Goal: Task Accomplishment & Management: Complete application form

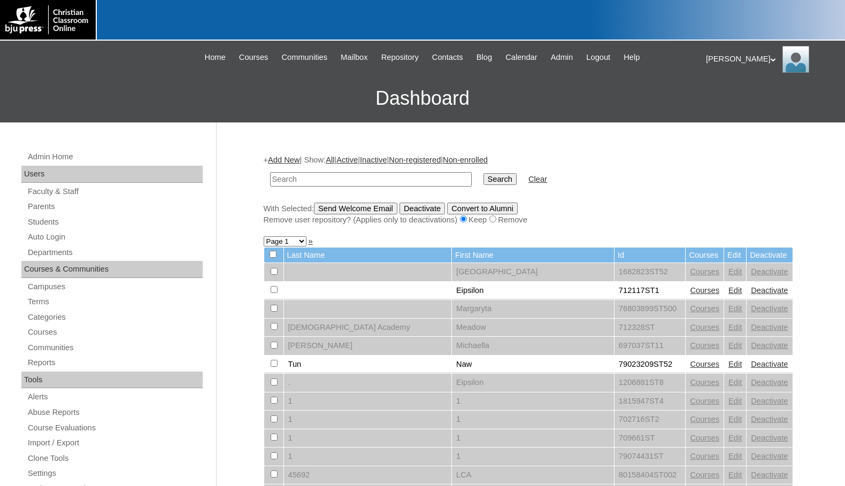
drag, startPoint x: 379, startPoint y: 182, endPoint x: 389, endPoint y: 181, distance: 10.2
click at [379, 182] on input "text" at bounding box center [371, 179] width 202 height 14
paste input "1135751"
type input "1135751"
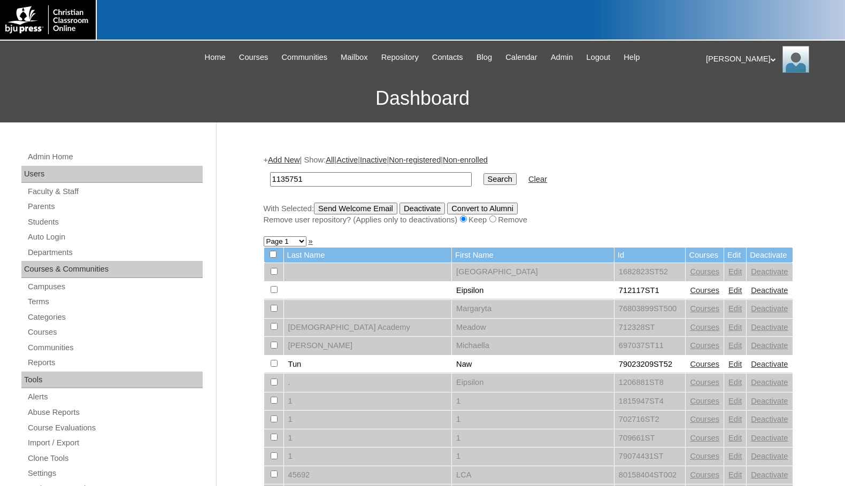
click at [483, 181] on input "Search" at bounding box center [499, 179] width 33 height 12
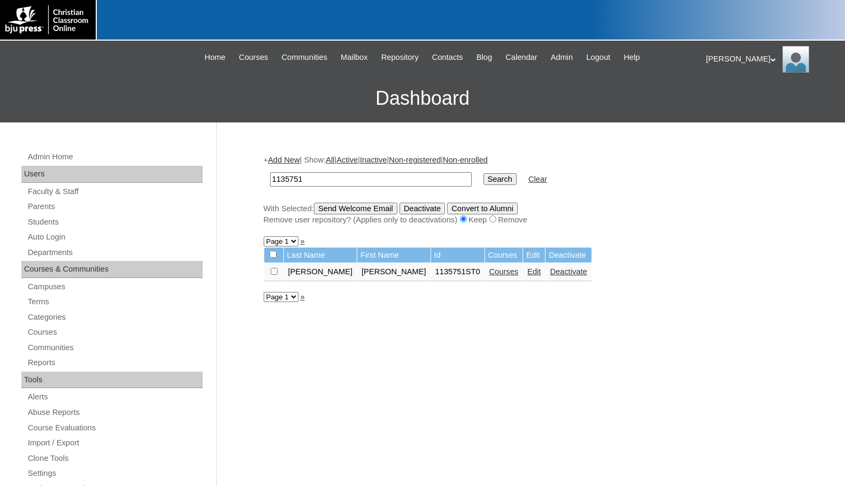
click at [489, 274] on link "Courses" at bounding box center [503, 271] width 29 height 9
click at [291, 158] on link "Add New" at bounding box center [284, 160] width 32 height 9
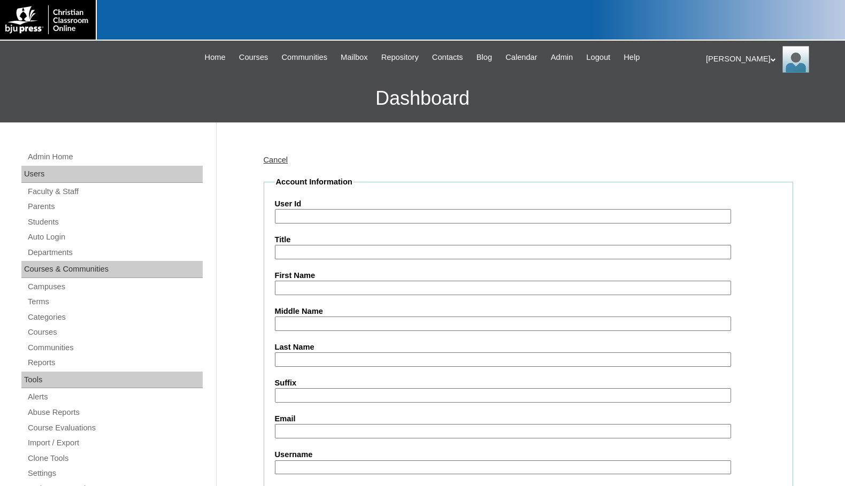
click at [325, 211] on input "User Id" at bounding box center [503, 216] width 456 height 14
paste input "1135751"
type input "1135751ST1"
type input "[PERSON_NAME]"
type input "Lehman"
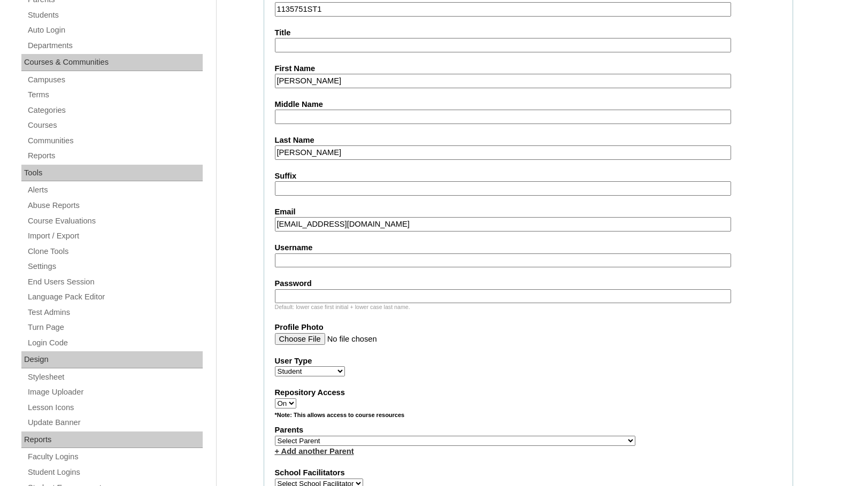
scroll to position [267, 0]
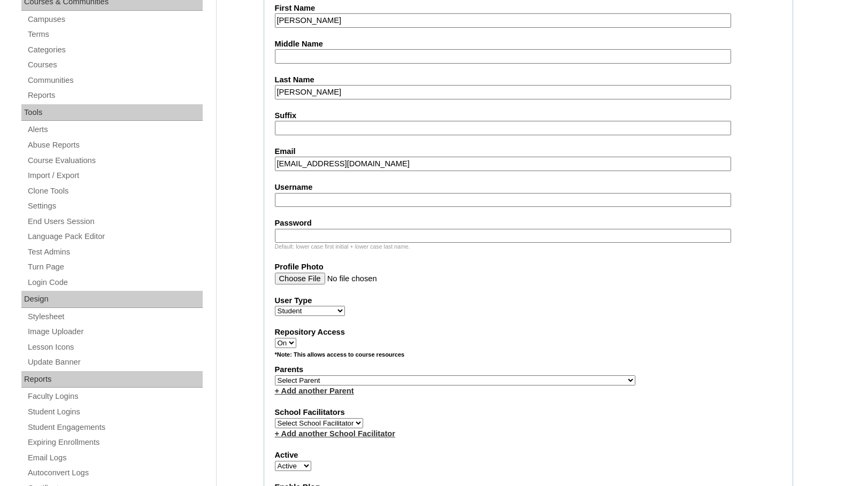
type input "evlemur23@gmail.com"
click at [507, 379] on select "Select Parent , Fautanu, Ma 1, 1 23-24 accountMorgan, Jason 6th Street Mennonit…" at bounding box center [455, 380] width 360 height 10
select select "36540"
click at [558, 383] on div "Parents Select Parent , Fautanu, Ma 1, 1 23-24 accountMorgan, Jason 6th Street …" at bounding box center [528, 380] width 507 height 32
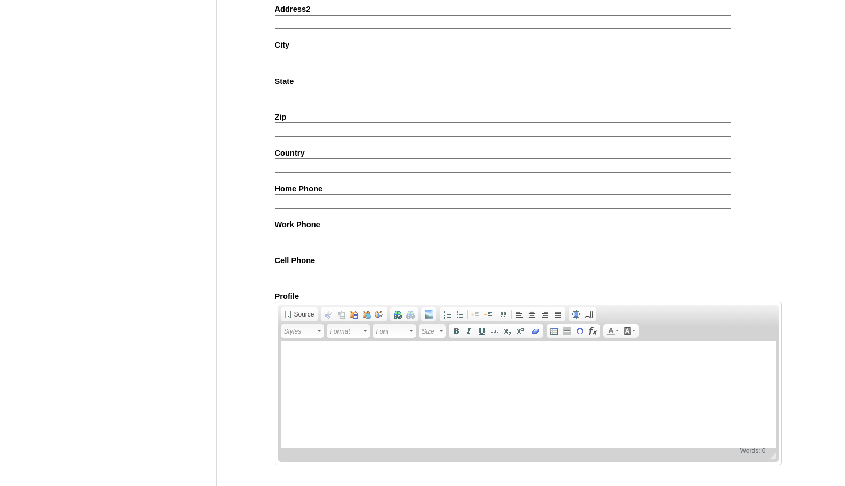
scroll to position [1141, 0]
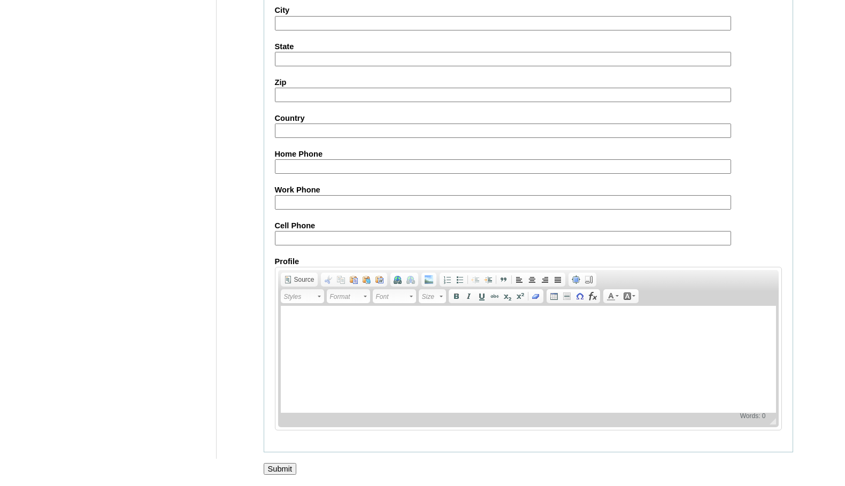
click at [285, 469] on input "Submit" at bounding box center [280, 469] width 33 height 12
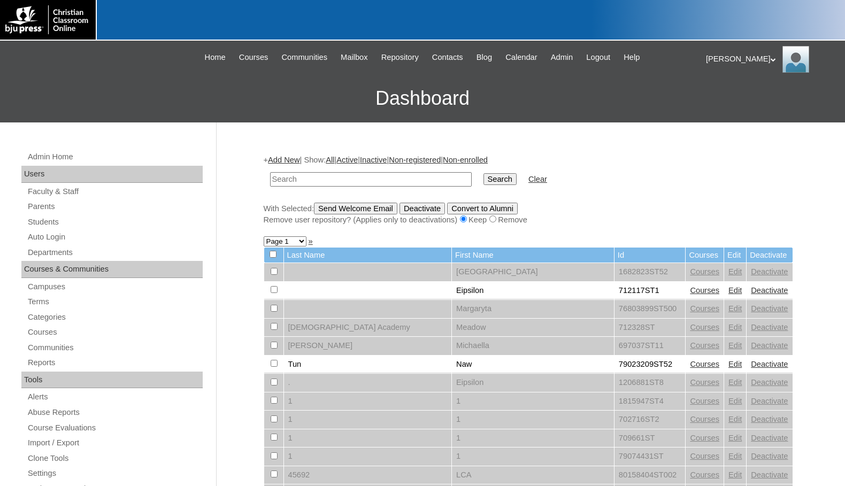
paste input "1135751"
type input "1135751"
click at [483, 181] on input "Search" at bounding box center [499, 179] width 33 height 12
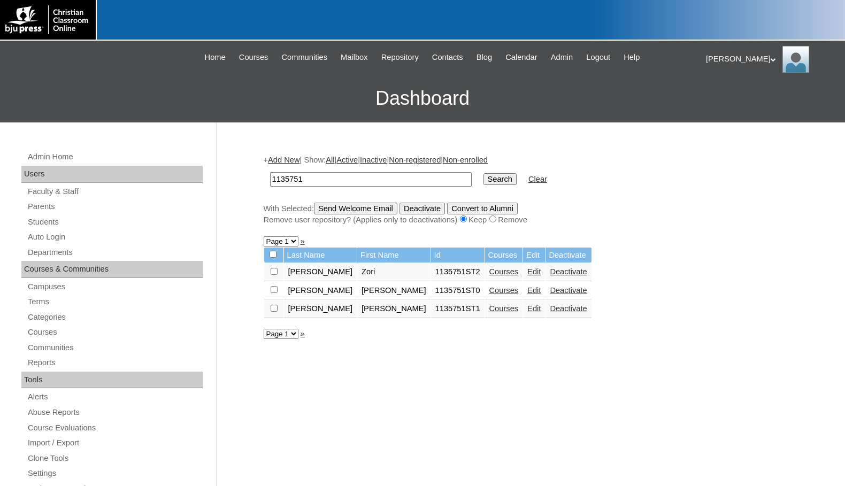
click at [489, 273] on link "Courses" at bounding box center [503, 271] width 29 height 9
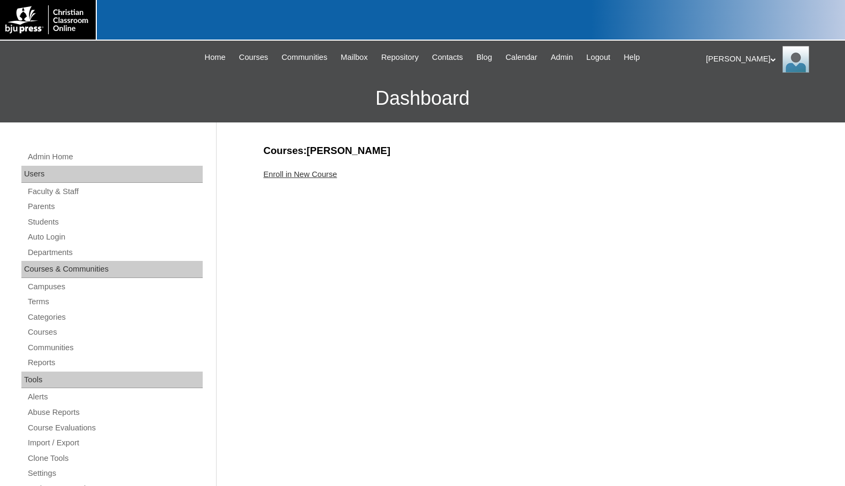
click at [311, 179] on div "Enroll in New Course" at bounding box center [528, 174] width 529 height 11
click at [312, 176] on link "Enroll in New Course" at bounding box center [301, 174] width 74 height 9
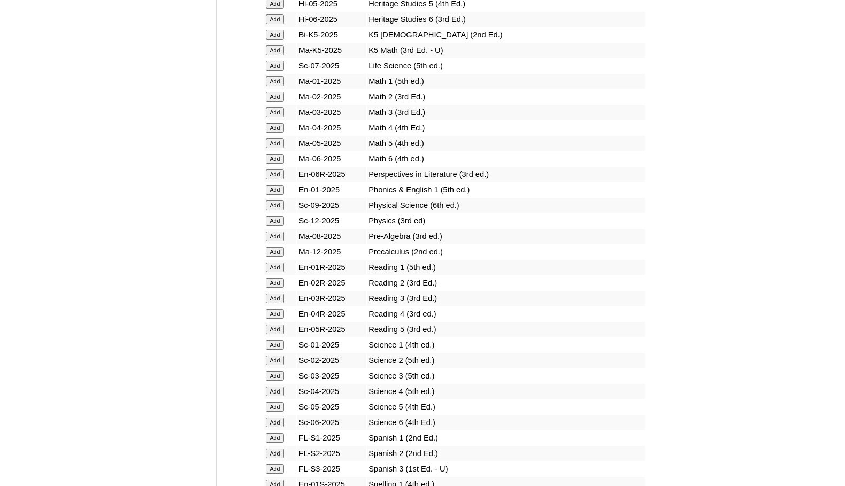
scroll to position [1069, 0]
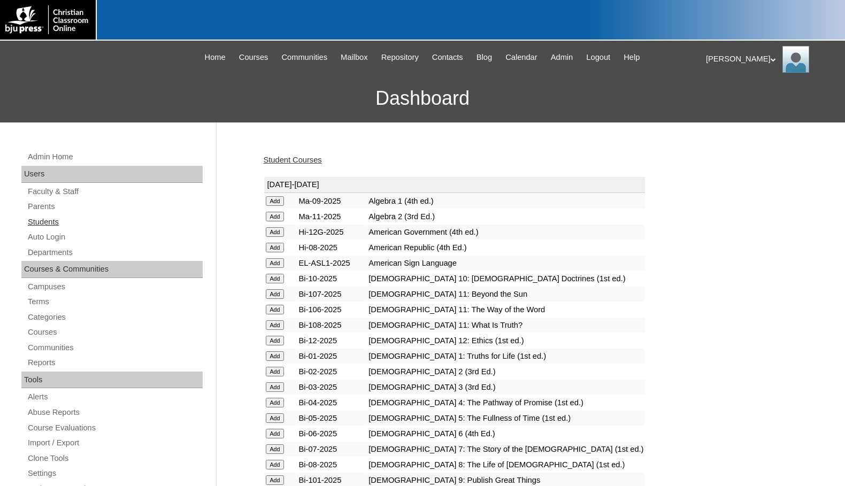
click at [50, 224] on link "Students" at bounding box center [115, 221] width 176 height 13
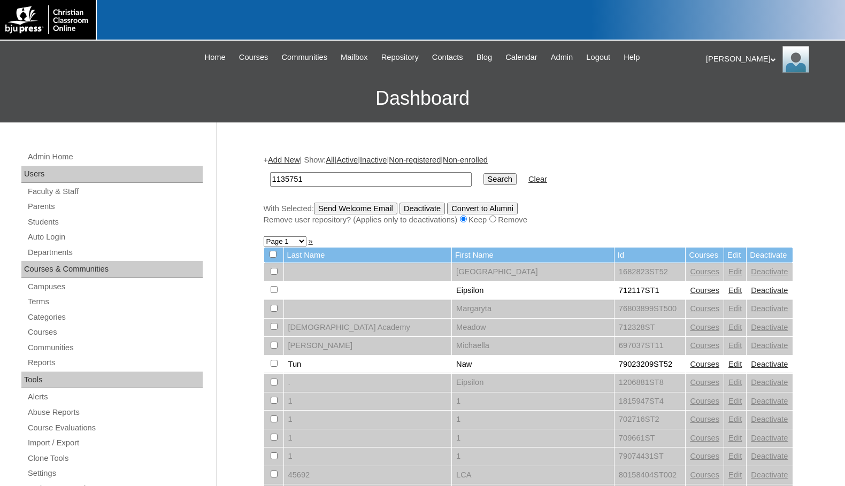
type input "1135751"
click at [483, 173] on input "Search" at bounding box center [499, 179] width 33 height 12
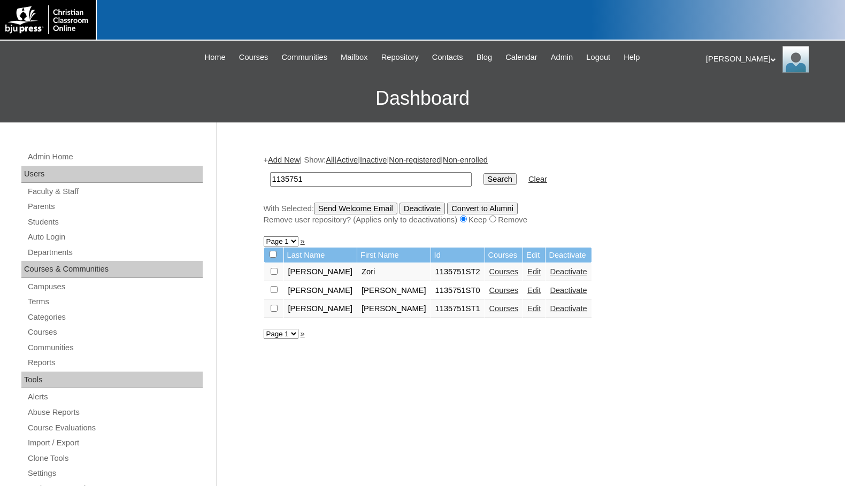
click at [274, 253] on input "checkbox" at bounding box center [272, 254] width 7 height 7
checkbox input "true"
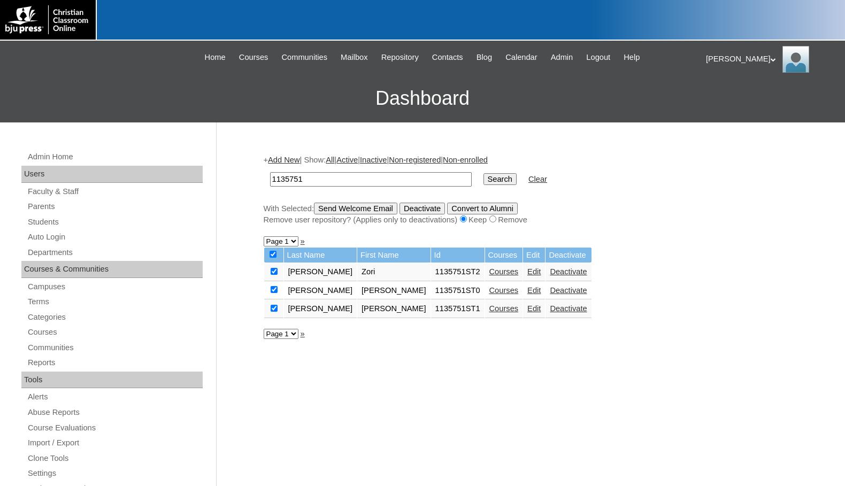
click at [357, 211] on input "Send Welcome Email" at bounding box center [355, 209] width 83 height 12
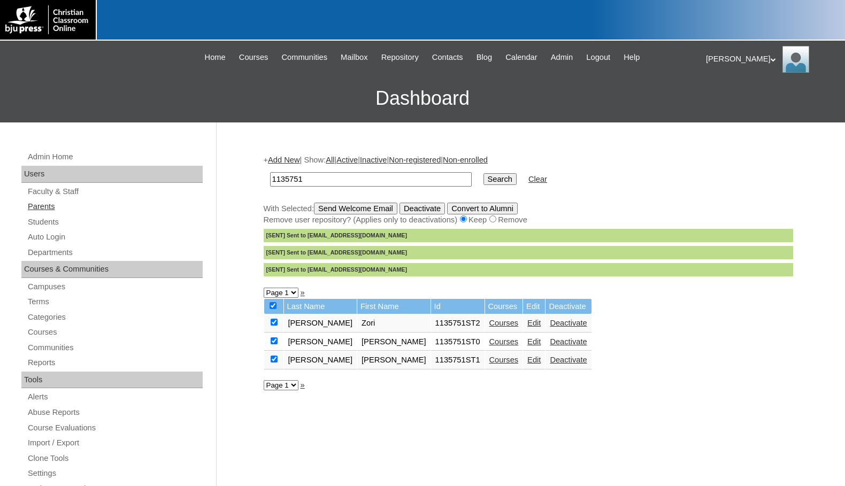
click at [59, 209] on link "Parents" at bounding box center [115, 206] width 176 height 13
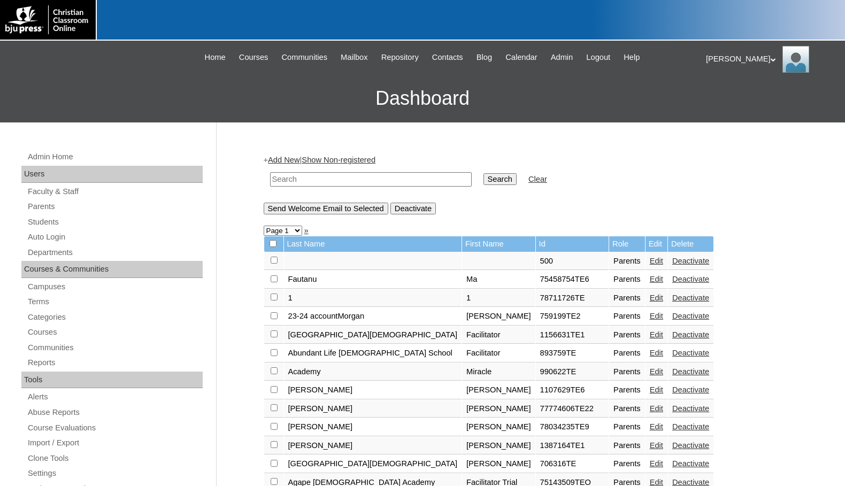
click at [289, 185] on input "text" at bounding box center [371, 179] width 202 height 14
drag, startPoint x: 310, startPoint y: 182, endPoint x: 234, endPoint y: 178, distance: 75.5
type input "716573"
click at [483, 173] on input "Search" at bounding box center [499, 179] width 33 height 12
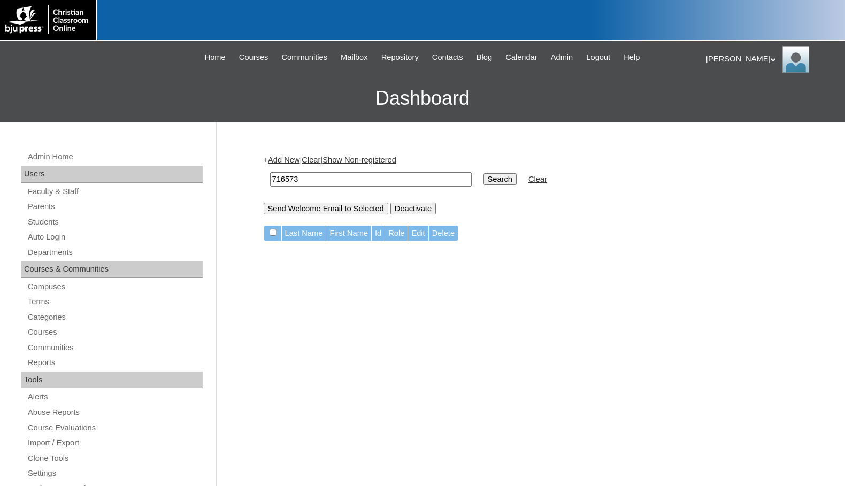
click at [289, 161] on link "Add New" at bounding box center [284, 160] width 32 height 9
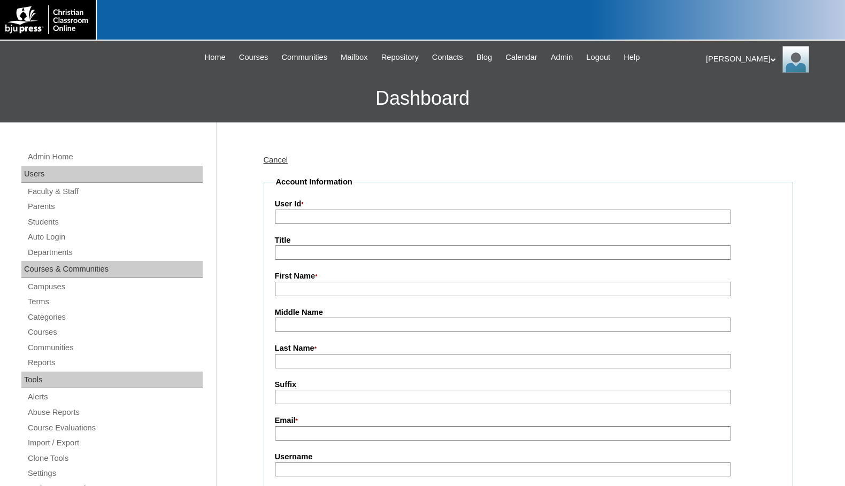
click at [321, 213] on input "User Id *" at bounding box center [503, 217] width 456 height 14
paste input "716573"
type input "716573TE"
type input "[PERSON_NAME]"
type input "Lammonds"
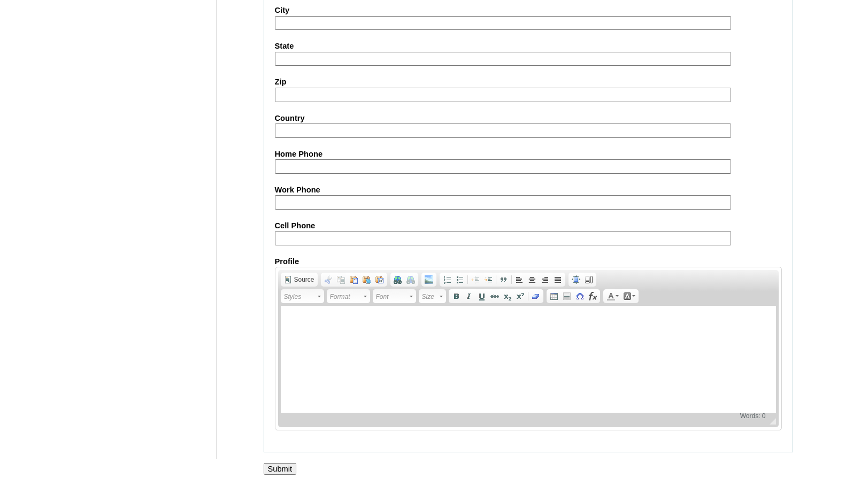
scroll to position [959, 0]
type input "jlammonds@vcagastonia.org"
click at [272, 467] on input "Submit" at bounding box center [280, 469] width 33 height 12
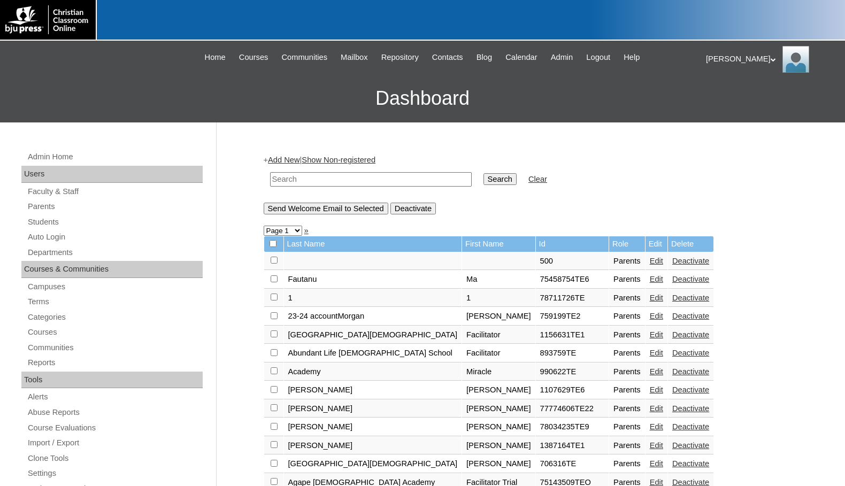
click at [289, 179] on input "text" at bounding box center [371, 179] width 202 height 14
paste input "716573"
type input "716573"
click at [483, 173] on input "Search" at bounding box center [499, 179] width 33 height 12
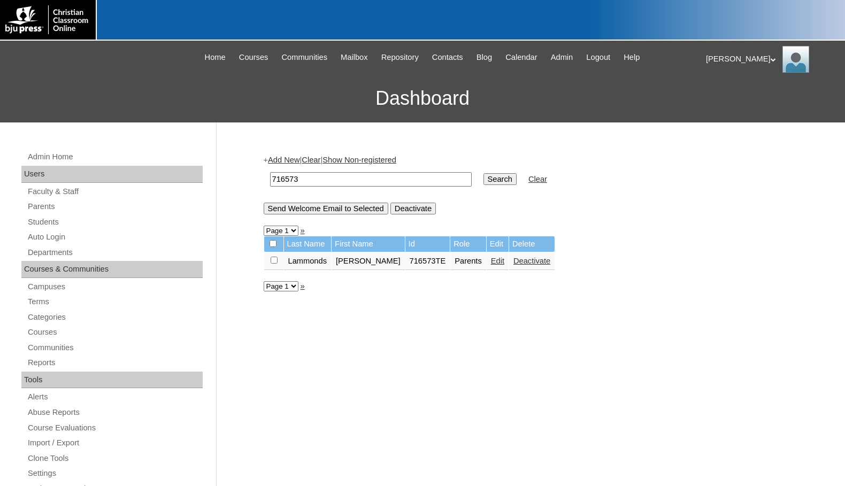
click at [275, 261] on input "checkbox" at bounding box center [274, 260] width 7 height 7
checkbox input "true"
click at [305, 209] on input "Send Welcome Email to Selected" at bounding box center [326, 209] width 125 height 12
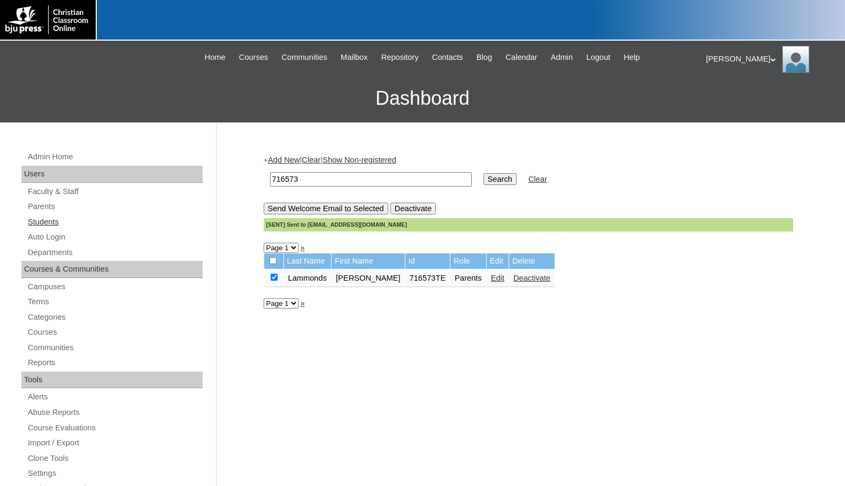
click at [63, 223] on link "Students" at bounding box center [115, 221] width 176 height 13
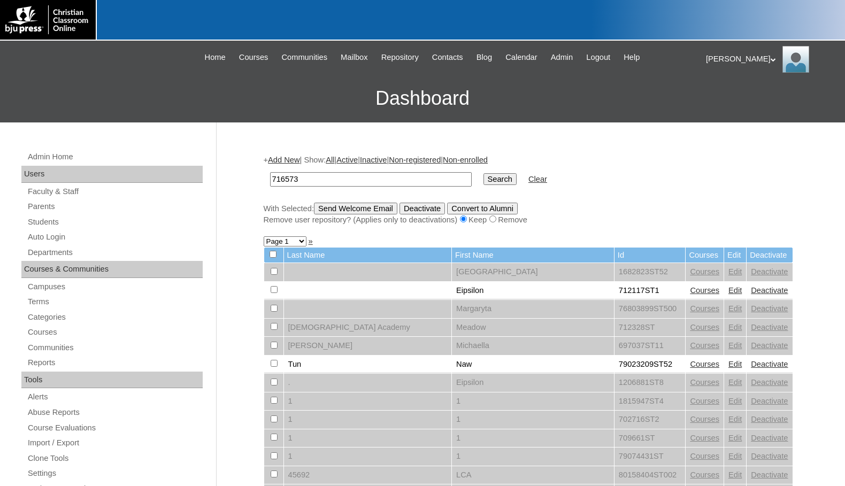
type input "716573"
click at [483, 178] on input "Search" at bounding box center [499, 179] width 33 height 12
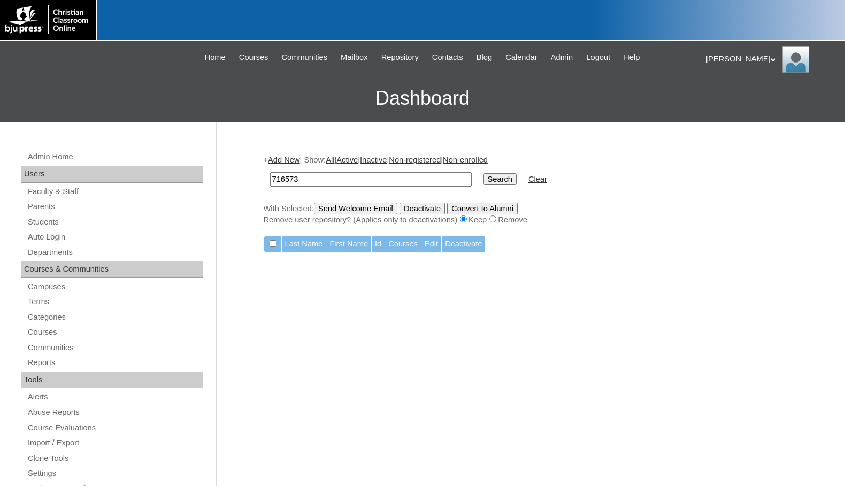
click at [299, 156] on link "Add New" at bounding box center [284, 160] width 32 height 9
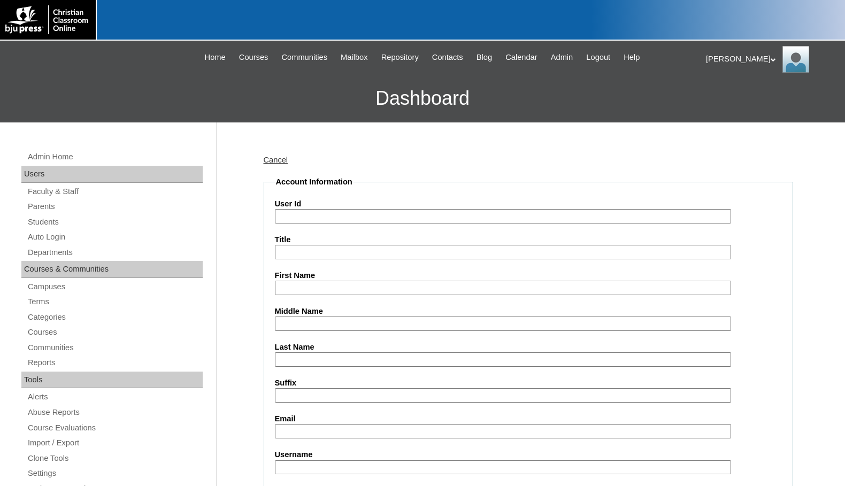
click at [310, 213] on input "User Id" at bounding box center [503, 216] width 456 height 14
paste input "716573"
type input "716573ST1"
type input "Danielle"
type input "Blackmon"
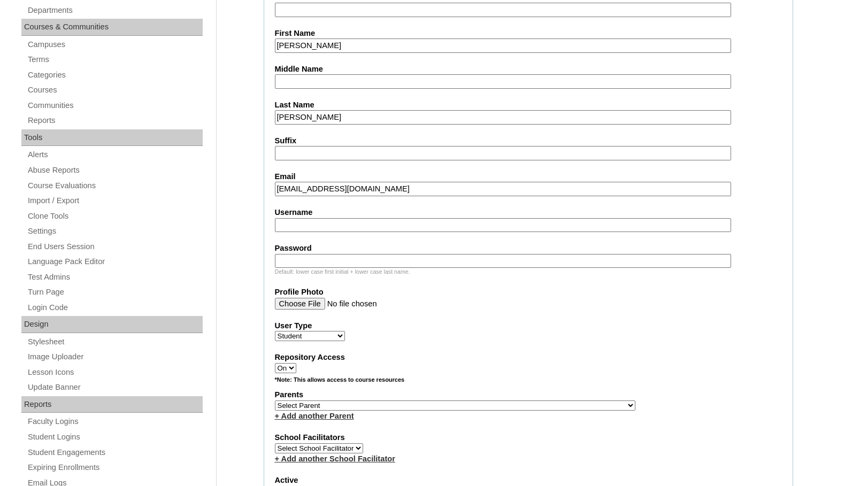
scroll to position [267, 0]
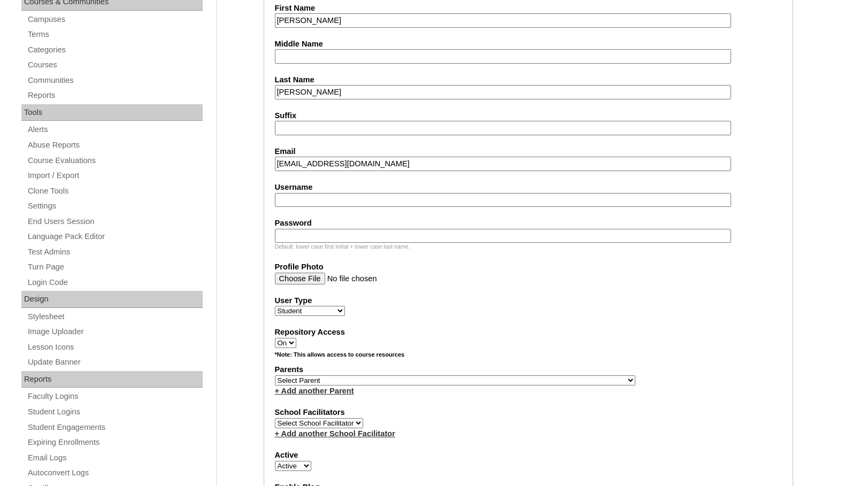
type input "dblackmon@vcagastonia.org"
click at [512, 385] on select "Select Parent , Fautanu, Ma 1, 1 23-24 accountMorgan, Jason 6th Street Mennonit…" at bounding box center [455, 380] width 360 height 10
select select "37131"
click at [528, 386] on div "+ Add another Parent" at bounding box center [528, 391] width 507 height 11
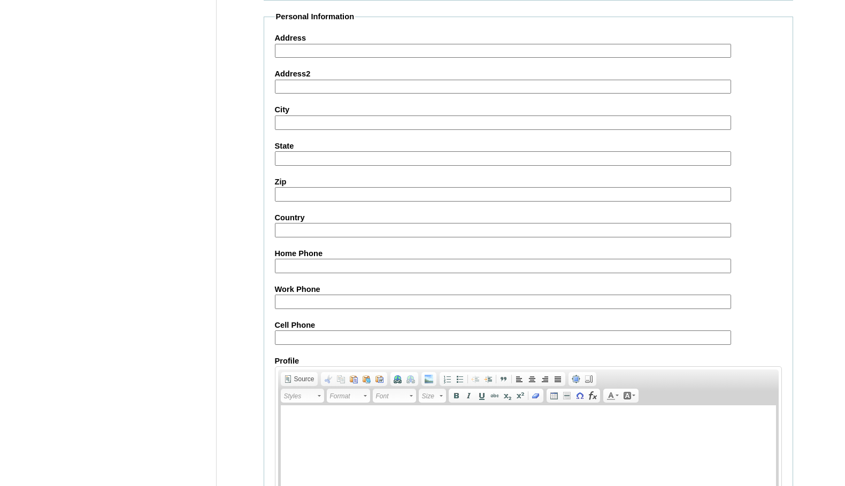
scroll to position [1151, 0]
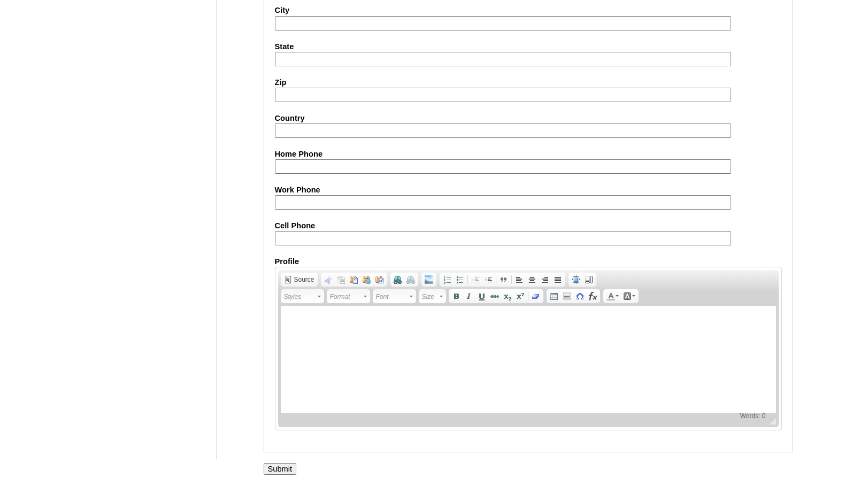
click at [287, 467] on input "Submit" at bounding box center [280, 469] width 33 height 12
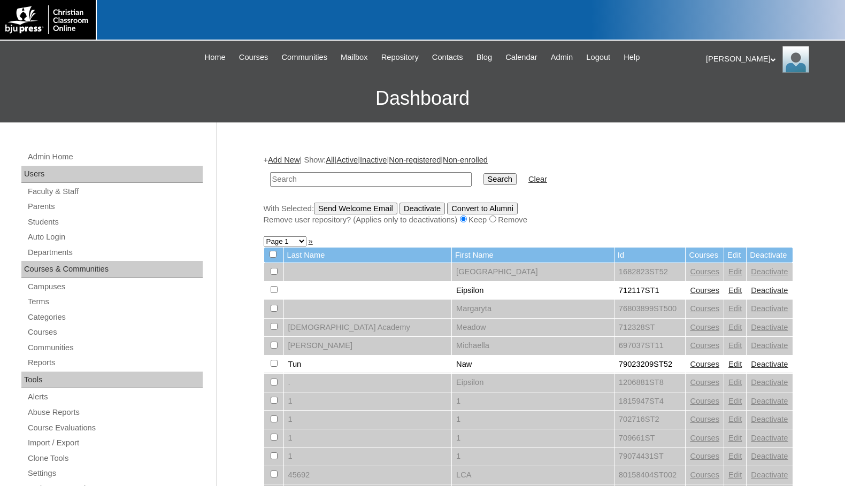
paste input "716573"
type input "716573"
click at [483, 173] on input "Search" at bounding box center [499, 179] width 33 height 12
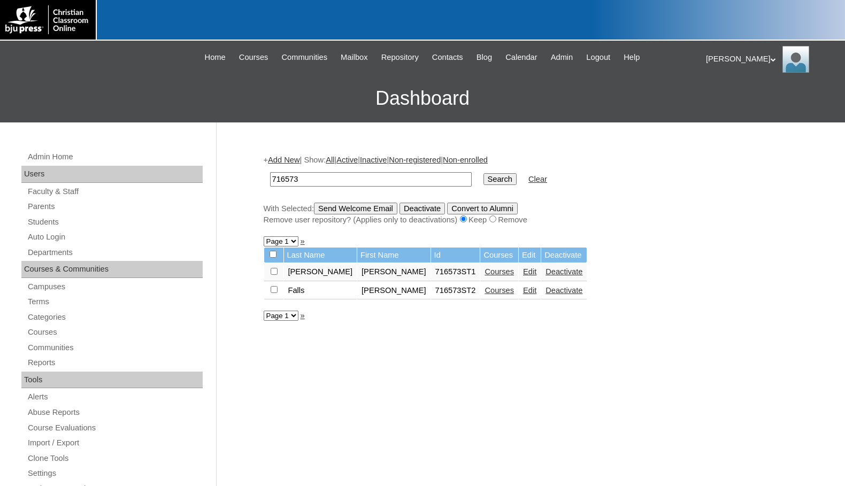
click at [484, 291] on link "Courses" at bounding box center [498, 290] width 29 height 9
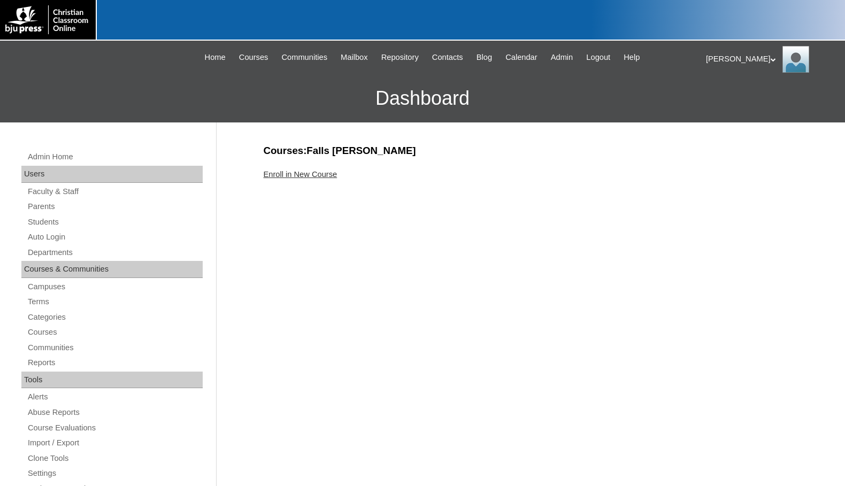
click at [326, 171] on link "Enroll in New Course" at bounding box center [301, 174] width 74 height 9
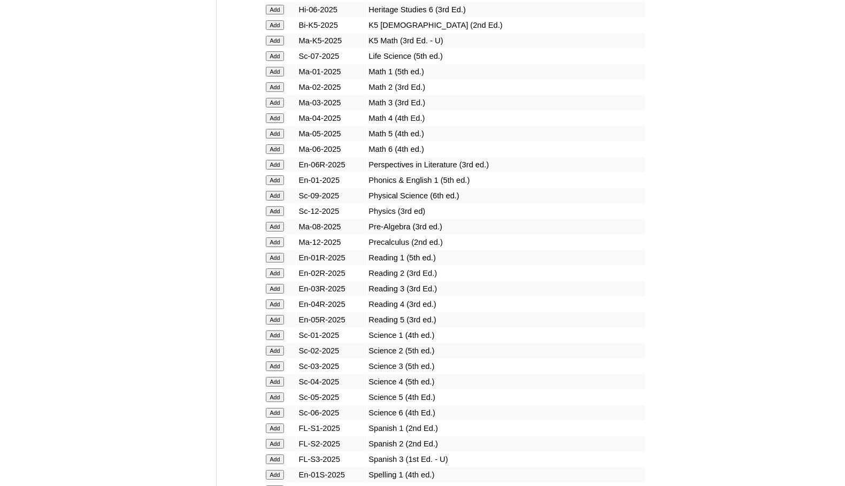
scroll to position [1069, 0]
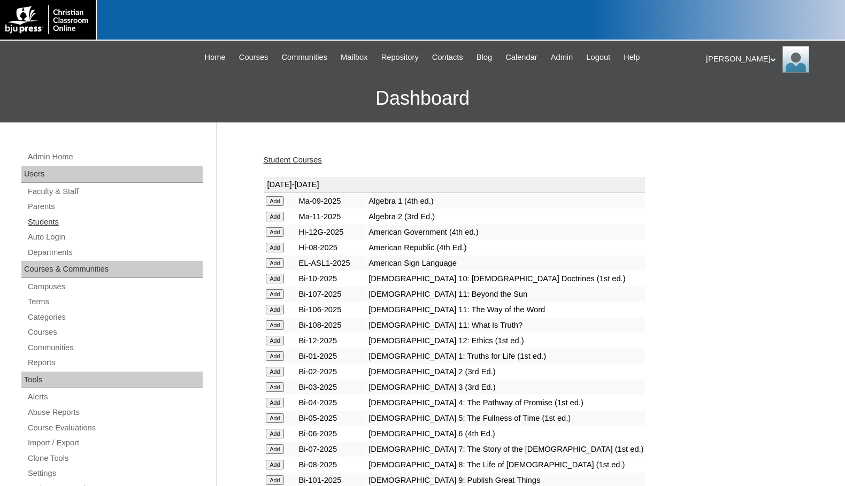
click at [63, 216] on link "Students" at bounding box center [115, 221] width 176 height 13
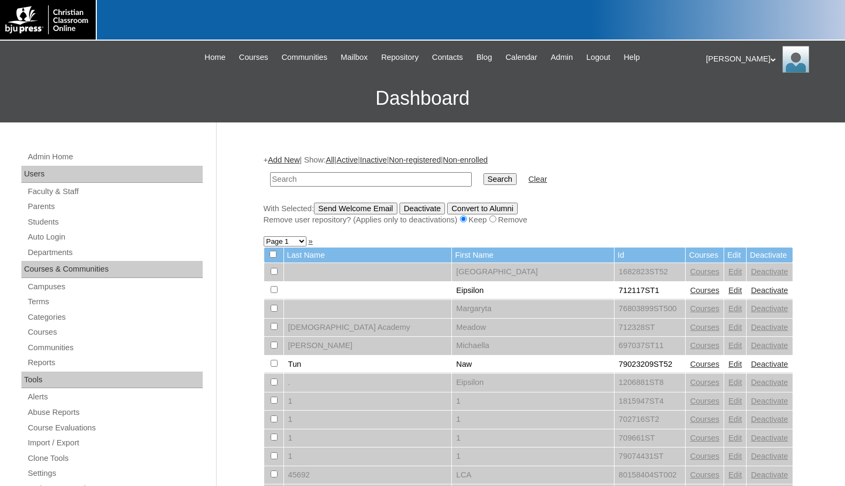
click at [276, 161] on link "Add New" at bounding box center [284, 160] width 32 height 9
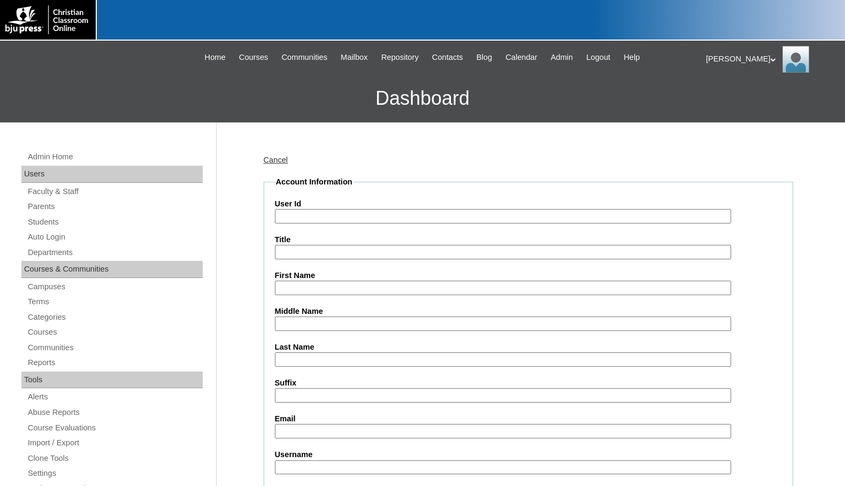
click at [309, 217] on input "User Id" at bounding box center [503, 216] width 456 height 14
paste input "716573"
type input "716573ST3"
type input "Micah"
type input "Glaze"
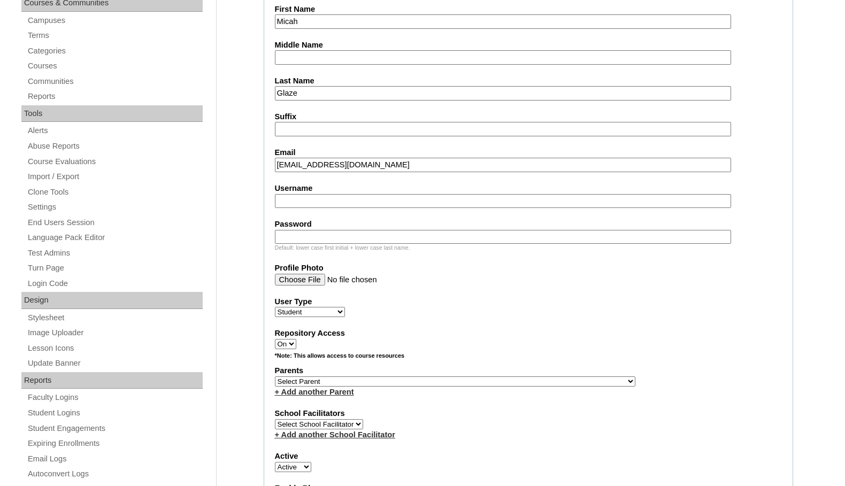
scroll to position [267, 0]
type input "mglaze@vcagastonia.org"
click at [506, 381] on select "Select Parent , Fautanu, Ma 1, 1 23-24 accountMorgan, Jason 6th Street Mennonit…" at bounding box center [455, 380] width 360 height 10
select select "37131"
click at [607, 346] on div "Repository Access On Off" at bounding box center [528, 337] width 507 height 21
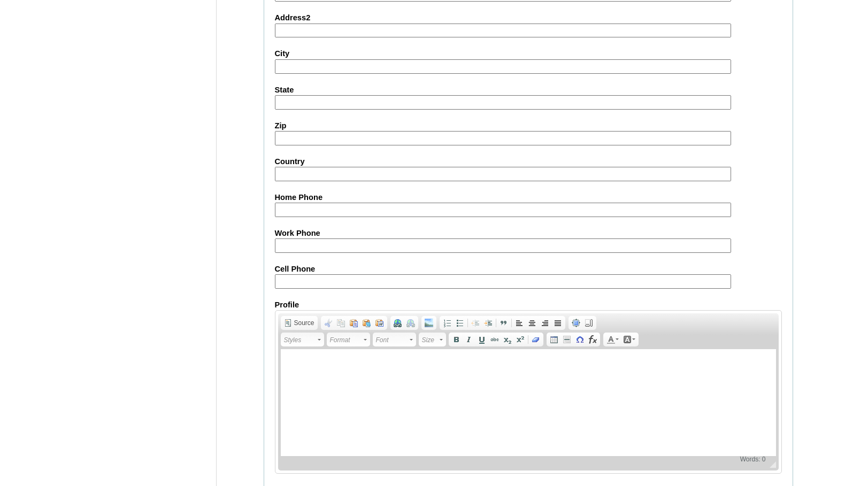
scroll to position [1141, 0]
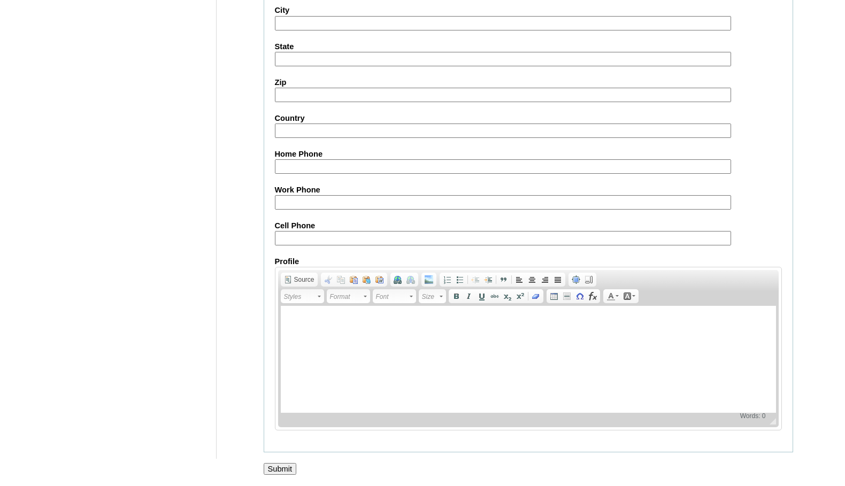
click at [280, 473] on input "Submit" at bounding box center [280, 469] width 33 height 12
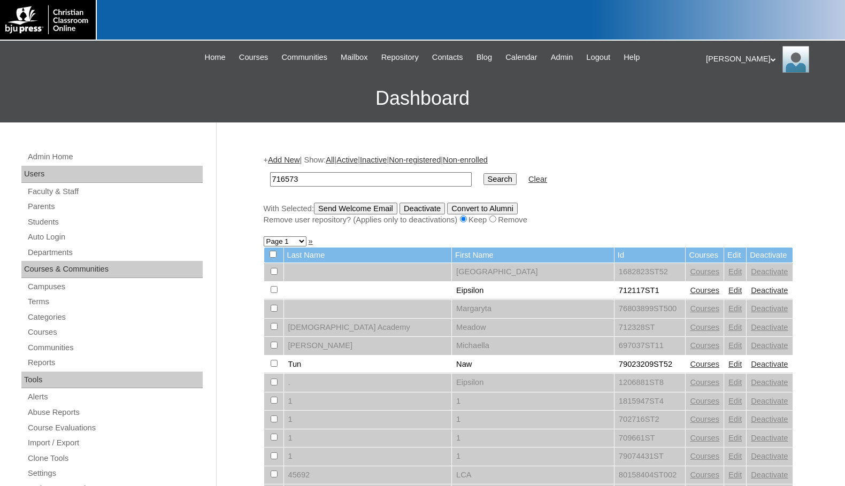
type input "716573"
click at [483, 181] on input "Search" at bounding box center [499, 179] width 33 height 12
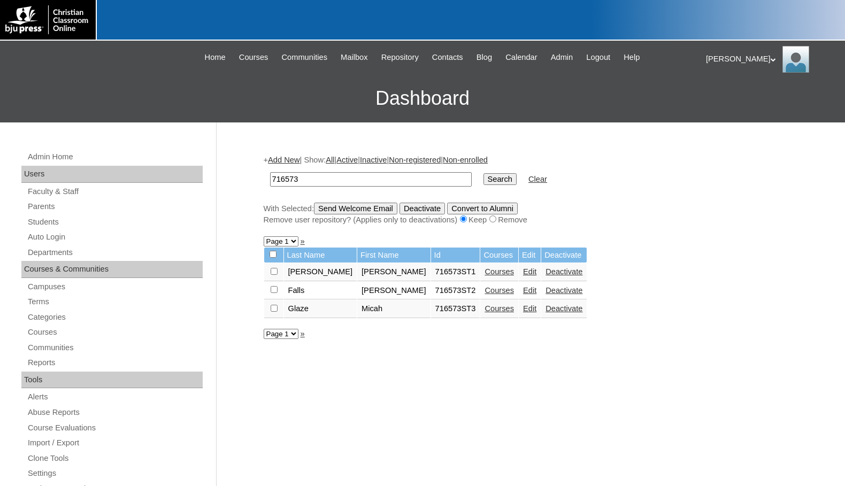
click at [523, 307] on link "Edit" at bounding box center [529, 308] width 13 height 9
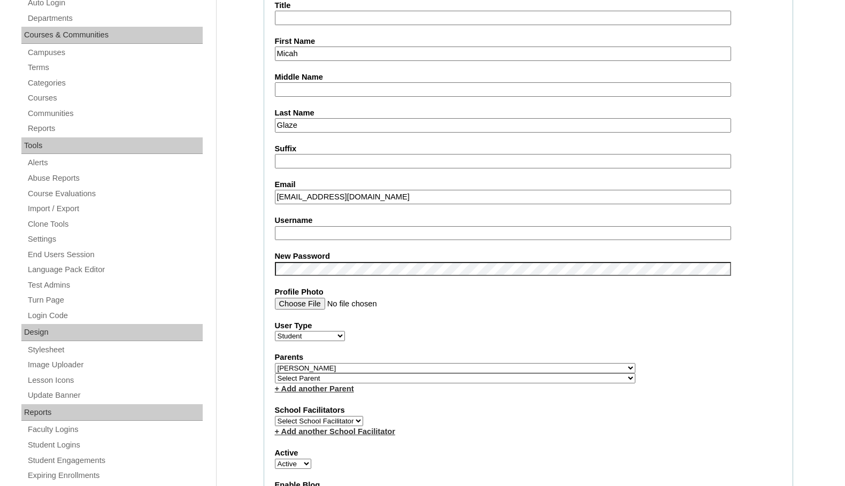
scroll to position [267, 0]
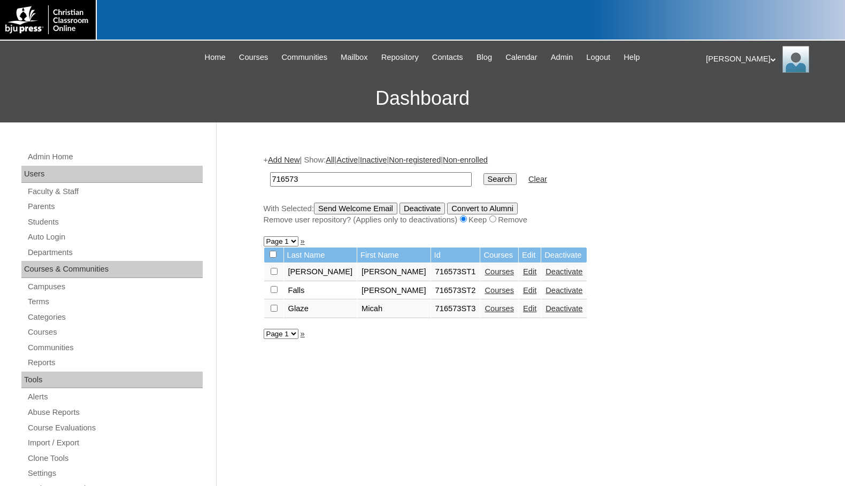
click at [484, 309] on link "Courses" at bounding box center [498, 308] width 29 height 9
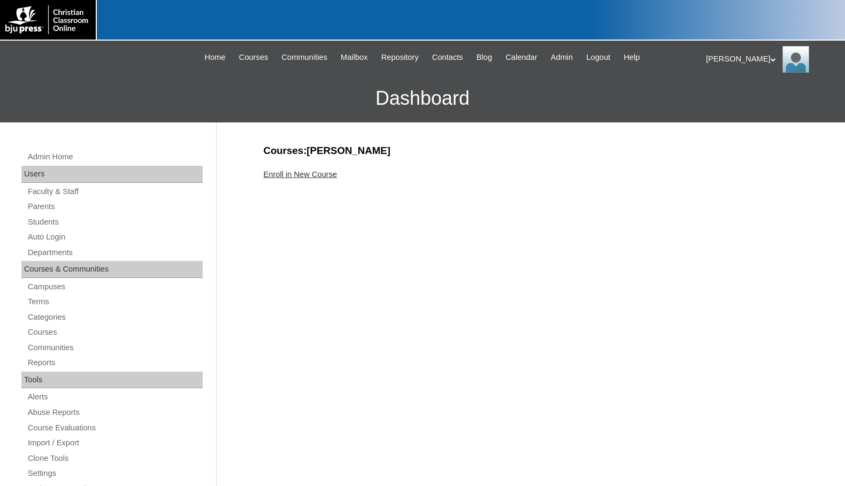
click at [336, 174] on link "Enroll in New Course" at bounding box center [301, 174] width 74 height 9
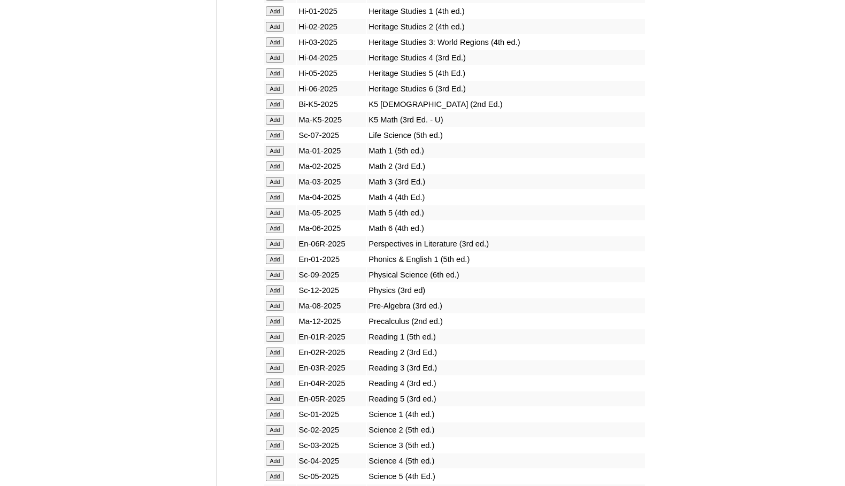
scroll to position [1123, 0]
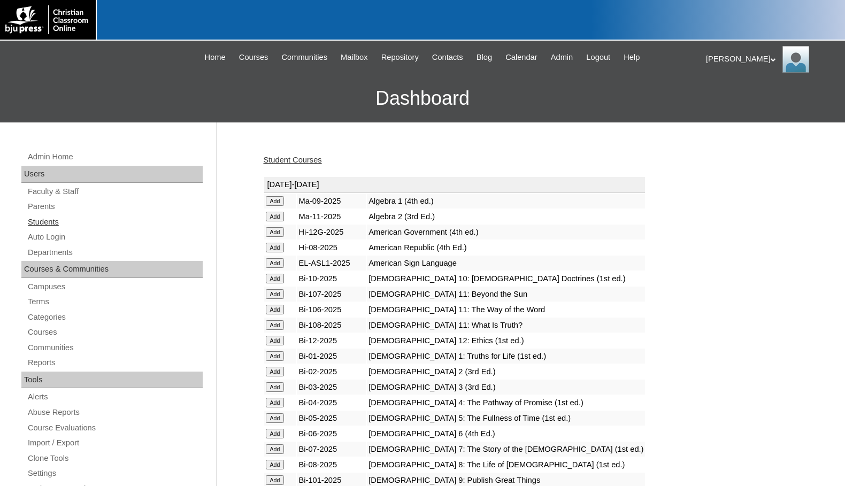
click at [45, 219] on link "Students" at bounding box center [115, 221] width 176 height 13
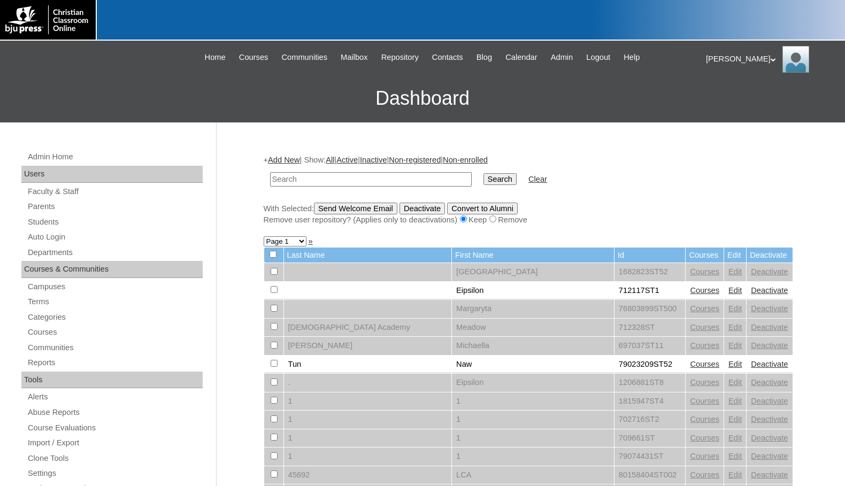
click at [282, 158] on link "Add New" at bounding box center [284, 160] width 32 height 9
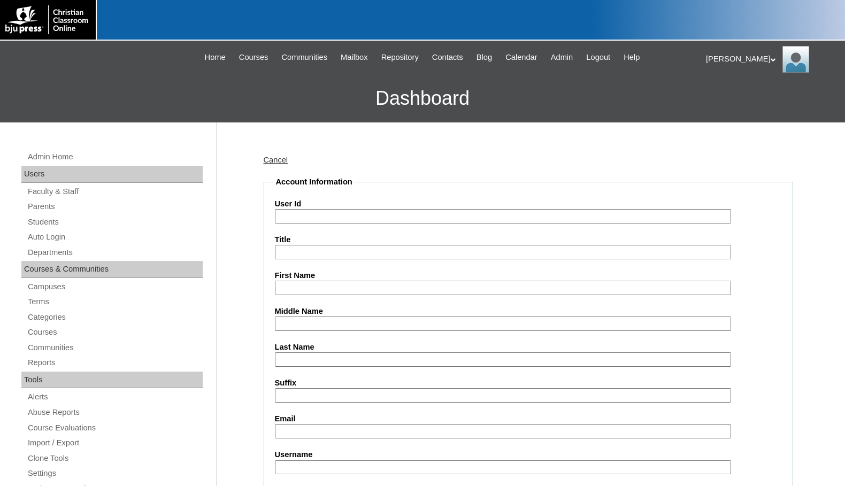
click at [314, 215] on input "User Id" at bounding box center [503, 216] width 456 height 14
paste input "716573"
type input "716573ST4"
type input "Evan"
type input "McCall"
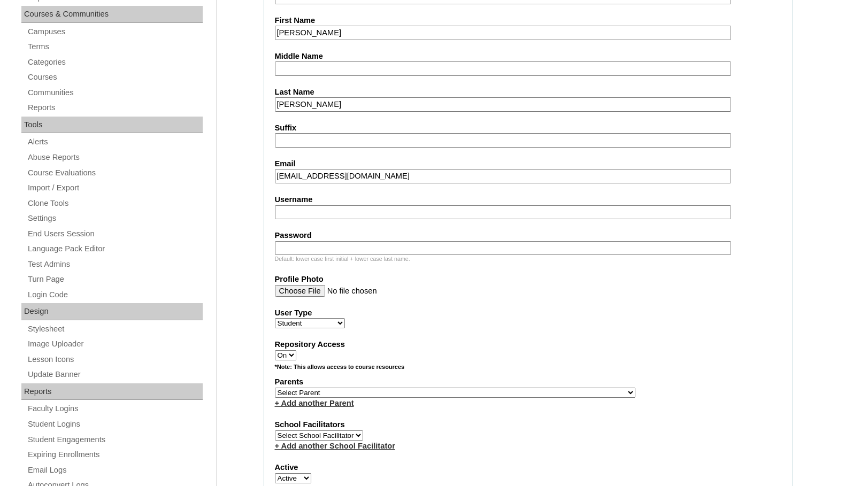
scroll to position [267, 0]
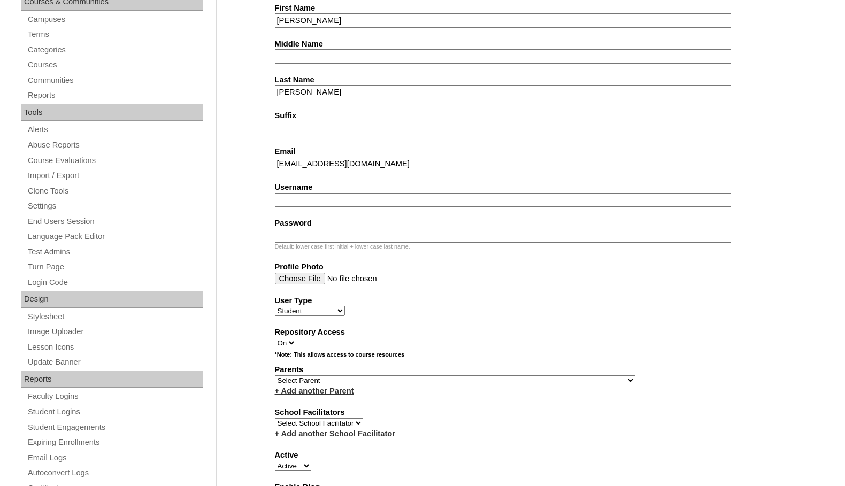
type input "emccall@vcagastonia.org"
click at [507, 378] on select "Select Parent , [GEOGRAPHIC_DATA], Ma 1, 1 23-24 accountMorgan, [PERSON_NAME] 6…" at bounding box center [455, 380] width 360 height 10
select select "37131"
click at [521, 380] on div "Parents Select Parent , Fautanu, Ma 1, 1 23-24 accountMorgan, Jason 6th Street …" at bounding box center [528, 380] width 507 height 32
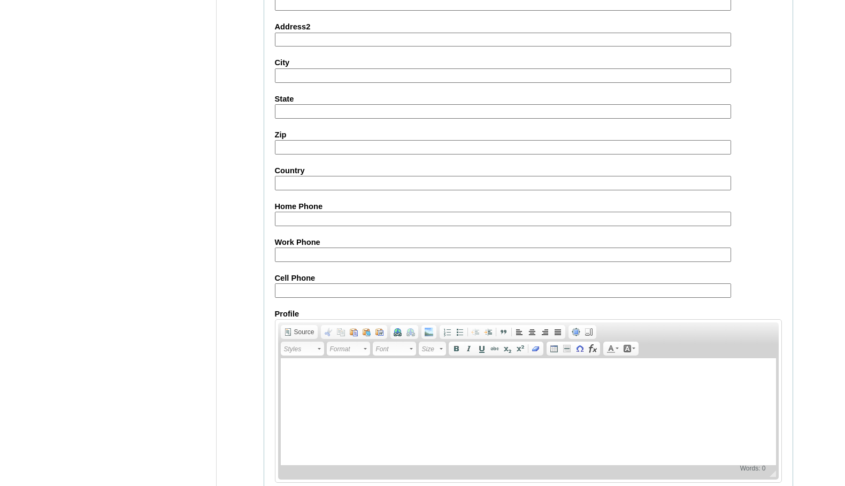
scroll to position [1141, 0]
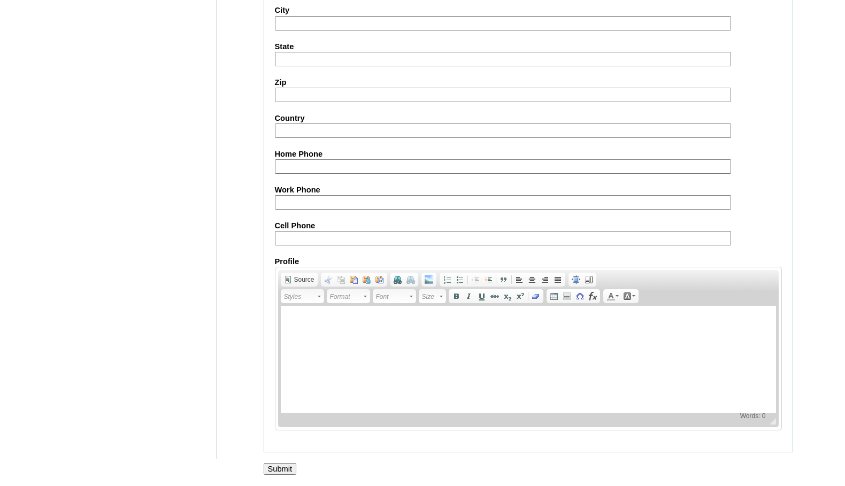
click at [268, 469] on input "Submit" at bounding box center [280, 469] width 33 height 12
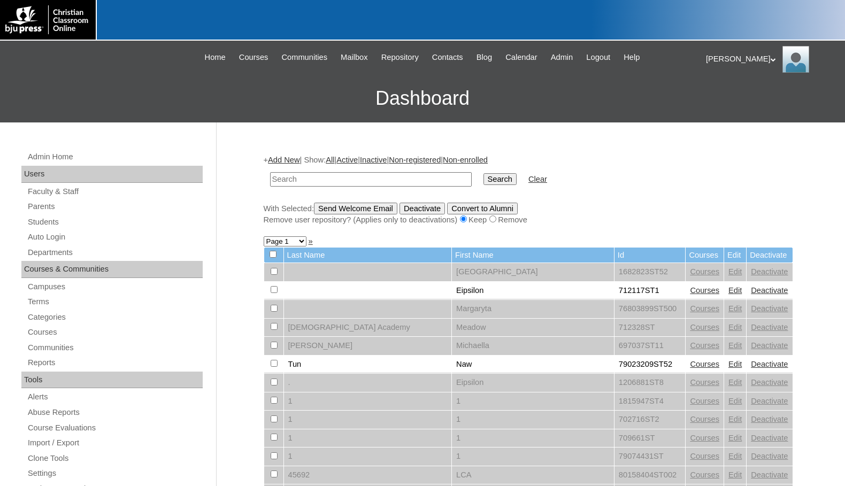
click at [403, 183] on input "text" at bounding box center [371, 179] width 202 height 14
click at [483, 173] on input "Search" at bounding box center [499, 179] width 33 height 12
drag, startPoint x: 0, startPoint y: 0, endPoint x: 403, endPoint y: 183, distance: 442.4
click at [403, 183] on input "text" at bounding box center [371, 179] width 202 height 14
type input "716573"
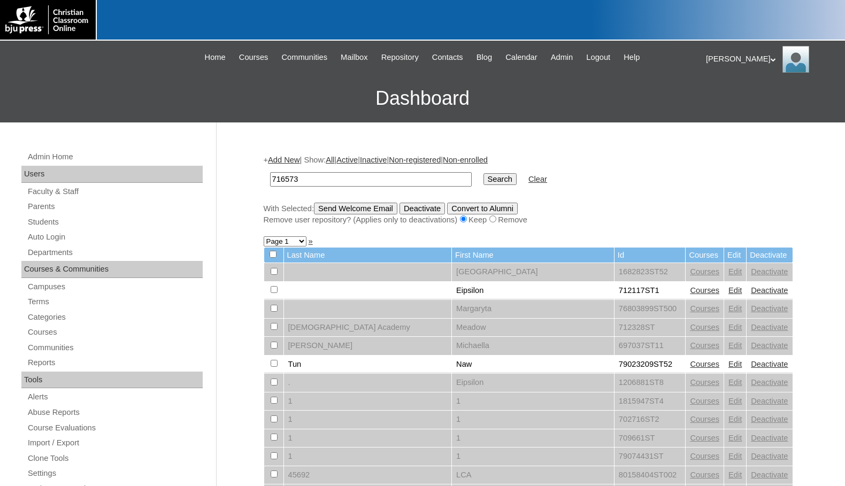
click at [483, 180] on input "Search" at bounding box center [499, 179] width 33 height 12
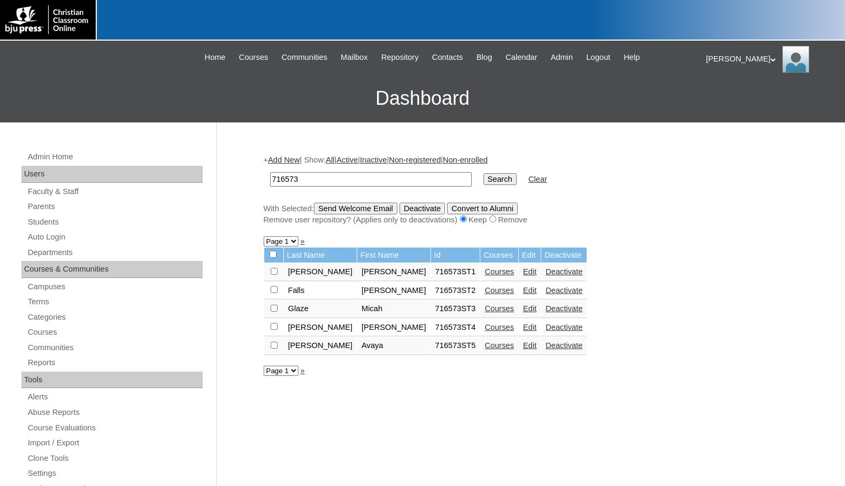
click at [484, 344] on link "Courses" at bounding box center [498, 345] width 29 height 9
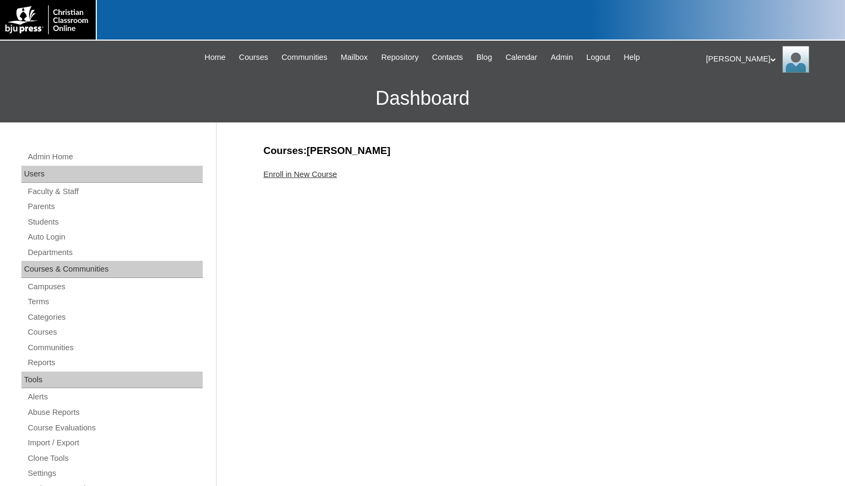
click at [321, 172] on link "Enroll in New Course" at bounding box center [301, 174] width 74 height 9
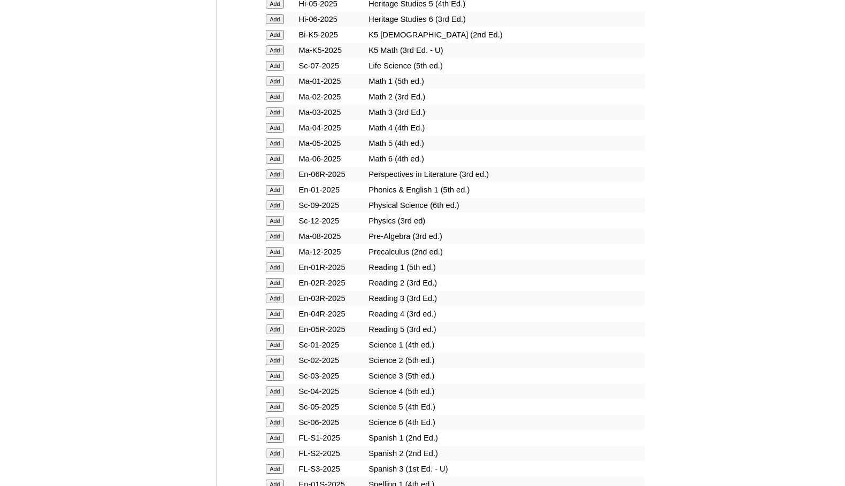
scroll to position [1069, 0]
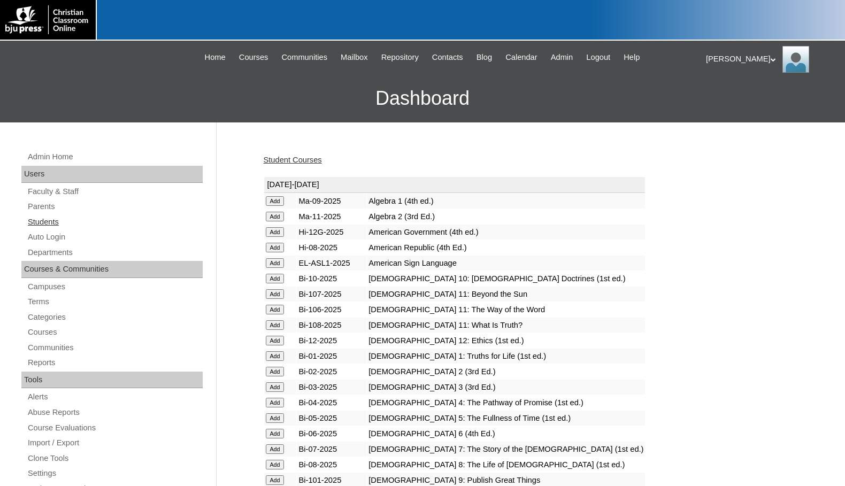
click at [53, 225] on link "Students" at bounding box center [115, 221] width 176 height 13
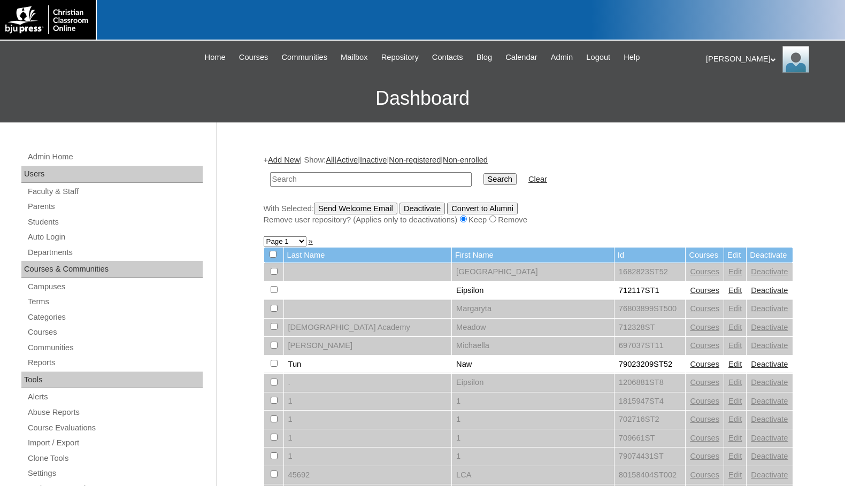
click at [290, 160] on link "Add New" at bounding box center [284, 160] width 32 height 9
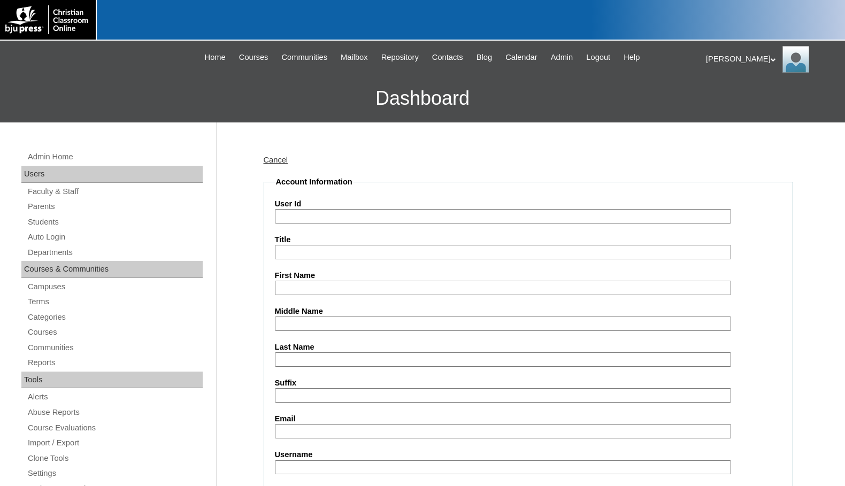
click at [299, 214] on input "User Id" at bounding box center [503, 216] width 456 height 14
paste input "716573"
type input "716573ST6"
type input "Simiya"
type input "M"
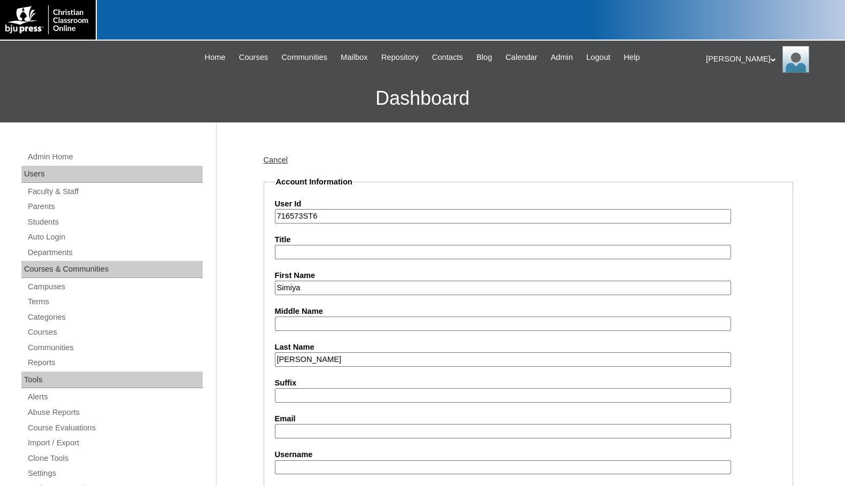
type input "Smith"
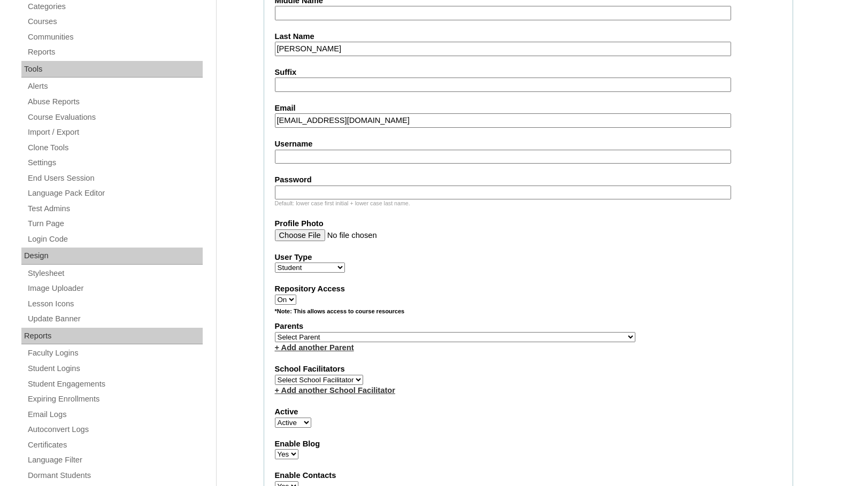
scroll to position [321, 0]
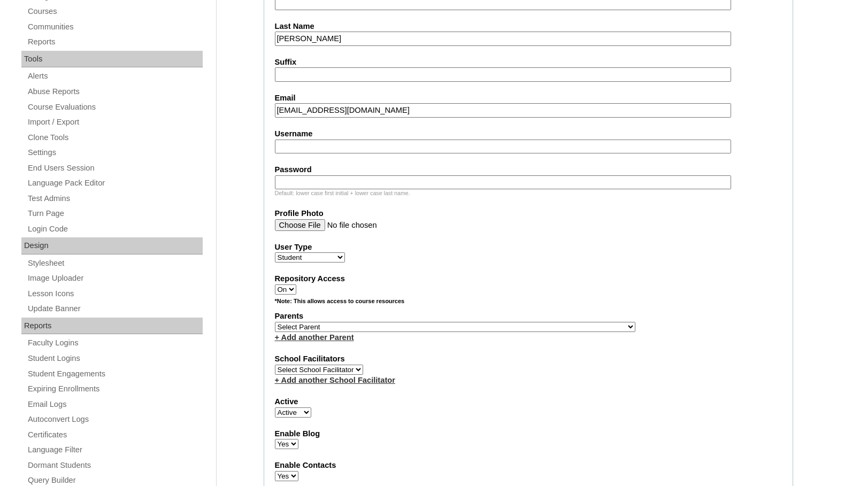
type input "ssmith@vcagastonia.org"
click at [499, 330] on select "Select Parent , [GEOGRAPHIC_DATA], Ma 1, 1 23-24 accountMorgan, [PERSON_NAME] 6…" at bounding box center [455, 327] width 360 height 10
select select "37131"
click at [525, 326] on div "Parents Select Parent , Fautanu, Ma 1, 1 23-24 accountMorgan, Jason 6th Street …" at bounding box center [528, 327] width 507 height 32
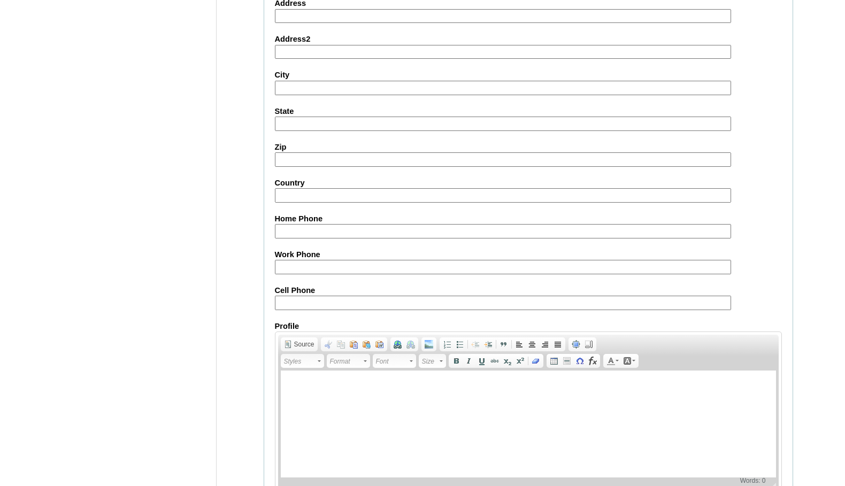
scroll to position [1141, 0]
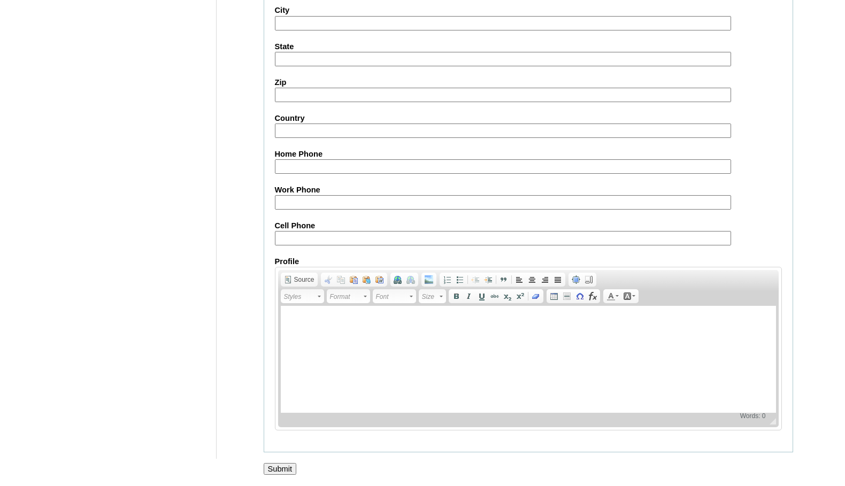
click at [285, 468] on input "Submit" at bounding box center [280, 469] width 33 height 12
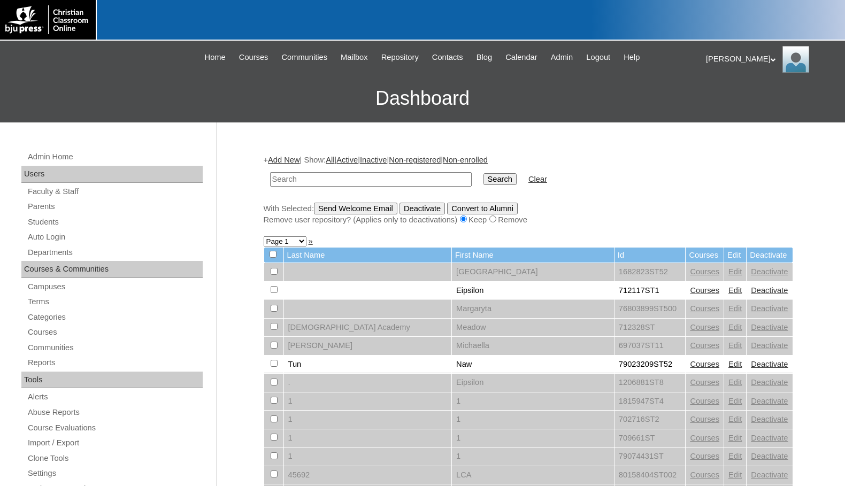
click at [368, 182] on input "text" at bounding box center [371, 179] width 202 height 14
paste input "716573"
type input "716573"
click at [483, 180] on input "Search" at bounding box center [499, 179] width 33 height 12
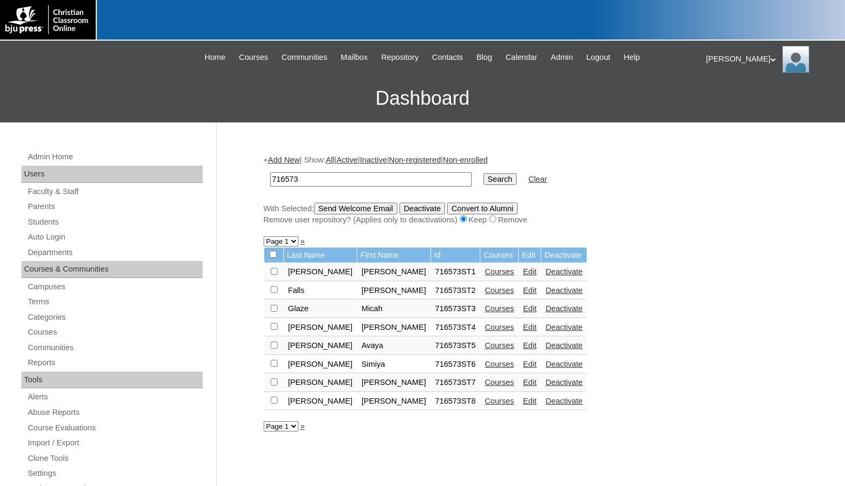
click at [484, 400] on link "Courses" at bounding box center [498, 401] width 29 height 9
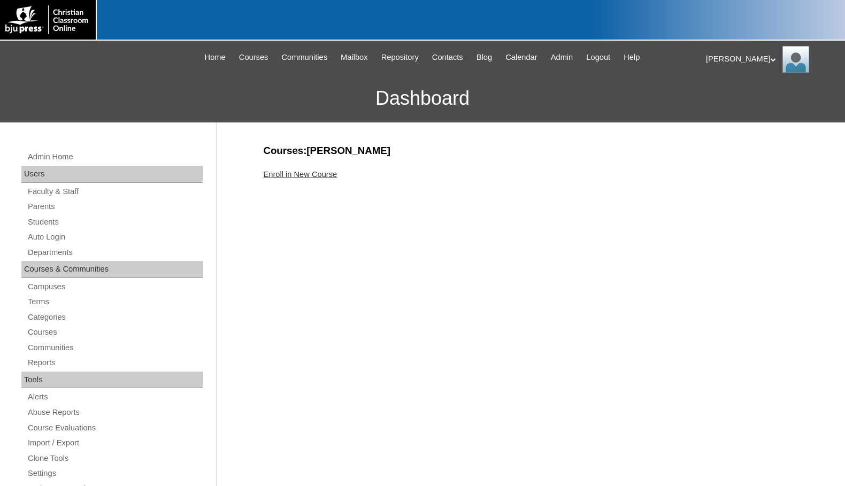
click at [290, 178] on link "Enroll in New Course" at bounding box center [301, 174] width 74 height 9
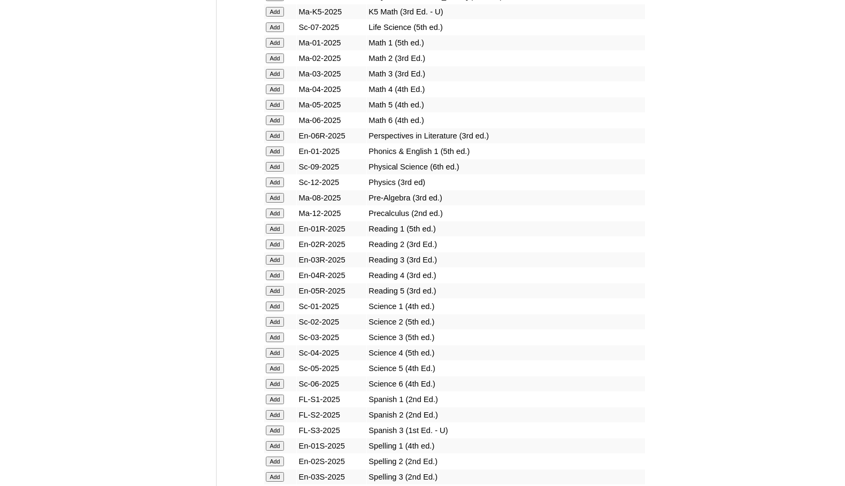
scroll to position [1123, 0]
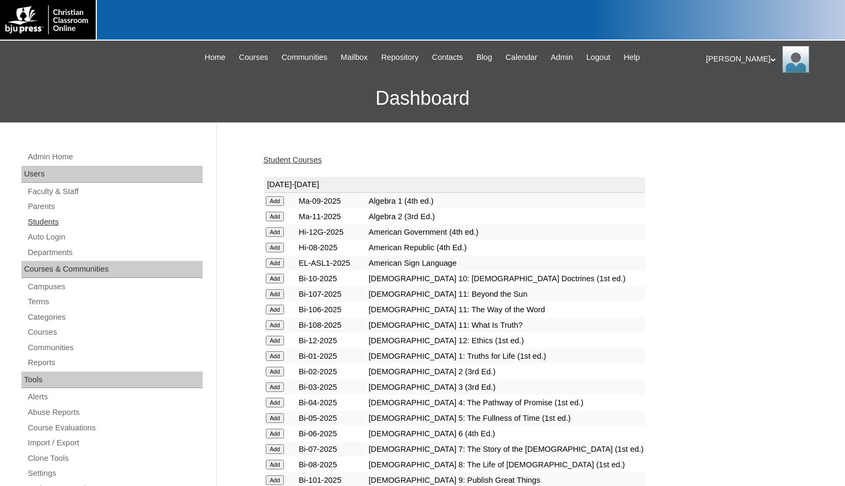
click at [43, 225] on link "Students" at bounding box center [115, 221] width 176 height 13
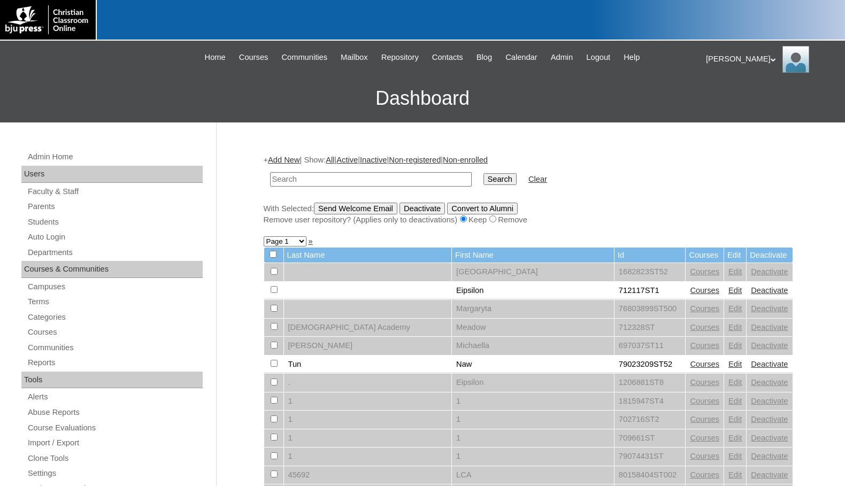
click at [294, 158] on link "Add New" at bounding box center [284, 160] width 32 height 9
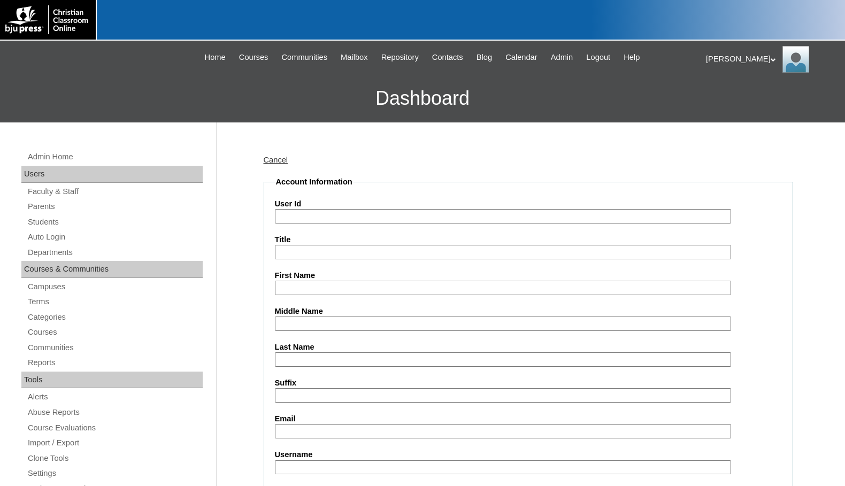
click at [335, 216] on input "User Id" at bounding box center [503, 216] width 456 height 14
paste input "716573"
type input "716573ST9"
type input "Destany"
type input "Grindstaff"
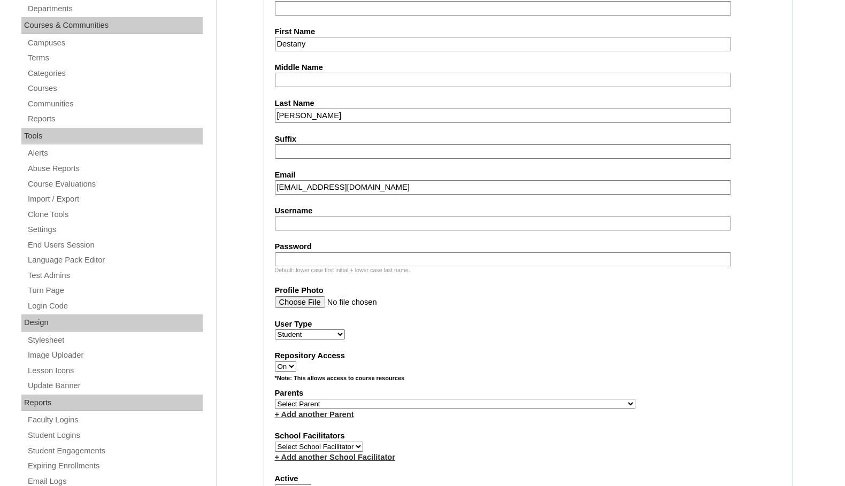
scroll to position [321, 0]
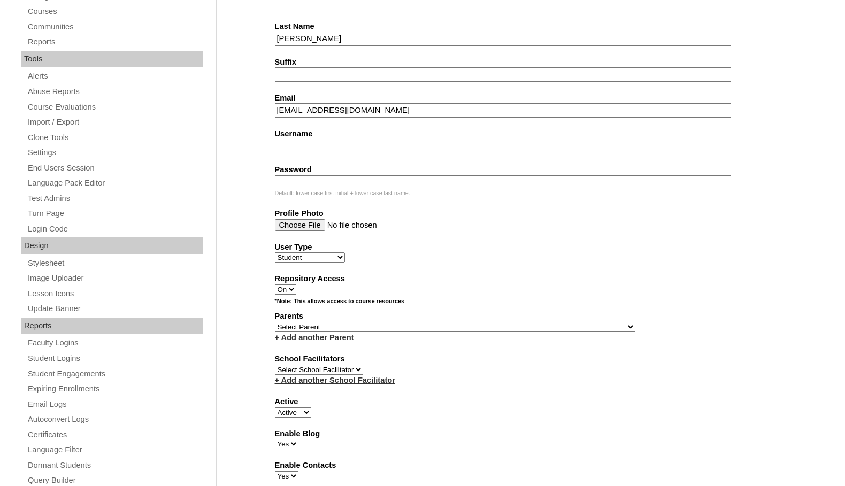
type input "dgrindstaff@vcagastonia.org"
click at [510, 326] on select "Select Parent , Fautanu, Ma 1, 1 23-24 accountMorgan, Jason 6th Street Mennonit…" at bounding box center [455, 327] width 360 height 10
select select "37131"
click at [528, 327] on div "Parents Select Parent , Fautanu, Ma 1, 1 23-24 accountMorgan, Jason 6th Street …" at bounding box center [528, 327] width 507 height 32
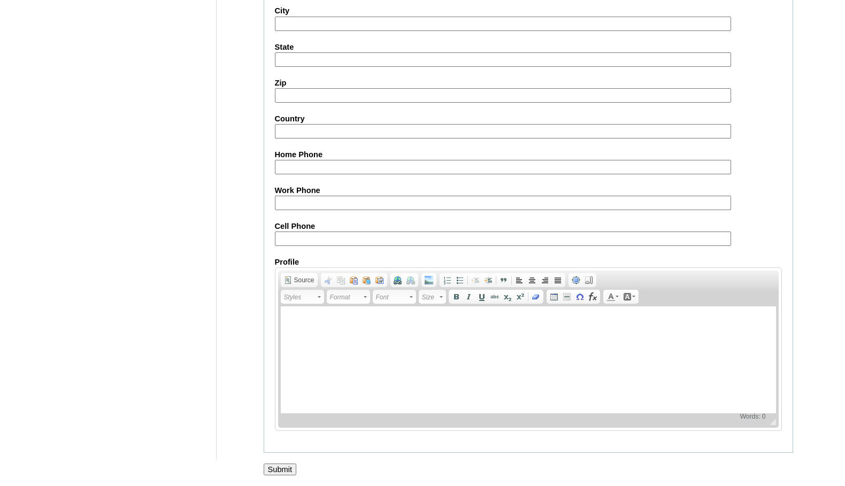
scroll to position [1141, 0]
click at [275, 470] on input "Submit" at bounding box center [280, 469] width 33 height 12
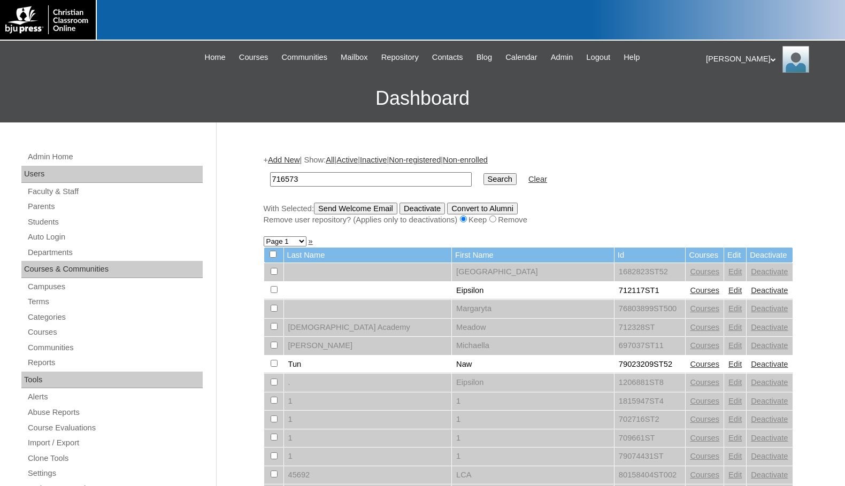
type input "716573"
click at [478, 170] on td "Search" at bounding box center [500, 179] width 44 height 25
click at [483, 176] on input "Search" at bounding box center [499, 179] width 33 height 12
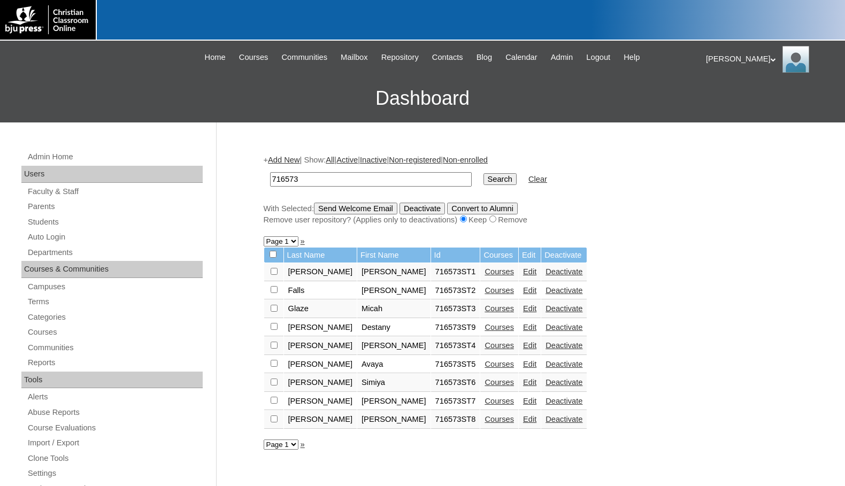
click at [484, 328] on link "Courses" at bounding box center [498, 327] width 29 height 9
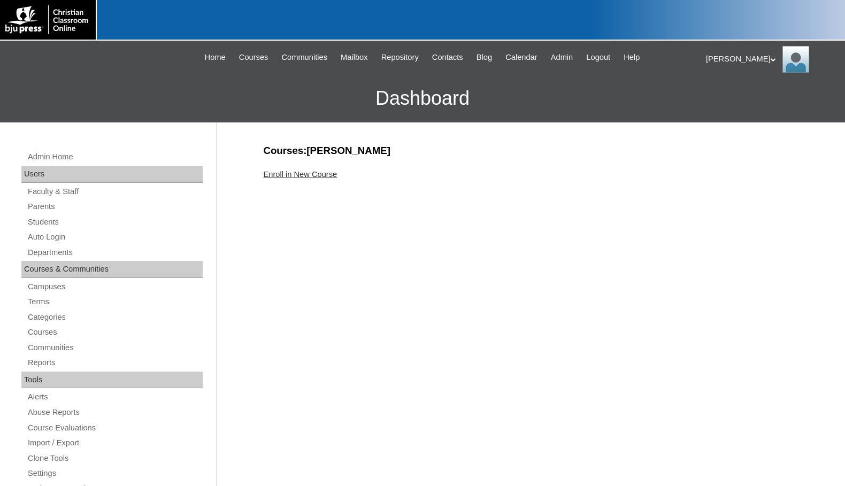
click at [322, 174] on link "Enroll in New Course" at bounding box center [301, 174] width 74 height 9
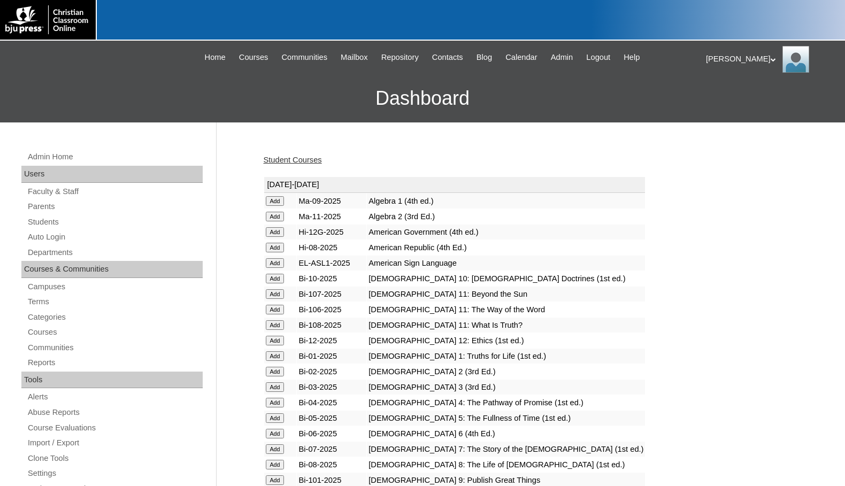
click at [275, 206] on input "Add" at bounding box center [275, 201] width 19 height 10
click at [58, 227] on link "Students" at bounding box center [115, 221] width 176 height 13
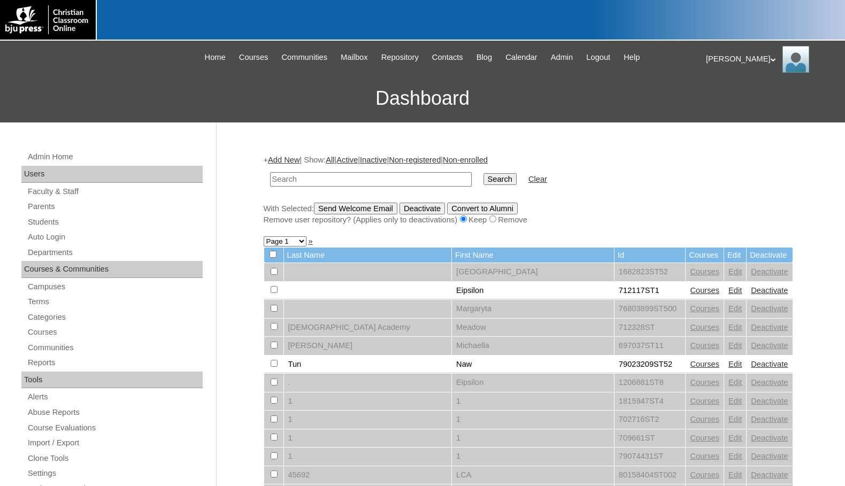
click at [282, 157] on link "Add New" at bounding box center [284, 160] width 32 height 9
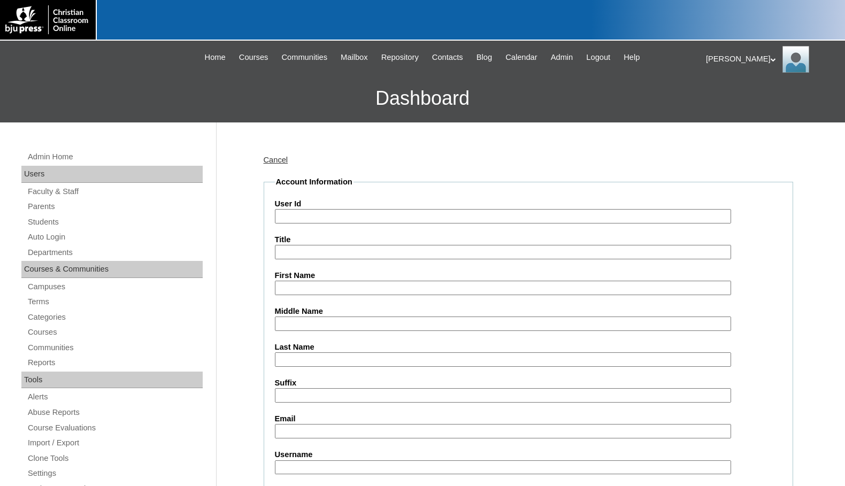
click at [323, 213] on input "User Id" at bounding box center [503, 216] width 456 height 14
paste input "716573"
type input "716573ST10"
type input "Loreli"
type input "Walker"
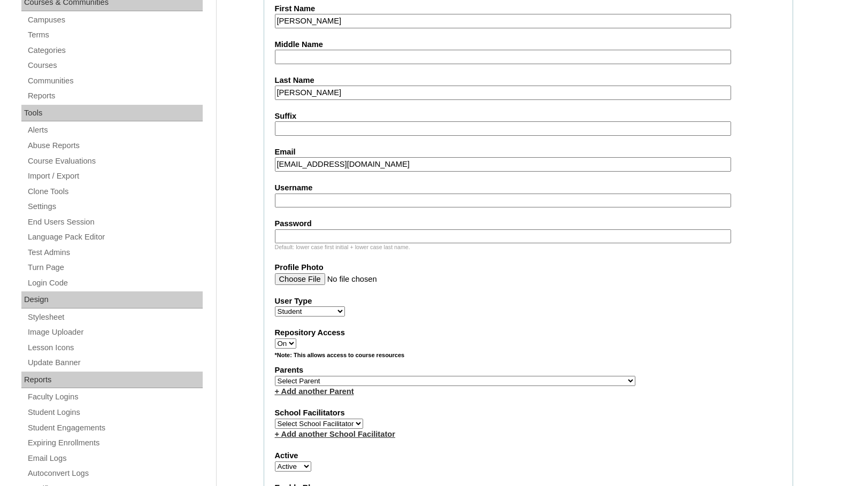
scroll to position [267, 0]
type input "lwalker@vcagastonia.org"
click at [507, 378] on select "Select Parent , Fautanu, Ma 1, 1 23-24 accountMorgan, Jason 6th Street Mennonit…" at bounding box center [455, 380] width 360 height 10
select select "37131"
click at [529, 379] on div "Parents Select Parent , Fautanu, Ma 1, 1 23-24 accountMorgan, Jason 6th Street …" at bounding box center [528, 380] width 507 height 32
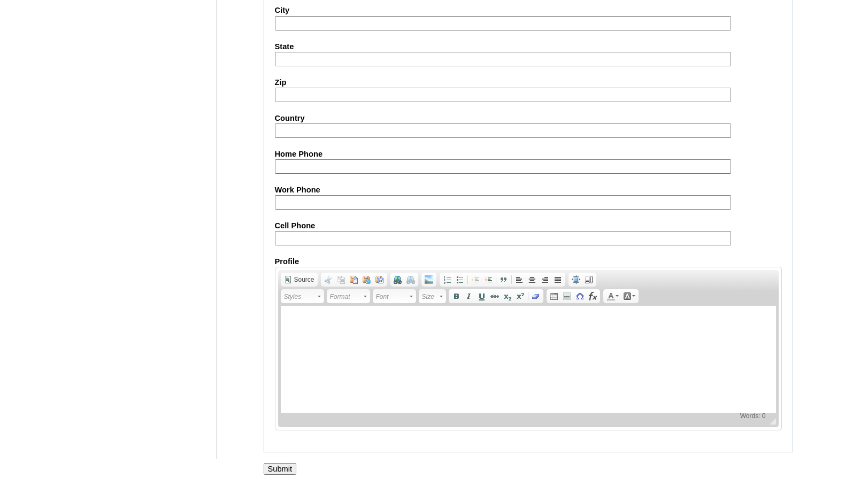
scroll to position [1141, 0]
click at [291, 469] on input "Submit" at bounding box center [280, 469] width 33 height 12
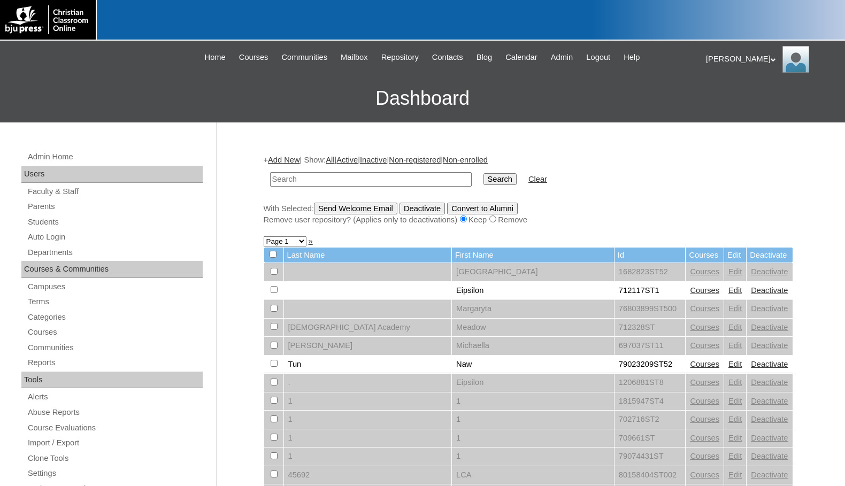
click at [134, 73] on div "Melanie My Profile My Settings Logout |N|Faculty|| Skip to Main Content Skip to…" at bounding box center [422, 82] width 845 height 82
click at [377, 184] on input "text" at bounding box center [371, 179] width 202 height 14
paste input "707676"
type input "707676"
click at [483, 173] on input "Search" at bounding box center [499, 179] width 33 height 12
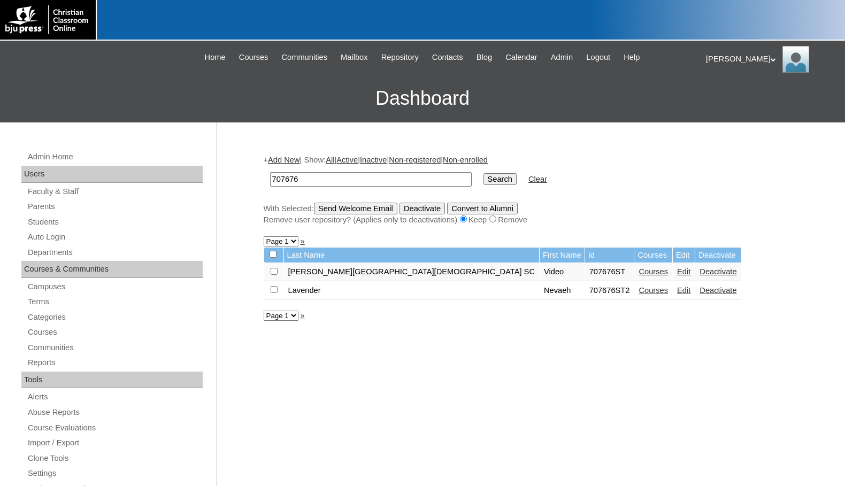
click at [638, 295] on link "Courses" at bounding box center [652, 290] width 29 height 9
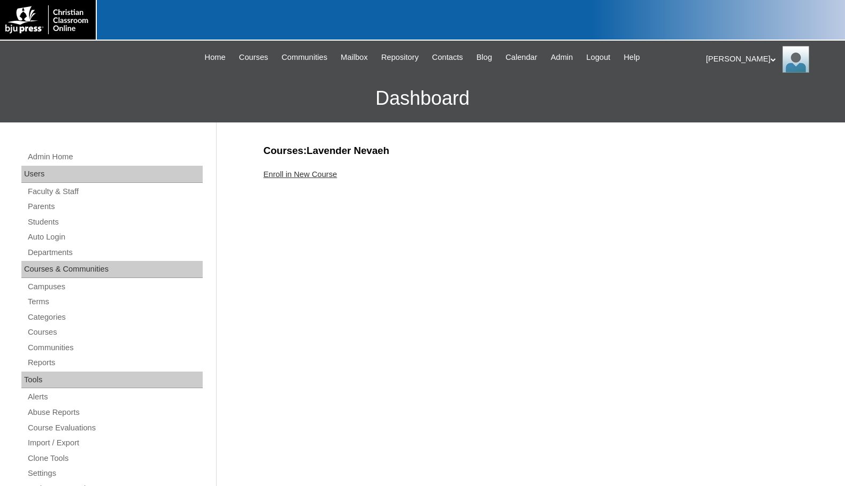
click at [299, 177] on link "Enroll in New Course" at bounding box center [301, 174] width 74 height 9
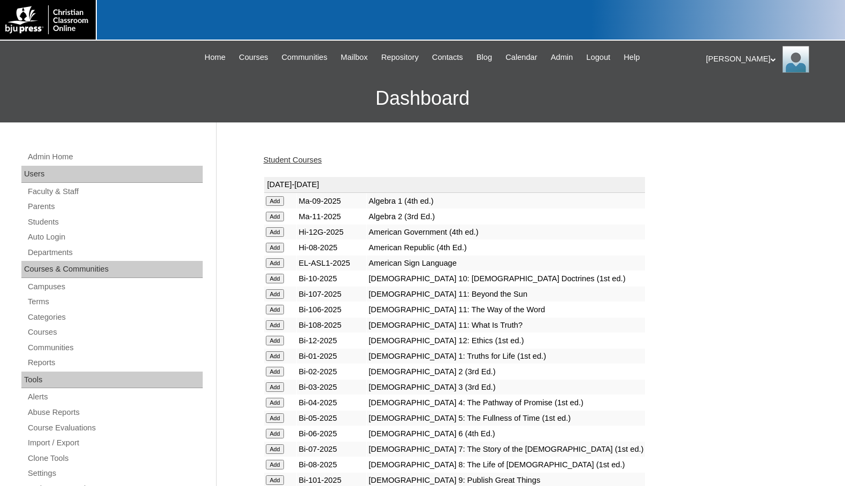
click at [278, 206] on input "Add" at bounding box center [275, 201] width 19 height 10
click at [68, 226] on link "Students" at bounding box center [115, 221] width 176 height 13
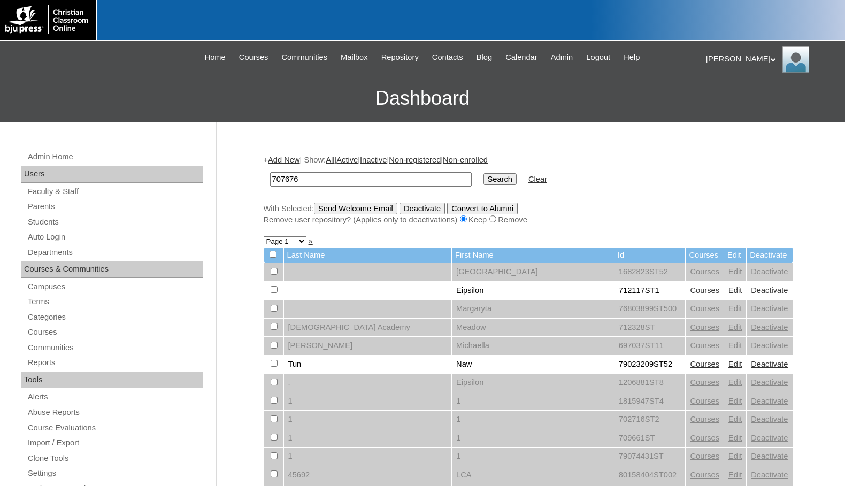
type input "707676"
click at [483, 178] on input "Search" at bounding box center [499, 179] width 33 height 12
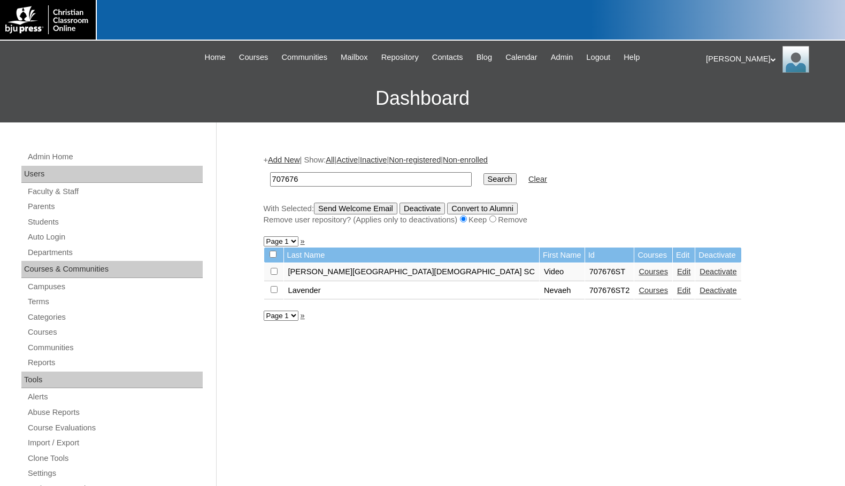
click at [272, 275] on input "checkbox" at bounding box center [274, 271] width 7 height 7
checkbox input "true"
click at [356, 211] on input "Send Welcome Email" at bounding box center [355, 209] width 83 height 12
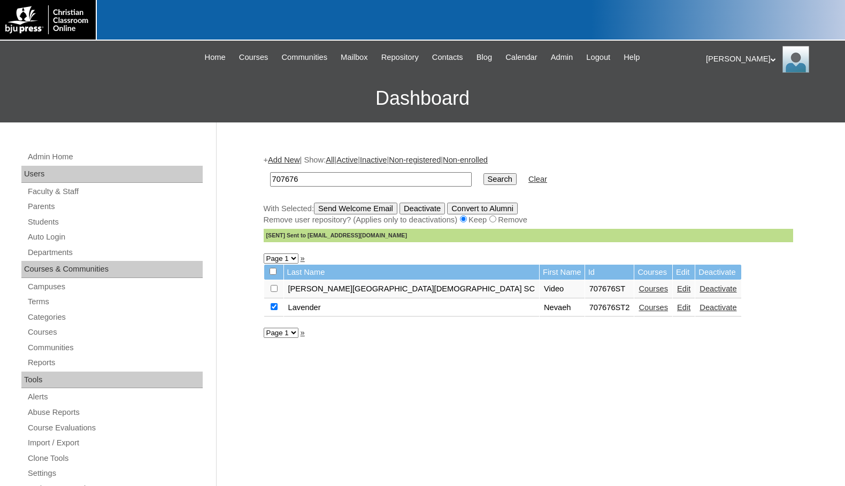
click at [116, 55] on div "Melanie My Profile My Settings Logout |N|Faculty|| Skip to Main Content Skip to…" at bounding box center [422, 82] width 845 height 82
drag, startPoint x: 274, startPoint y: 174, endPoint x: 229, endPoint y: 164, distance: 45.9
click at [229, 164] on div "Admin Home Users Faculty & Staff Parents Students Auto Login Departments Course…" at bounding box center [422, 490] width 845 height 737
paste input "16573"
type input "716573"
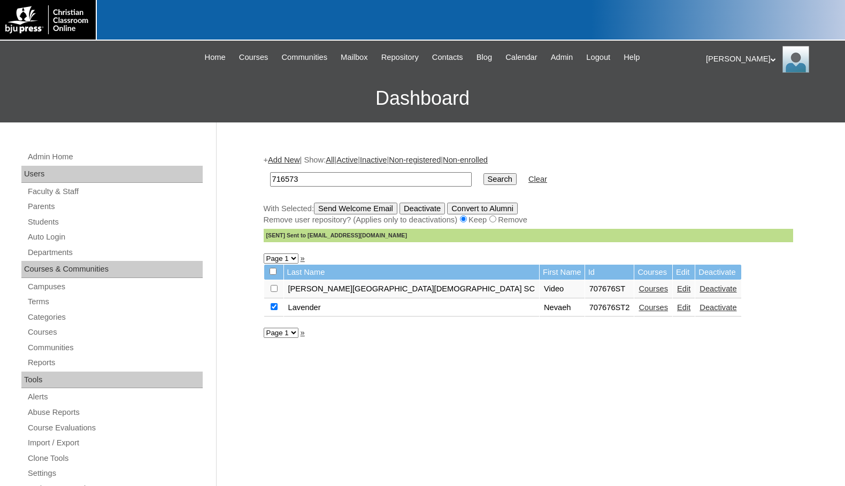
click at [483, 176] on input "Search" at bounding box center [499, 179] width 33 height 12
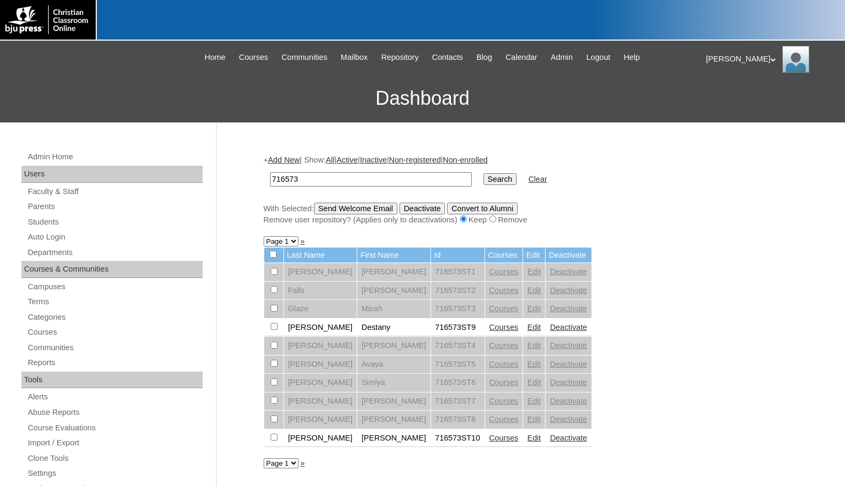
click at [527, 306] on link "Edit" at bounding box center [533, 308] width 13 height 9
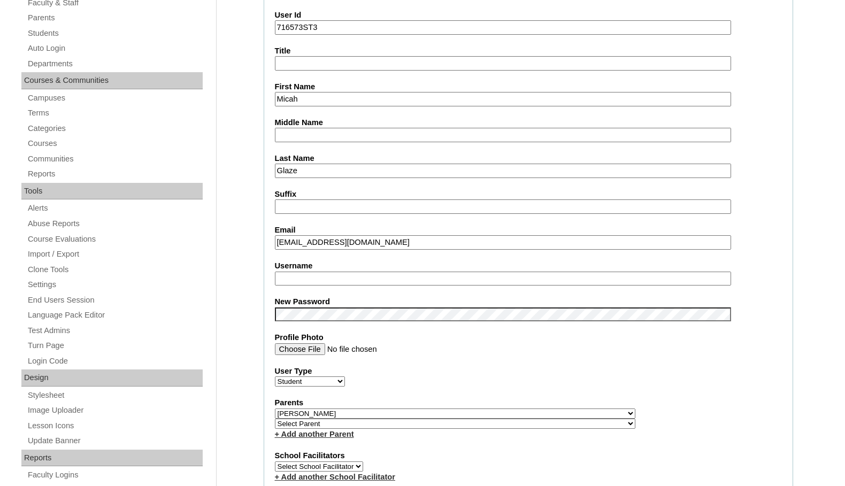
scroll to position [267, 0]
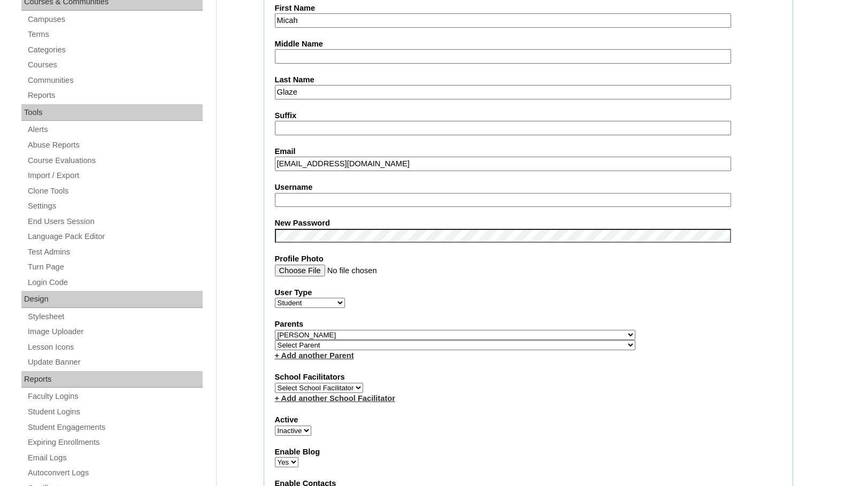
type input "msevilla"
drag, startPoint x: 318, startPoint y: 197, endPoint x: 233, endPoint y: 191, distance: 85.3
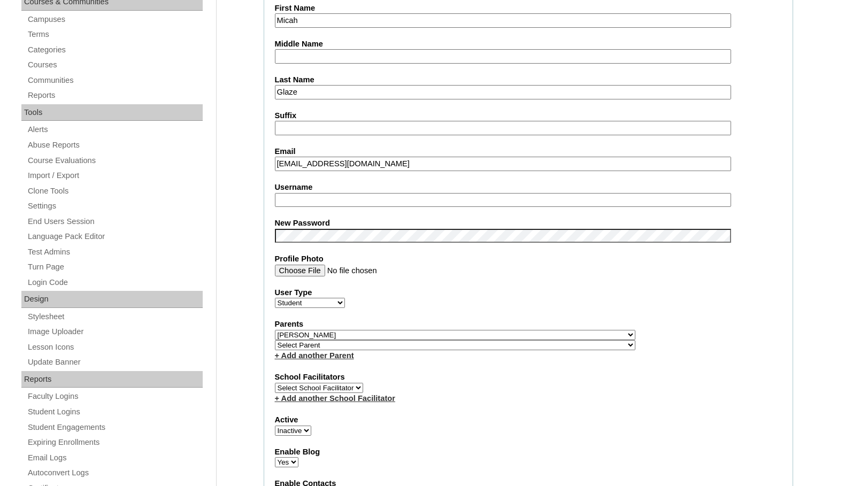
click at [513, 334] on select "Select Parent , Fautanu, Ma 1, 1 23-24 accountMorgan, Jason 6th Street Mennonit…" at bounding box center [455, 335] width 360 height 10
select select
click at [275, 330] on select "Select Parent , [GEOGRAPHIC_DATA], Ma 1, 1 23-24 accountMorgan, [PERSON_NAME] 6…" at bounding box center [455, 335] width 360 height 10
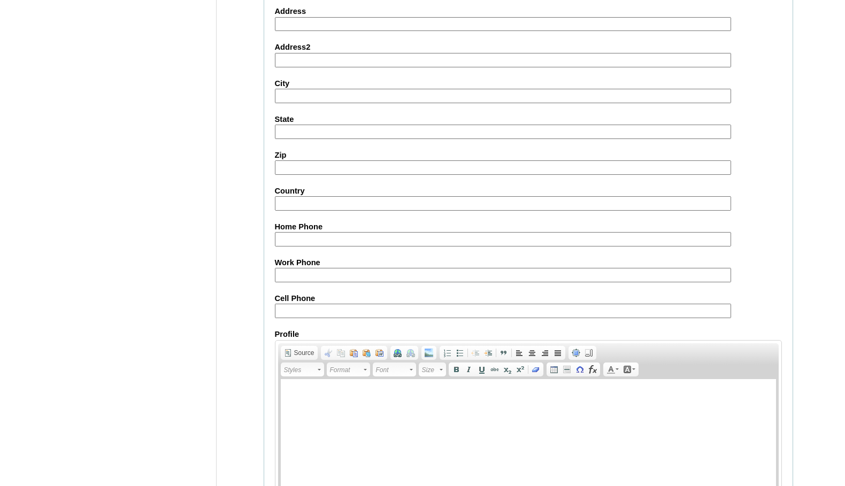
scroll to position [1143, 0]
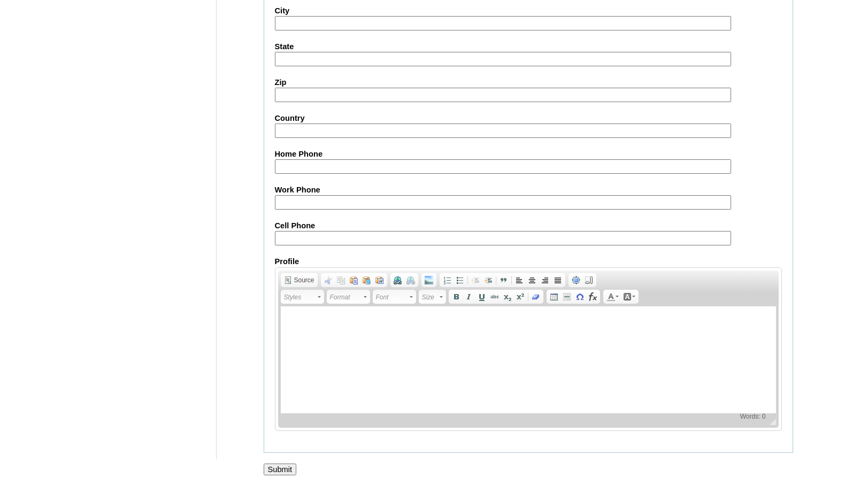
click at [284, 468] on input "Submit" at bounding box center [280, 470] width 33 height 12
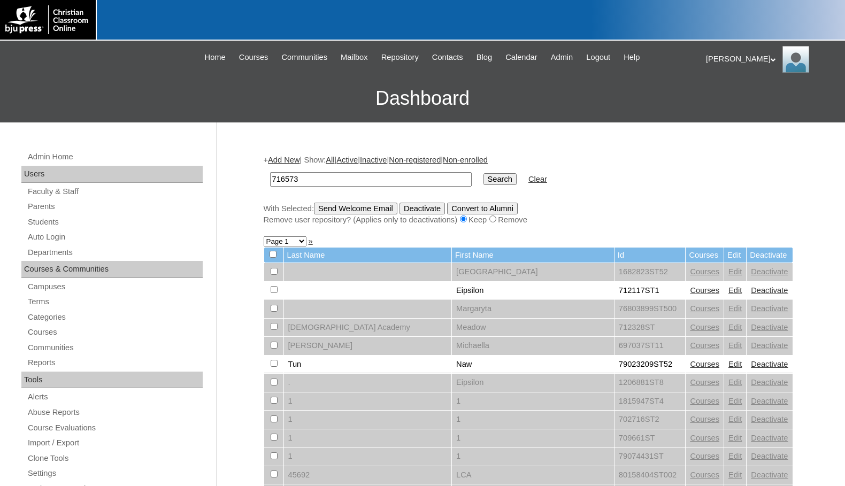
type input "716573"
click at [483, 173] on input "Search" at bounding box center [499, 179] width 33 height 12
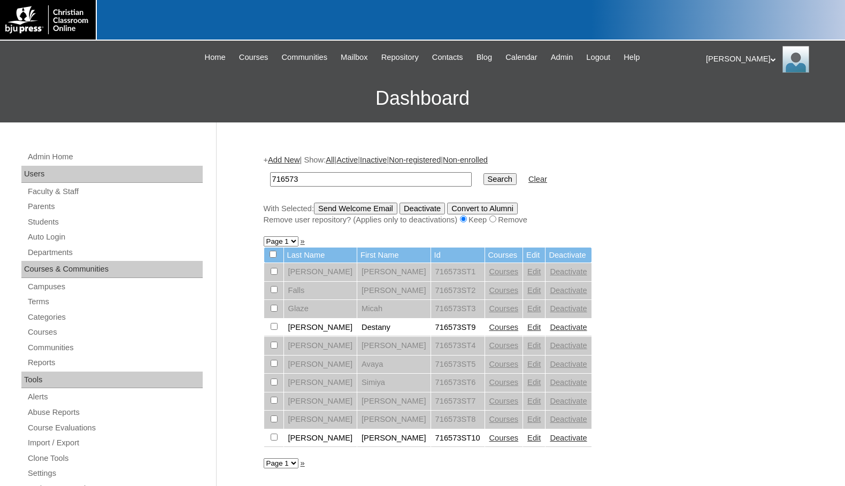
click at [527, 345] on link "Edit" at bounding box center [533, 345] width 13 height 9
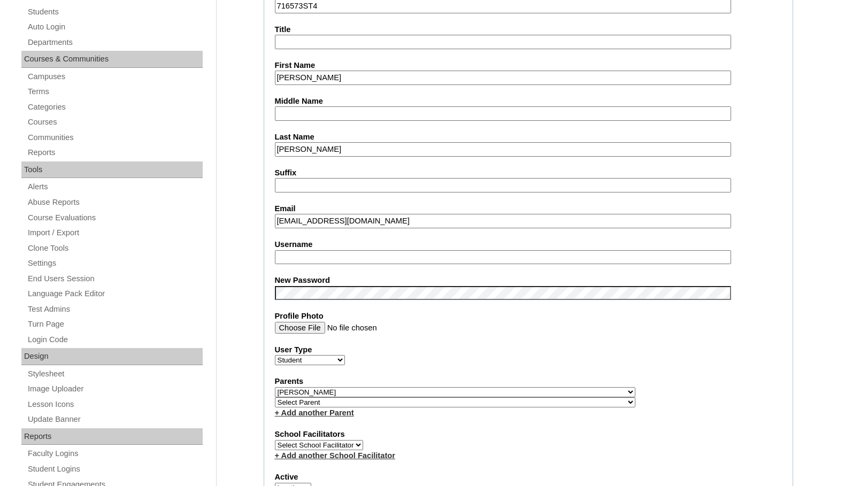
scroll to position [214, 0]
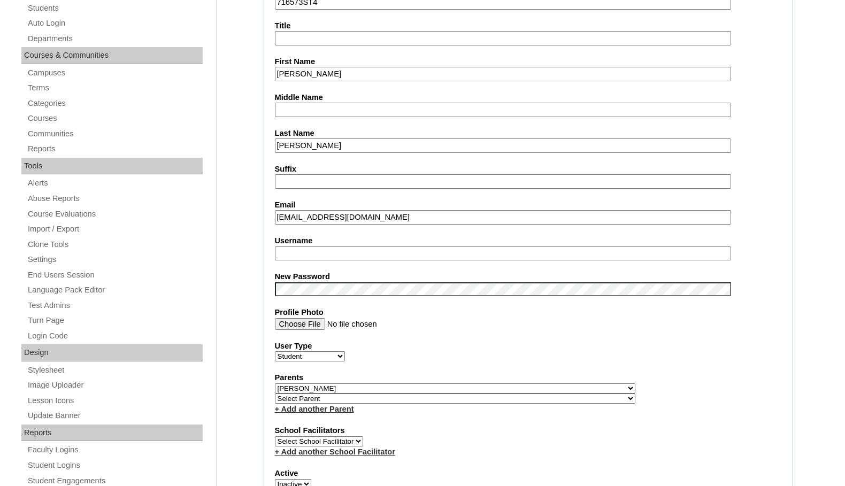
type input "msevilla"
drag, startPoint x: 316, startPoint y: 250, endPoint x: 236, endPoint y: 249, distance: 80.2
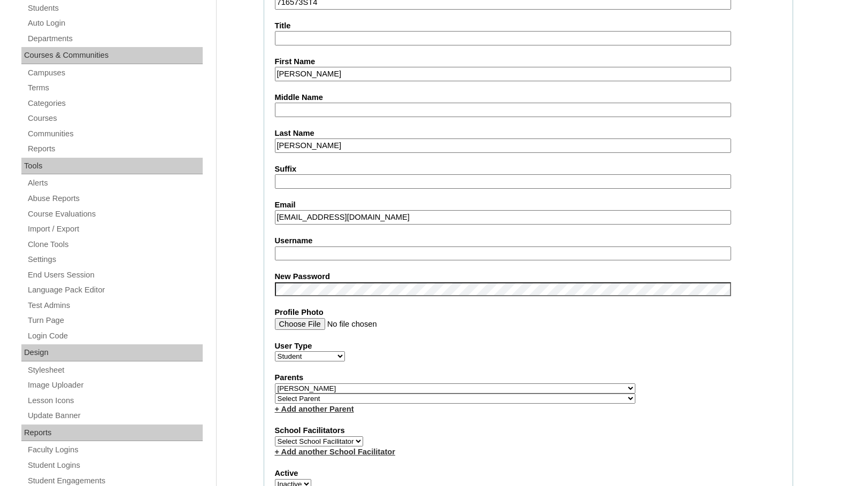
click at [511, 384] on select "Select Parent , [GEOGRAPHIC_DATA], Ma 1, 1 23-24 accountMorgan, [PERSON_NAME] 6…" at bounding box center [455, 388] width 360 height 10
select select
click at [275, 383] on select "Select Parent , [GEOGRAPHIC_DATA], Ma 1, 1 23-24 accountMorgan, [PERSON_NAME] 6…" at bounding box center [455, 388] width 360 height 10
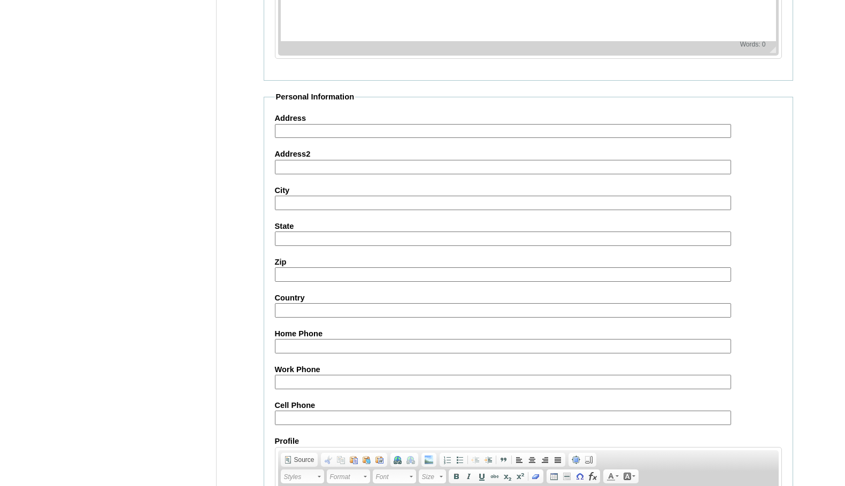
scroll to position [1143, 0]
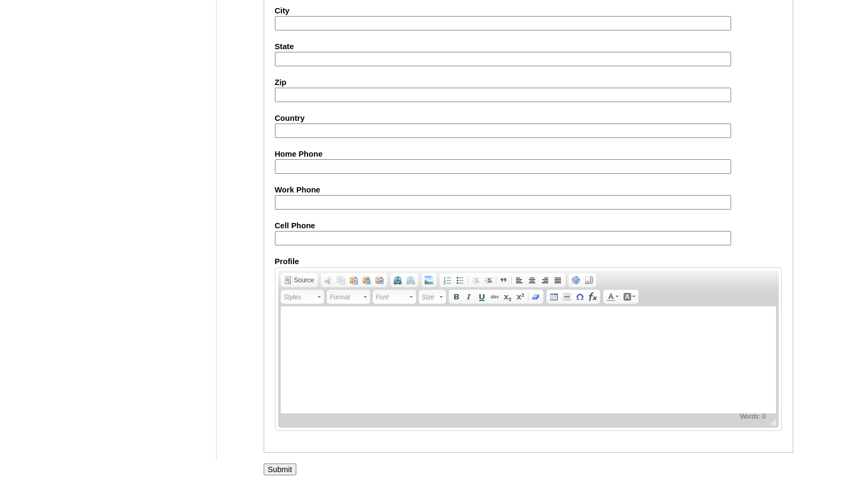
click at [281, 471] on input "Submit" at bounding box center [280, 470] width 33 height 12
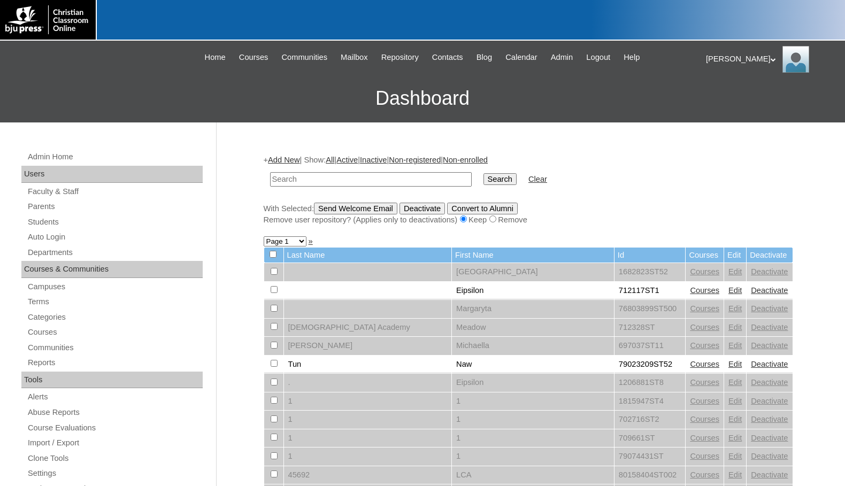
click at [333, 179] on input "text" at bounding box center [371, 179] width 202 height 14
paste input "716573"
type input "716573"
click at [483, 173] on input "Search" at bounding box center [499, 179] width 33 height 12
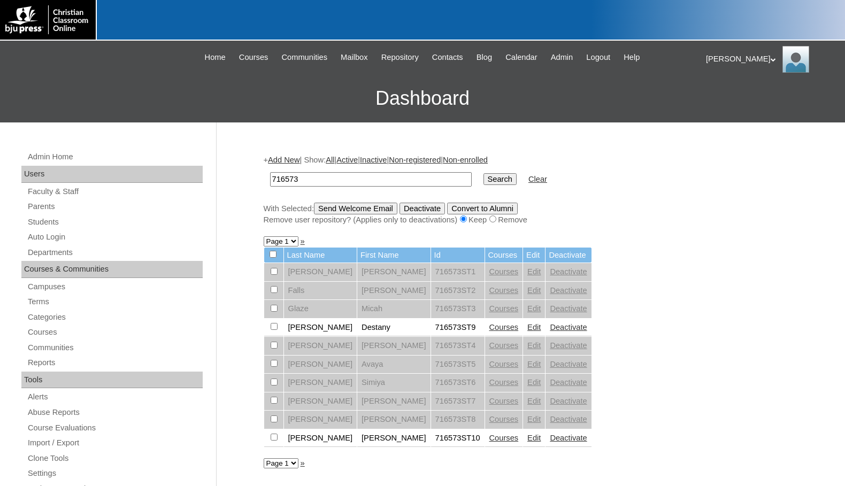
click at [527, 381] on link "Edit" at bounding box center [533, 382] width 13 height 9
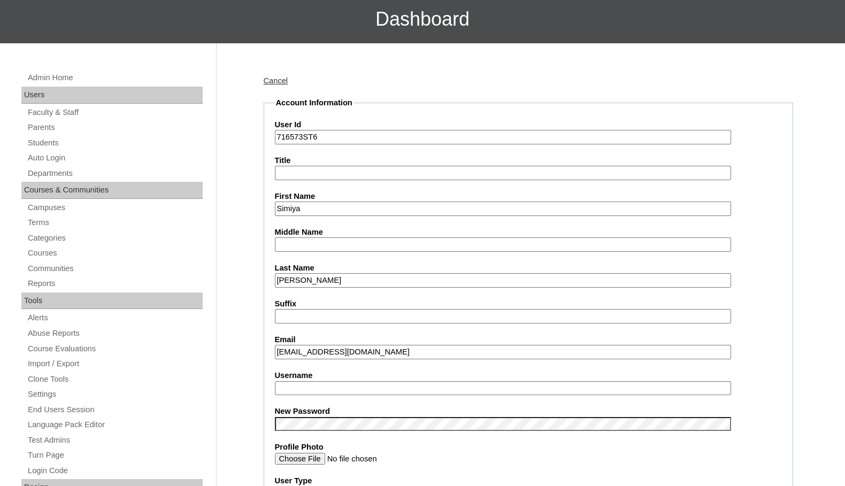
scroll to position [107, 0]
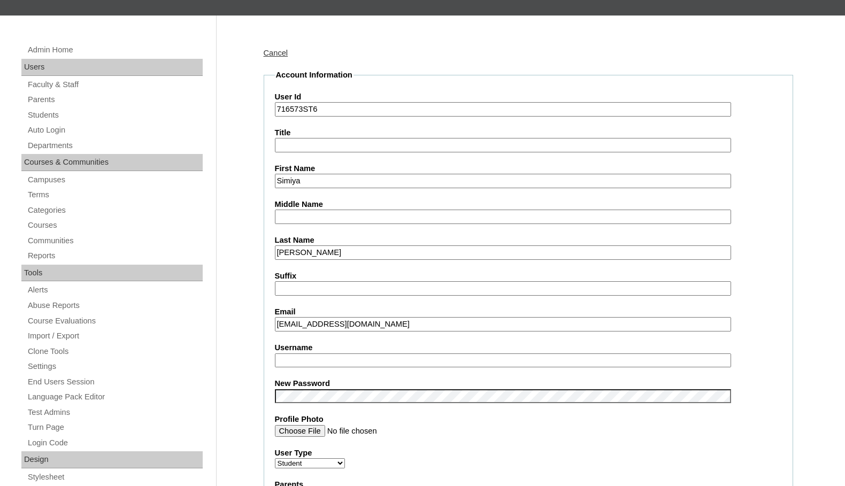
type input "msevilla"
drag, startPoint x: 329, startPoint y: 364, endPoint x: 256, endPoint y: 361, distance: 73.3
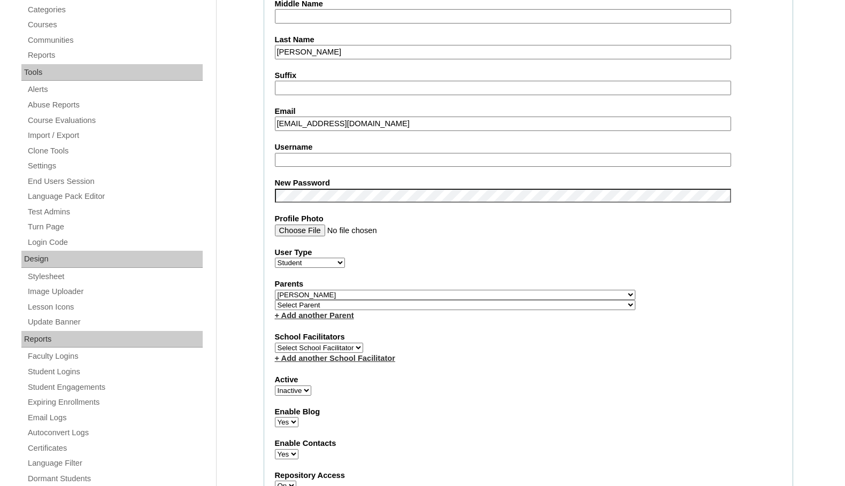
scroll to position [374, 0]
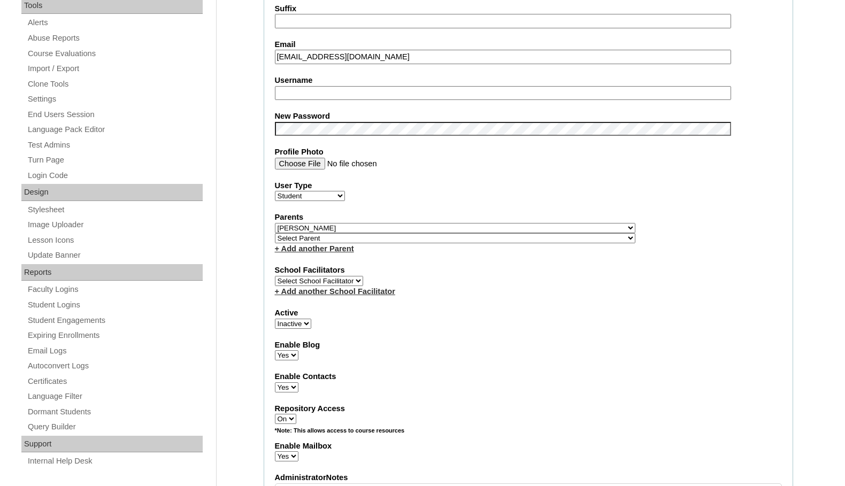
click at [510, 225] on select "Select Parent , Fautanu, Ma 1, 1 23-24 accountMorgan, Jason 6th Street Mennonit…" at bounding box center [455, 228] width 360 height 10
select select
click at [275, 223] on select "Select Parent , Fautanu, Ma 1, 1 23-24 accountMorgan, Jason 6th Street Mennonit…" at bounding box center [455, 228] width 360 height 10
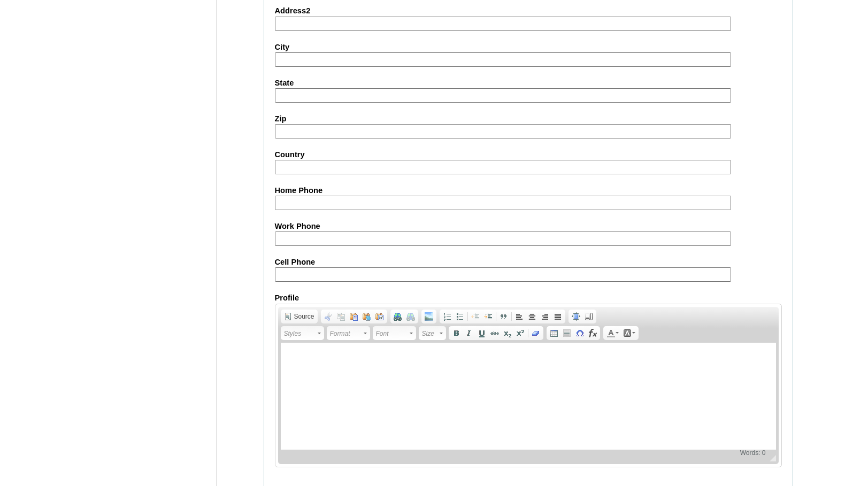
scroll to position [1143, 0]
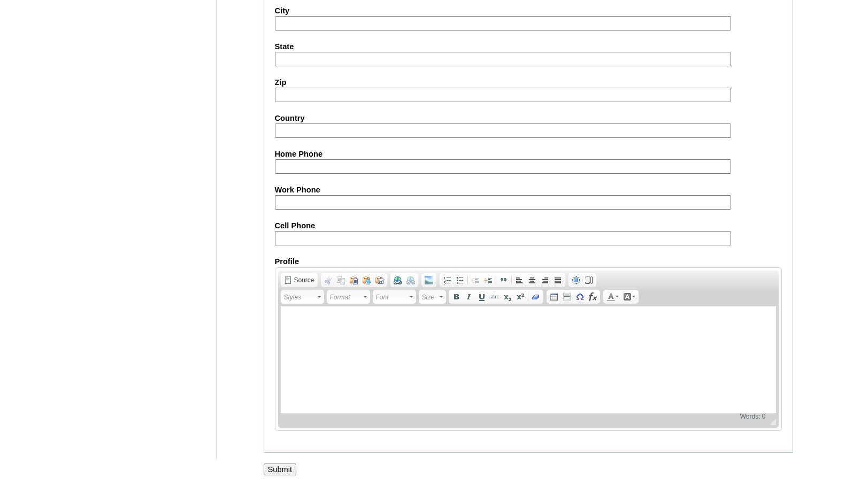
click at [284, 466] on input "Submit" at bounding box center [280, 470] width 33 height 12
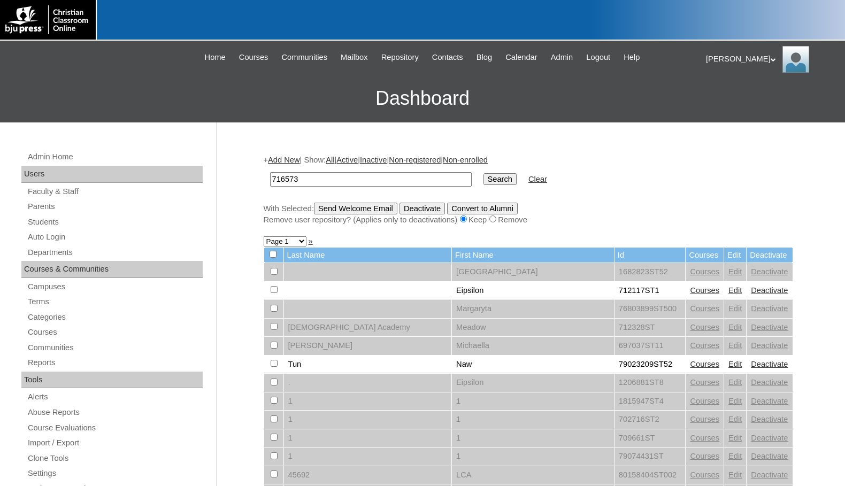
type input "716573"
click at [483, 173] on input "Search" at bounding box center [499, 179] width 33 height 12
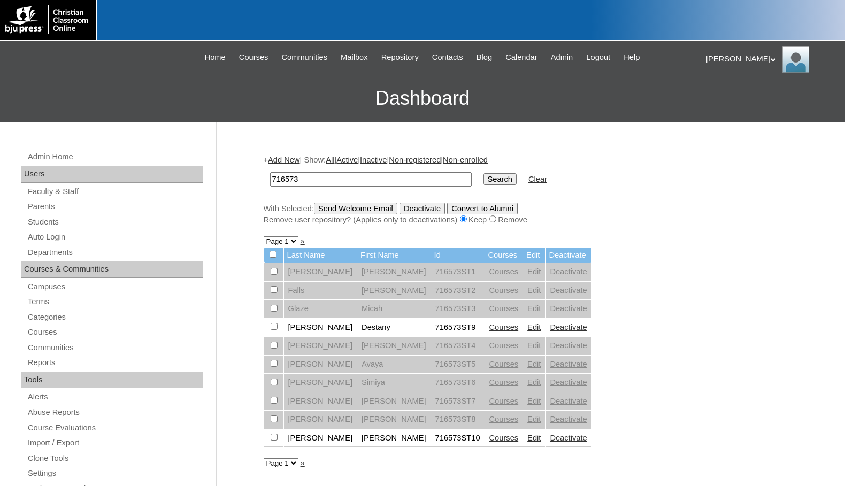
click at [527, 419] on link "Edit" at bounding box center [533, 419] width 13 height 9
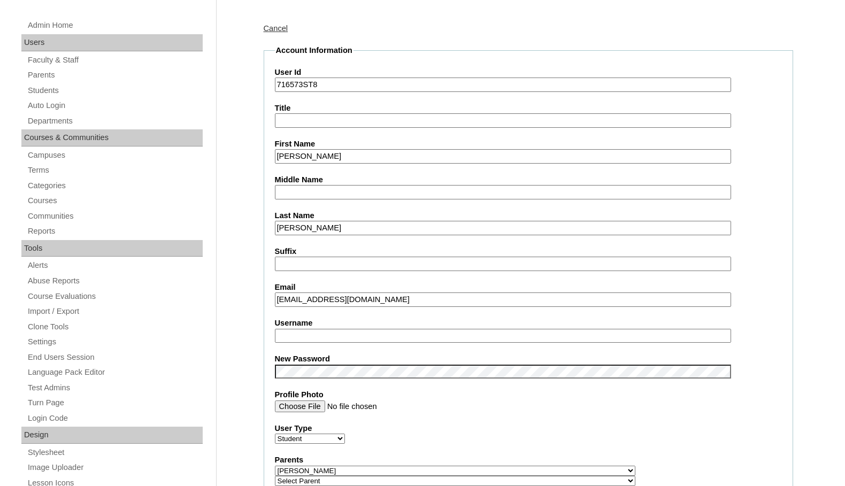
scroll to position [160, 0]
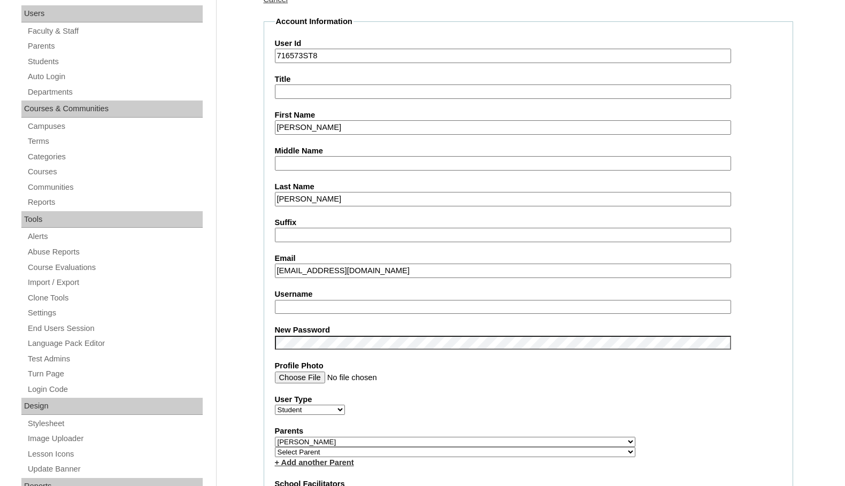
type input "msevilla"
drag, startPoint x: 338, startPoint y: 311, endPoint x: 233, endPoint y: 297, distance: 105.8
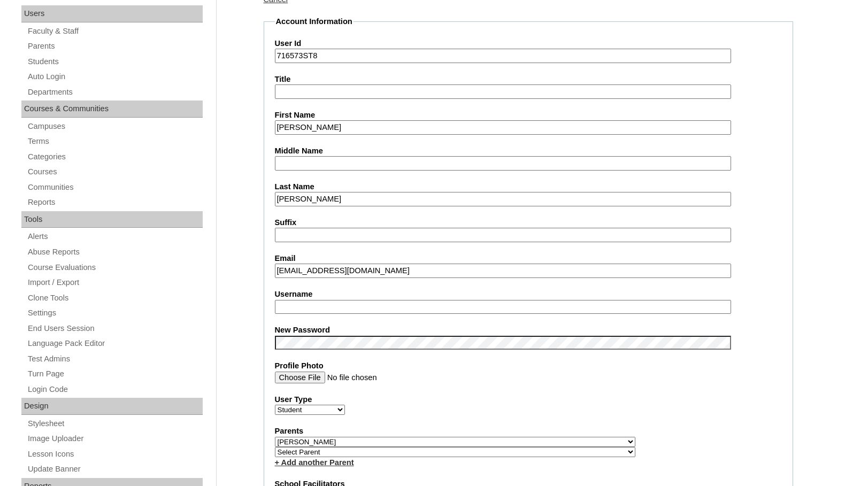
click at [511, 442] on select "Select Parent , Fautanu, Ma 1, 1 23-24 accountMorgan, Jason 6th Street Mennonit…" at bounding box center [455, 442] width 360 height 10
select select
click at [275, 437] on select "Select Parent , Fautanu, Ma 1, 1 23-24 accountMorgan, Jason 6th Street Mennonit…" at bounding box center [455, 442] width 360 height 10
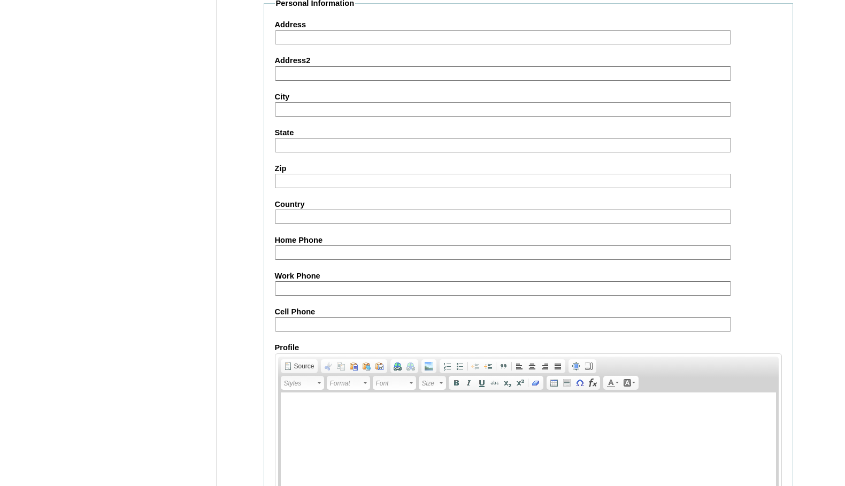
scroll to position [1143, 0]
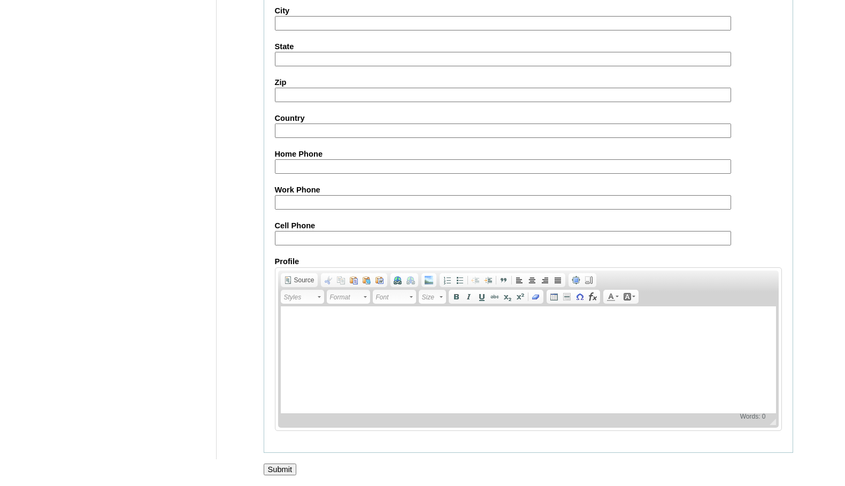
click at [289, 468] on input "Submit" at bounding box center [280, 470] width 33 height 12
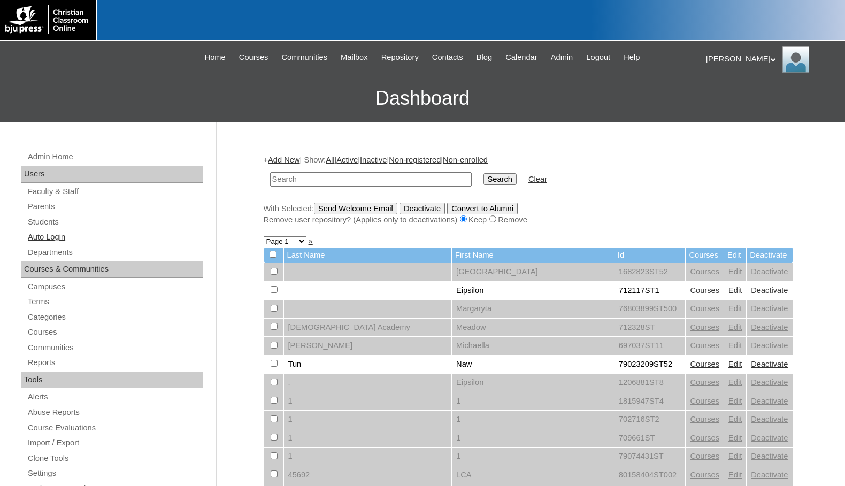
click at [88, 235] on link "Auto Login" at bounding box center [115, 236] width 176 height 13
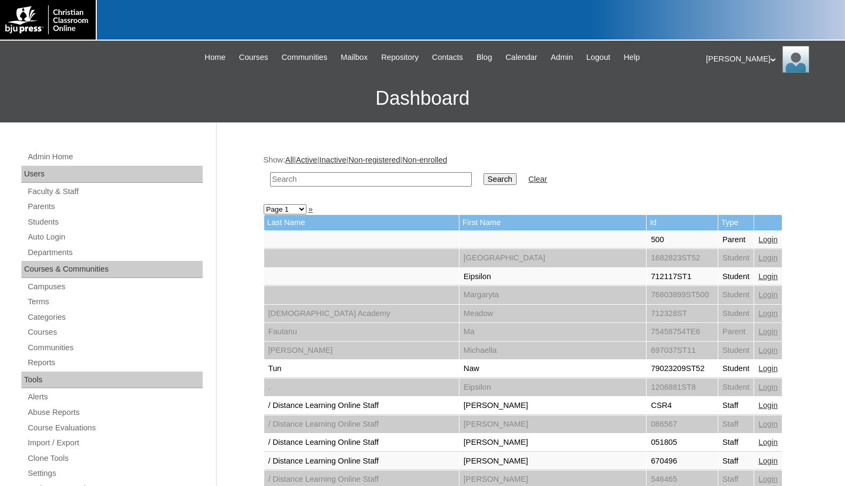
click at [334, 182] on input "text" at bounding box center [371, 179] width 202 height 14
paste input "716573"
type input "716573"
click at [483, 173] on input "Search" at bounding box center [499, 179] width 33 height 12
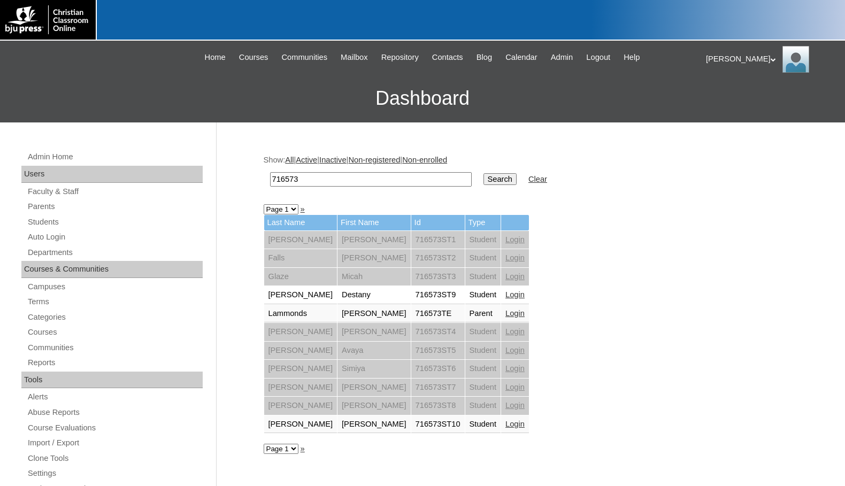
click at [505, 317] on link "Login" at bounding box center [514, 313] width 19 height 9
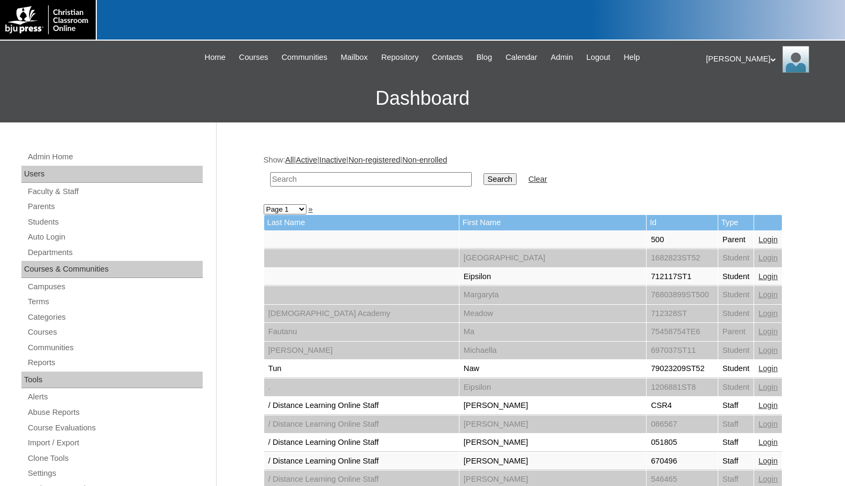
click at [369, 181] on input "text" at bounding box center [371, 179] width 202 height 14
type input "[PERSON_NAME]"
click at [483, 173] on input "Search" at bounding box center [499, 179] width 33 height 12
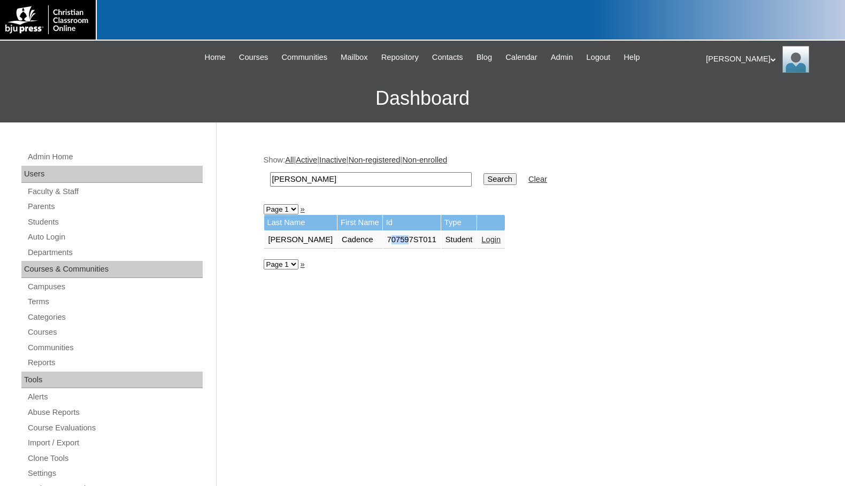
drag, startPoint x: 364, startPoint y: 236, endPoint x: 385, endPoint y: 239, distance: 21.1
click at [385, 239] on td "707597ST011" at bounding box center [412, 240] width 58 height 18
click at [383, 245] on td "707597ST011" at bounding box center [412, 240] width 58 height 18
drag, startPoint x: 361, startPoint y: 240, endPoint x: 389, endPoint y: 241, distance: 27.8
click at [389, 241] on td "707597ST011" at bounding box center [412, 240] width 58 height 18
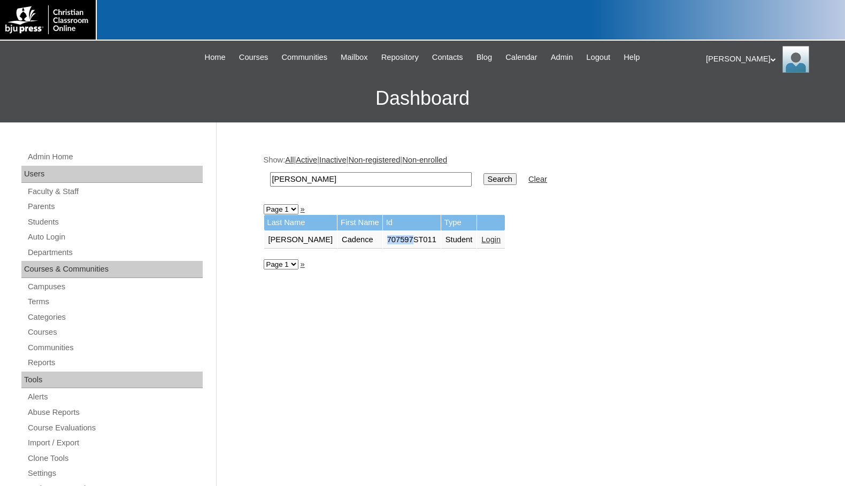
copy td "707597"
drag, startPoint x: 334, startPoint y: 179, endPoint x: 238, endPoint y: 181, distance: 95.7
click at [238, 181] on div "Admin Home Users Faculty & Staff Parents Students Auto Login Departments Course…" at bounding box center [422, 490] width 845 height 737
paste input "707597"
type input "707597"
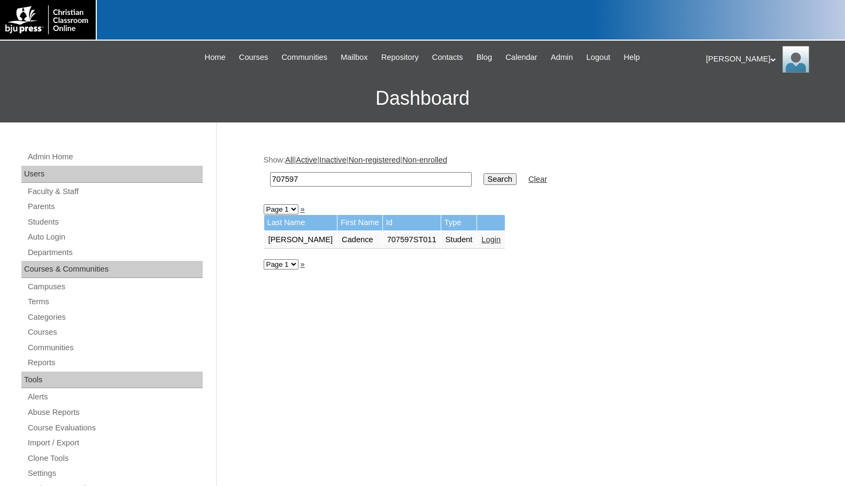
click at [483, 180] on input "Search" at bounding box center [499, 179] width 33 height 12
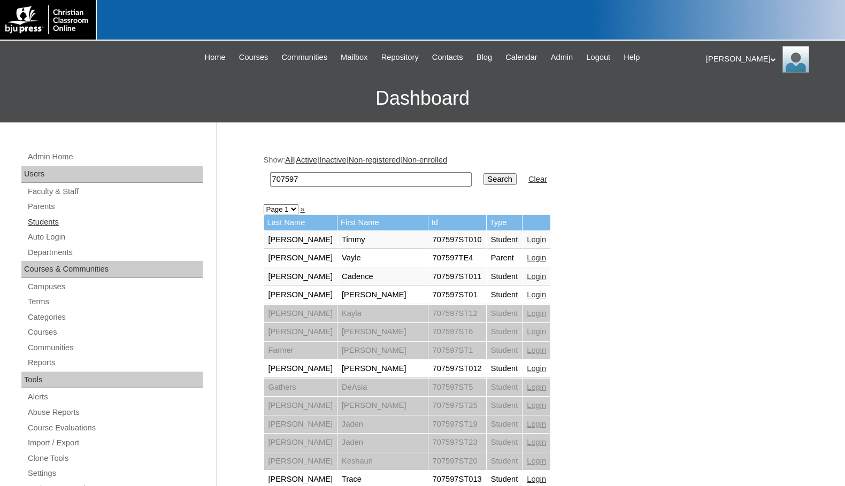
click at [67, 219] on link "Students" at bounding box center [115, 221] width 176 height 13
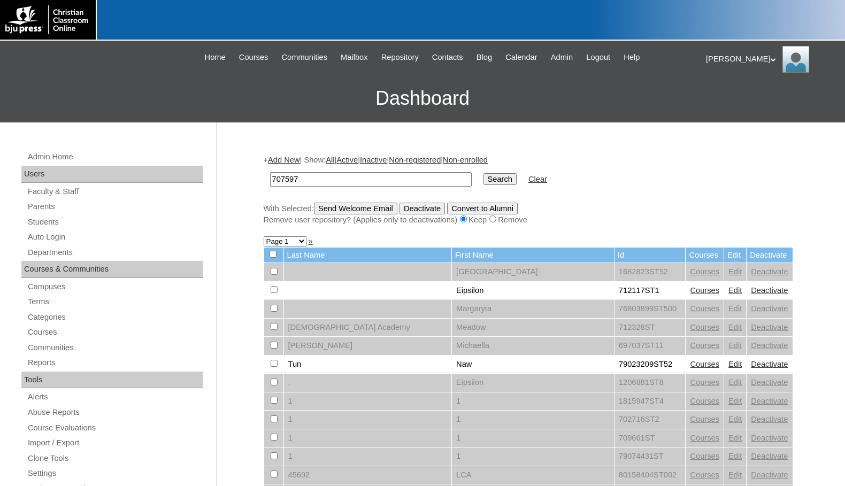
type input "707597"
click at [483, 173] on input "Search" at bounding box center [499, 179] width 33 height 12
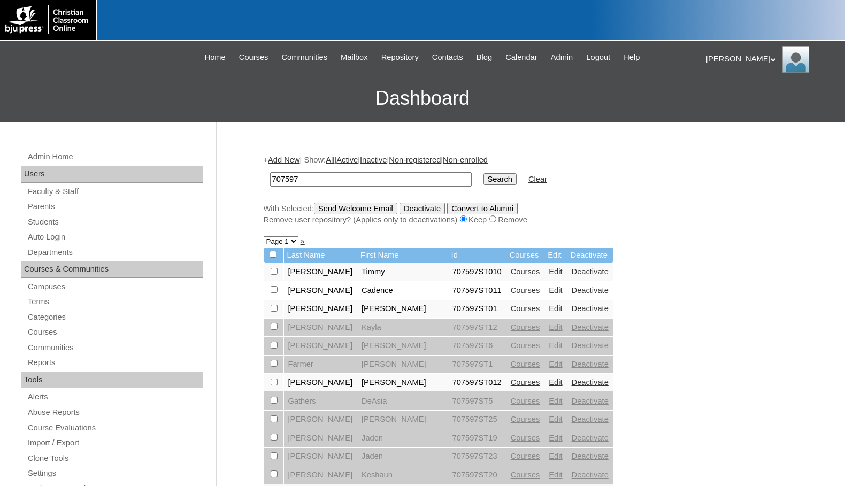
click at [272, 273] on input "checkbox" at bounding box center [274, 271] width 7 height 7
checkbox input "true"
click at [275, 275] on input "checkbox" at bounding box center [274, 271] width 7 height 7
checkbox input "true"
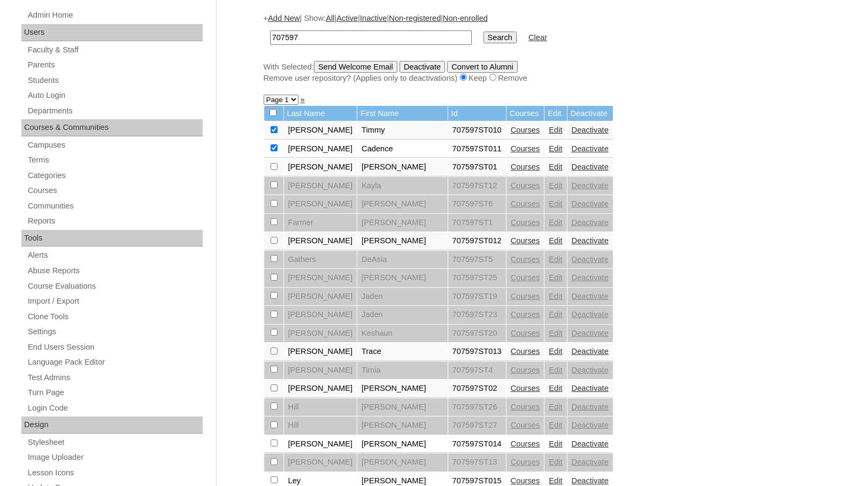
scroll to position [160, 0]
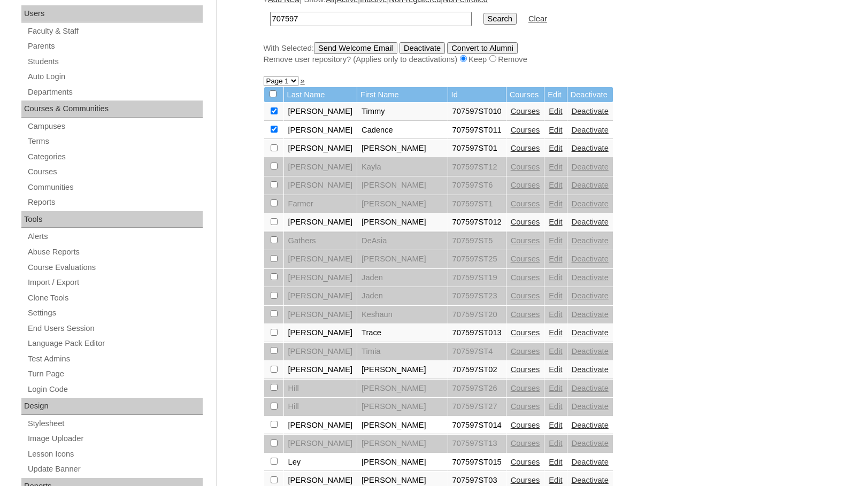
click at [272, 114] on input "checkbox" at bounding box center [274, 110] width 7 height 7
checkbox input "true"
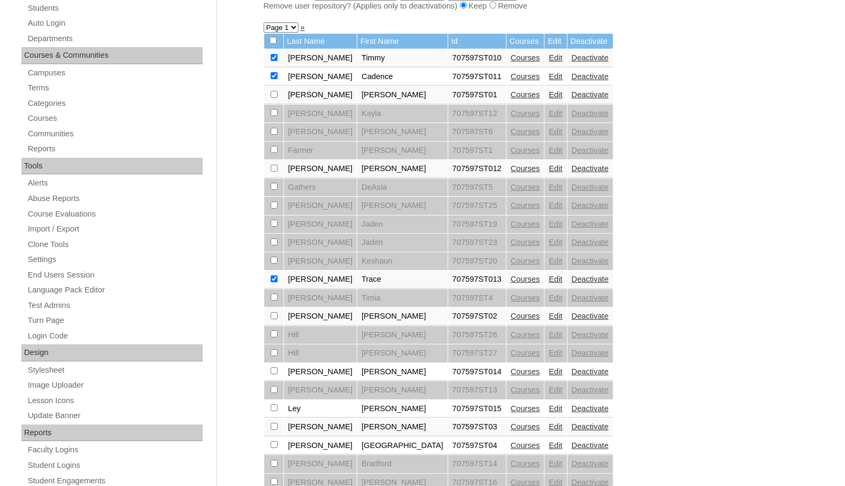
click at [272, 61] on input "checkbox" at bounding box center [274, 57] width 7 height 7
checkbox input "true"
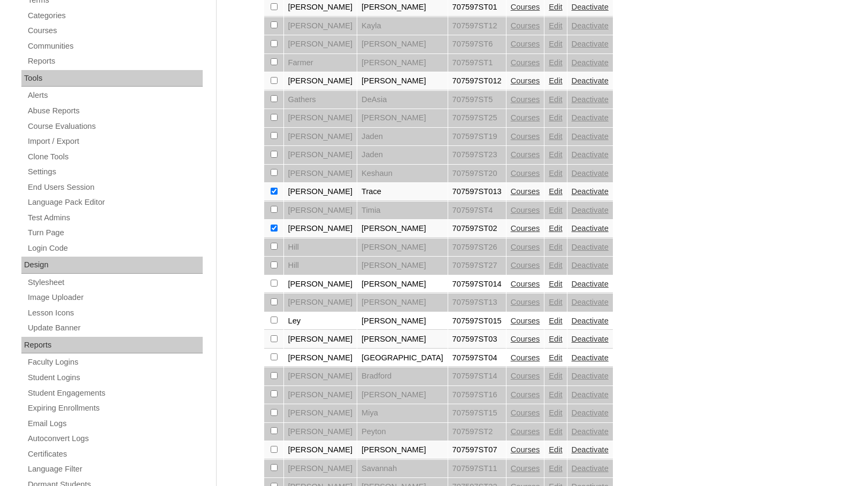
scroll to position [321, 0]
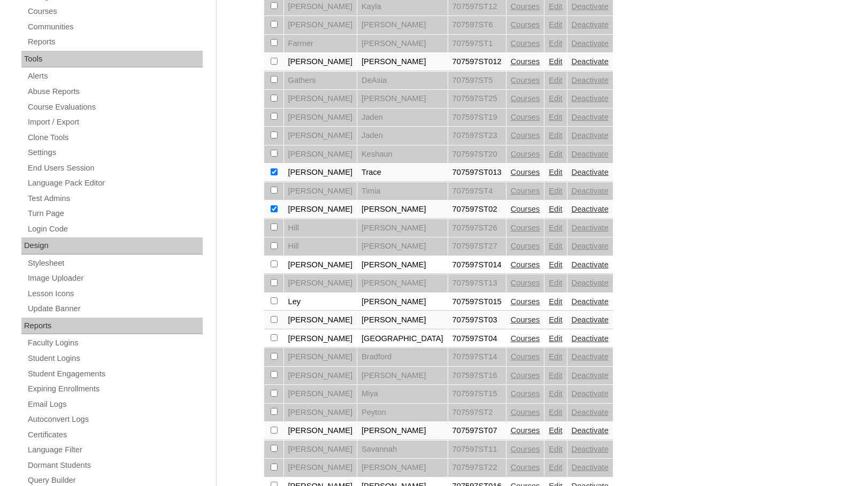
checkbox input "true"
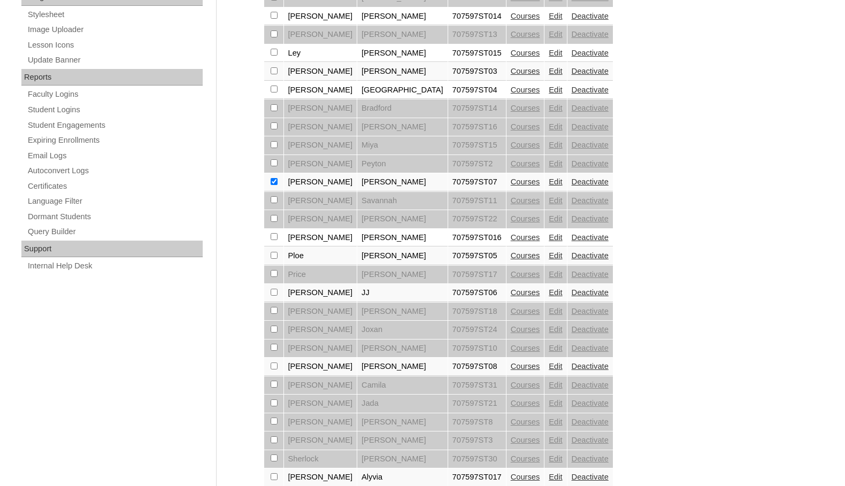
scroll to position [588, 0]
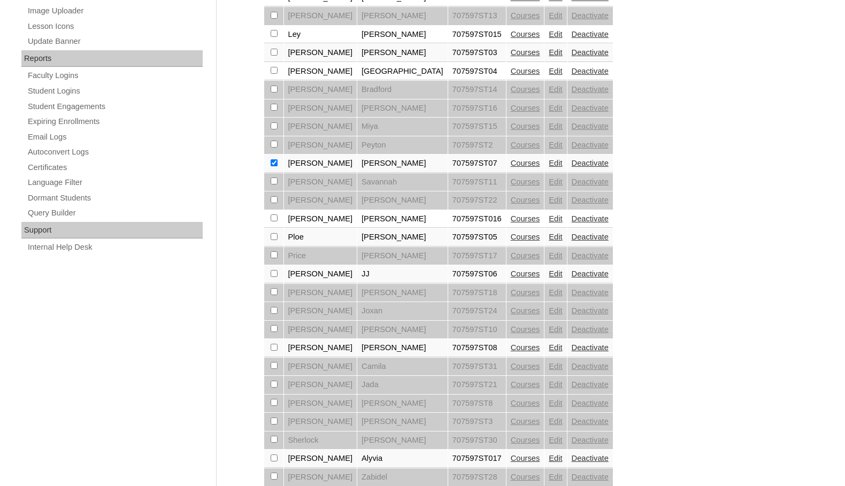
checkbox input "true"
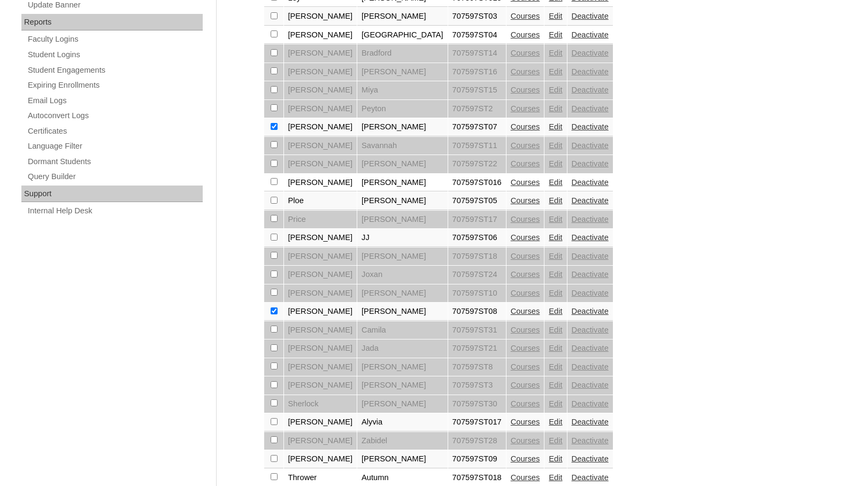
scroll to position [642, 0]
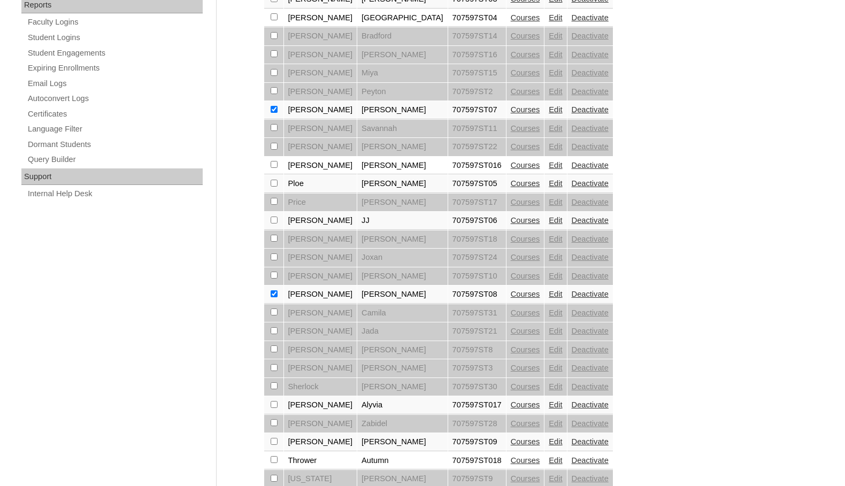
checkbox input "true"
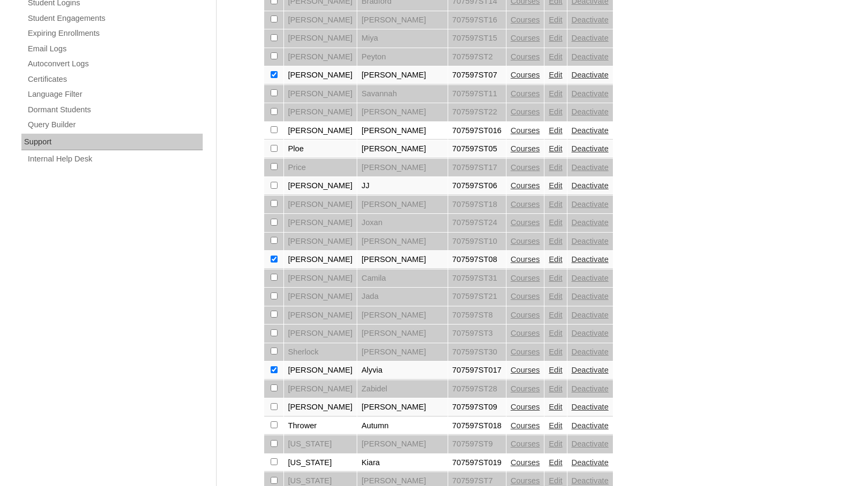
scroll to position [695, 0]
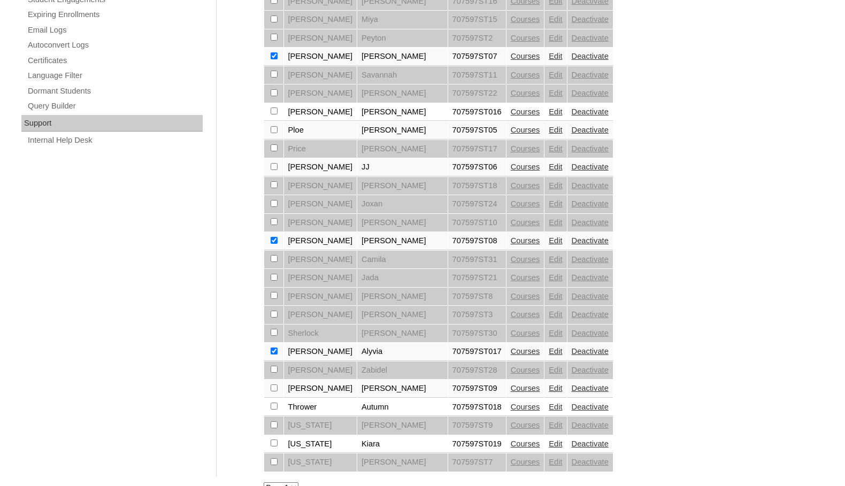
checkbox input "true"
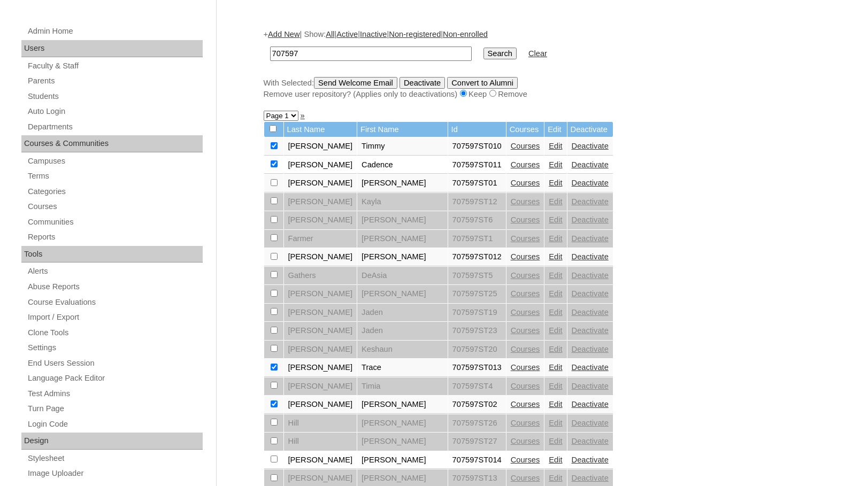
scroll to position [0, 0]
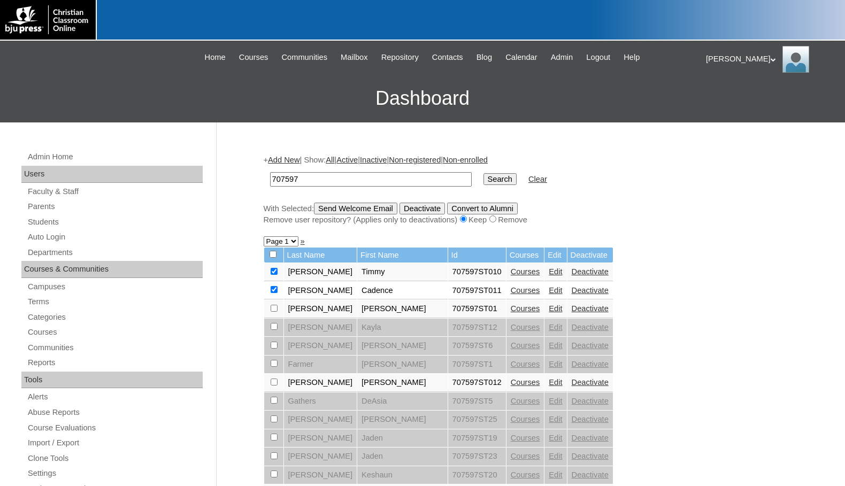
click at [364, 207] on input "Send Welcome Email" at bounding box center [355, 209] width 83 height 12
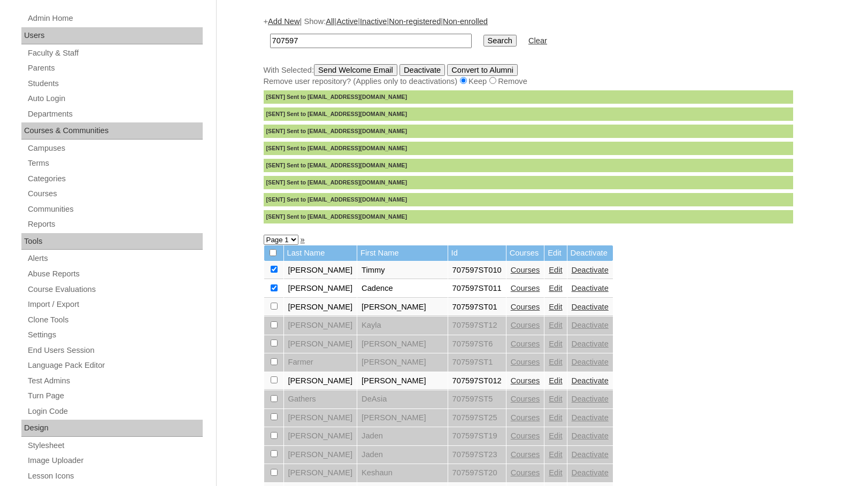
scroll to position [160, 0]
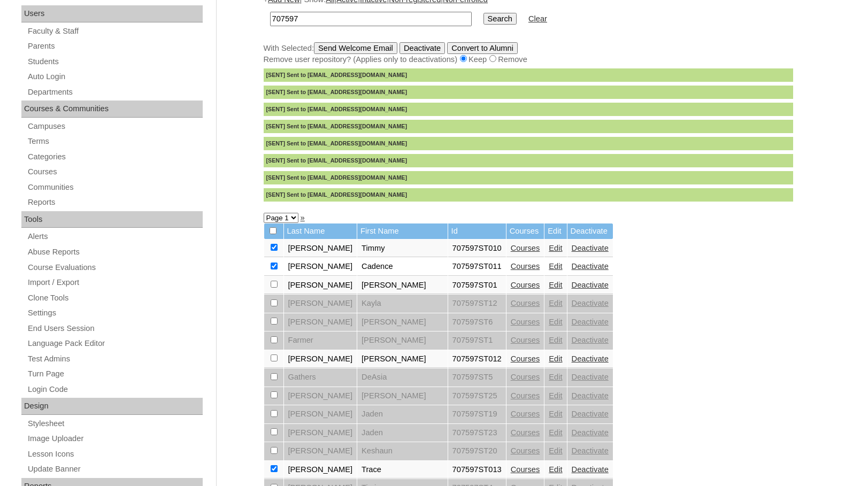
click at [549, 248] on link "Edit" at bounding box center [555, 248] width 13 height 9
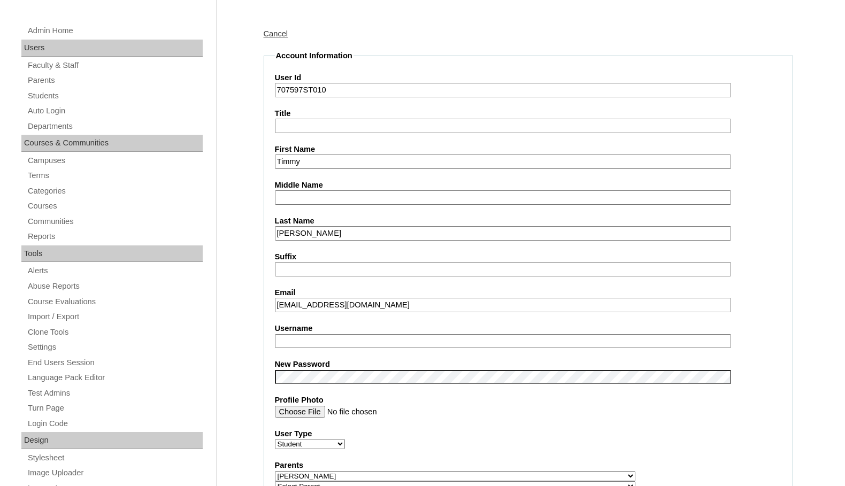
scroll to position [160, 0]
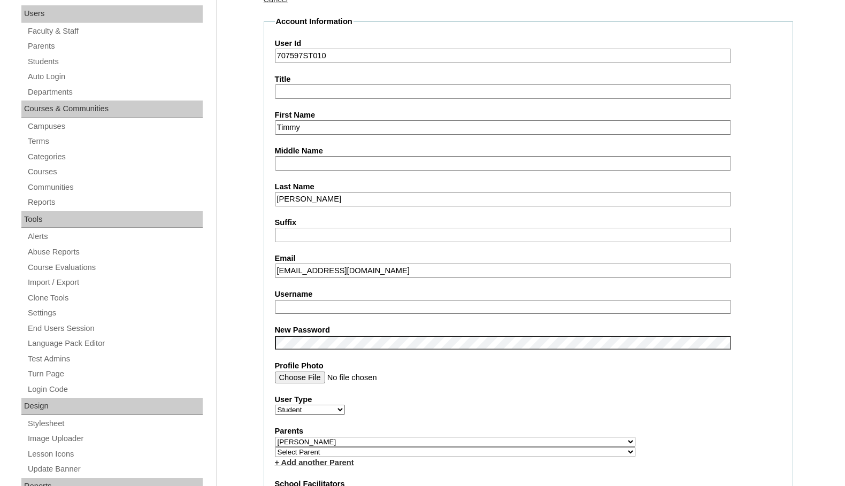
type input "msevilla"
drag, startPoint x: 327, startPoint y: 308, endPoint x: 253, endPoint y: 308, distance: 73.8
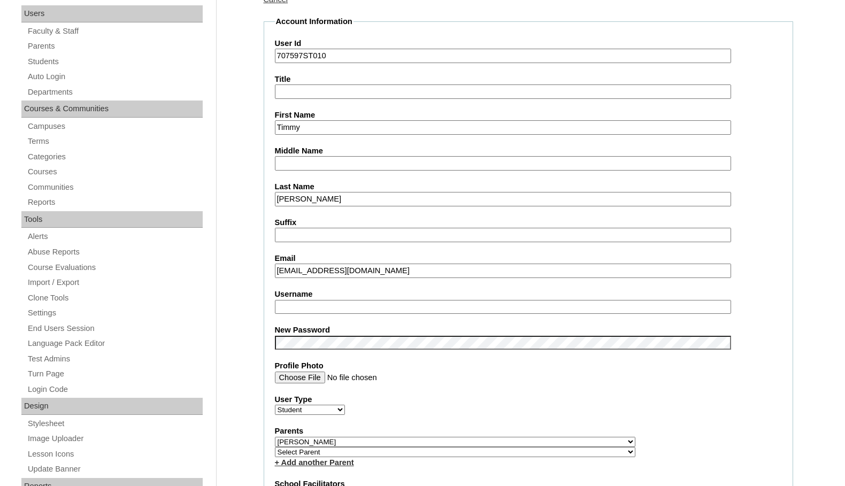
drag, startPoint x: 346, startPoint y: 272, endPoint x: 312, endPoint y: 277, distance: 35.1
click at [312, 277] on input "tbryant@southsidecharleston.com" at bounding box center [503, 271] width 456 height 14
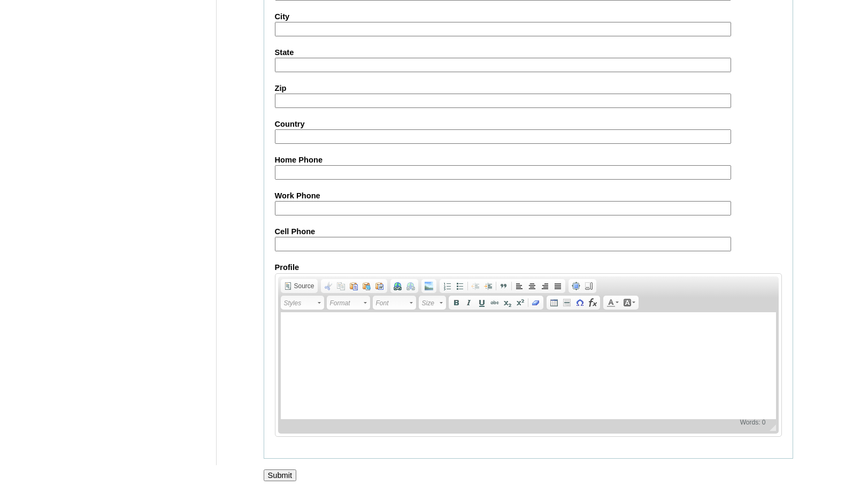
scroll to position [1143, 0]
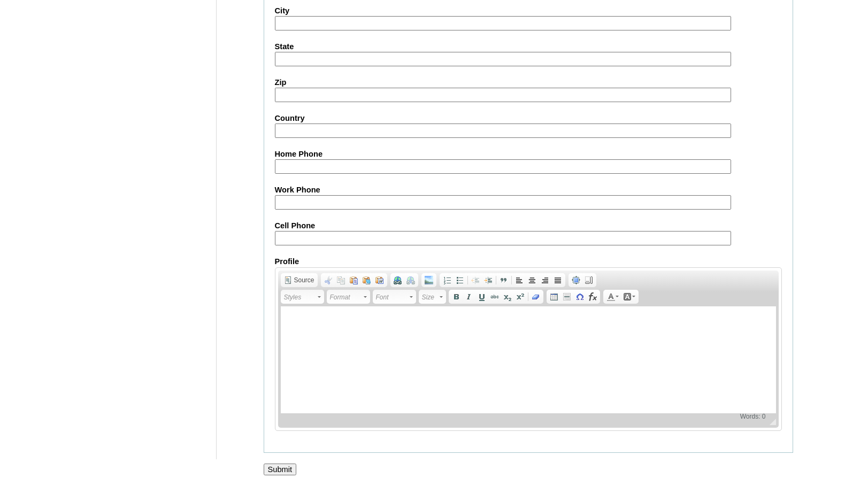
type input "tbryant@northsidecharleston.com"
click at [279, 467] on input "Submit" at bounding box center [280, 470] width 33 height 12
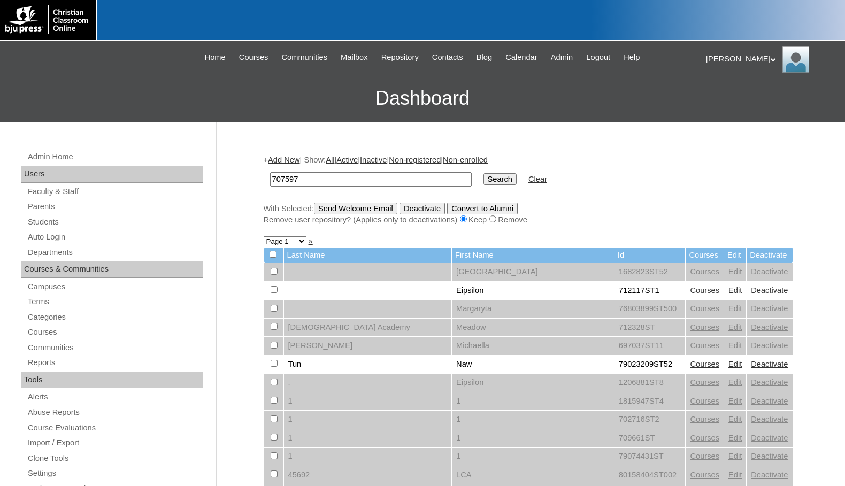
type input "707597"
click at [483, 181] on input "Search" at bounding box center [499, 179] width 33 height 12
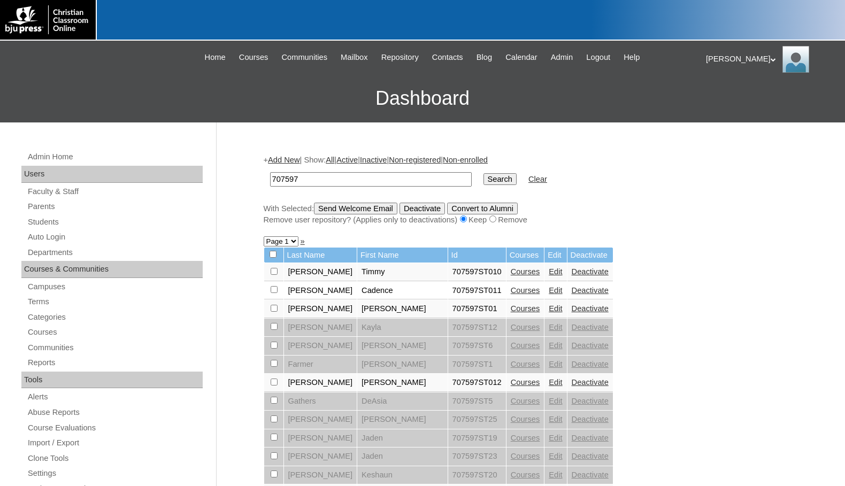
click at [549, 288] on link "Edit" at bounding box center [555, 290] width 13 height 9
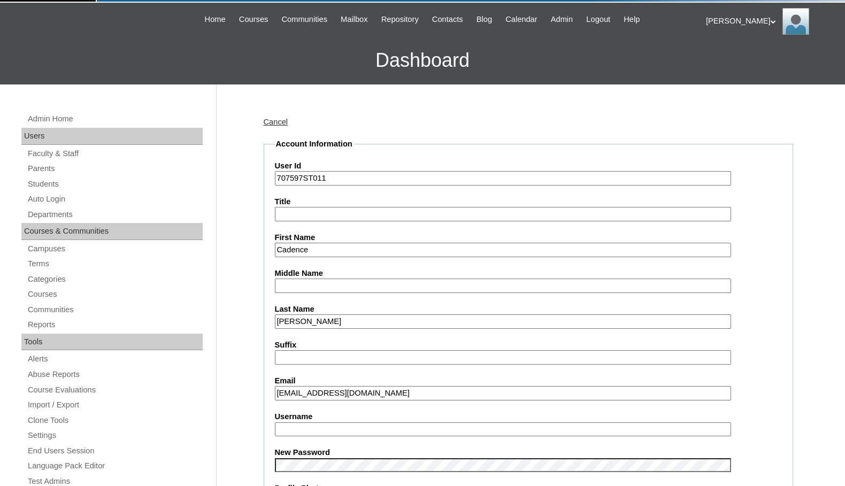
scroll to position [107, 0]
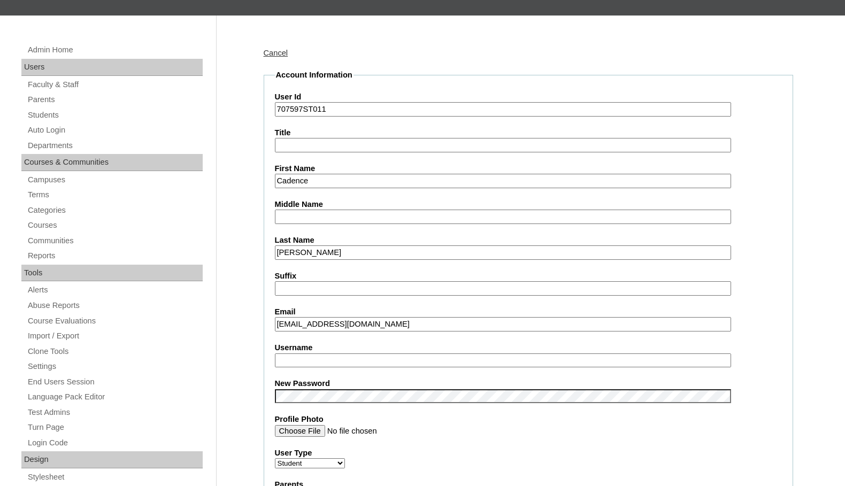
type input "msevilla"
drag, startPoint x: 351, startPoint y: 361, endPoint x: 245, endPoint y: 358, distance: 105.4
drag, startPoint x: 242, startPoint y: 341, endPoint x: 249, endPoint y: 337, distance: 7.7
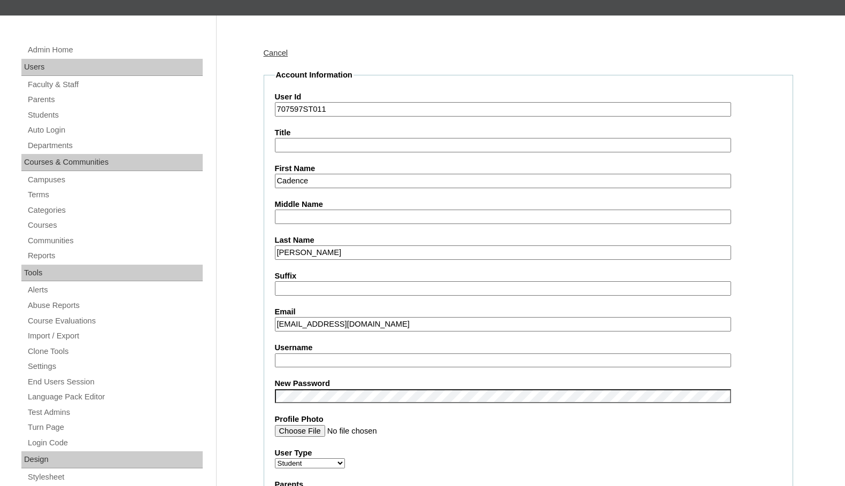
click at [338, 326] on input "ccreswell@norhtsidecharleston.com" at bounding box center [503, 324] width 456 height 14
click at [283, 321] on input "ccreswell@northsidecharleston.com" at bounding box center [503, 324] width 456 height 14
type input "cadencreswell@northsidecharleston.com"
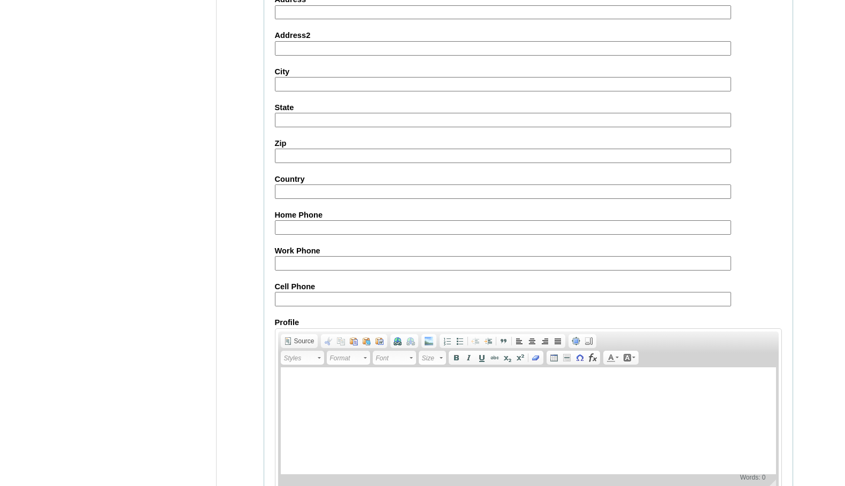
scroll to position [1143, 0]
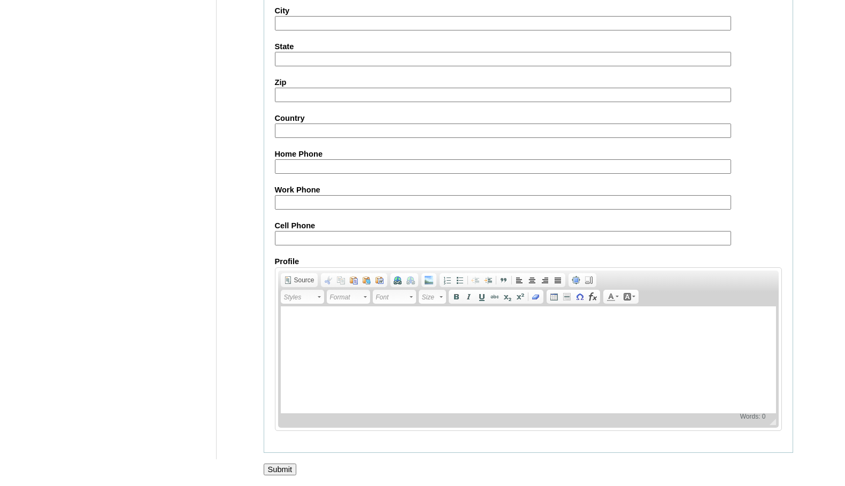
click at [278, 467] on input "Submit" at bounding box center [280, 470] width 33 height 12
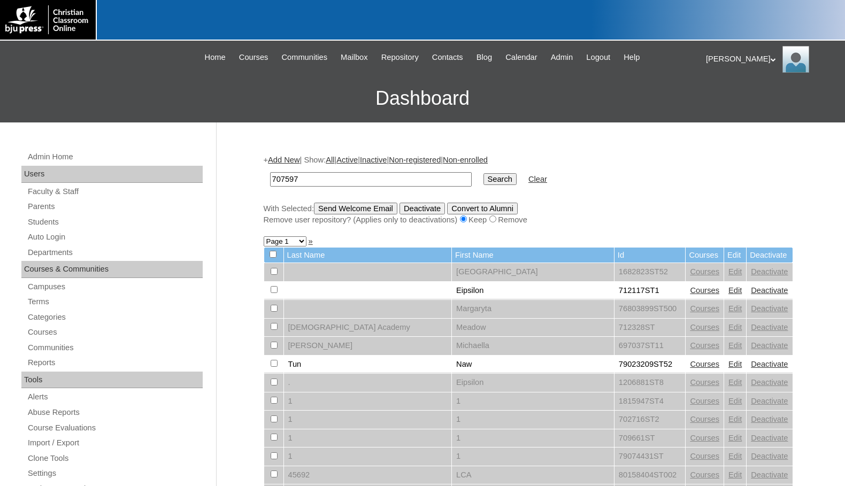
type input "707597"
click at [483, 173] on input "Search" at bounding box center [499, 179] width 33 height 12
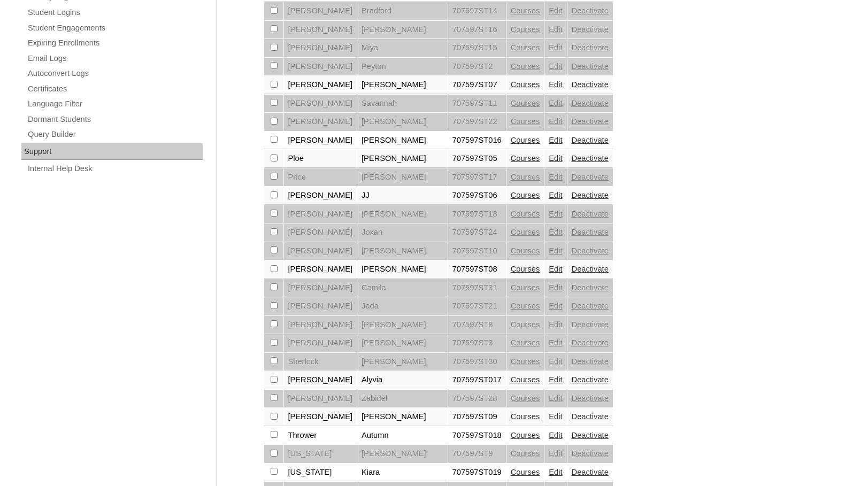
scroll to position [695, 0]
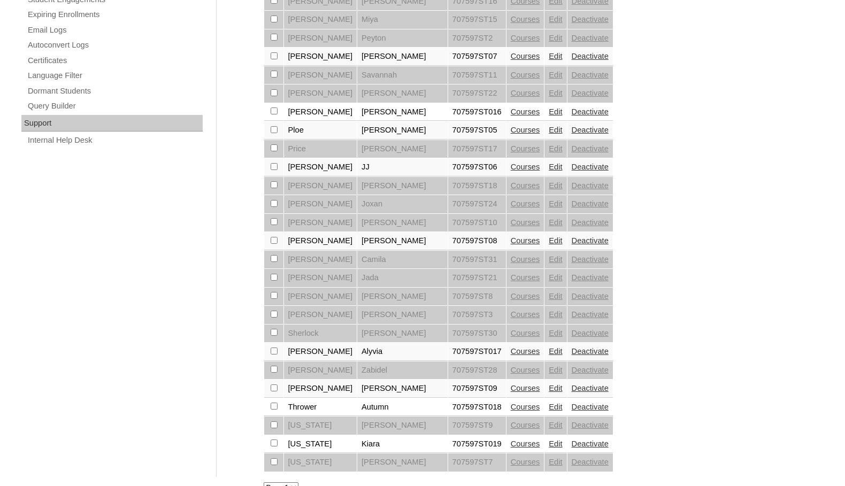
click at [549, 243] on link "Edit" at bounding box center [555, 240] width 13 height 9
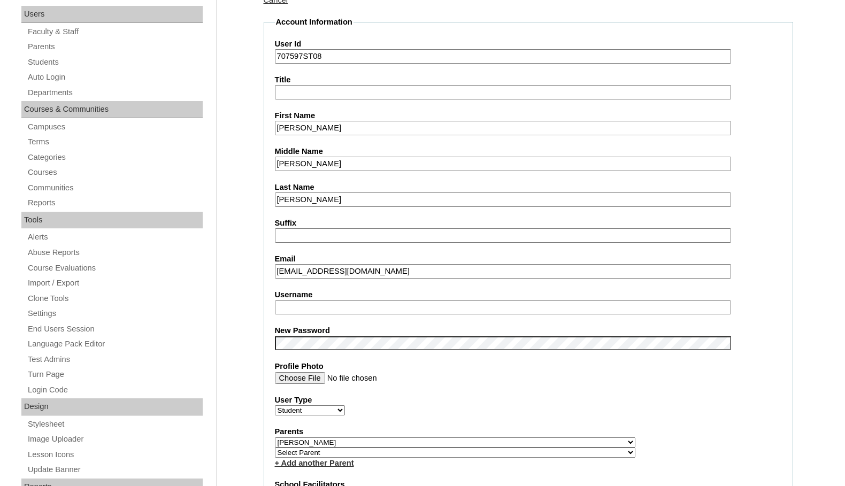
scroll to position [160, 0]
type input "msevilla"
drag, startPoint x: 334, startPoint y: 309, endPoint x: 212, endPoint y: 294, distance: 122.8
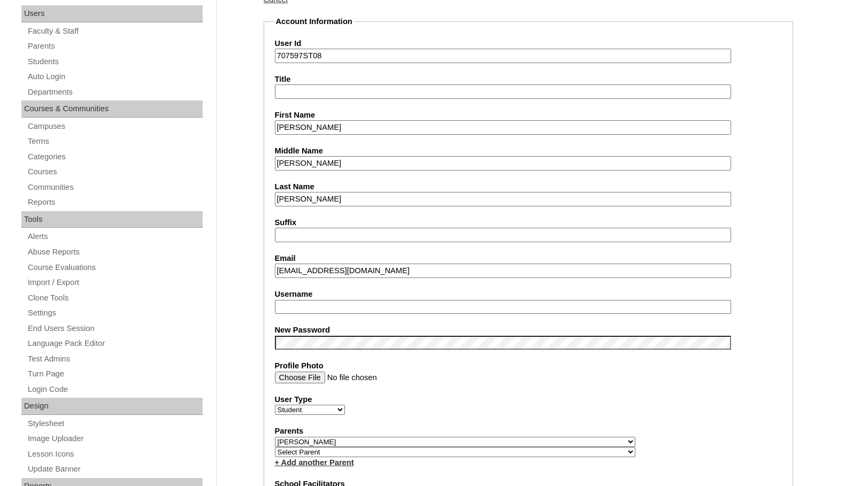
drag, startPoint x: 306, startPoint y: 269, endPoint x: 279, endPoint y: 269, distance: 27.8
click at [279, 269] on input "jjsalazar@norhtsidecharleston.com" at bounding box center [503, 271] width 456 height 14
click at [328, 267] on input "johnjoe@norhtsidecharleston.com" at bounding box center [503, 271] width 456 height 14
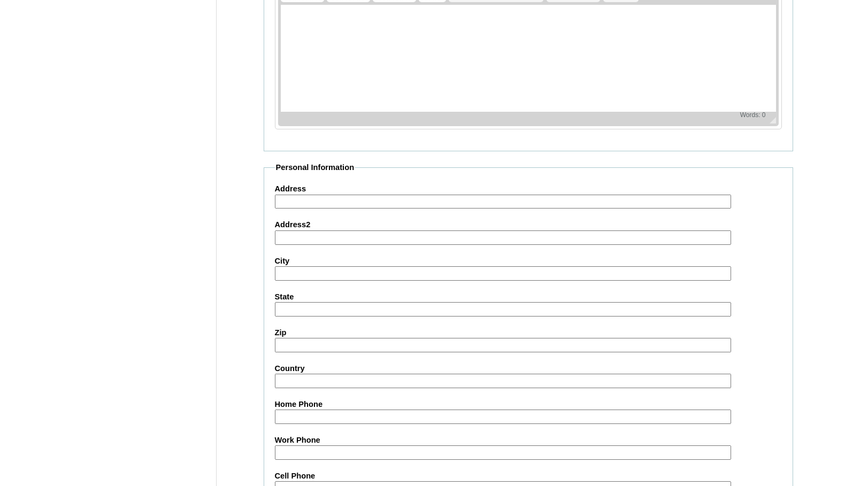
scroll to position [1143, 0]
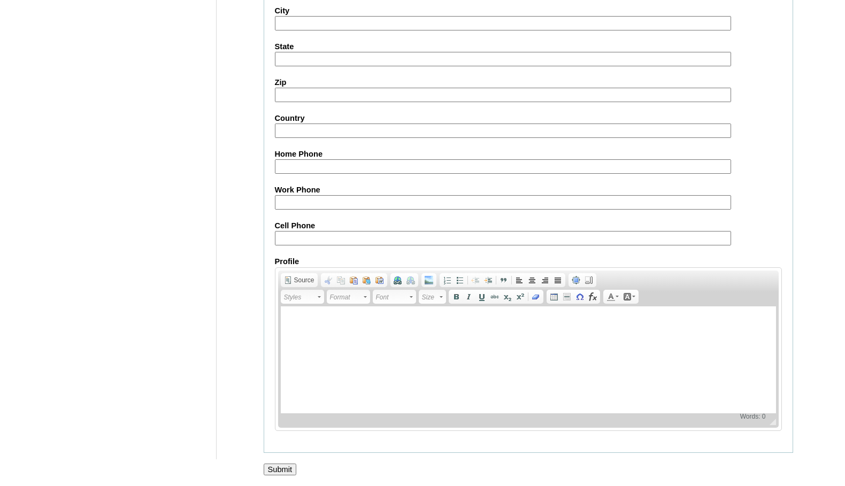
type input "johnjoe@northsidecharleston.com"
click at [287, 472] on input "Submit" at bounding box center [280, 470] width 33 height 12
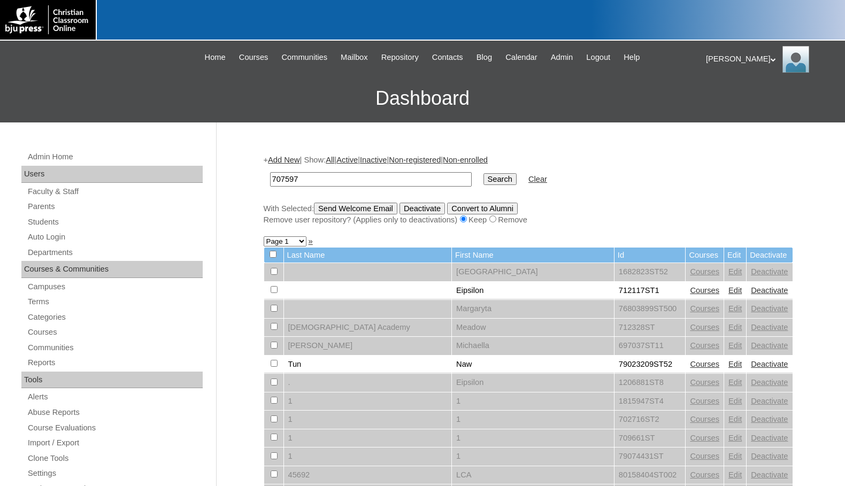
type input "707597"
click at [483, 173] on input "Search" at bounding box center [499, 179] width 33 height 12
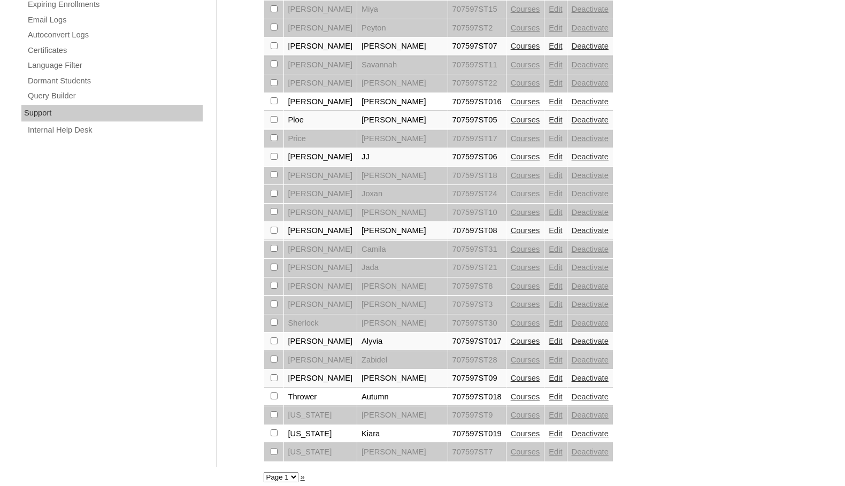
scroll to position [714, 0]
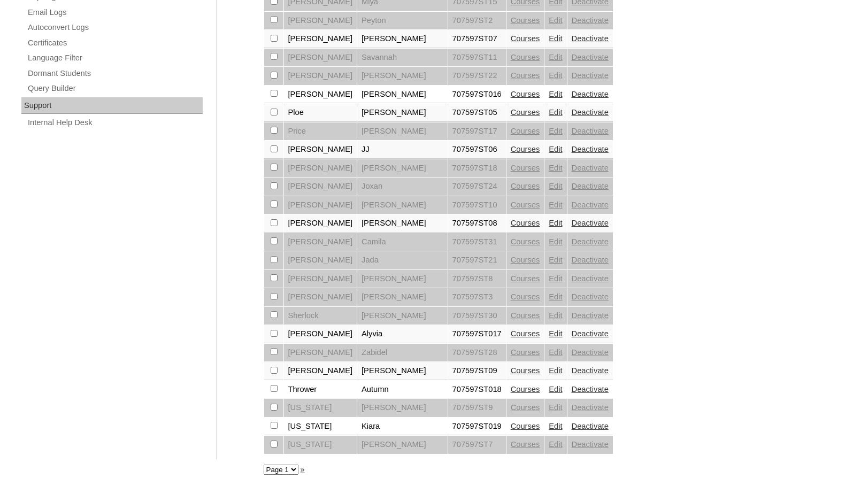
click at [549, 392] on link "Edit" at bounding box center [555, 389] width 13 height 9
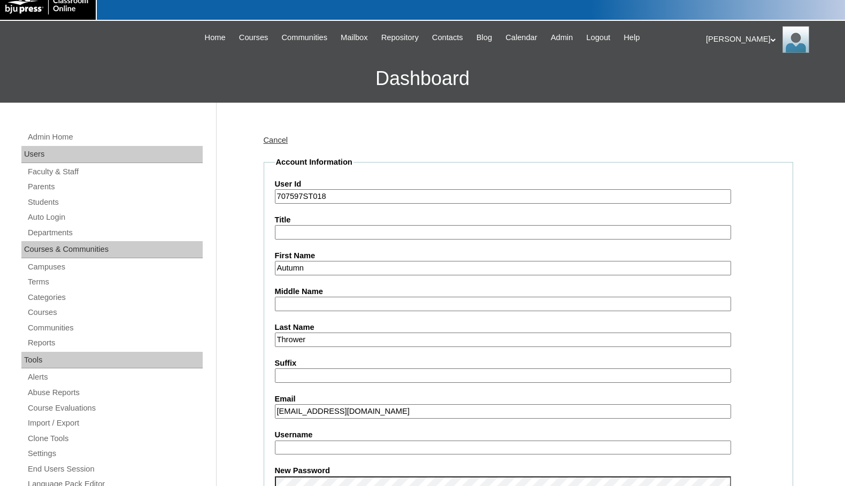
scroll to position [107, 0]
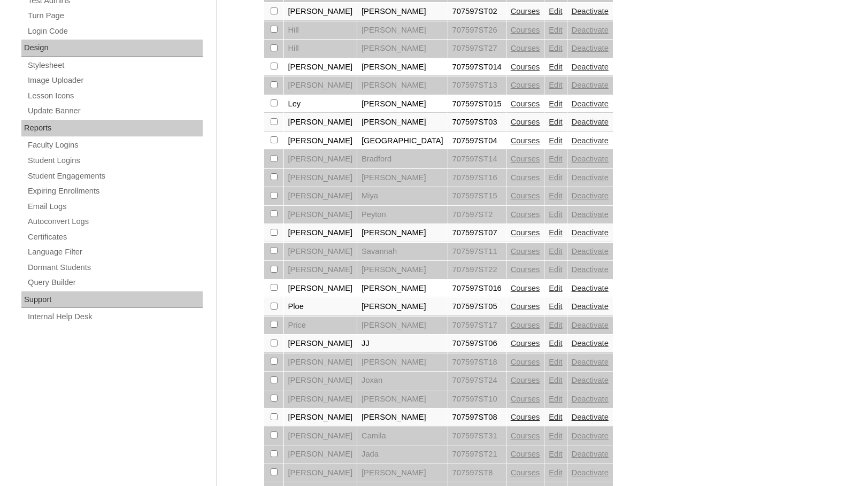
scroll to position [714, 0]
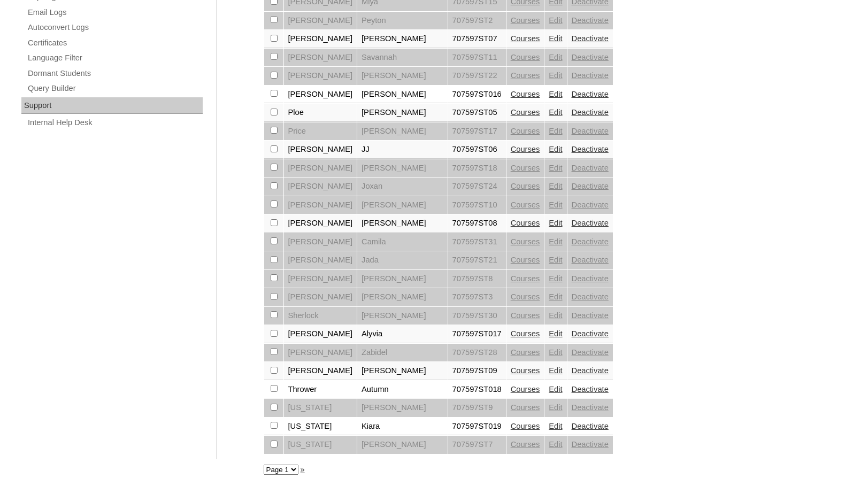
click at [549, 333] on link "Edit" at bounding box center [555, 333] width 13 height 9
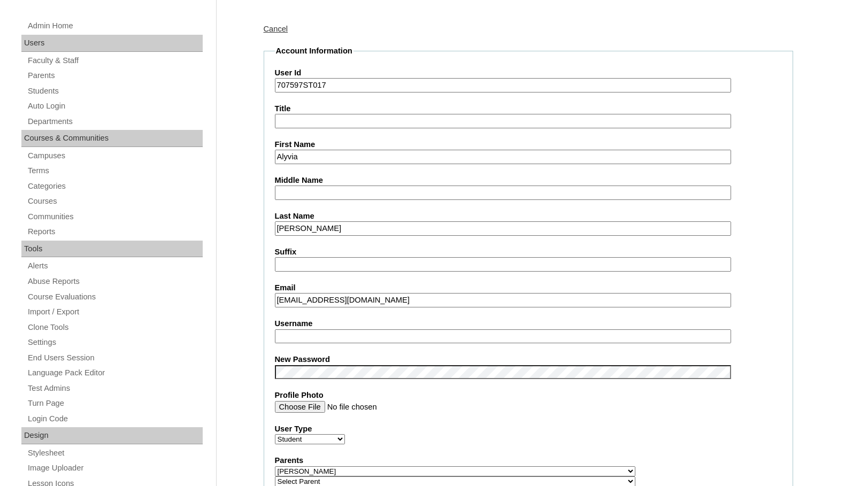
scroll to position [160, 0]
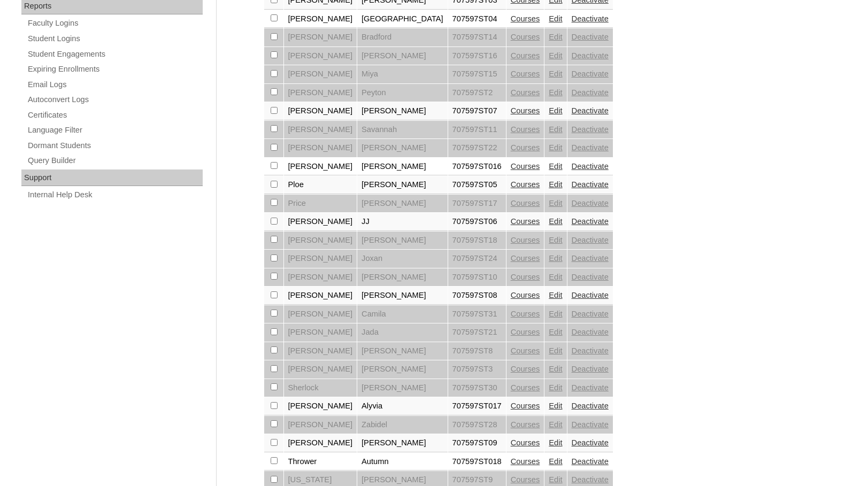
scroll to position [642, 0]
click at [549, 293] on link "Edit" at bounding box center [555, 294] width 13 height 9
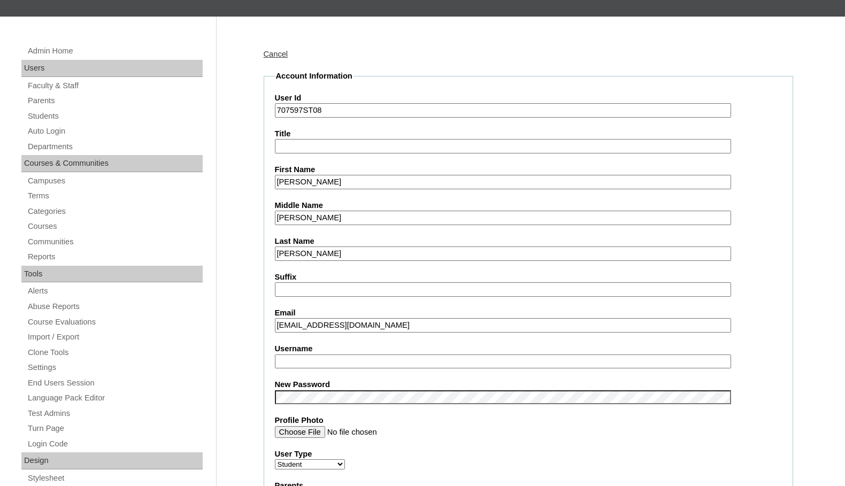
scroll to position [107, 0]
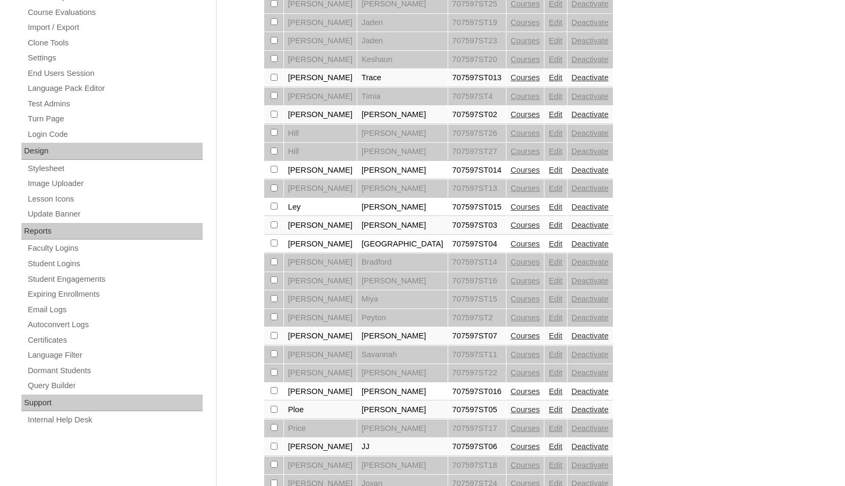
scroll to position [428, 0]
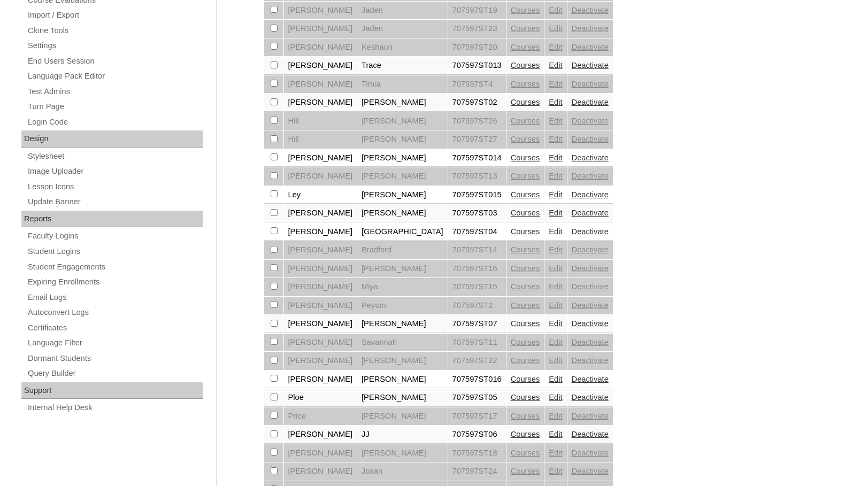
click at [549, 328] on link "Edit" at bounding box center [555, 323] width 13 height 9
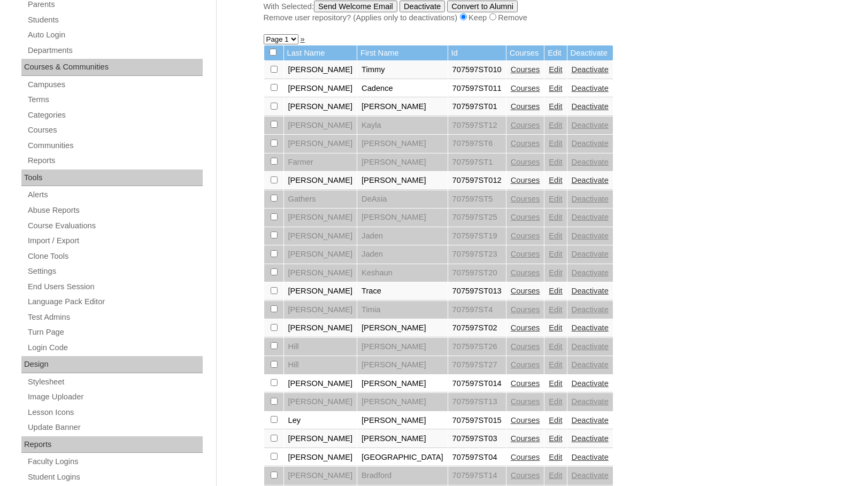
scroll to position [267, 0]
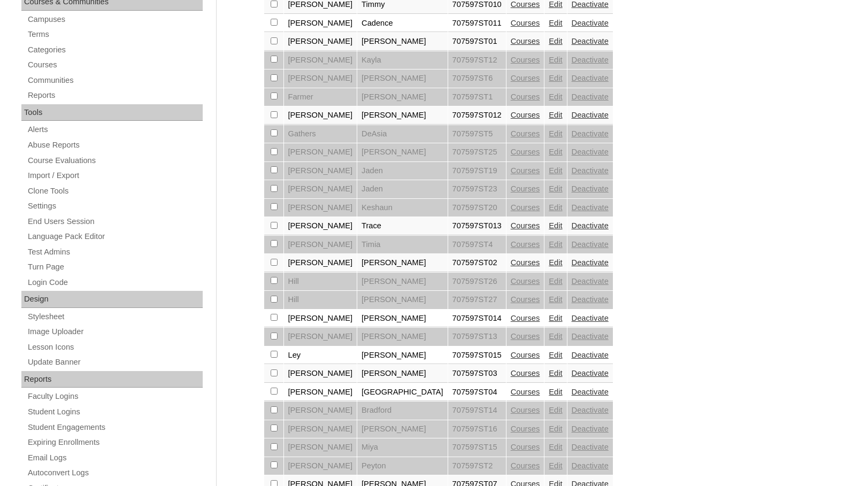
click at [549, 267] on link "Edit" at bounding box center [555, 262] width 13 height 9
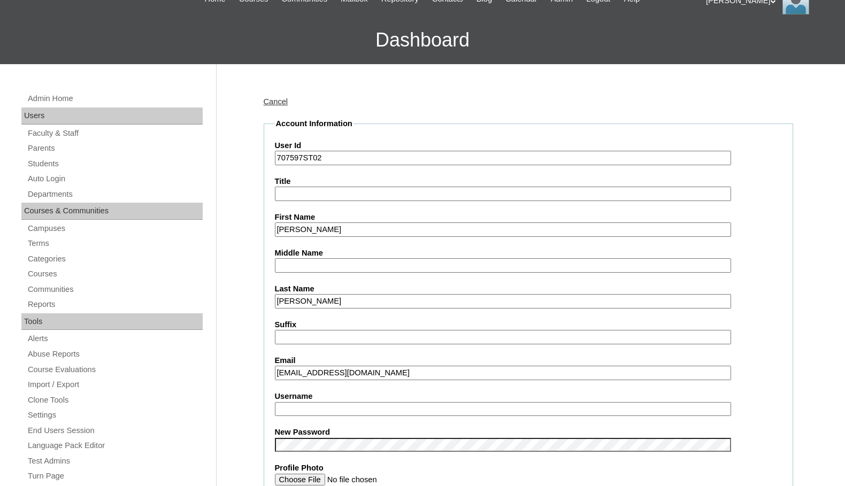
scroll to position [107, 0]
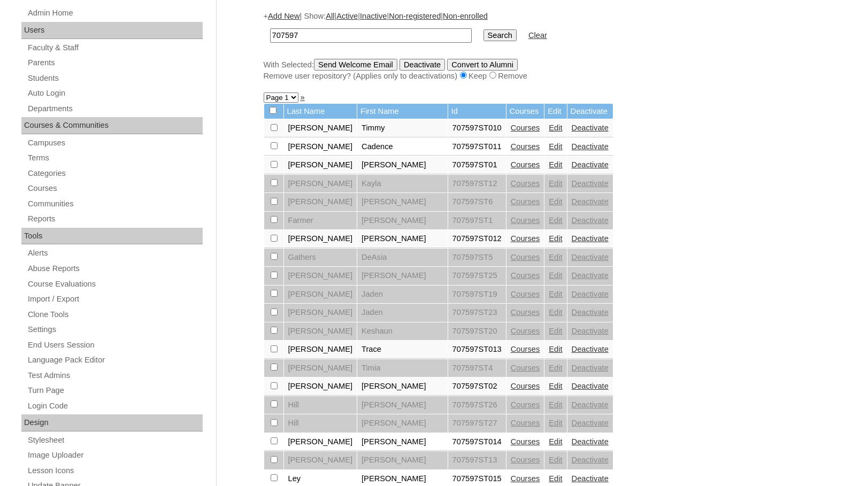
scroll to position [160, 0]
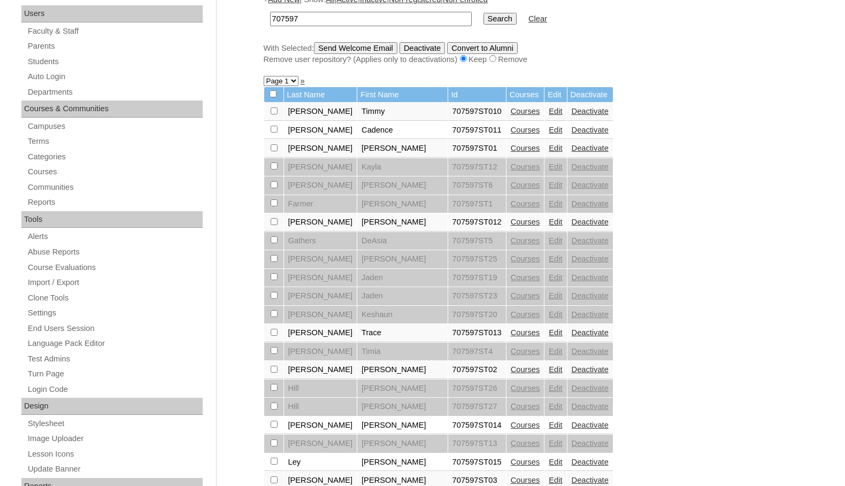
click at [549, 332] on link "Edit" at bounding box center [555, 332] width 13 height 9
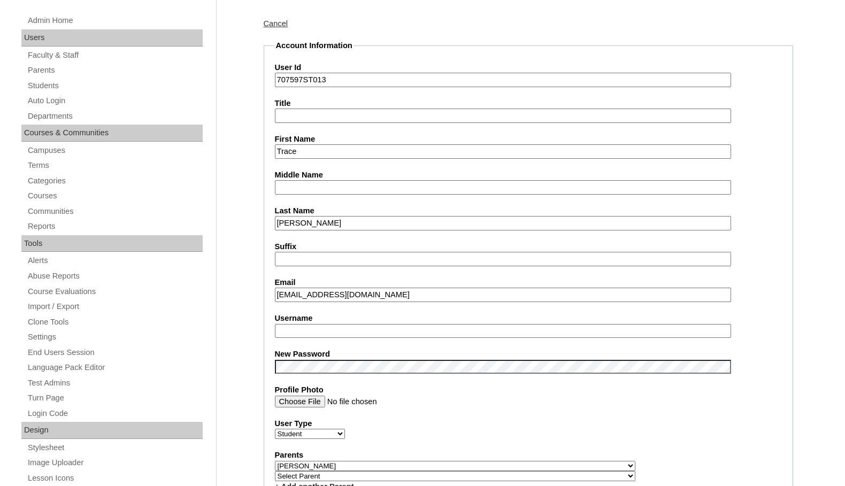
scroll to position [160, 0]
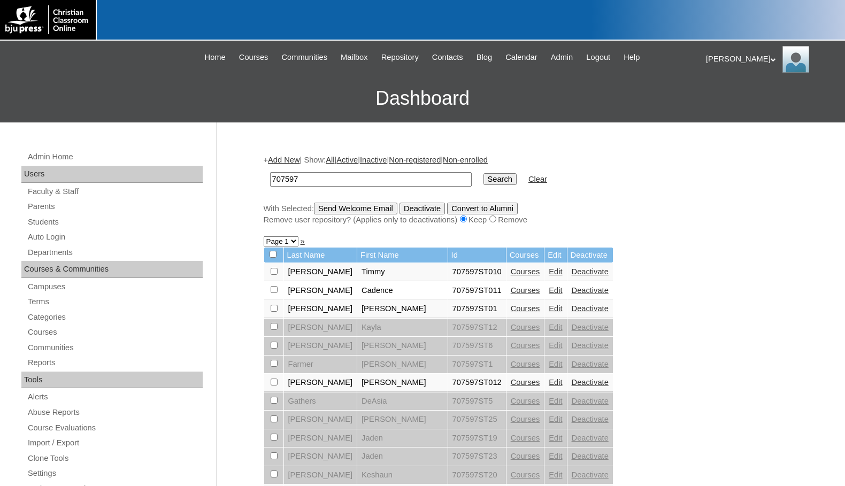
scroll to position [159, 0]
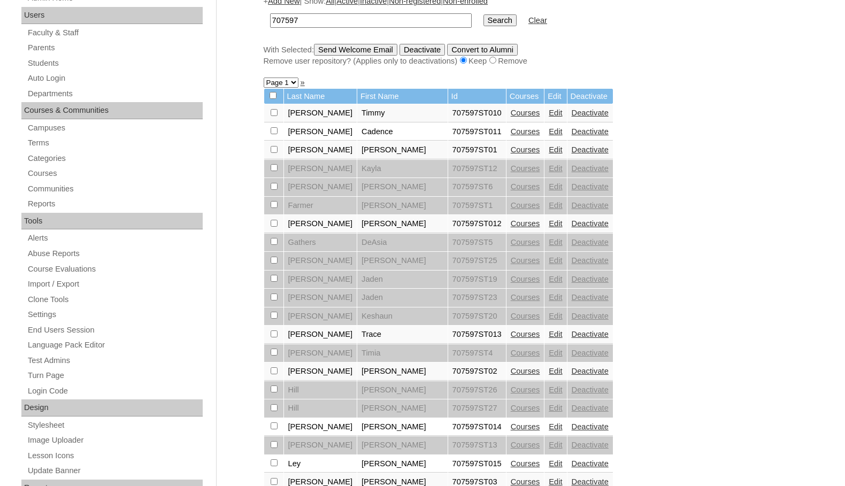
click at [273, 111] on input "checkbox" at bounding box center [274, 112] width 7 height 7
checkbox input "true"
click at [274, 116] on input "checkbox" at bounding box center [274, 112] width 7 height 7
checkbox input "true"
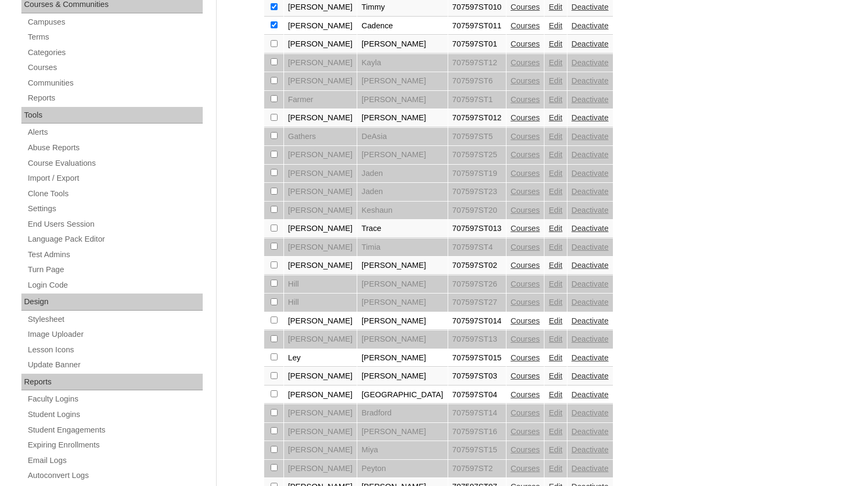
scroll to position [266, 0]
click at [274, 9] on input "checkbox" at bounding box center [274, 5] width 7 height 7
checkbox input "true"
click at [273, 9] on input "checkbox" at bounding box center [274, 5] width 7 height 7
checkbox input "true"
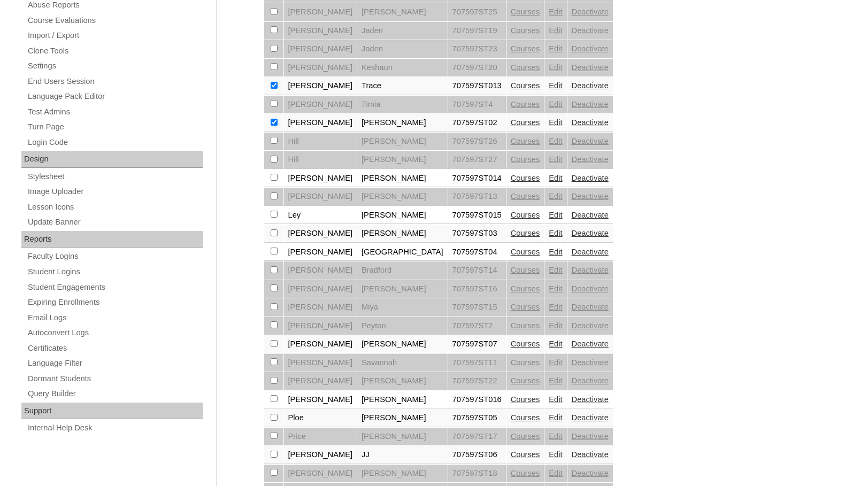
scroll to position [480, 0]
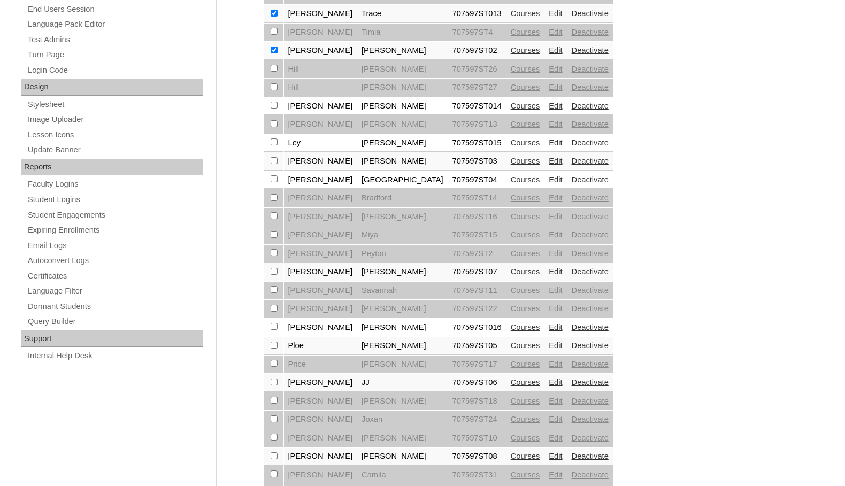
checkbox input "true"
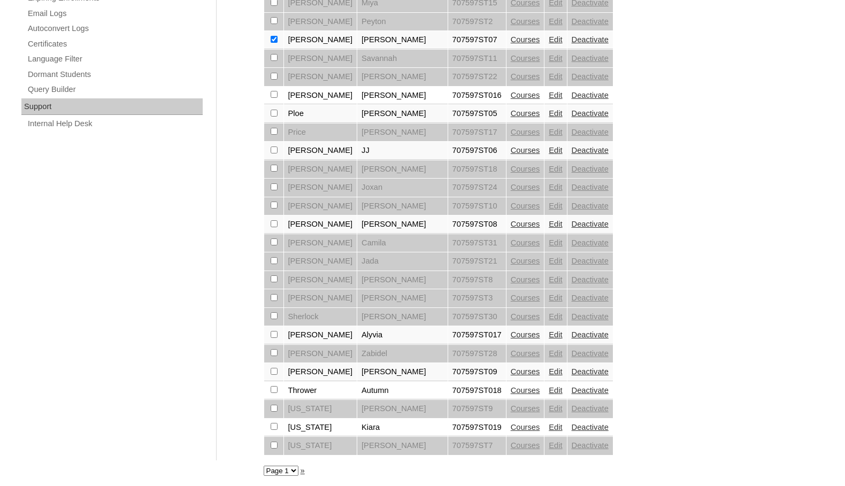
scroll to position [714, 0]
checkbox input "true"
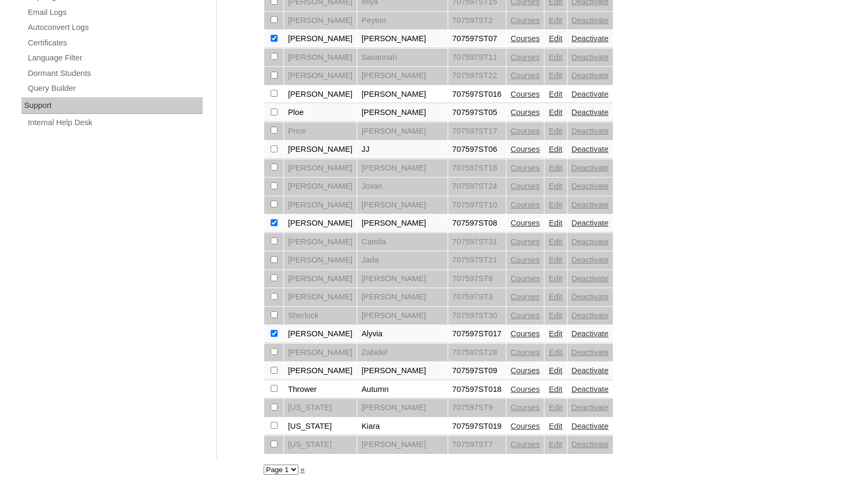
checkbox input "true"
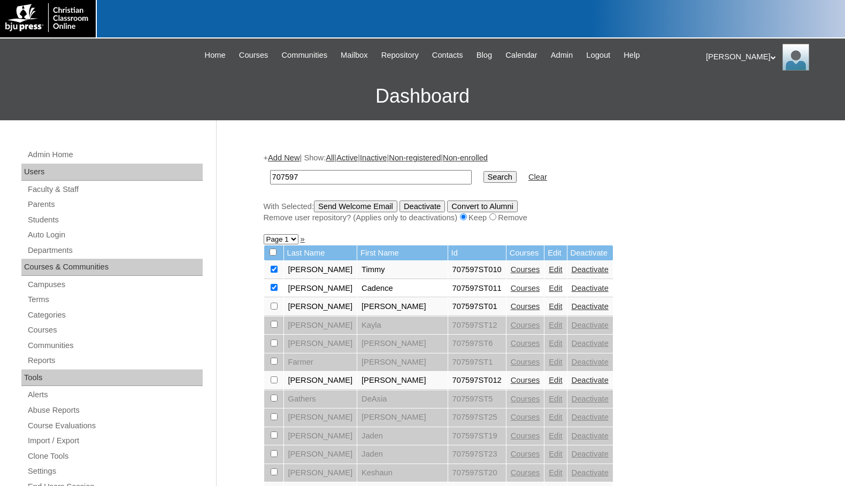
scroll to position [0, 0]
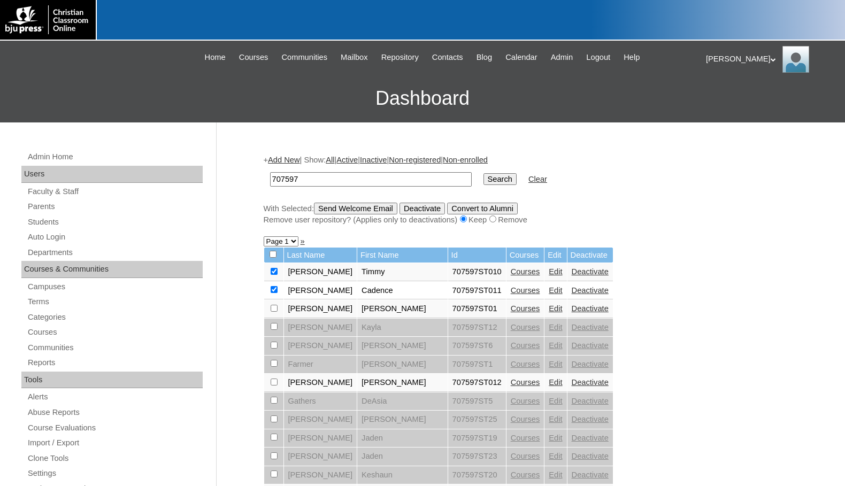
click at [371, 210] on input "Send Welcome Email" at bounding box center [355, 209] width 83 height 12
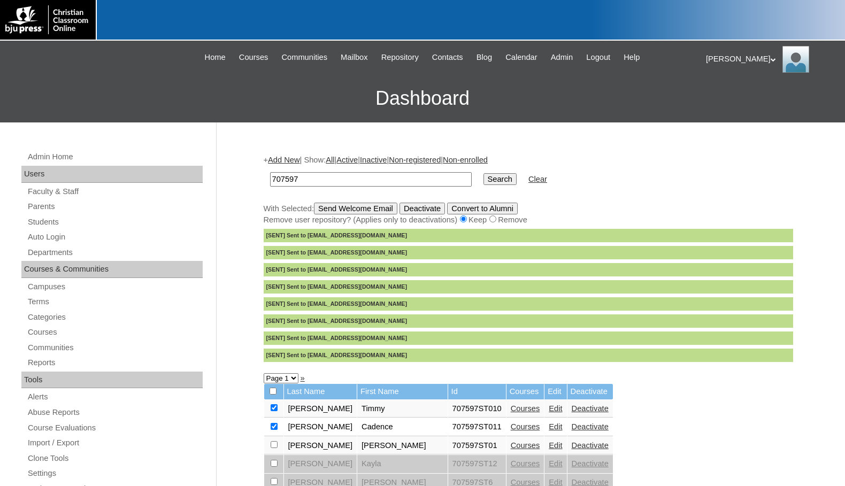
drag, startPoint x: 306, startPoint y: 183, endPoint x: 234, endPoint y: 174, distance: 72.2
type input "Kelsey"
click at [483, 173] on input "Search" at bounding box center [499, 179] width 33 height 12
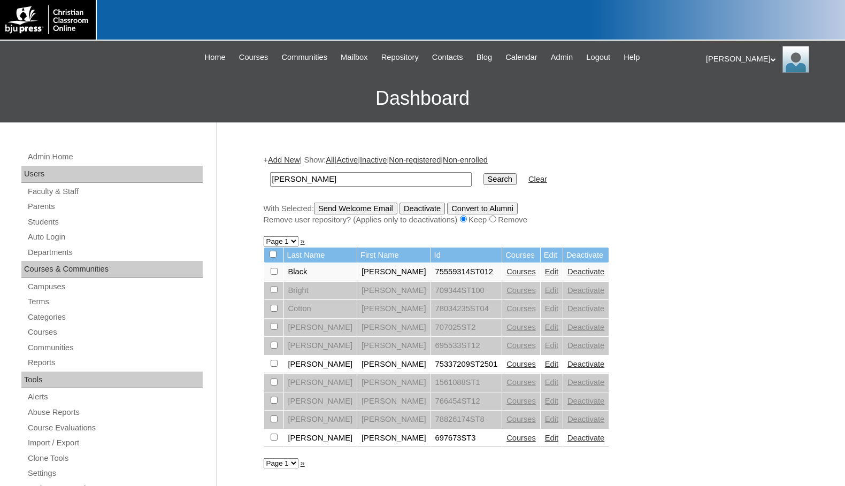
click at [545, 272] on link "Edit" at bounding box center [551, 271] width 13 height 9
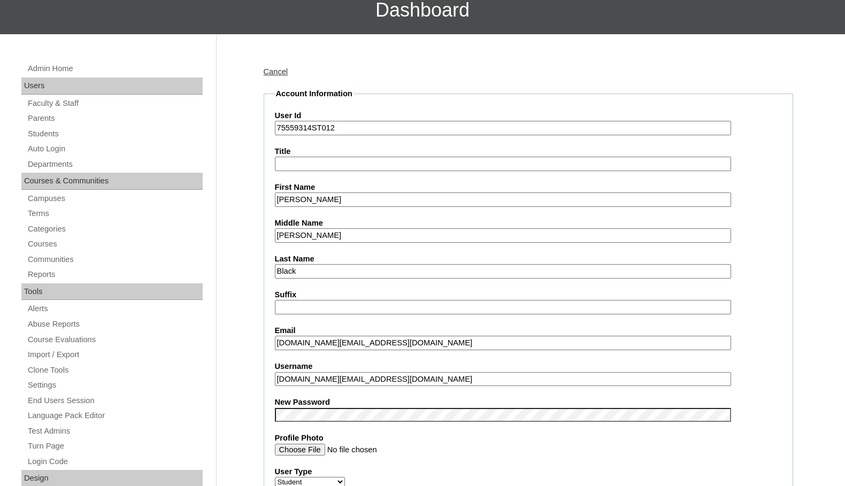
scroll to position [107, 0]
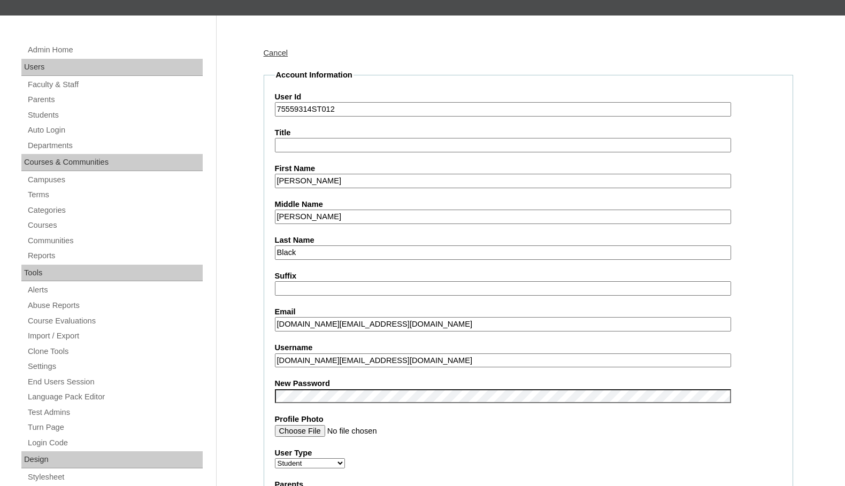
click at [436, 360] on input "kelsey.black@heritagechristian.info" at bounding box center [503, 360] width 456 height 14
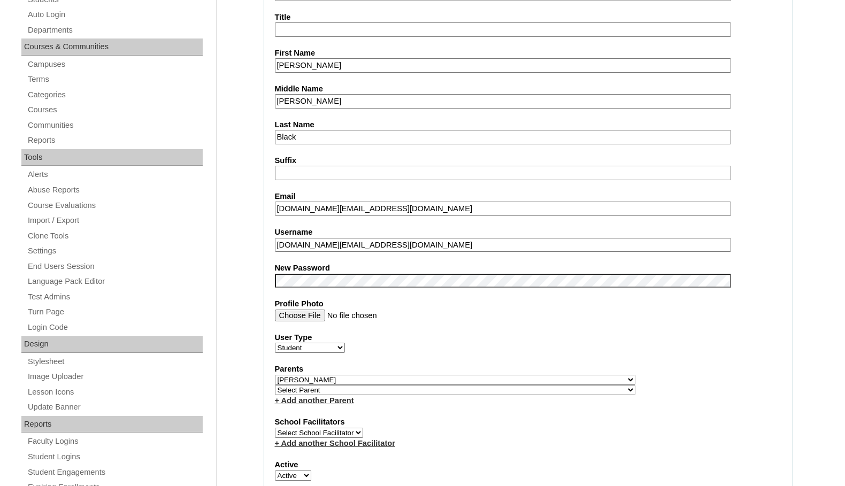
scroll to position [214, 0]
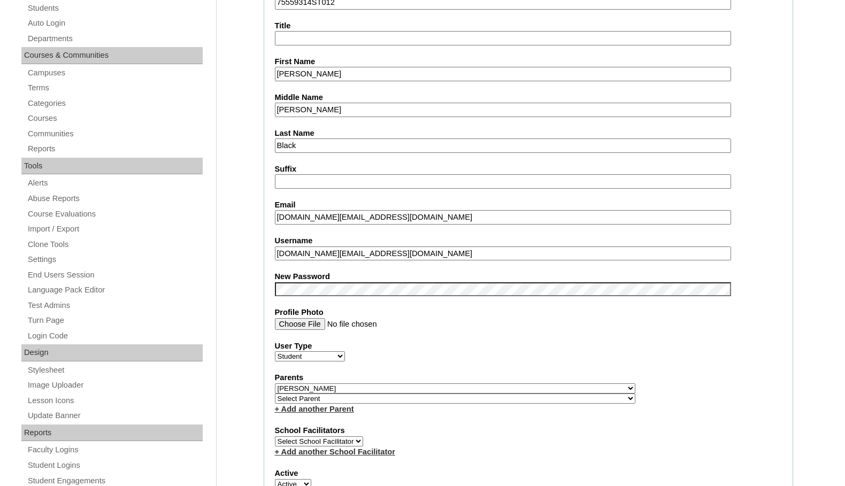
drag, startPoint x: 413, startPoint y: 252, endPoint x: 321, endPoint y: 255, distance: 91.5
click at [321, 255] on input "kelsey.black@heritagechristian.info" at bounding box center [503, 253] width 456 height 14
drag, startPoint x: 327, startPoint y: 255, endPoint x: 259, endPoint y: 244, distance: 68.7
type input "kelsey.black"
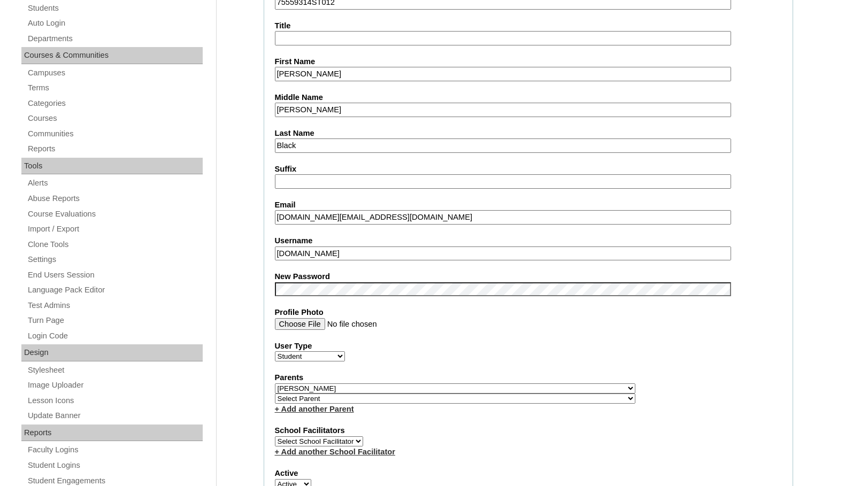
drag, startPoint x: 369, startPoint y: 252, endPoint x: 240, endPoint y: 243, distance: 129.7
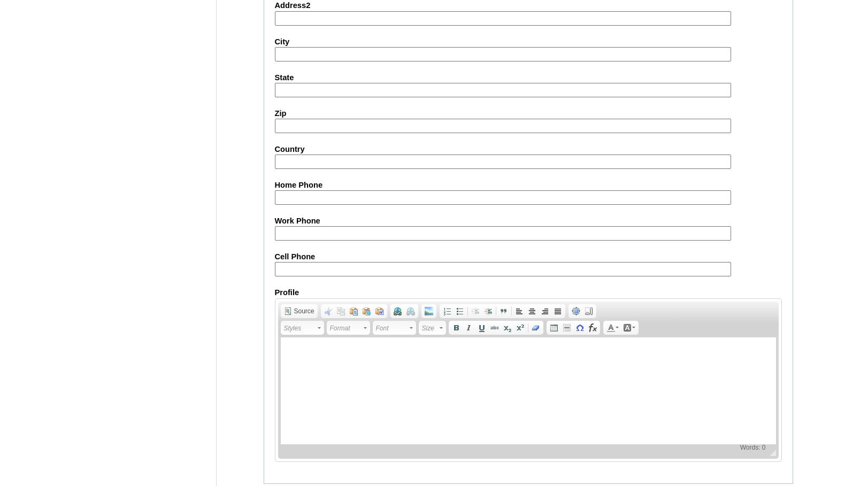
scroll to position [1143, 0]
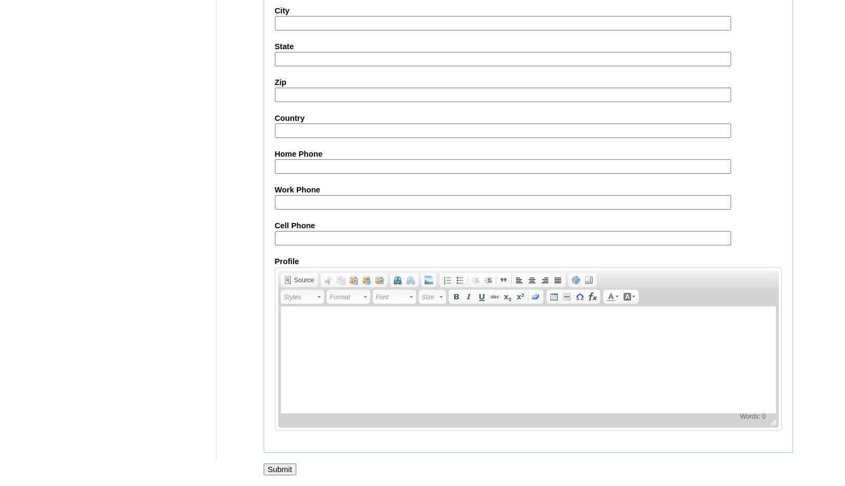
click at [290, 470] on input "Submit" at bounding box center [280, 470] width 33 height 12
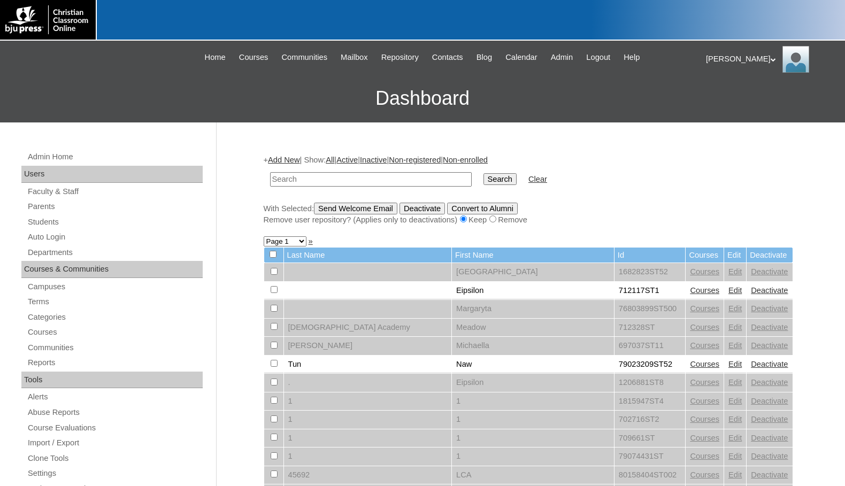
click at [53, 103] on h3 "Dashboard" at bounding box center [422, 98] width 834 height 48
click at [397, 178] on input "text" at bounding box center [371, 179] width 202 height 14
paste input "https://edvance360.com/christianclassroomonline/"
type input "h"
paste input "[DOMAIN_NAME]"
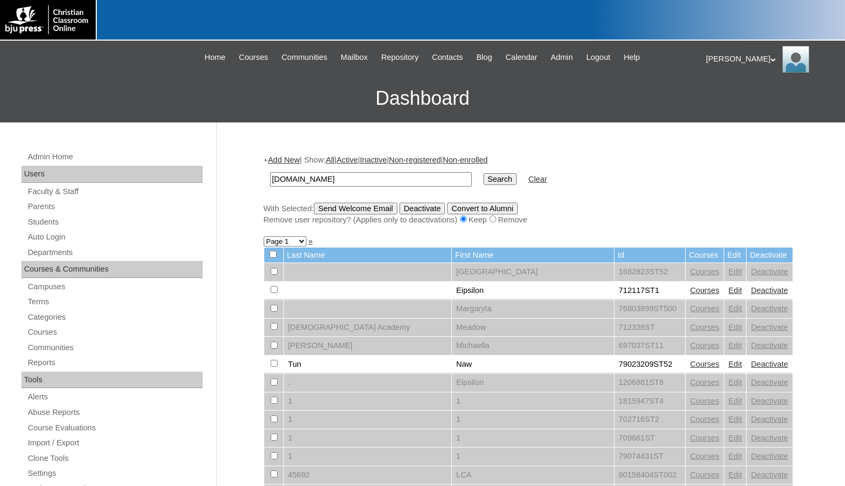
type input "kelsey.black"
click at [483, 179] on input "Search" at bounding box center [499, 179] width 33 height 12
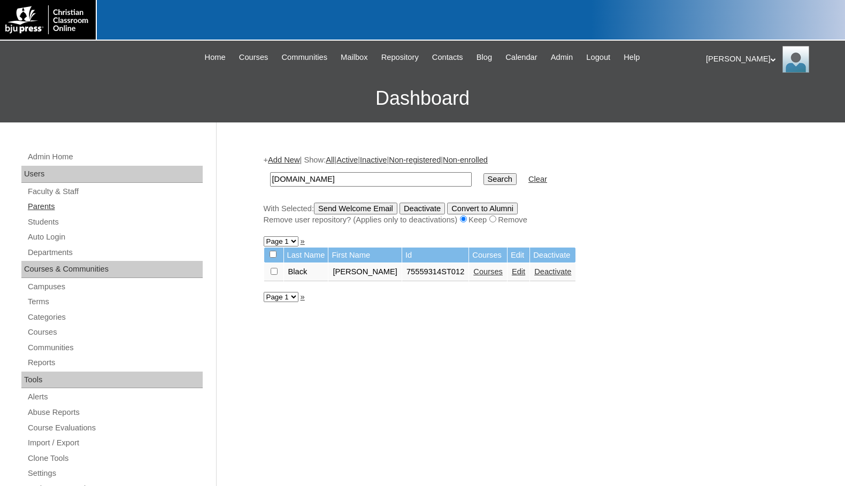
click at [80, 207] on link "Parents" at bounding box center [115, 206] width 176 height 13
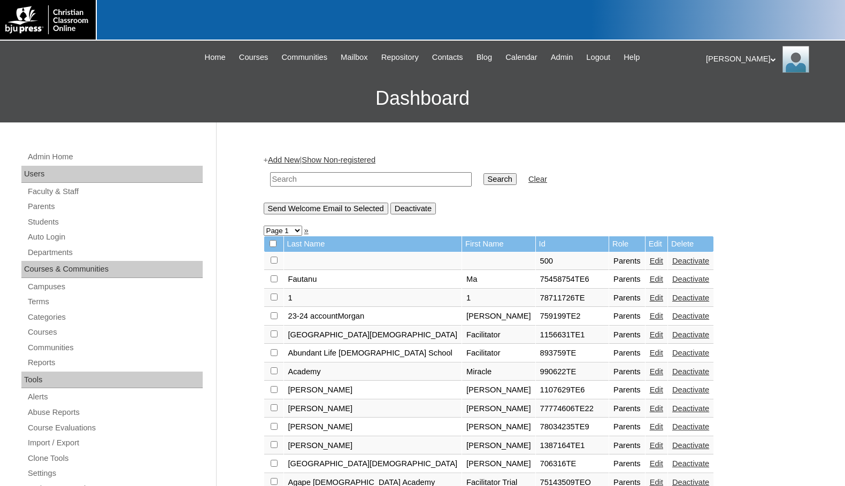
click at [411, 181] on input "text" at bounding box center [371, 179] width 202 height 14
paste input "78177677"
type input "78177677"
click at [483, 179] on input "Search" at bounding box center [499, 179] width 33 height 12
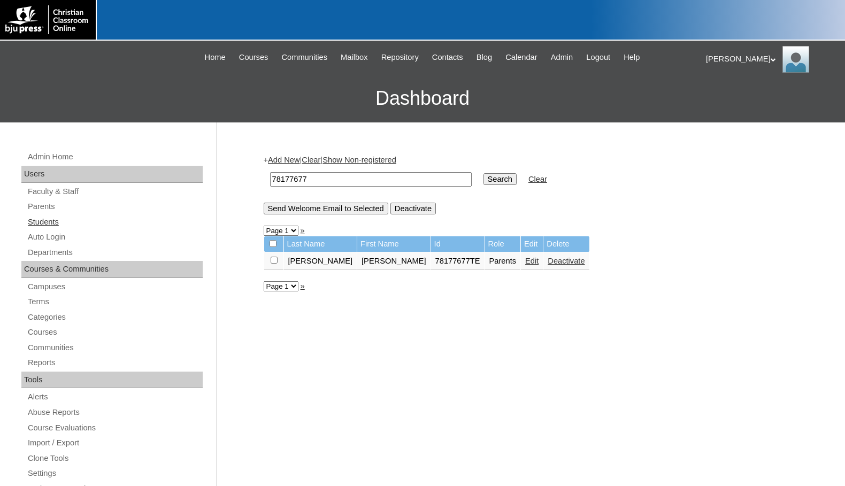
click at [56, 222] on link "Students" at bounding box center [115, 221] width 176 height 13
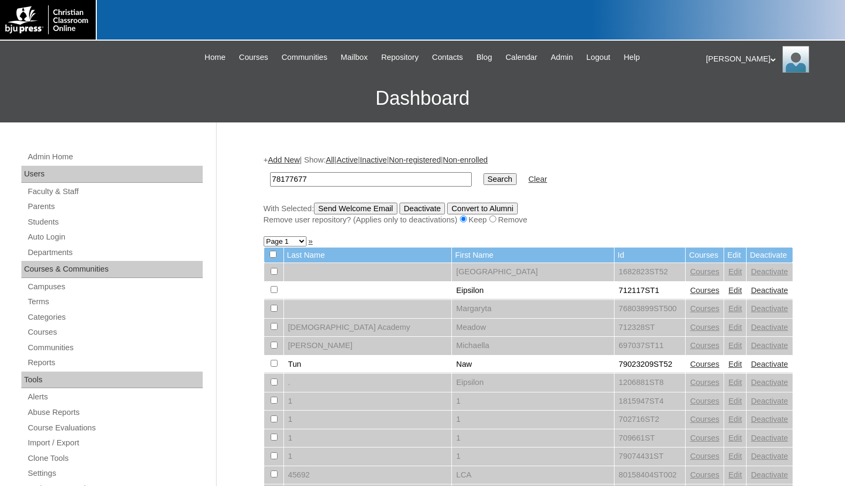
type input "78177677"
click at [483, 173] on input "Search" at bounding box center [499, 179] width 33 height 12
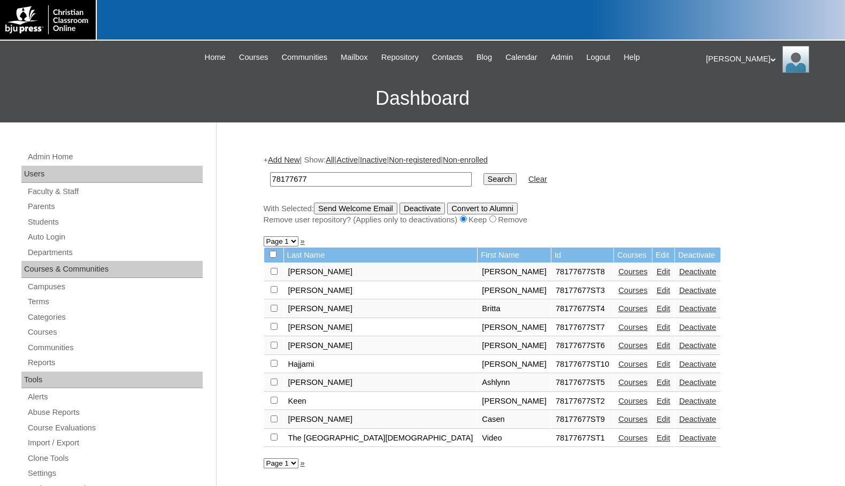
click at [291, 160] on link "Add New" at bounding box center [284, 160] width 32 height 9
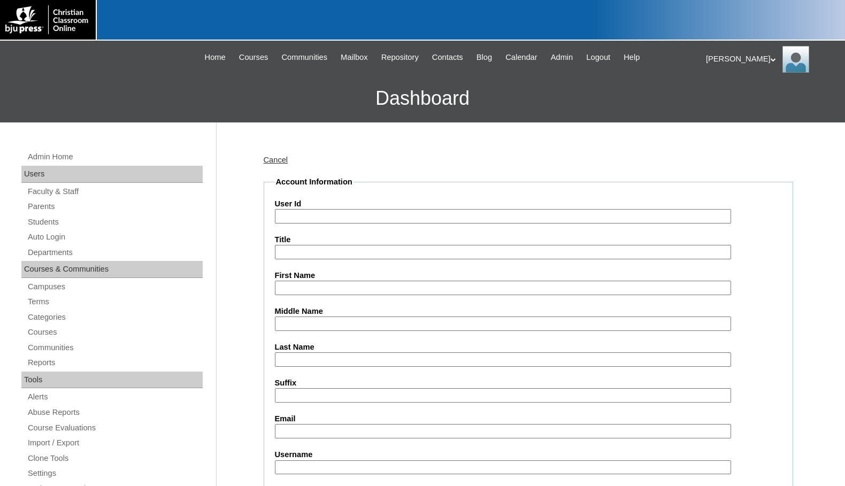
click at [315, 215] on input "User Id" at bounding box center [503, 216] width 456 height 14
paste input "78177677"
type input "78177677ST11"
type input "Allie"
type input "Decker Stallings"
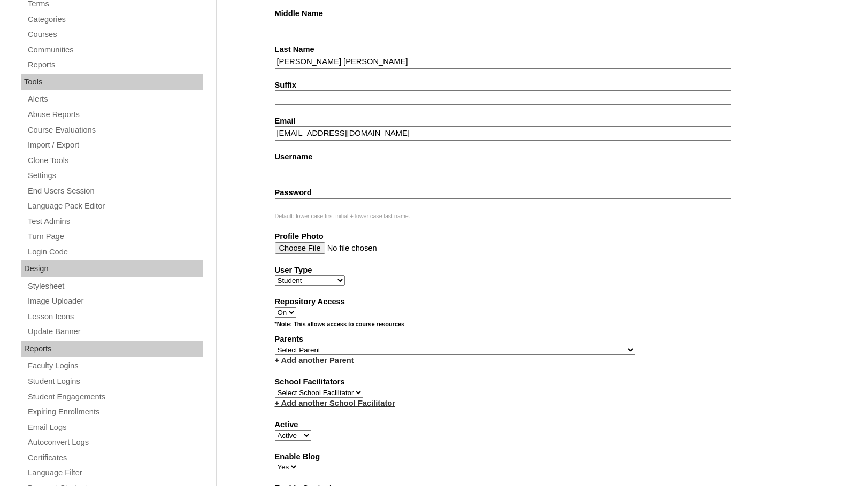
scroll to position [321, 0]
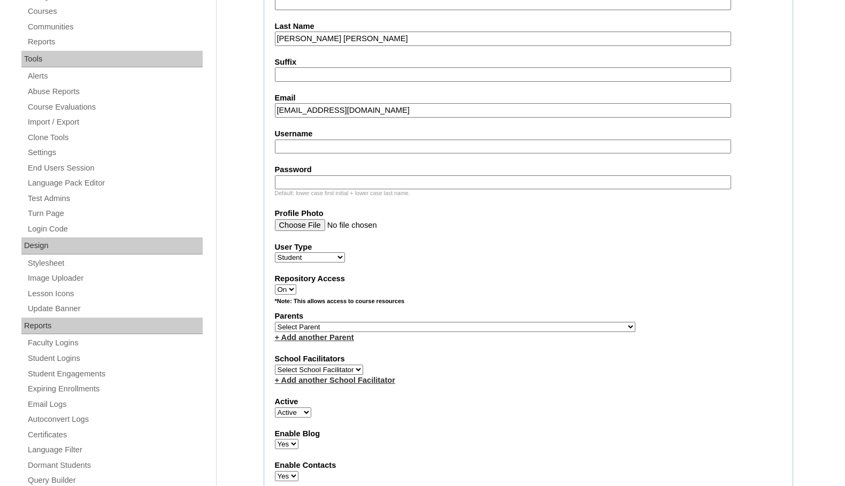
type input "csmithtccs@gmail.com"
click at [460, 326] on select "Select Parent , Fautanu, Ma 1, 1 23-24 accountMorgan, Jason 6th Street Mennonit…" at bounding box center [455, 327] width 360 height 10
select select "35445"
click at [592, 320] on label "Parents" at bounding box center [528, 316] width 507 height 11
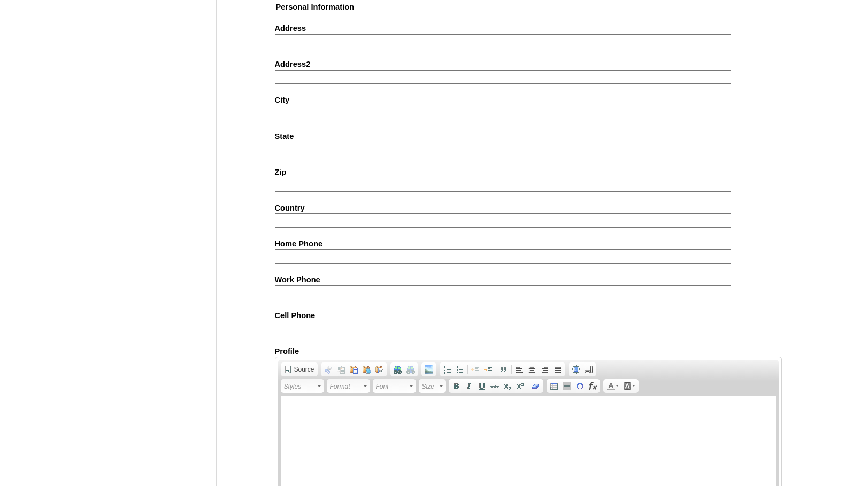
scroll to position [1141, 0]
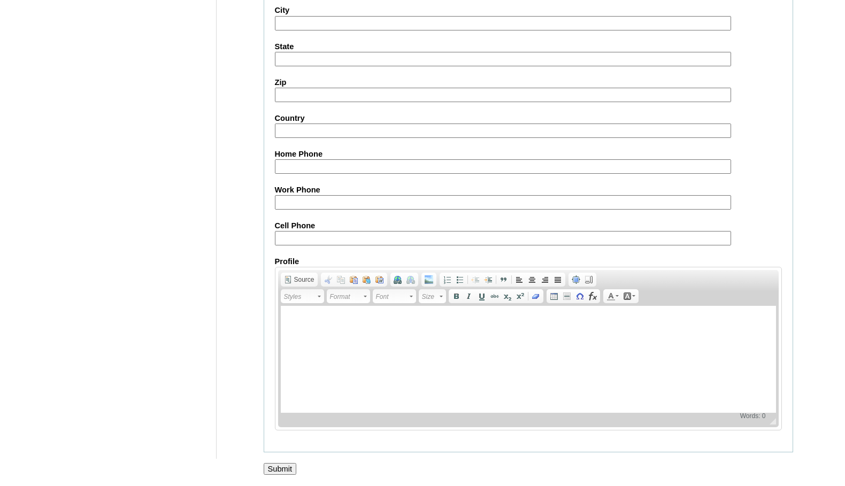
click at [276, 467] on input "Submit" at bounding box center [280, 469] width 33 height 12
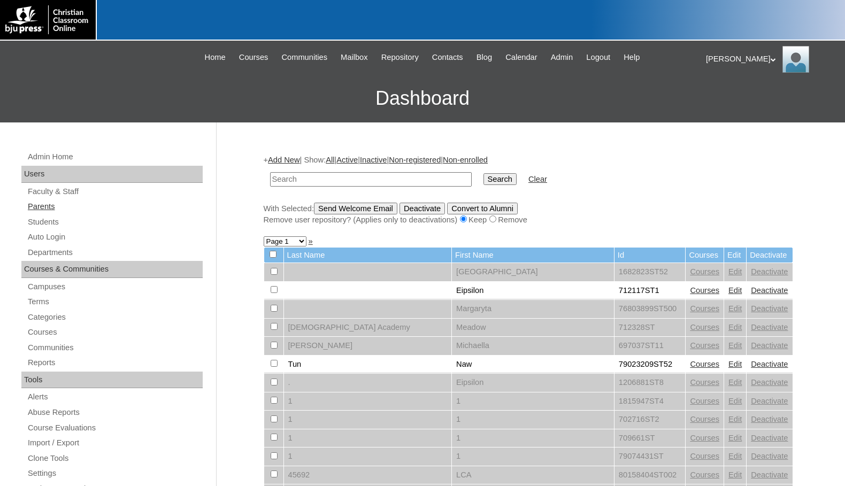
click at [71, 208] on link "Parents" at bounding box center [115, 206] width 176 height 13
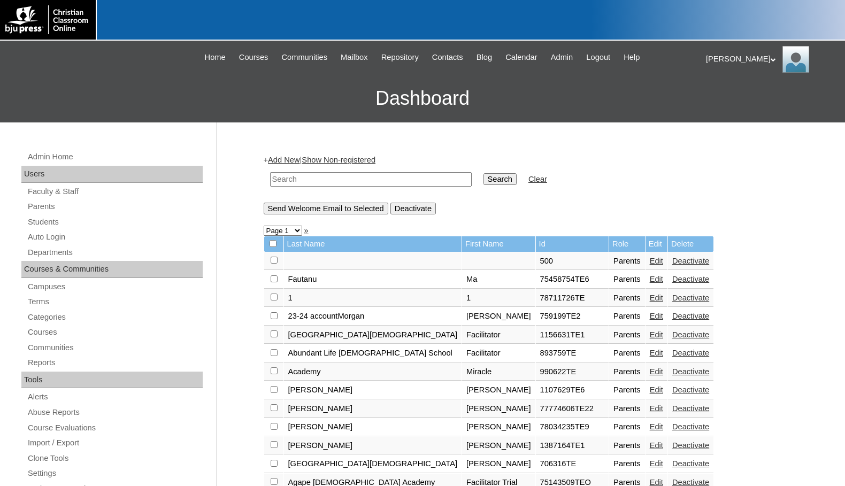
click at [286, 179] on input "text" at bounding box center [371, 179] width 202 height 14
drag, startPoint x: 308, startPoint y: 175, endPoint x: 195, endPoint y: 171, distance: 113.4
type input "708502"
click at [483, 180] on input "Search" at bounding box center [499, 179] width 33 height 12
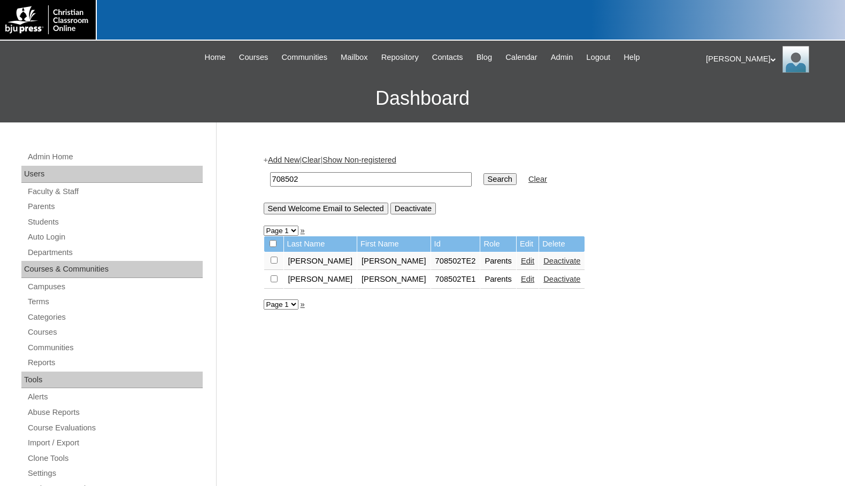
click at [299, 164] on link "Add New" at bounding box center [284, 160] width 32 height 9
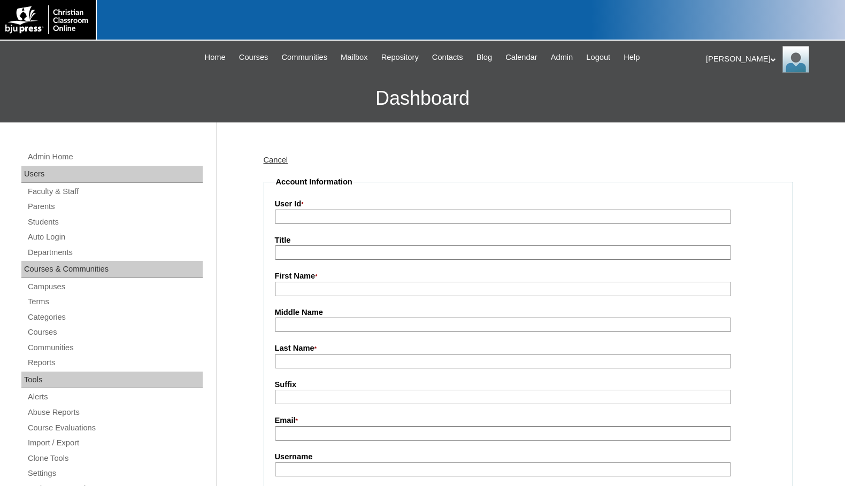
click at [310, 217] on input "User Id *" at bounding box center [503, 217] width 456 height 14
paste input "708502"
type input "708502TE3"
type input "LaTrricia"
type input "Shirley"
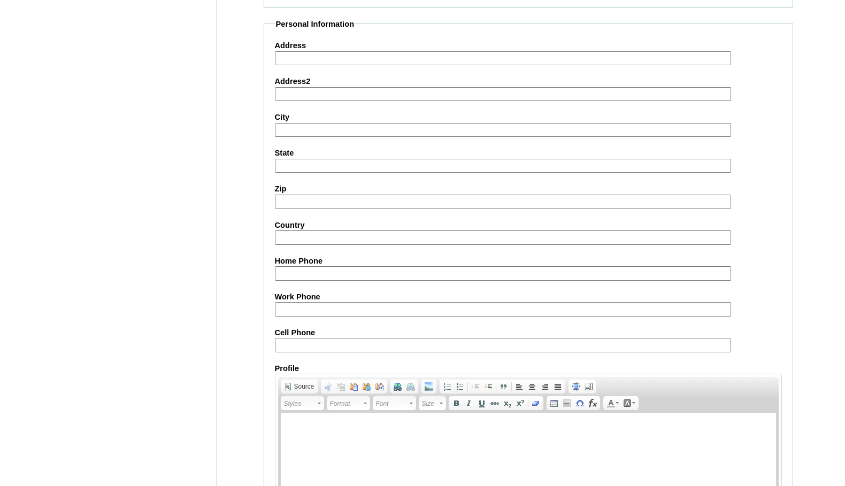
scroll to position [959, 0]
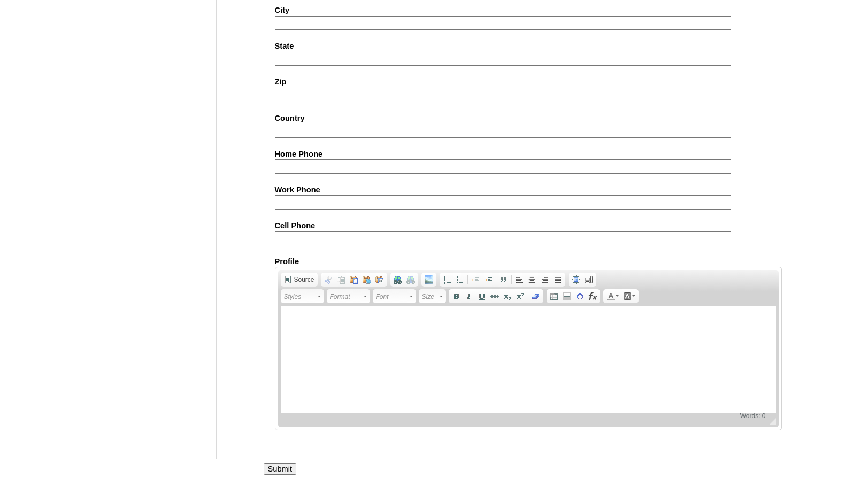
type input "latrricia.shirley@dcschool.org"
click at [277, 469] on input "Submit" at bounding box center [280, 469] width 33 height 12
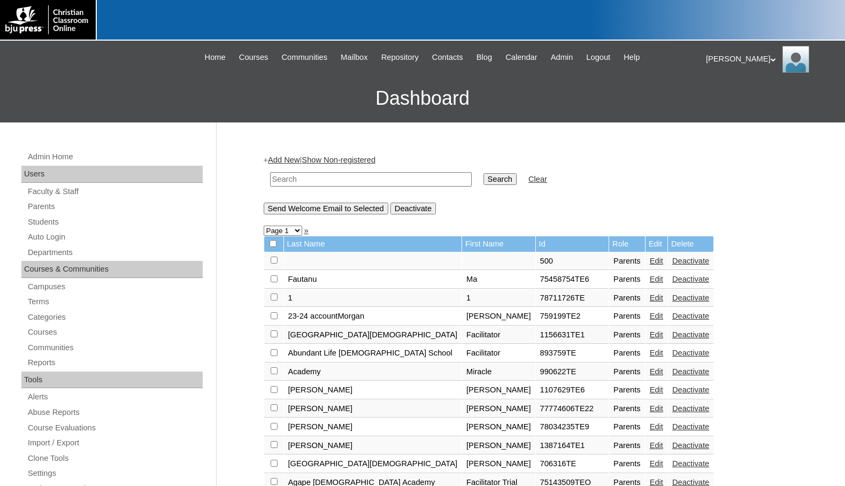
click at [422, 181] on input "text" at bounding box center [371, 179] width 202 height 14
paste input "708502"
type input "708502"
click at [483, 182] on input "Search" at bounding box center [499, 179] width 33 height 12
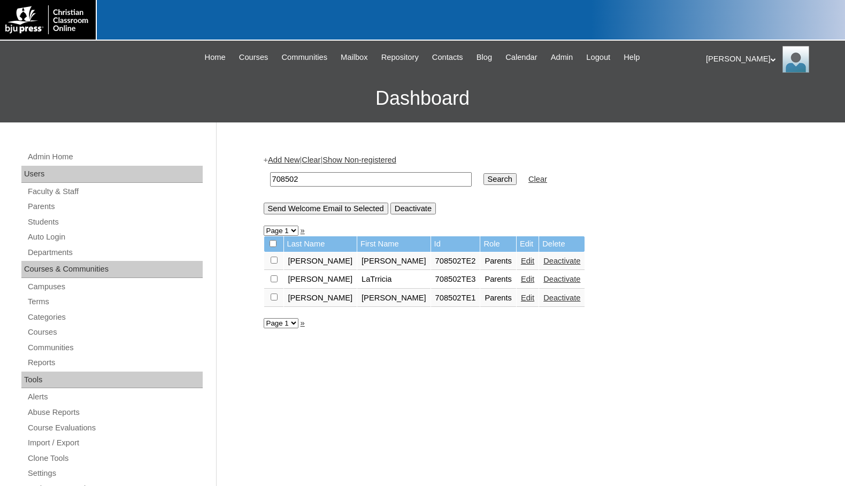
click at [273, 264] on input "checkbox" at bounding box center [274, 260] width 7 height 7
checkbox input "true"
click at [342, 209] on input "Send Welcome Email to Selected" at bounding box center [326, 209] width 125 height 12
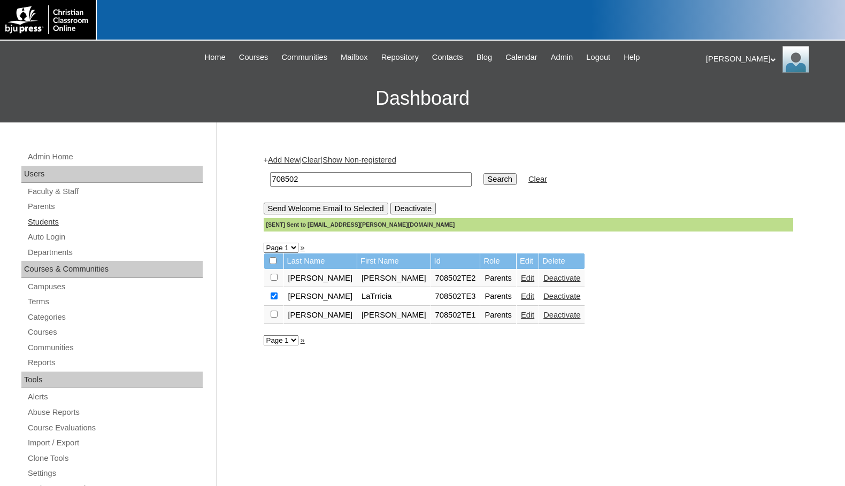
click at [68, 216] on link "Students" at bounding box center [115, 221] width 176 height 13
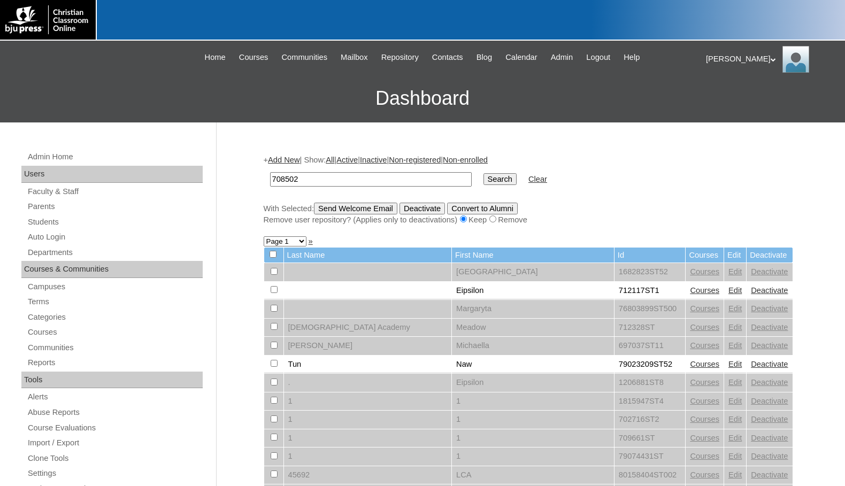
type input "708502"
click at [483, 181] on input "Search" at bounding box center [499, 179] width 33 height 12
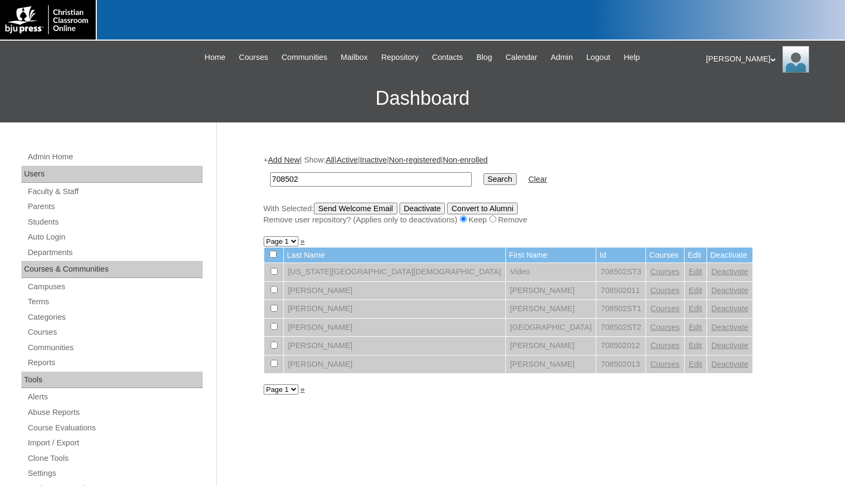
click at [289, 156] on link "Add New" at bounding box center [284, 160] width 32 height 9
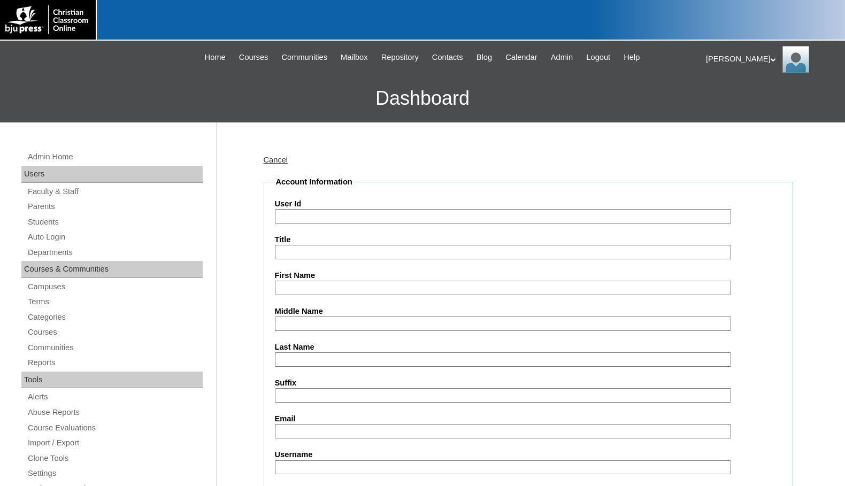
click at [316, 220] on input "User Id" at bounding box center [503, 216] width 456 height 14
paste input "708502"
type input "708502ST4"
type input "Ellie"
click at [280, 362] on input "Dume" at bounding box center [503, 359] width 456 height 14
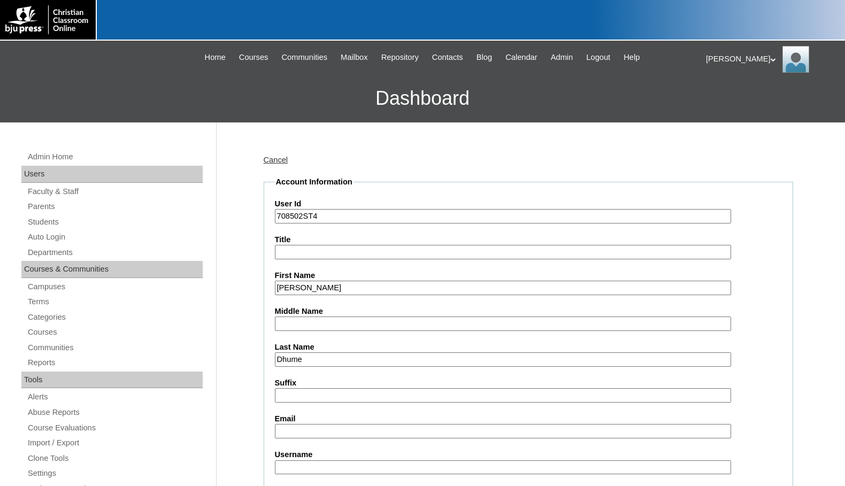
type input "Dhume"
click at [303, 430] on input "Email" at bounding box center [503, 431] width 456 height 14
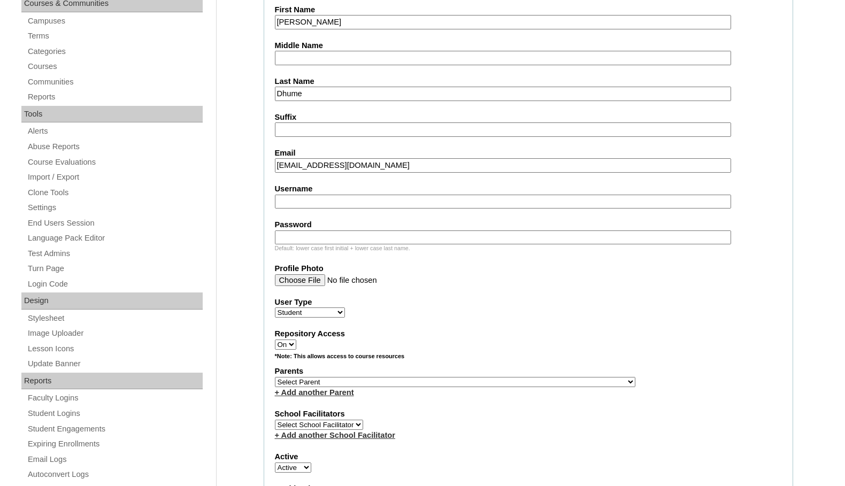
scroll to position [267, 0]
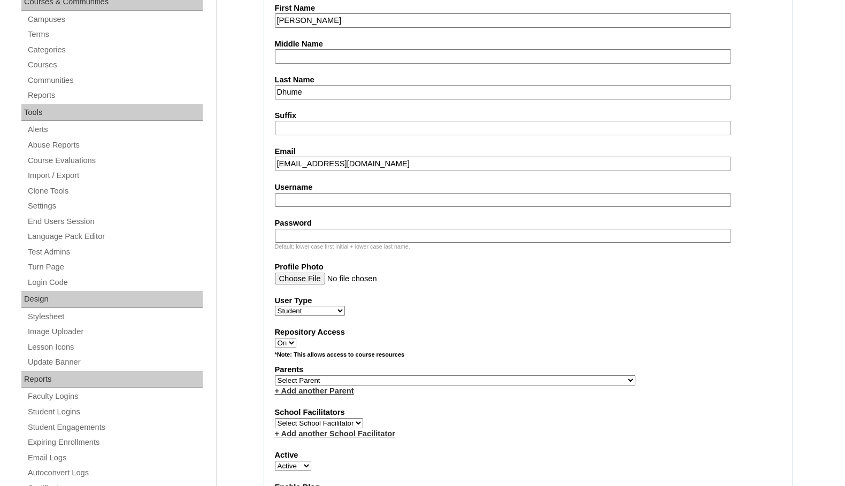
type input "27edhume@dcschool.org"
click at [502, 377] on select "Select Parent , Fautanu, Ma 1, 1 23-24 accountMorgan, Jason 6th Street Mennonit…" at bounding box center [455, 380] width 360 height 10
select select "37145"
click at [535, 376] on div "Parents Select Parent , Fautanu, Ma 1, 1 23-24 accountMorgan, Jason 6th Street …" at bounding box center [528, 380] width 507 height 32
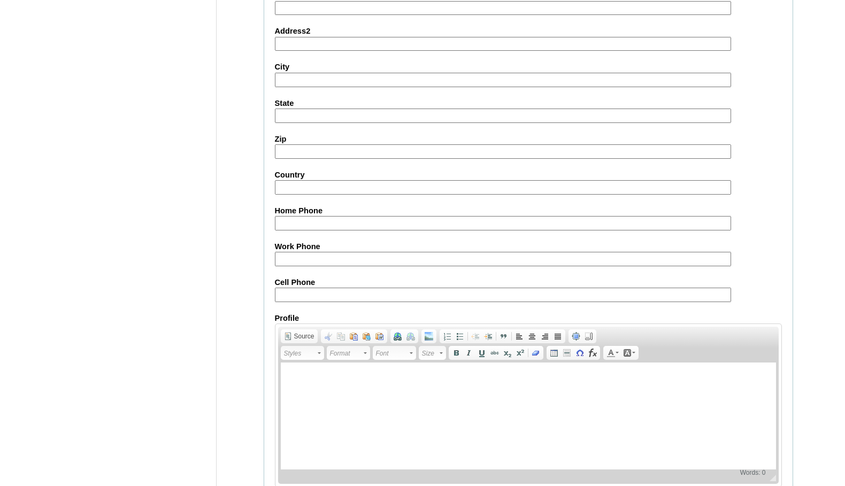
scroll to position [1141, 0]
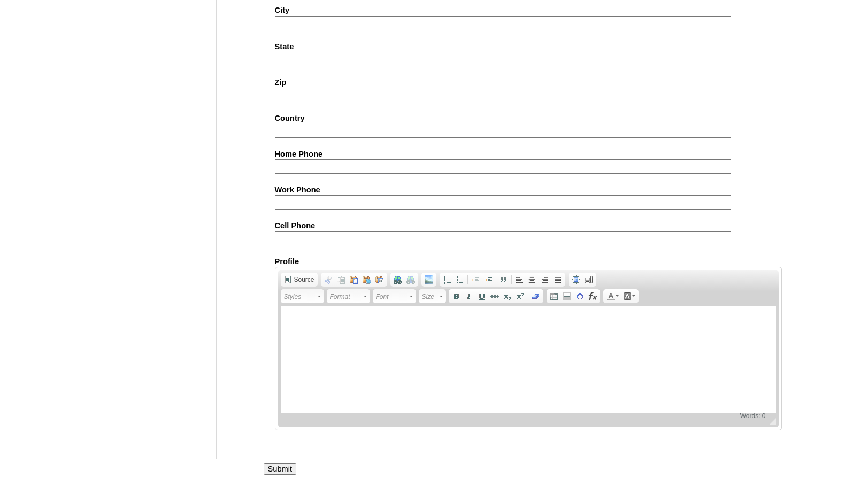
click at [288, 465] on input "Submit" at bounding box center [280, 469] width 33 height 12
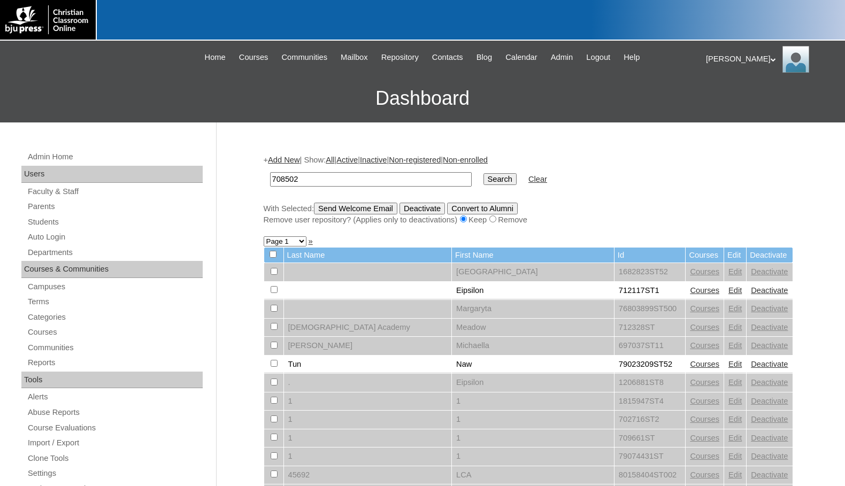
type input "708502"
click at [483, 173] on input "Search" at bounding box center [499, 179] width 33 height 12
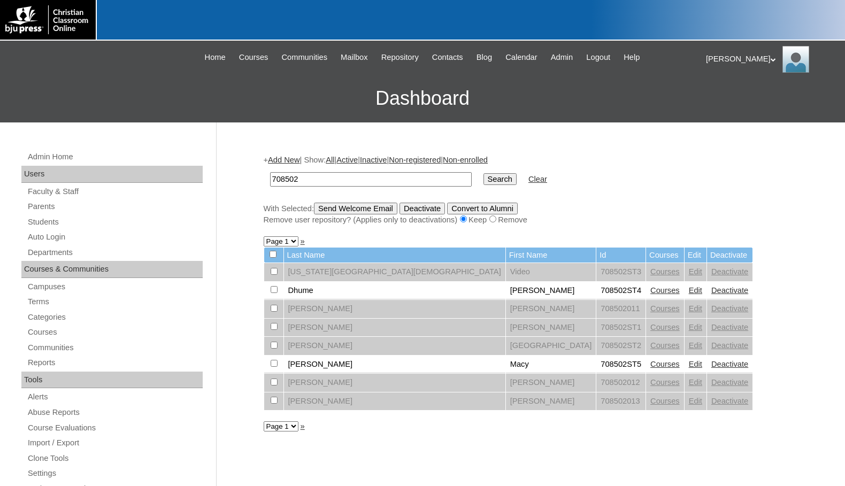
click at [650, 365] on link "Courses" at bounding box center [664, 364] width 29 height 9
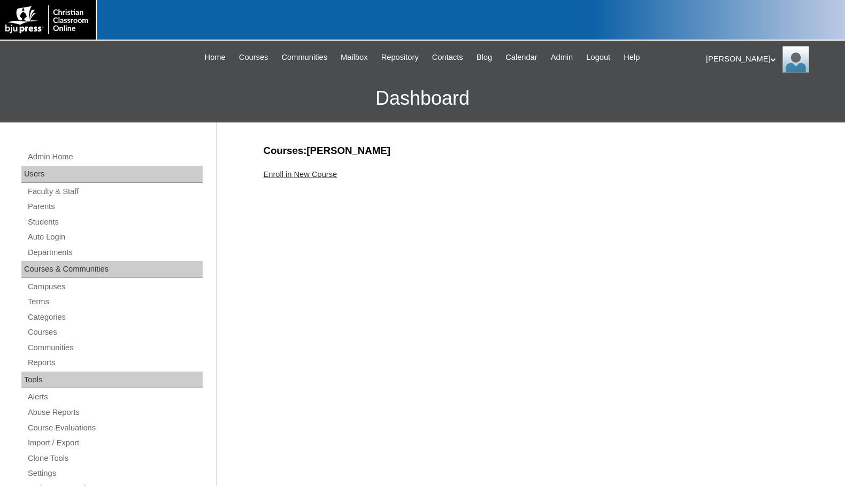
click at [312, 170] on link "Enroll in New Course" at bounding box center [301, 174] width 74 height 9
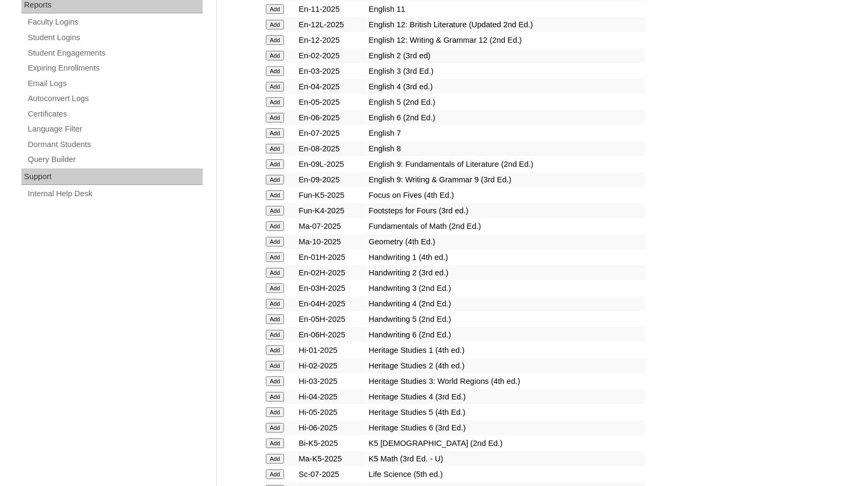
scroll to position [962, 0]
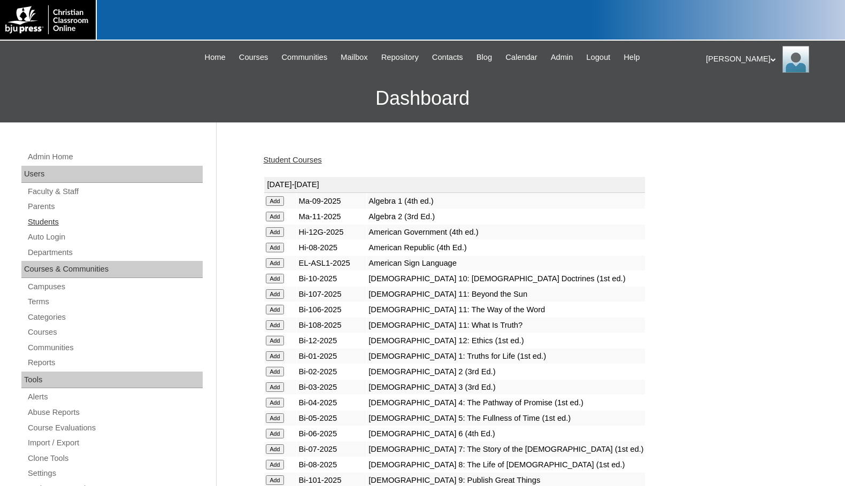
click at [68, 221] on link "Students" at bounding box center [115, 221] width 176 height 13
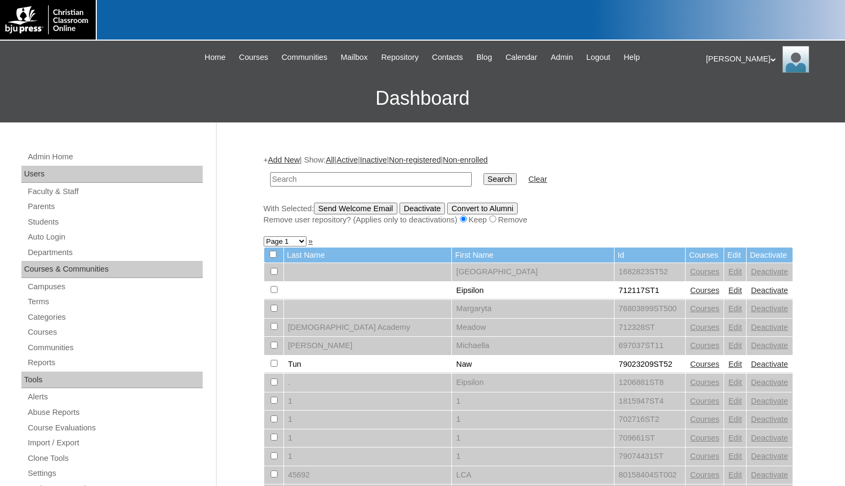
click at [287, 158] on link "Add New" at bounding box center [284, 160] width 32 height 9
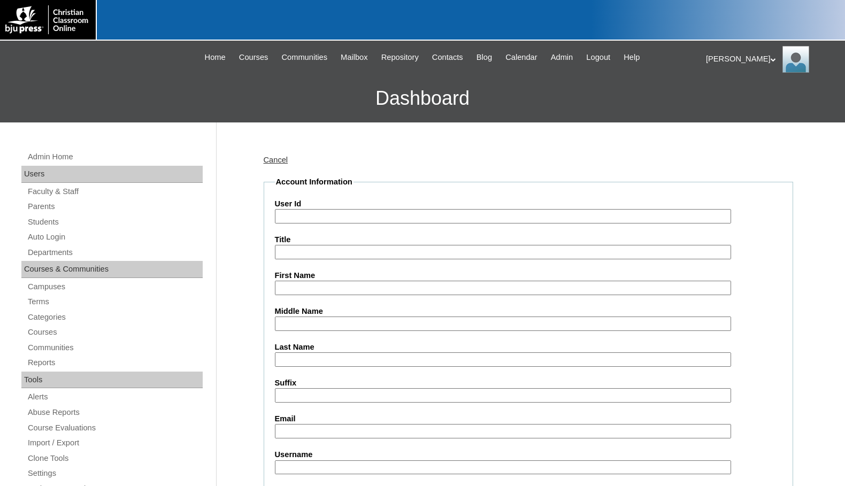
click at [321, 217] on input "User Id" at bounding box center [503, 216] width 456 height 14
paste input "708502"
type input "708502ST6"
type input "[PERSON_NAME]"
type input "Price"
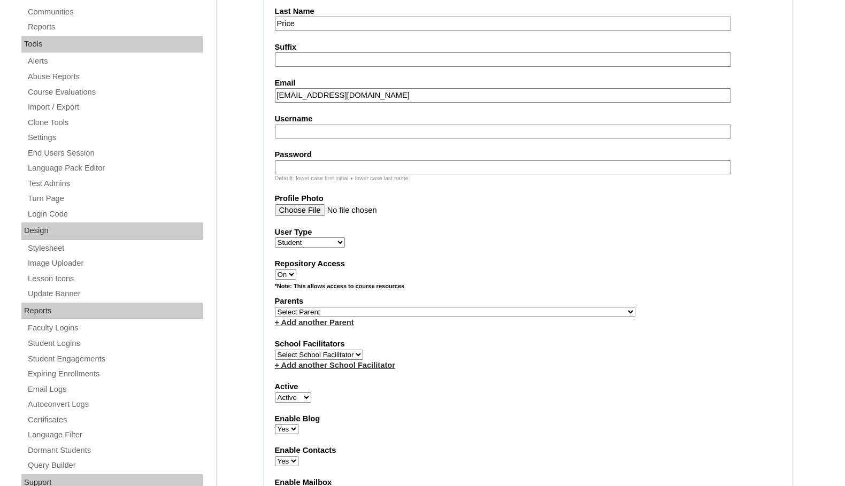
scroll to position [374, 0]
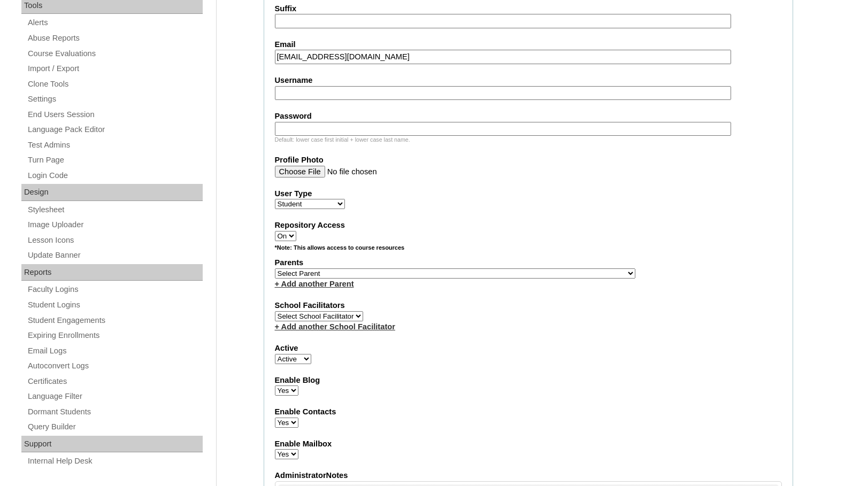
type input "27jprice@dcschool.org"
click at [509, 275] on select "Select Parent , Fautanu, Ma 1, 1 23-24 accountMorgan, Jason 6th Street Mennonit…" at bounding box center [455, 273] width 360 height 10
select select "37145"
click at [535, 276] on div "Parents Select Parent , Fautanu, Ma 1, 1 23-24 accountMorgan, Jason 6th Street …" at bounding box center [528, 273] width 507 height 32
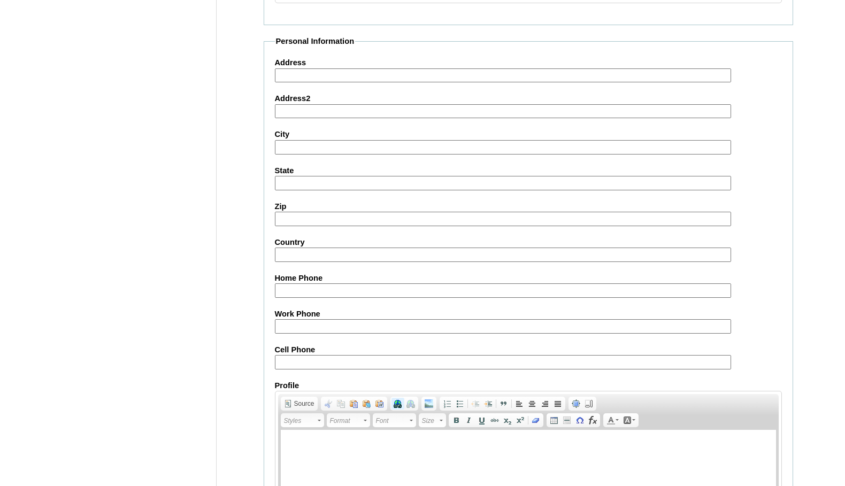
scroll to position [1141, 0]
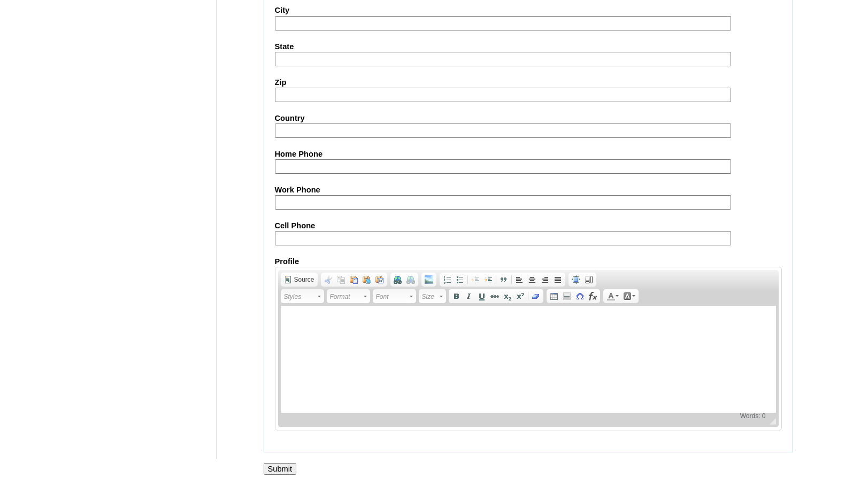
click at [282, 468] on input "Submit" at bounding box center [280, 469] width 33 height 12
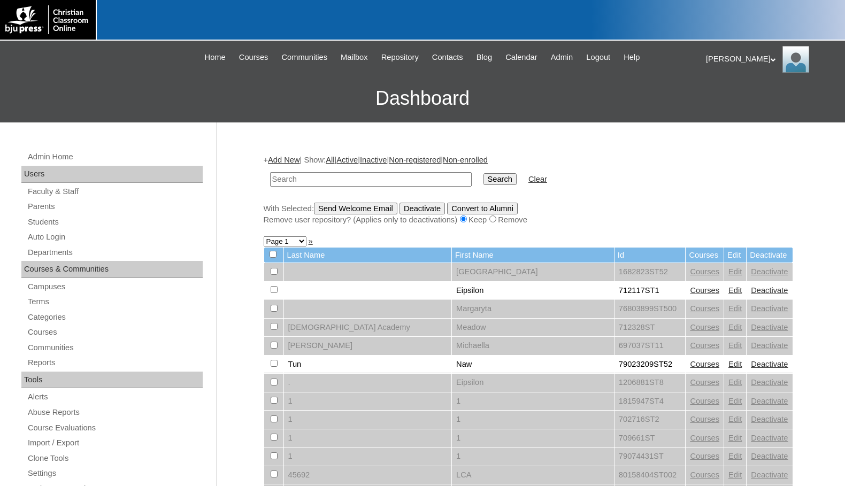
paste input "708502"
type input "708502"
click at [483, 173] on input "Search" at bounding box center [499, 179] width 33 height 12
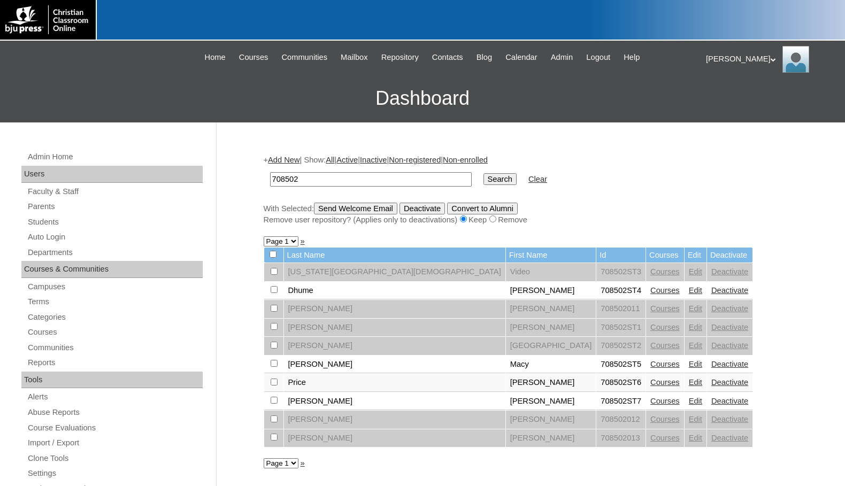
click at [650, 405] on link "Courses" at bounding box center [664, 401] width 29 height 9
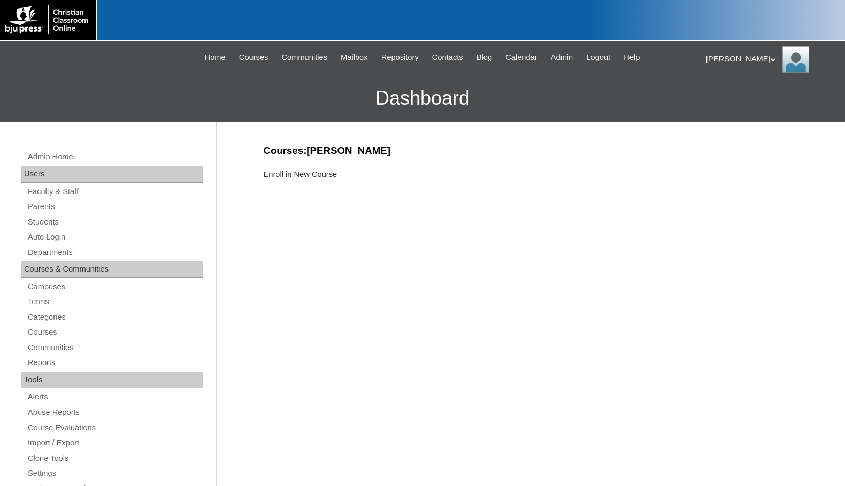
click at [323, 175] on link "Enroll in New Course" at bounding box center [301, 174] width 74 height 9
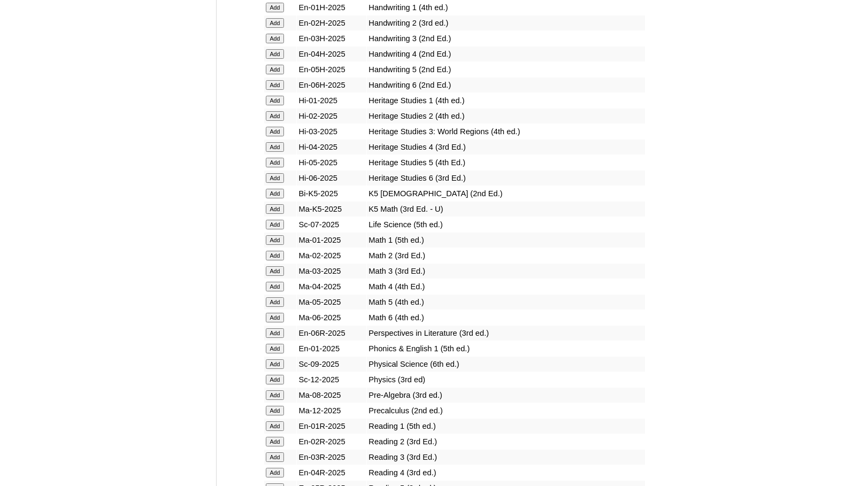
scroll to position [1016, 0]
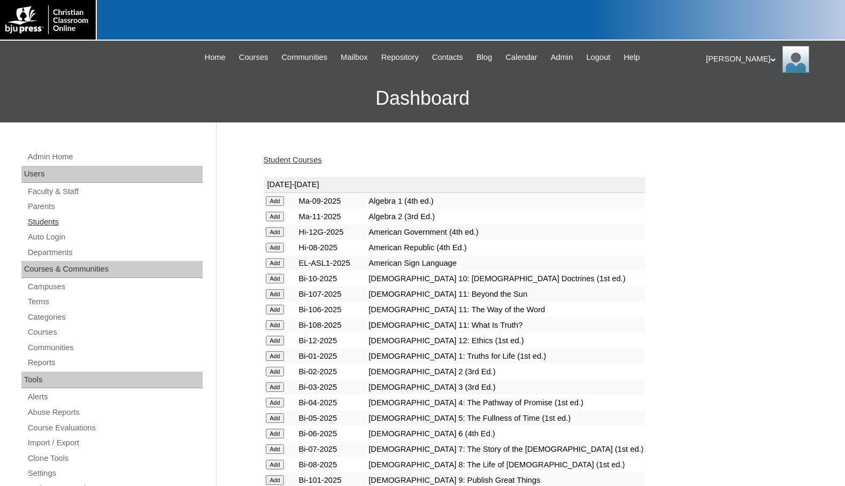
click at [62, 226] on link "Students" at bounding box center [115, 221] width 176 height 13
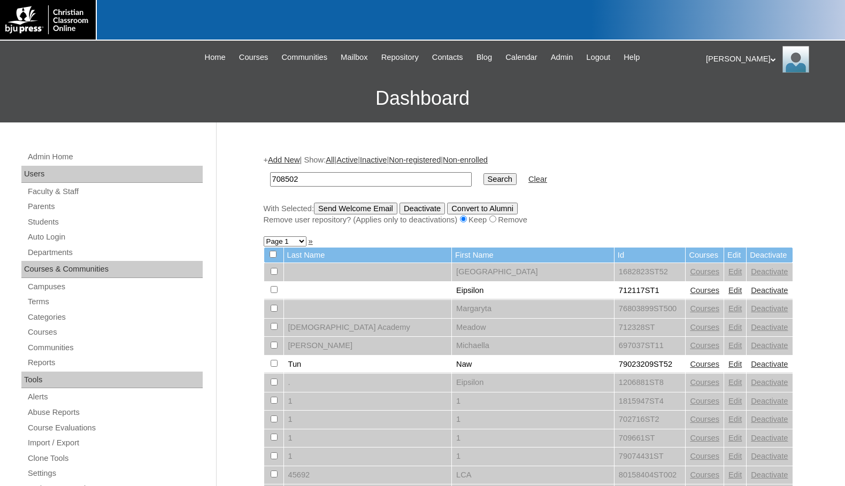
type input "708502"
click at [483, 173] on input "Search" at bounding box center [499, 179] width 33 height 12
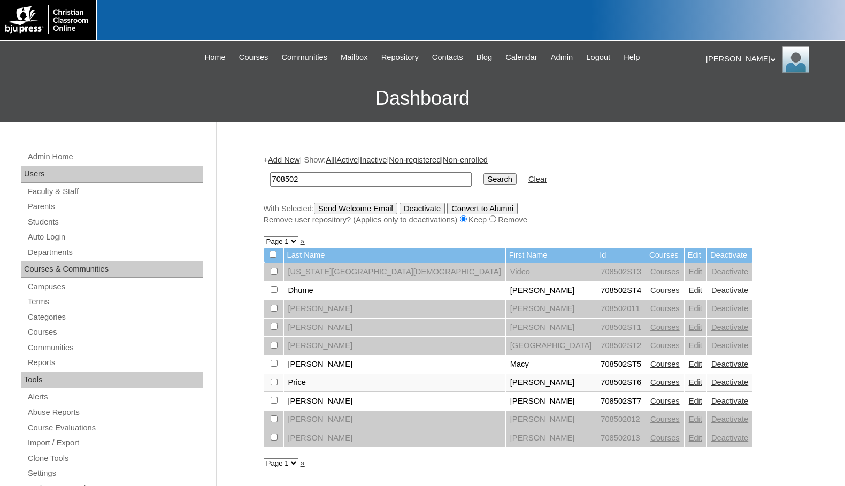
click at [277, 275] on input "checkbox" at bounding box center [274, 271] width 7 height 7
checkbox input "true"
click at [276, 275] on input "checkbox" at bounding box center [274, 271] width 7 height 7
checkbox input "true"
click at [273, 275] on input "checkbox" at bounding box center [274, 271] width 7 height 7
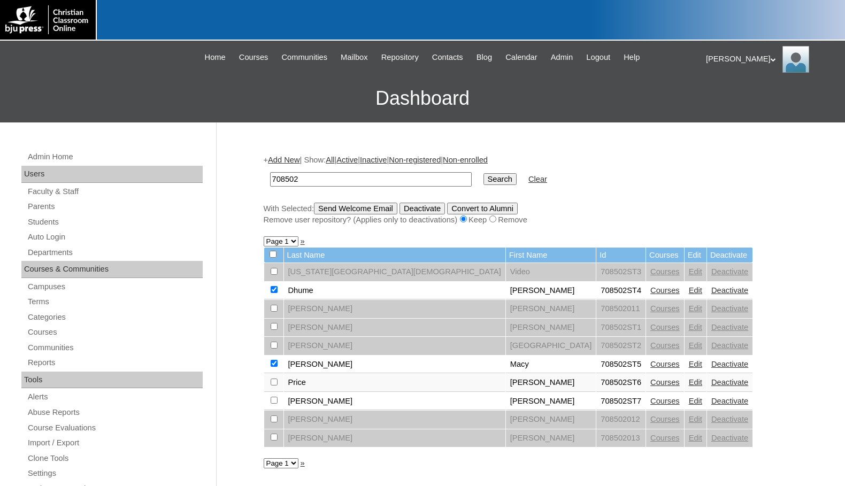
checkbox input "true"
click at [273, 275] on input "checkbox" at bounding box center [274, 271] width 7 height 7
checkbox input "true"
click at [352, 211] on input "Send Welcome Email" at bounding box center [355, 209] width 83 height 12
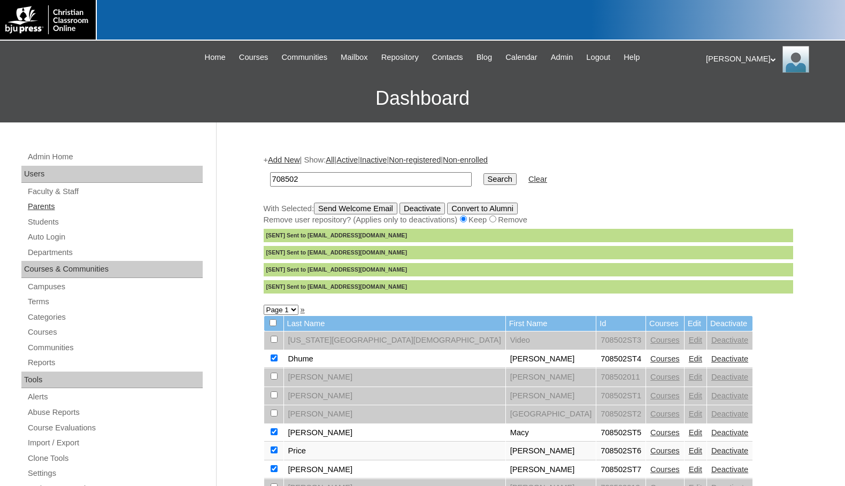
click at [41, 208] on link "Parents" at bounding box center [115, 206] width 176 height 13
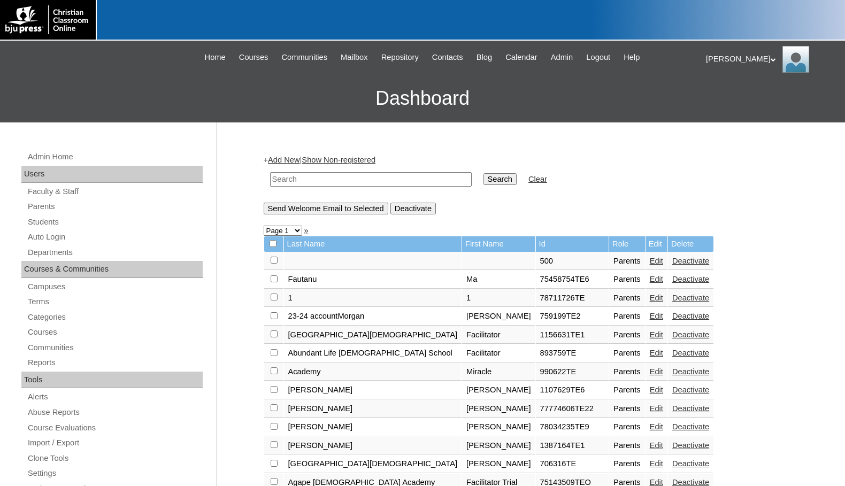
drag, startPoint x: 0, startPoint y: 0, endPoint x: 306, endPoint y: 178, distance: 353.9
click at [306, 178] on input "text" at bounding box center [371, 179] width 202 height 14
drag, startPoint x: 306, startPoint y: 178, endPoint x: 254, endPoint y: 176, distance: 51.9
type input "75650287"
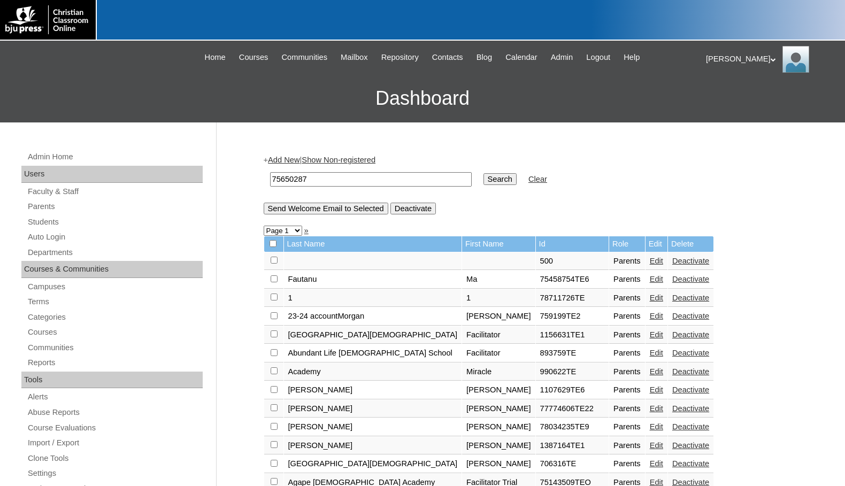
click at [483, 181] on input "Search" at bounding box center [499, 179] width 33 height 12
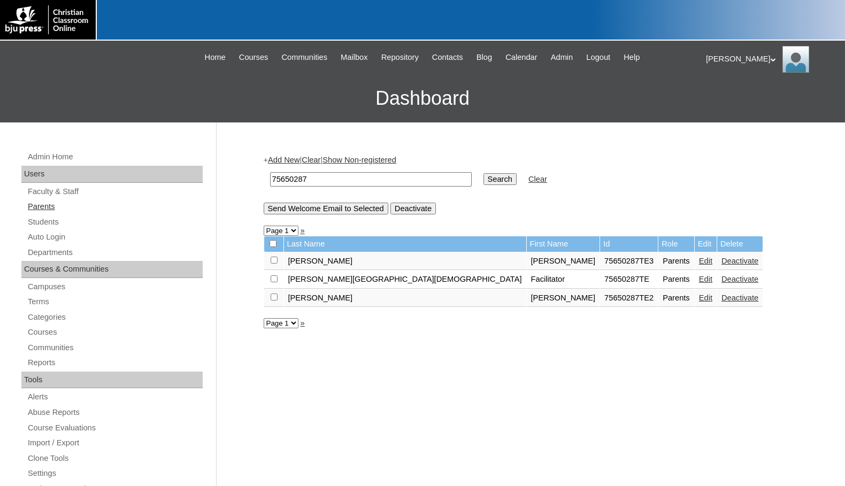
click at [53, 204] on link "Parents" at bounding box center [115, 206] width 176 height 13
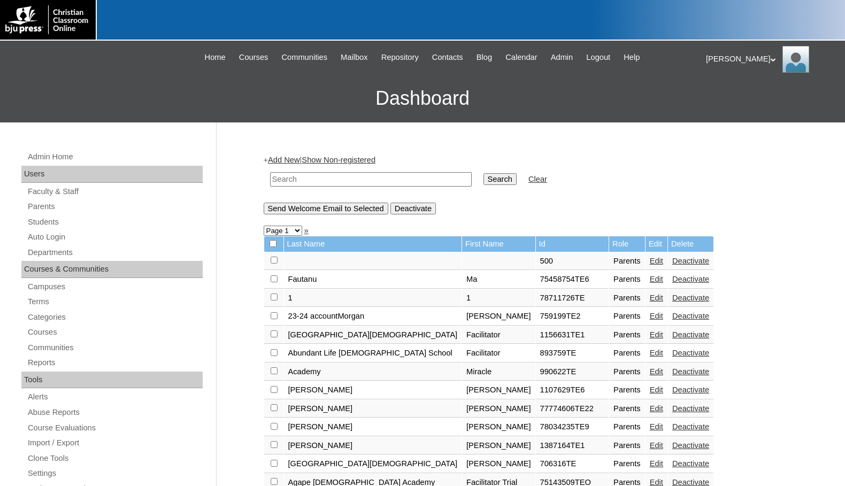
click at [334, 182] on input "text" at bounding box center [371, 179] width 202 height 14
paste input "75650287"
type input "75650287"
click at [483, 173] on input "Search" at bounding box center [499, 179] width 33 height 12
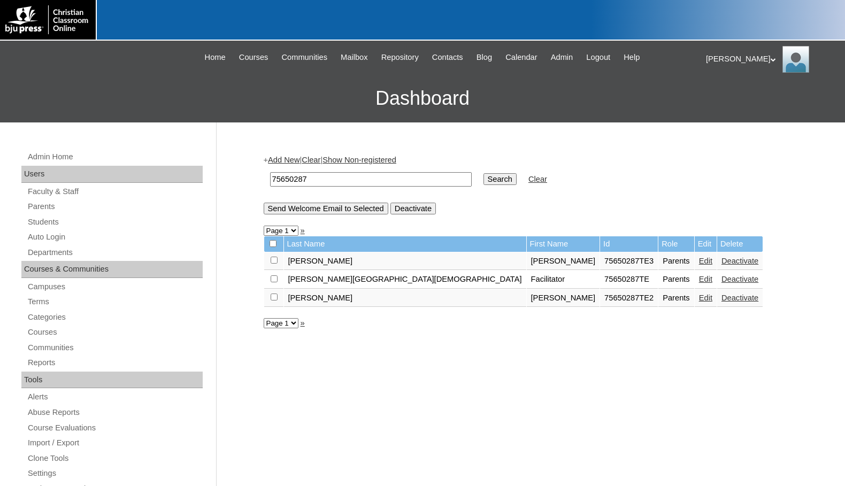
click at [699, 257] on link "Edit" at bounding box center [705, 261] width 13 height 9
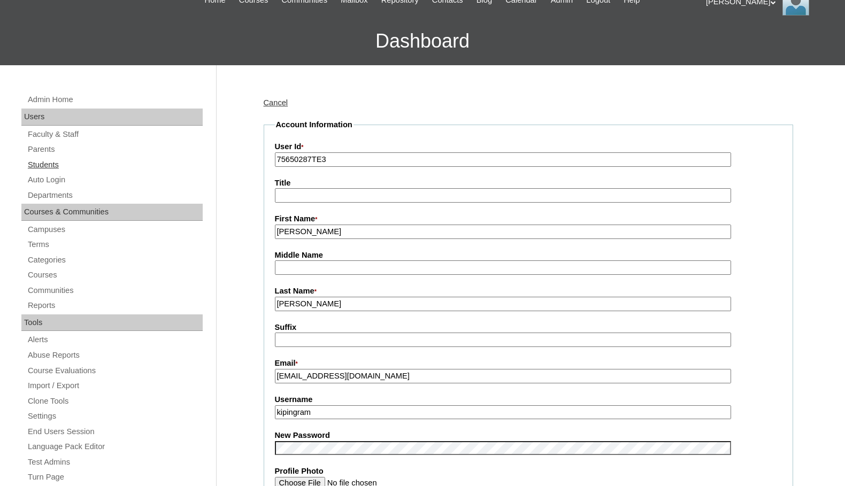
scroll to position [53, 0]
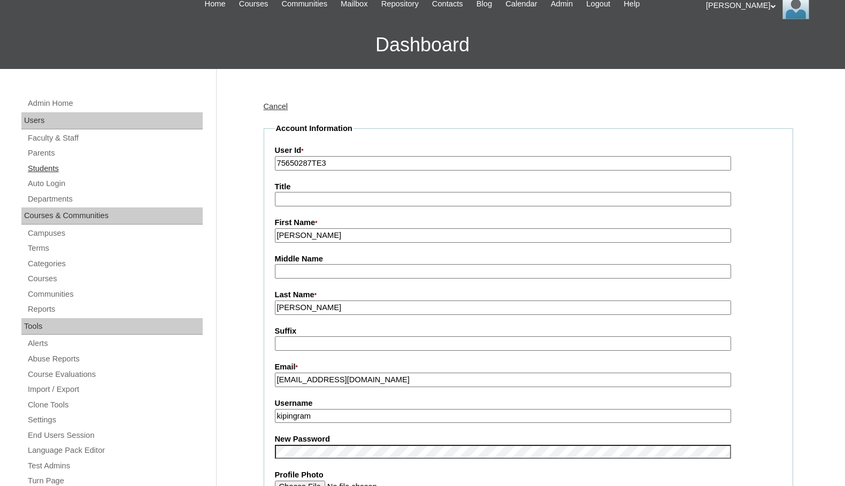
click at [55, 170] on link "Students" at bounding box center [115, 168] width 176 height 13
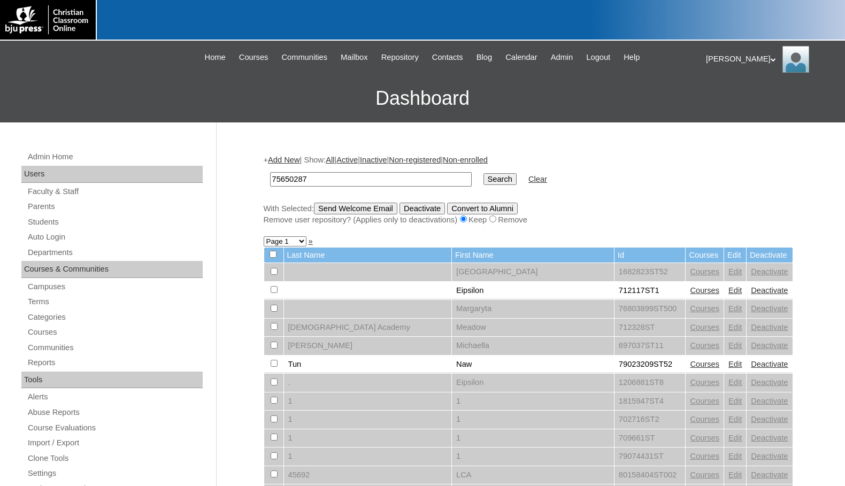
type input "75650287"
click at [483, 181] on input "Search" at bounding box center [499, 179] width 33 height 12
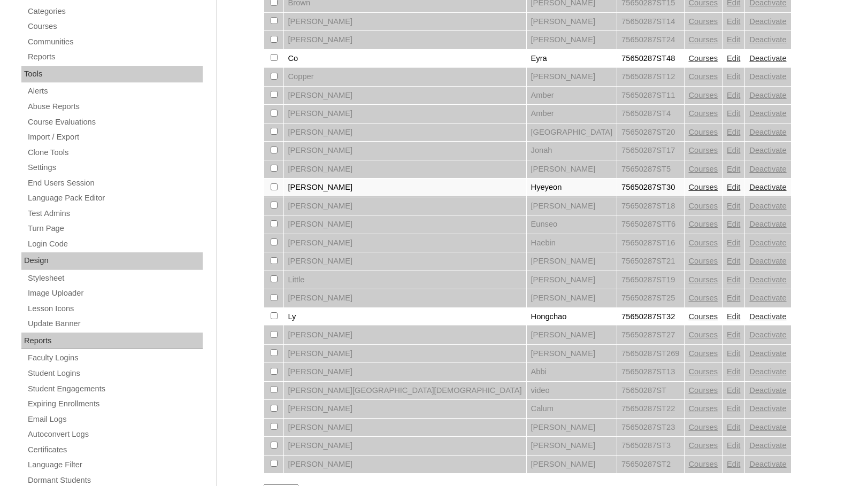
scroll to position [321, 0]
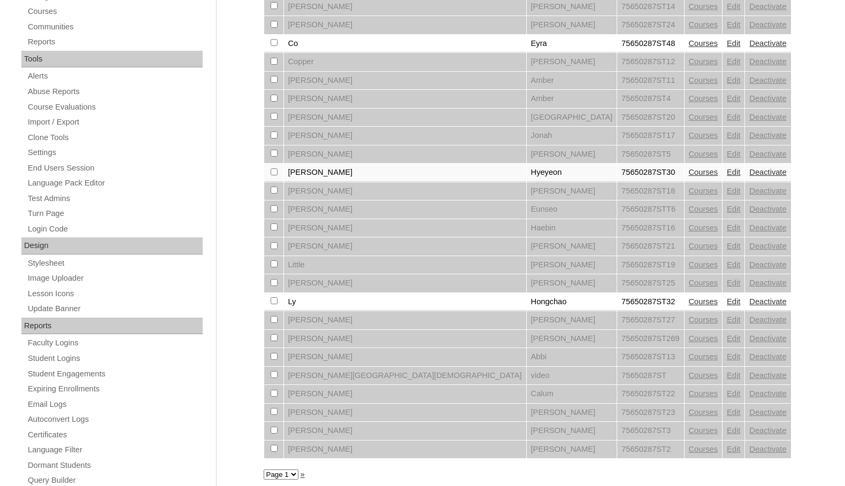
click at [727, 171] on link "Edit" at bounding box center [733, 172] width 13 height 9
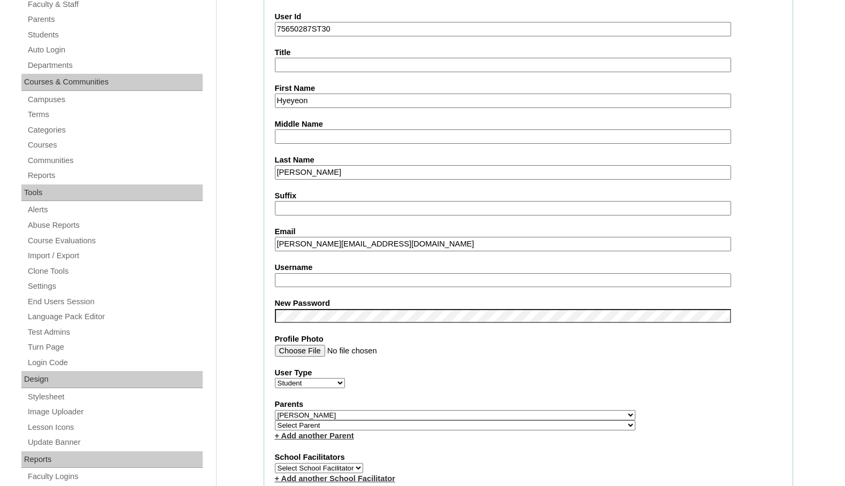
scroll to position [214, 0]
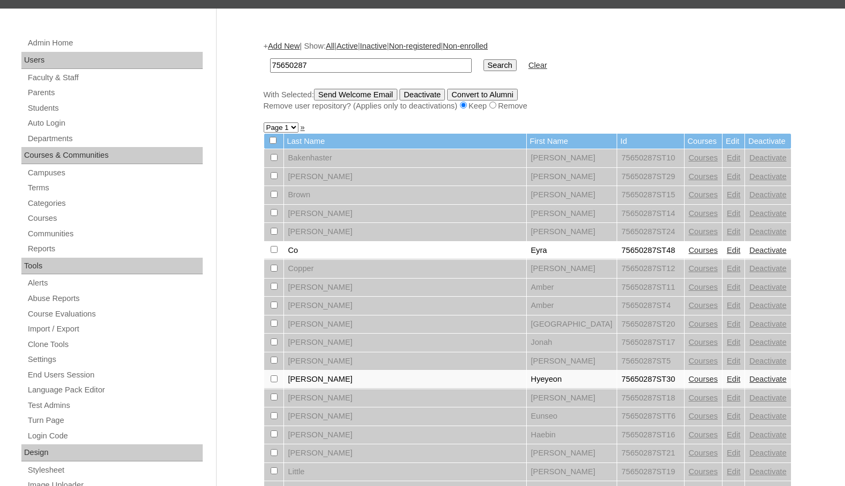
scroll to position [267, 0]
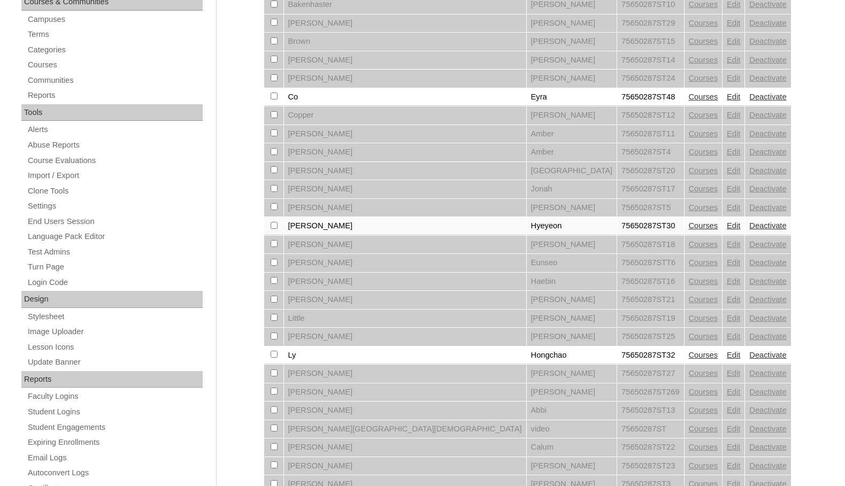
click at [274, 7] on input "checkbox" at bounding box center [274, 4] width 7 height 7
checkbox input "true"
click at [273, 7] on input "checkbox" at bounding box center [274, 4] width 7 height 7
checkbox input "true"
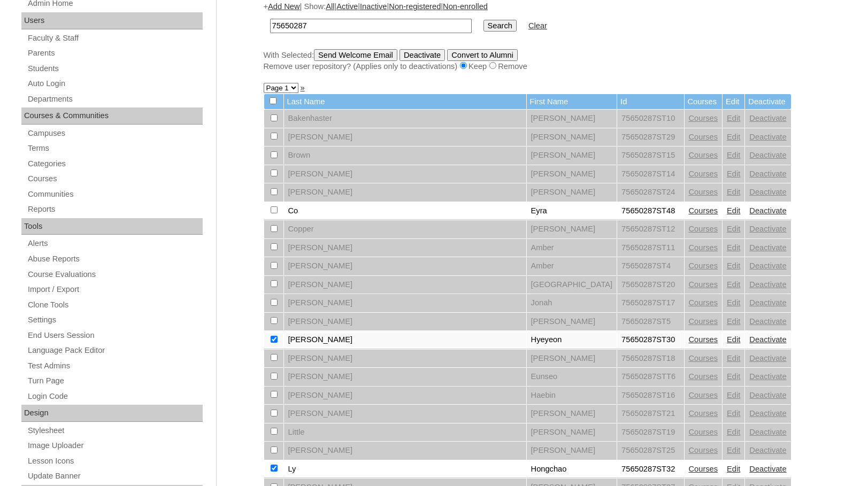
scroll to position [0, 0]
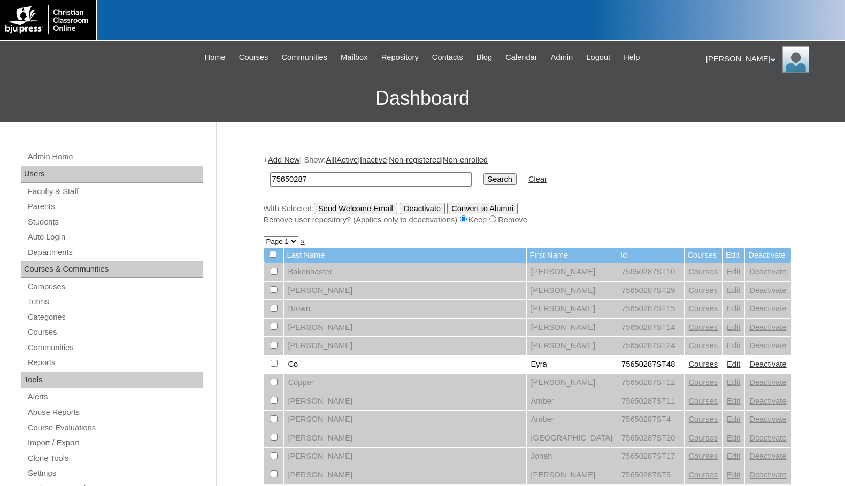
click at [393, 212] on input "Send Welcome Email" at bounding box center [355, 209] width 83 height 12
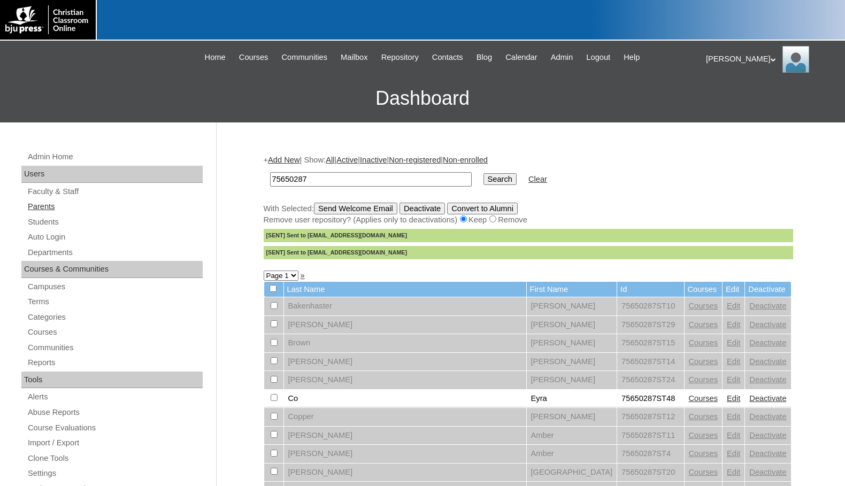
click at [51, 210] on link "Parents" at bounding box center [115, 206] width 176 height 13
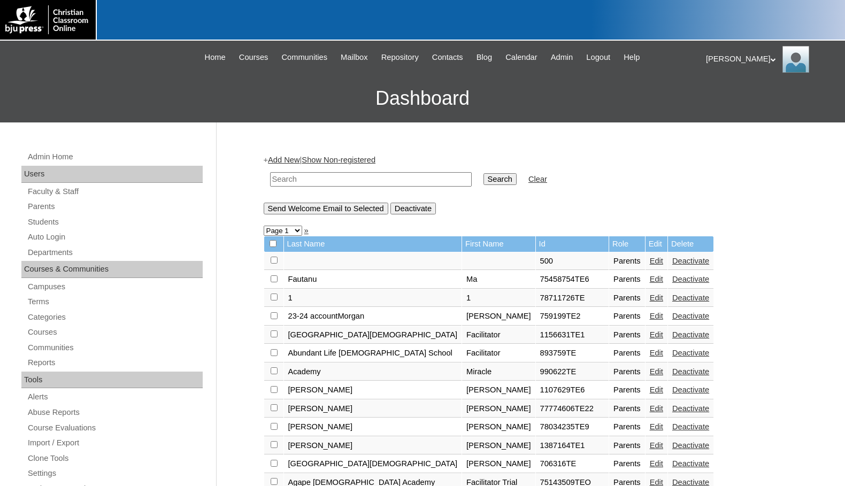
drag, startPoint x: 790, startPoint y: 360, endPoint x: 801, endPoint y: 363, distance: 11.0
click at [281, 180] on input "text" at bounding box center [371, 179] width 202 height 14
drag, startPoint x: 309, startPoint y: 180, endPoint x: 260, endPoint y: 177, distance: 48.2
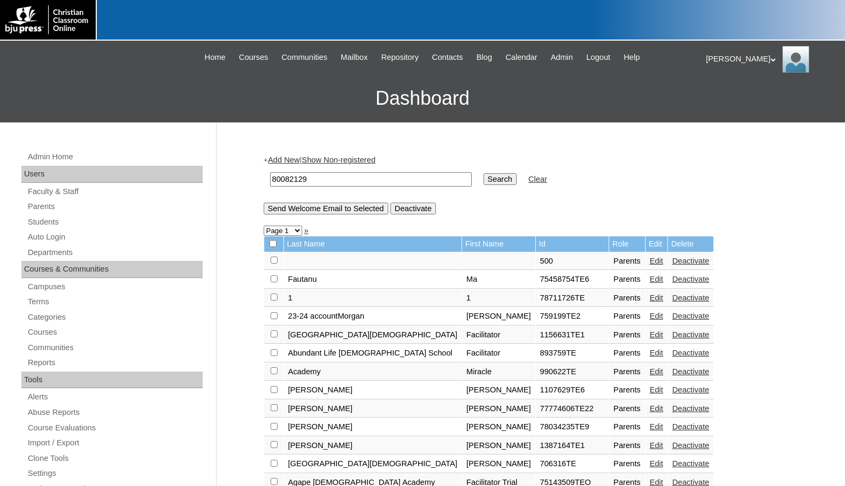
type input "80082129"
click at [483, 178] on input "Search" at bounding box center [499, 179] width 33 height 12
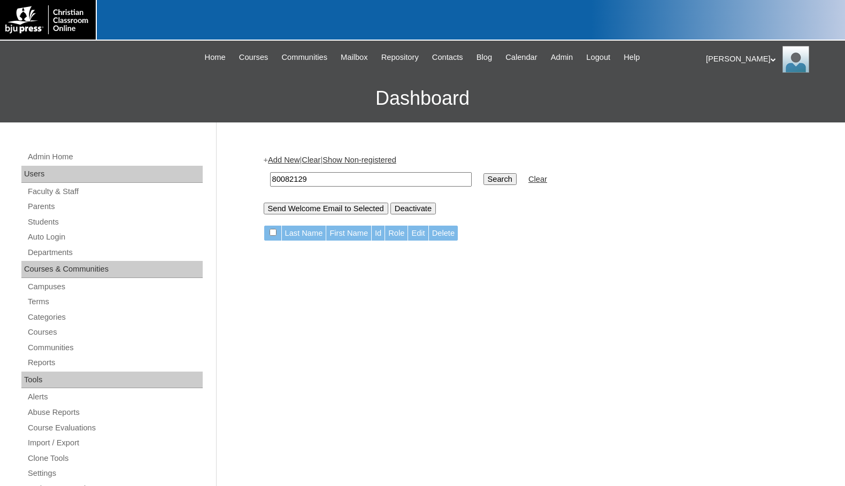
click at [283, 159] on link "Add New" at bounding box center [284, 160] width 32 height 9
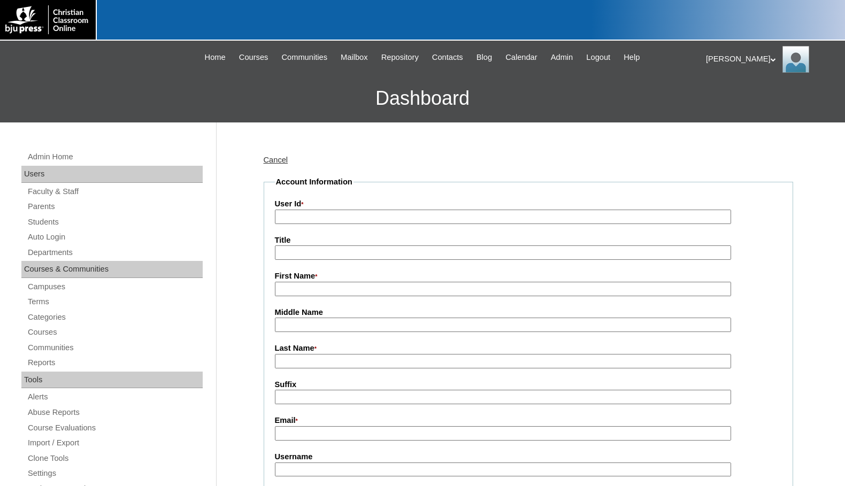
click at [312, 217] on input "User Id *" at bounding box center [503, 217] width 456 height 14
paste input "80082129"
type input "80082129TE"
type input "H"
type input "Charissa"
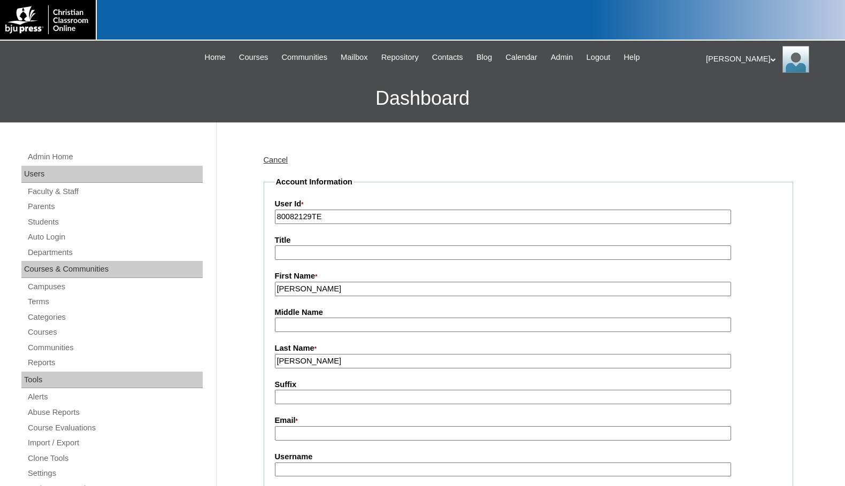
type input "Miller"
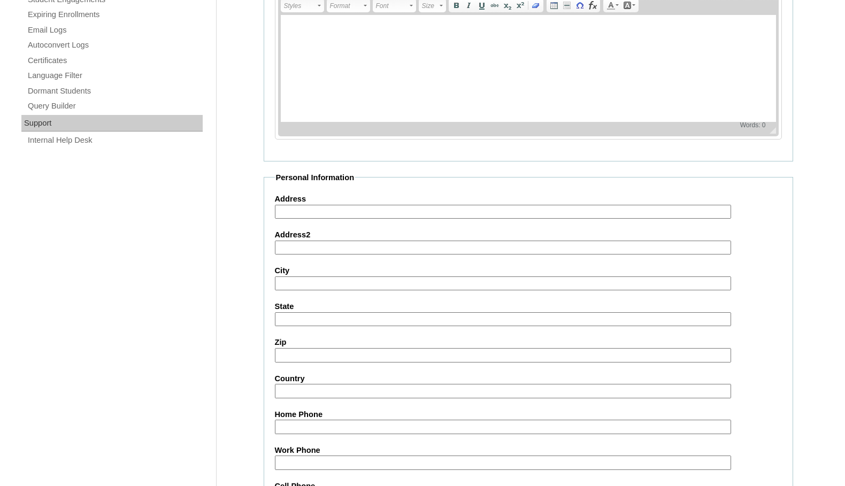
scroll to position [959, 0]
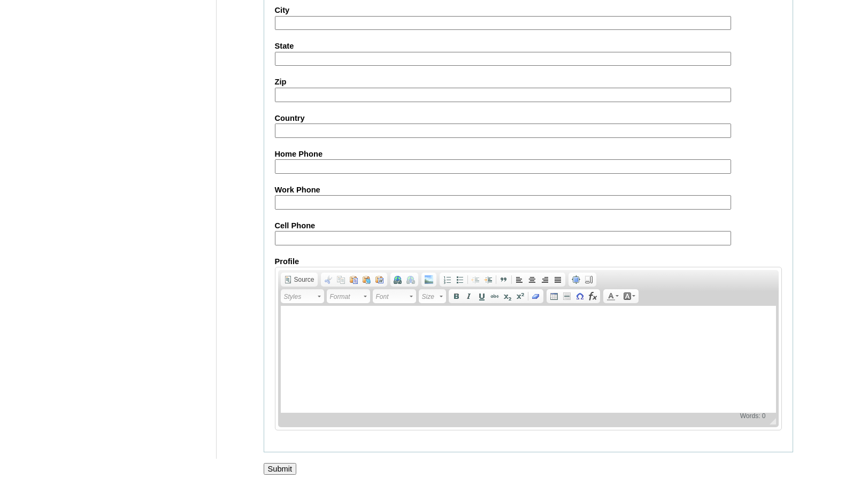
type input "charissa@boiseharvest.org"
click at [280, 464] on input "Submit" at bounding box center [280, 469] width 33 height 12
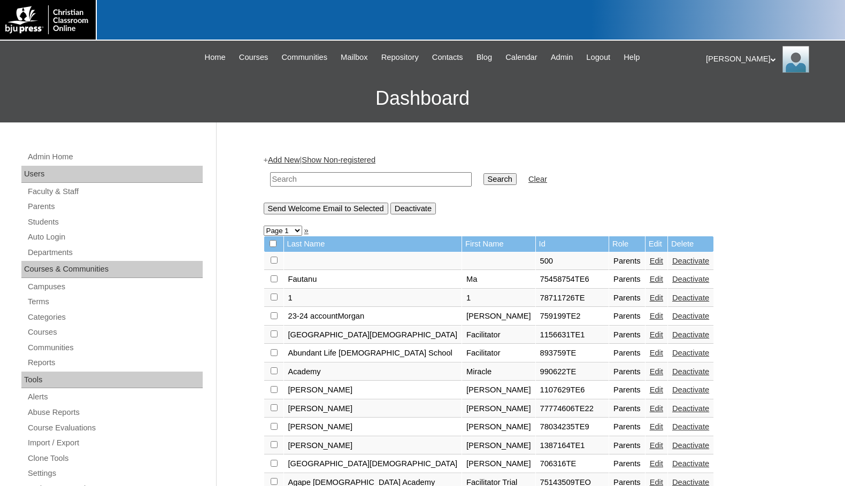
click at [366, 172] on input "text" at bounding box center [371, 179] width 202 height 14
paste input "80082129"
type input "80082129"
click at [483, 180] on input "Search" at bounding box center [499, 179] width 33 height 12
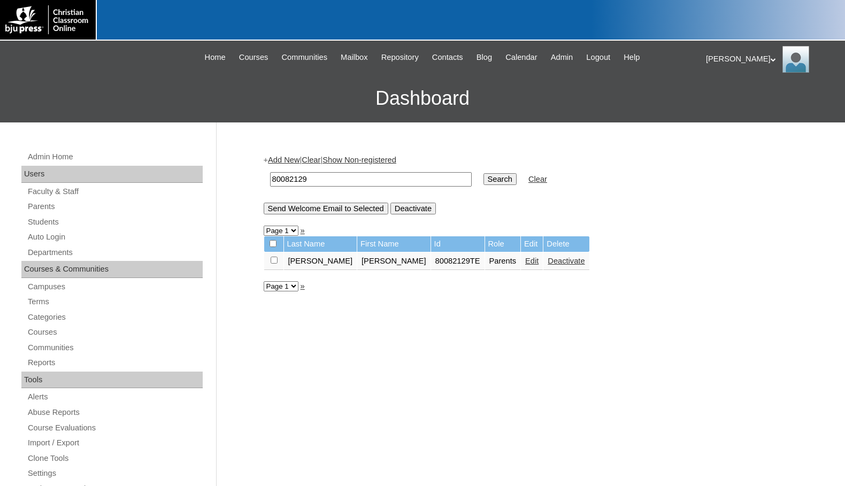
click at [274, 262] on input "checkbox" at bounding box center [274, 260] width 7 height 7
checkbox input "true"
click at [306, 211] on input "Send Welcome Email to Selected" at bounding box center [326, 209] width 125 height 12
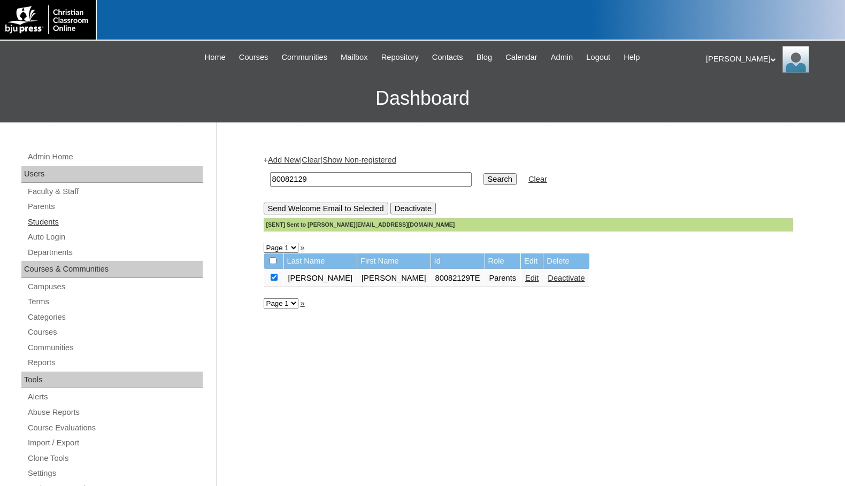
click at [86, 223] on link "Students" at bounding box center [115, 221] width 176 height 13
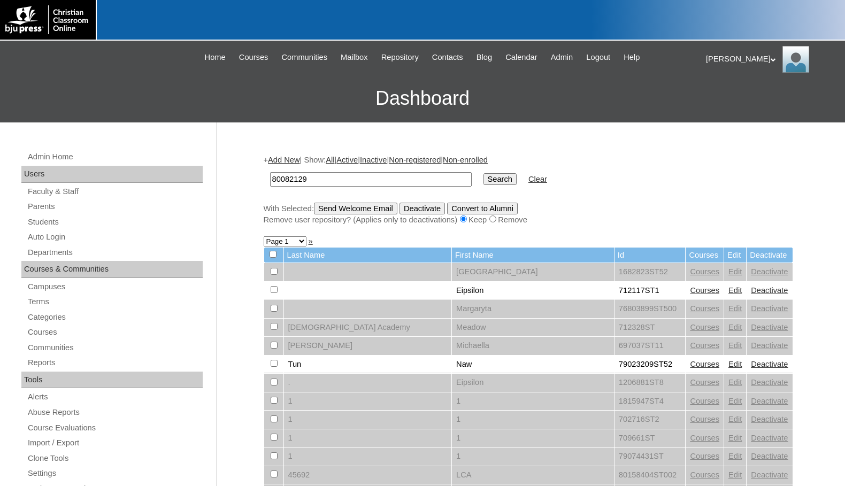
type input "80082129"
click at [483, 173] on input "Search" at bounding box center [499, 179] width 33 height 12
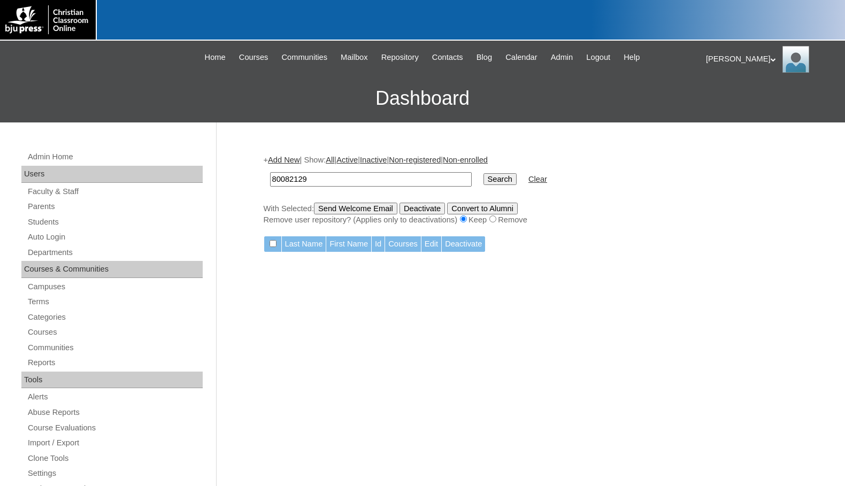
click at [286, 161] on link "Add New" at bounding box center [284, 160] width 32 height 9
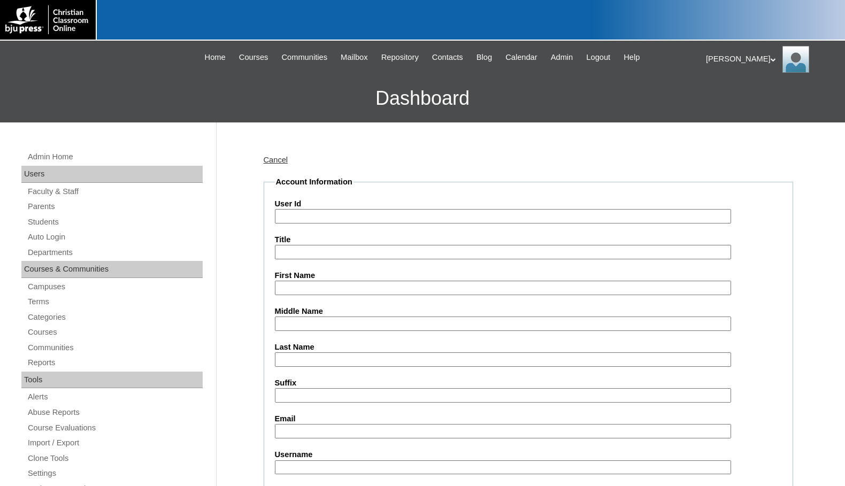
click at [327, 219] on input "User Id" at bounding box center [503, 216] width 456 height 14
paste input "80082129"
type input "80082129ST1"
type input "[PERSON_NAME]"
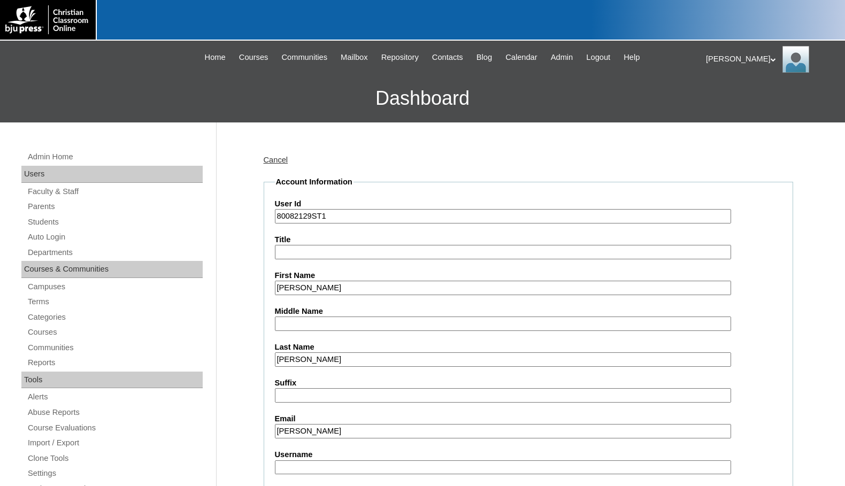
type input "charissa@boiseharvest.org"
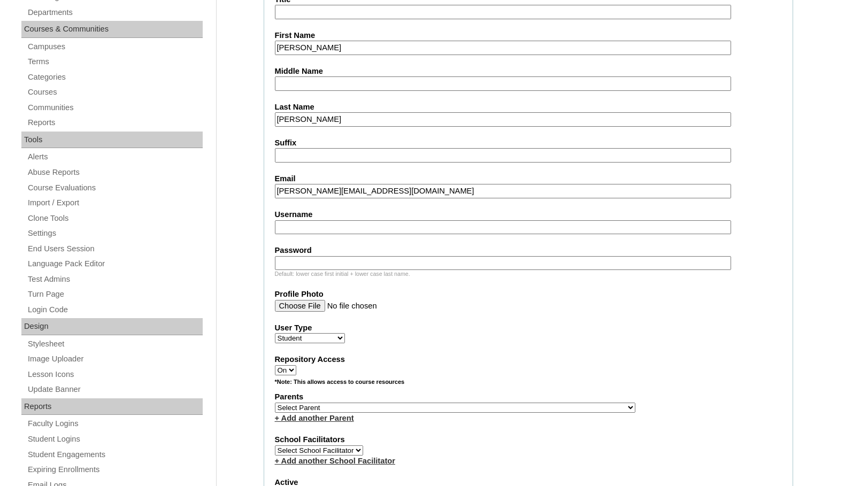
scroll to position [374, 0]
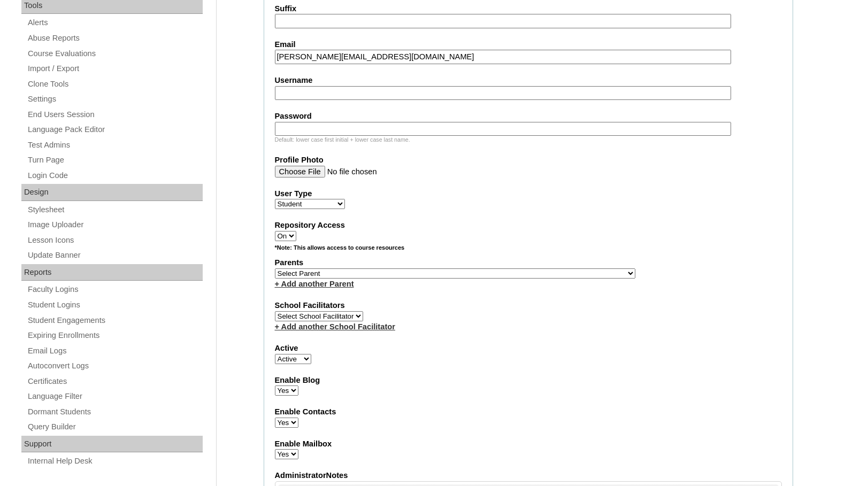
click at [507, 276] on select "Select Parent , Fautanu, Ma 1, 1 23-24 accountMorgan, Jason 6th Street Mennonit…" at bounding box center [455, 273] width 360 height 10
select select "37150"
click at [534, 274] on div "Parents Select Parent , Fautanu, Ma 1, 1 23-24 accountMorgan, Jason 6th Street …" at bounding box center [528, 273] width 507 height 32
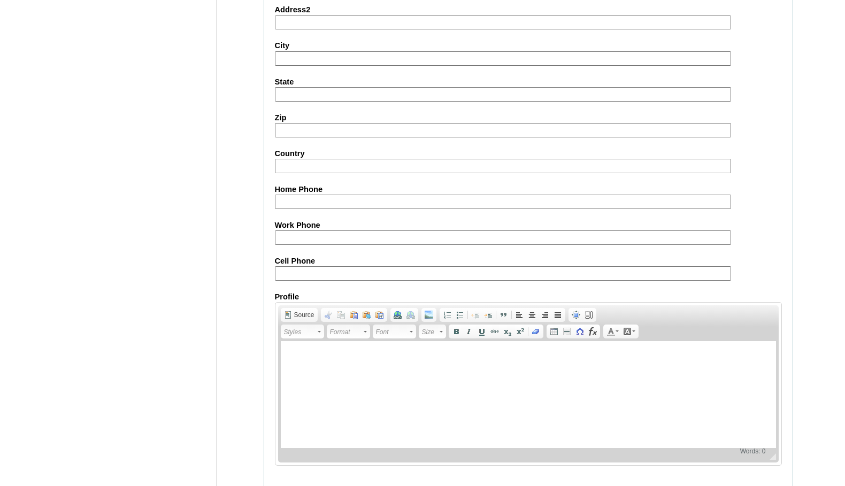
scroll to position [1141, 0]
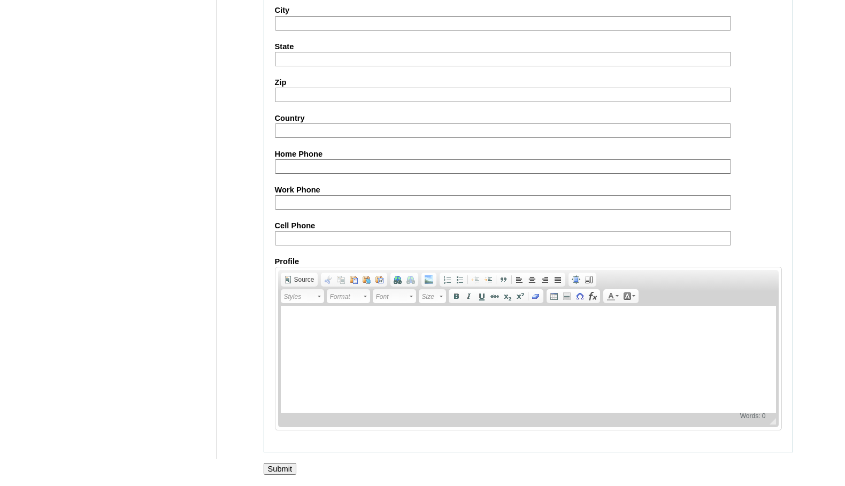
click at [289, 470] on input "Submit" at bounding box center [280, 469] width 33 height 12
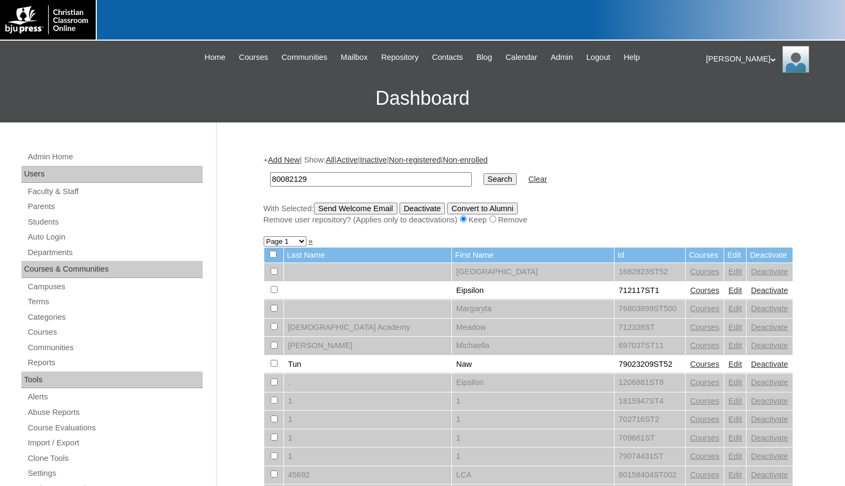
type input "80082129"
click at [483, 180] on input "Search" at bounding box center [499, 179] width 33 height 12
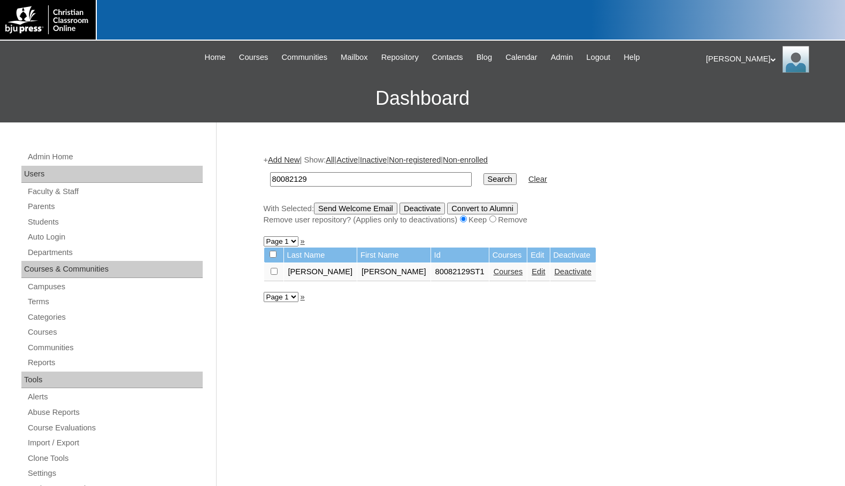
click at [494, 274] on link "Courses" at bounding box center [508, 271] width 29 height 9
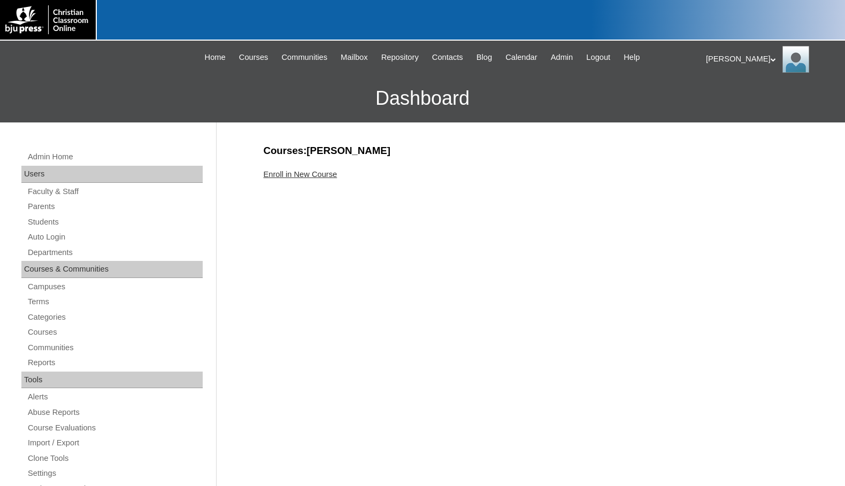
click at [325, 170] on link "Enroll in New Course" at bounding box center [301, 174] width 74 height 9
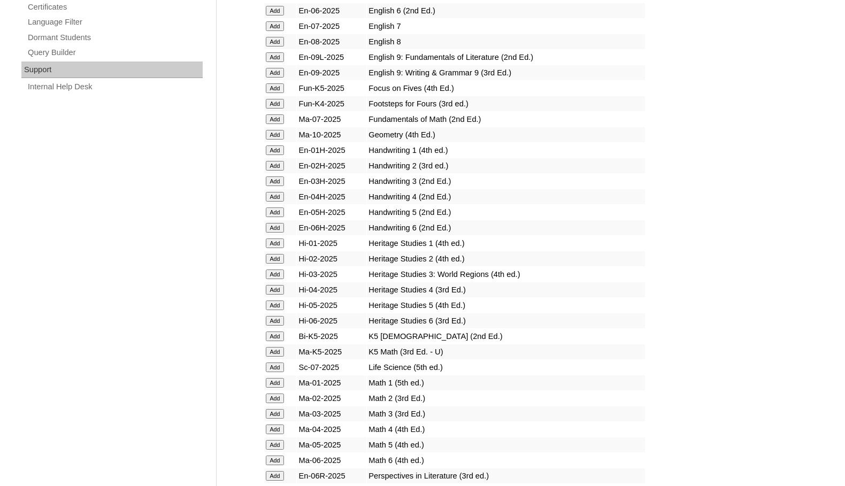
scroll to position [1069, 0]
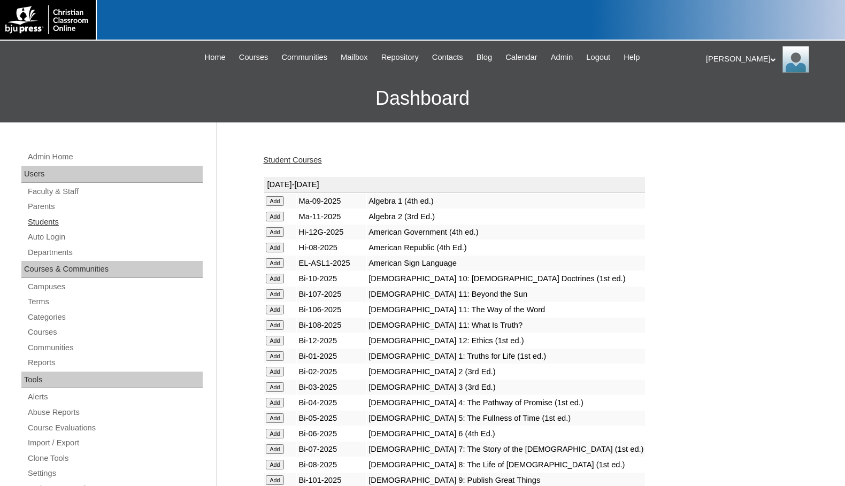
click at [42, 221] on link "Students" at bounding box center [115, 221] width 176 height 13
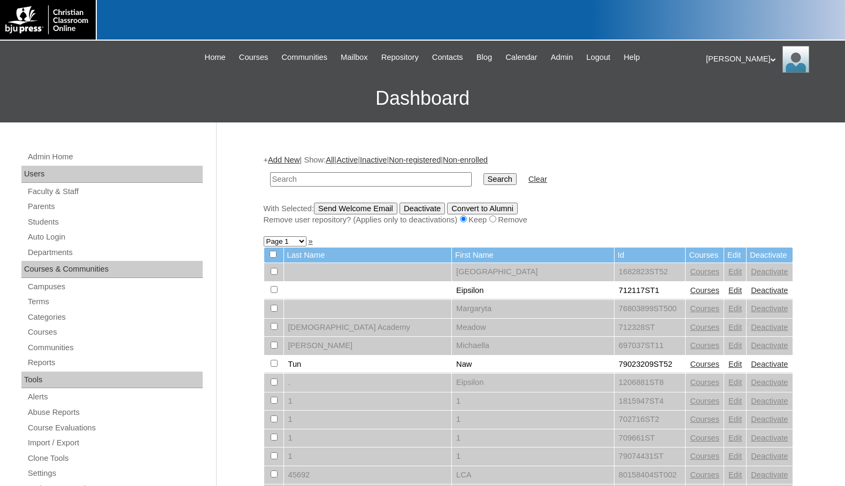
click at [286, 159] on link "Add New" at bounding box center [284, 160] width 32 height 9
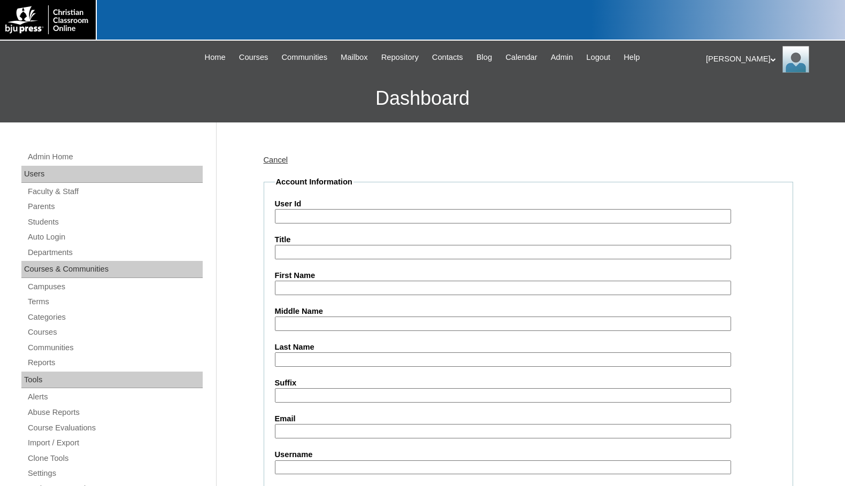
click at [317, 214] on input "User Id" at bounding box center [503, 216] width 456 height 14
paste input "80082129"
type input "80082129ST2"
type input "Audrey"
type input "Vanderpool"
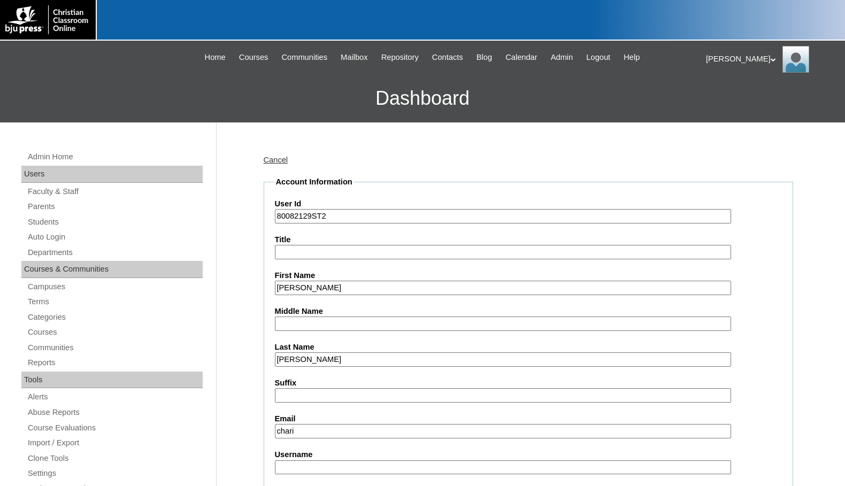
type input "charissa@boiseharvest.org"
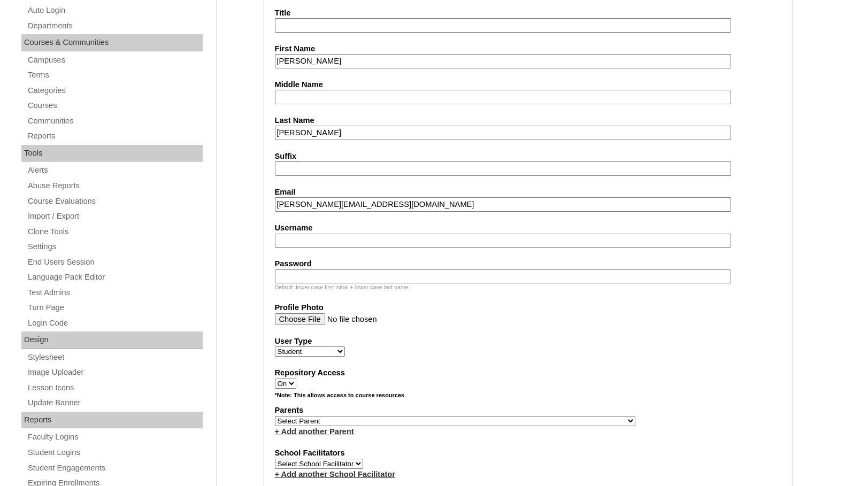
scroll to position [267, 0]
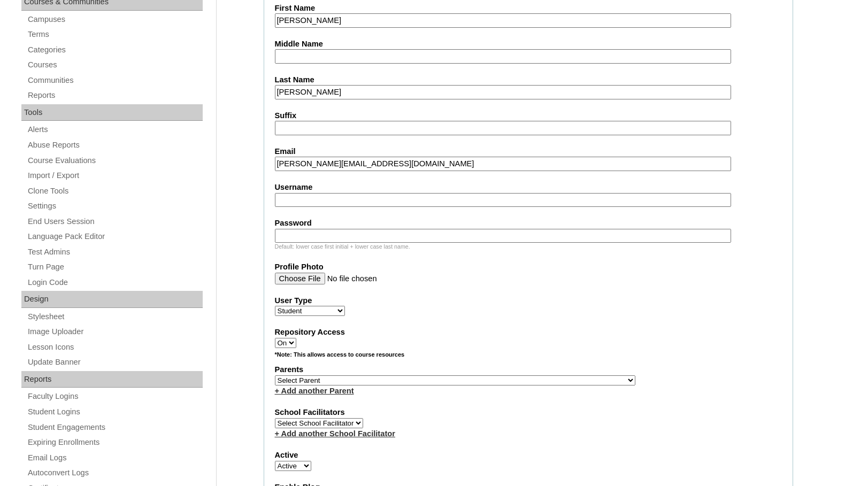
click at [507, 380] on select "Select Parent , Fautanu, Ma 1, 1 23-24 accountMorgan, Jason 6th Street Mennonit…" at bounding box center [455, 380] width 360 height 10
select select "37150"
click at [526, 379] on div "Parents Select Parent , Fautanu, Ma 1, 1 23-24 accountMorgan, Jason 6th Street …" at bounding box center [528, 380] width 507 height 32
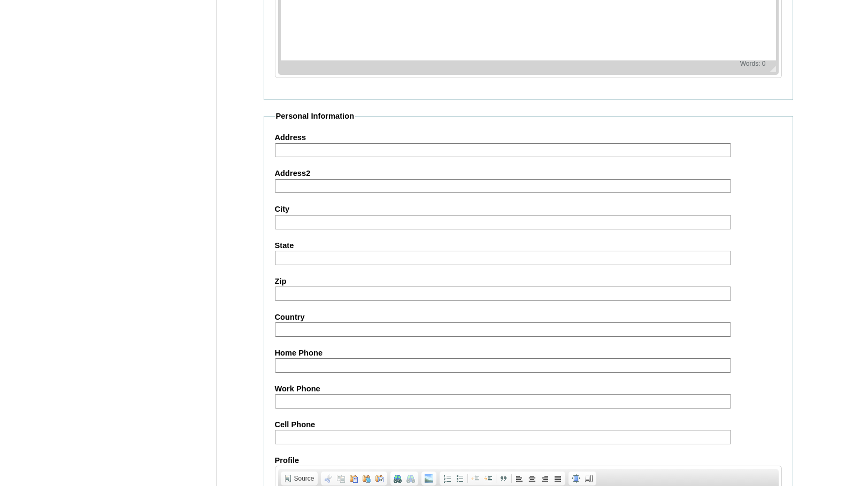
scroll to position [1141, 0]
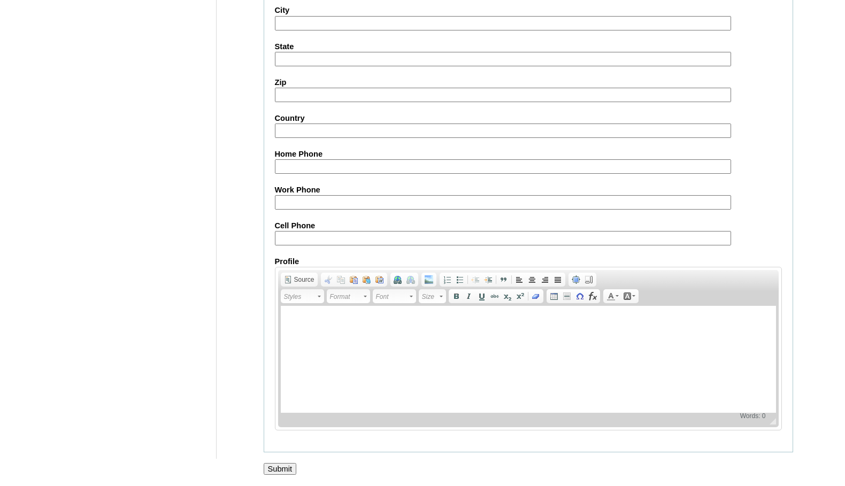
click at [284, 466] on input "Submit" at bounding box center [280, 469] width 33 height 12
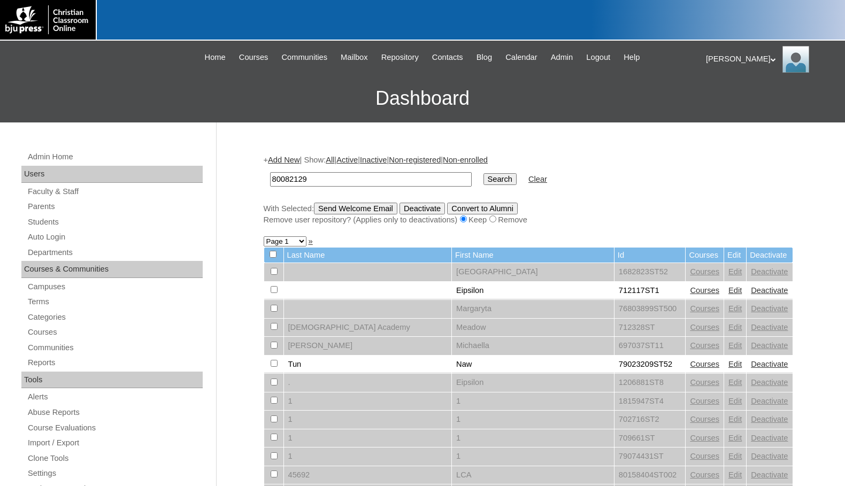
type input "80082129"
click at [483, 173] on input "Search" at bounding box center [499, 179] width 33 height 12
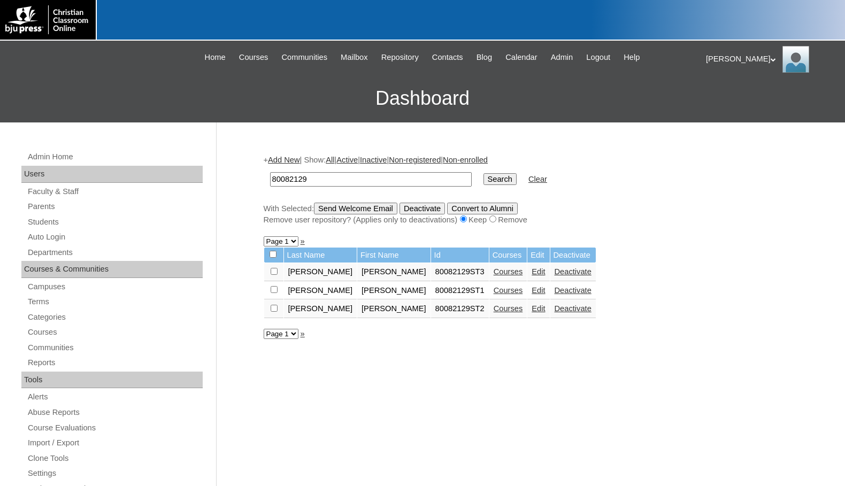
click at [494, 290] on link "Courses" at bounding box center [508, 290] width 29 height 9
click at [494, 270] on link "Courses" at bounding box center [508, 271] width 29 height 9
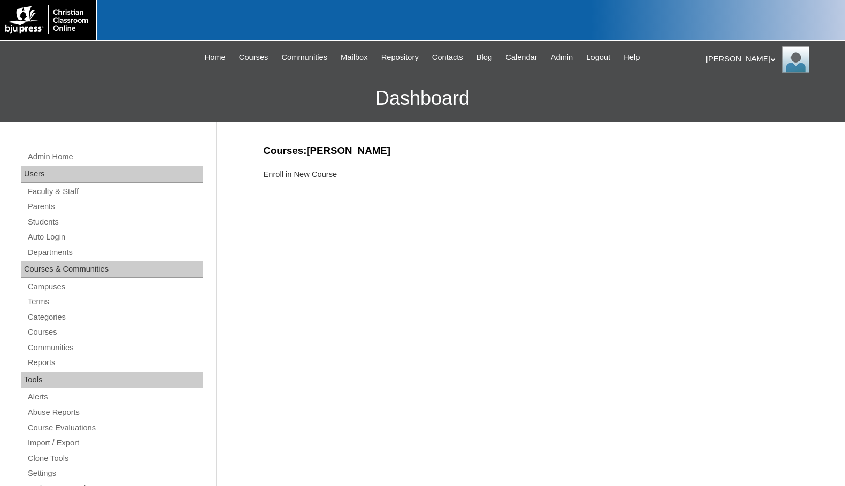
click at [327, 175] on link "Enroll in New Course" at bounding box center [301, 174] width 74 height 9
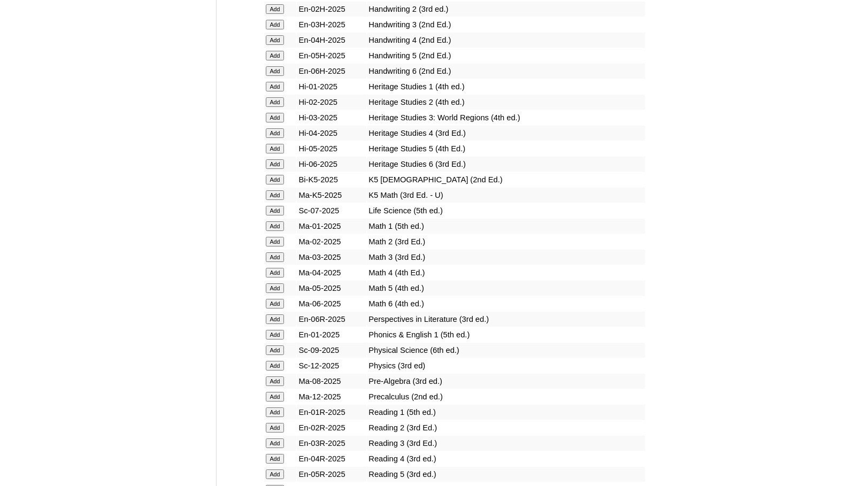
scroll to position [909, 0]
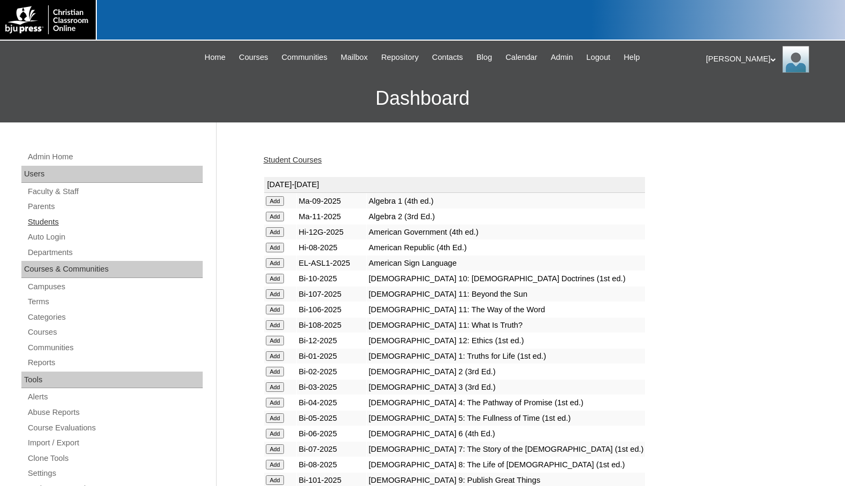
click at [45, 219] on link "Students" at bounding box center [115, 221] width 176 height 13
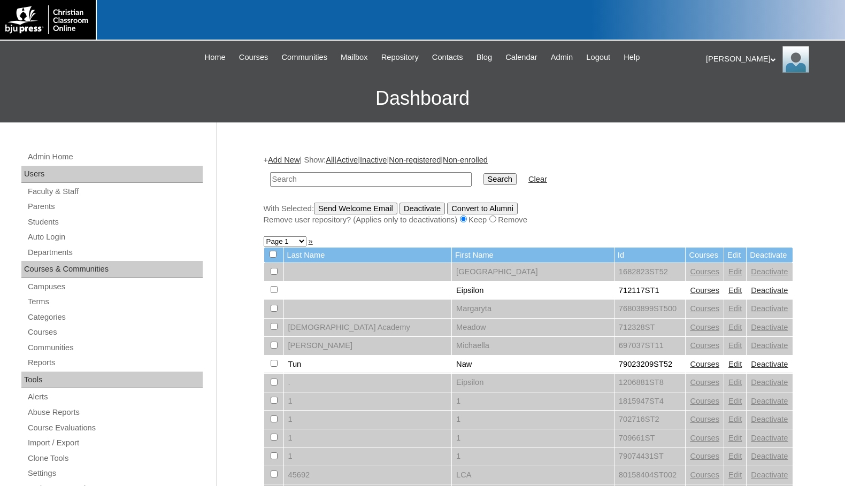
click at [284, 160] on link "Add New" at bounding box center [284, 160] width 32 height 9
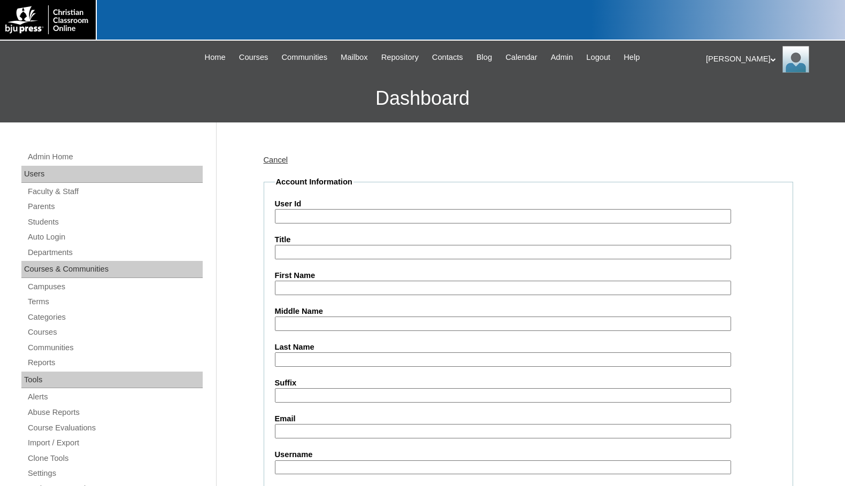
click at [310, 217] on input "User Id" at bounding box center [503, 216] width 456 height 14
paste input "80082129"
type input "80082129ST4"
type input "Jackson"
type input "Roberts"
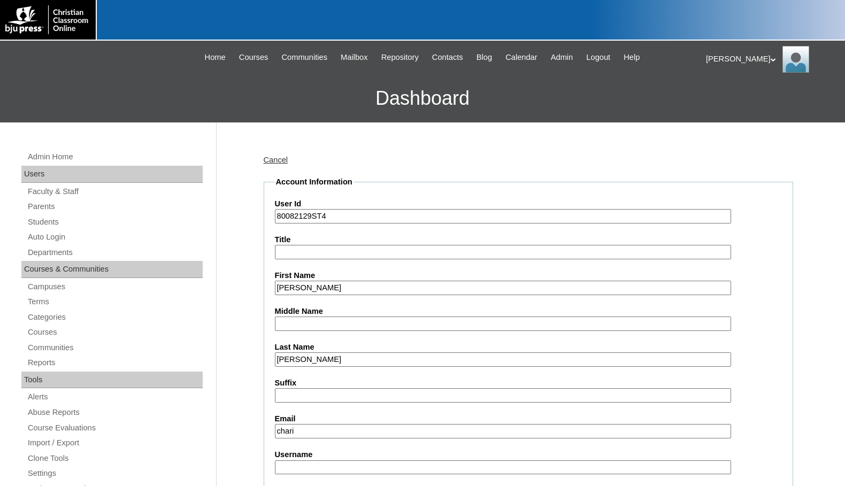
type input "charissa@boiseharvest.org"
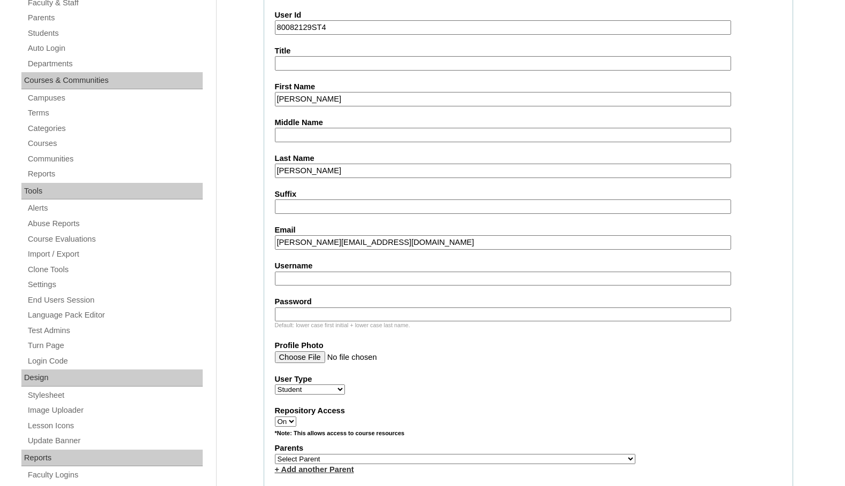
scroll to position [214, 0]
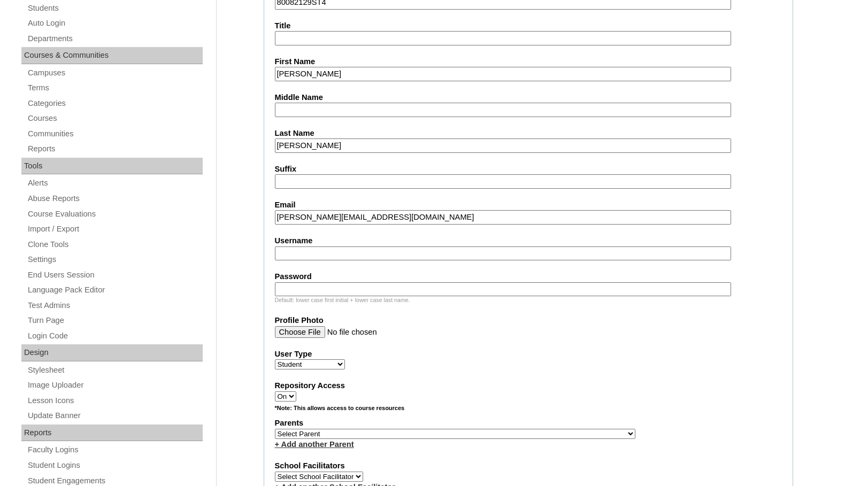
click at [514, 436] on select "Select Parent , Fautanu, Ma 1, 1 23-24 accountMorgan, Jason 6th Street Mennonit…" at bounding box center [455, 434] width 360 height 10
select select "37150"
click at [522, 437] on div "Parents Select Parent , Fautanu, Ma 1, 1 23-24 accountMorgan, Jason 6th Street …" at bounding box center [528, 434] width 507 height 32
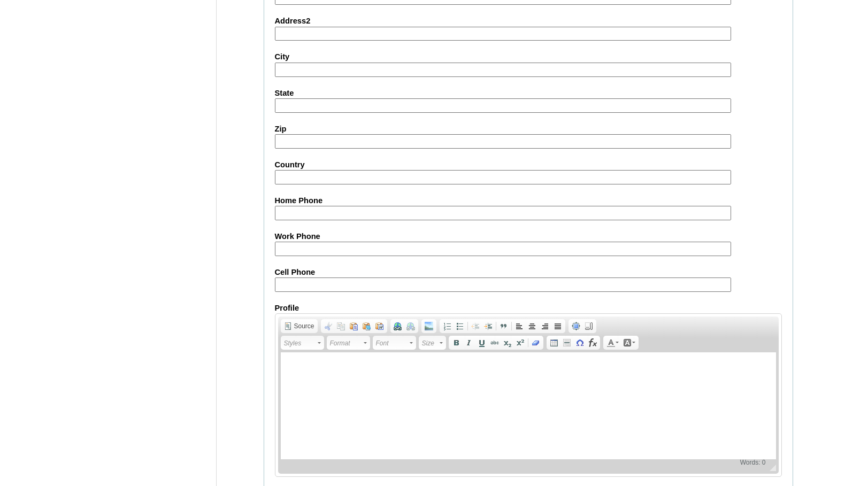
scroll to position [1141, 0]
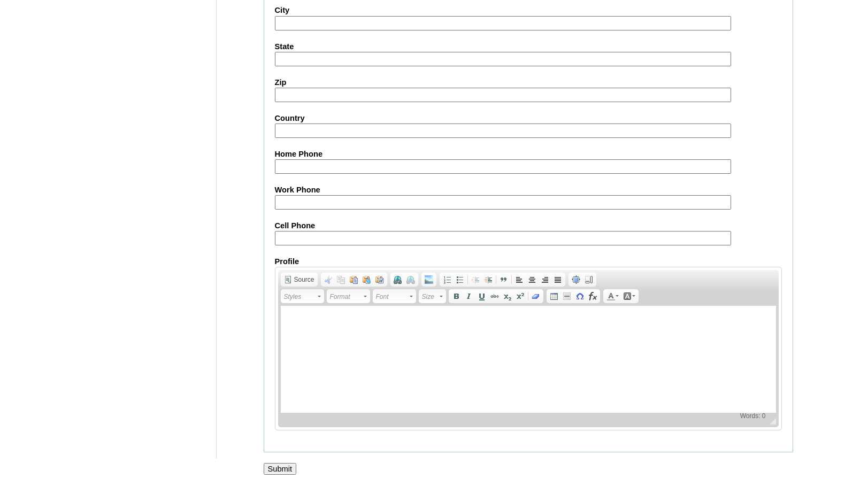
click at [289, 467] on input "Submit" at bounding box center [280, 469] width 33 height 12
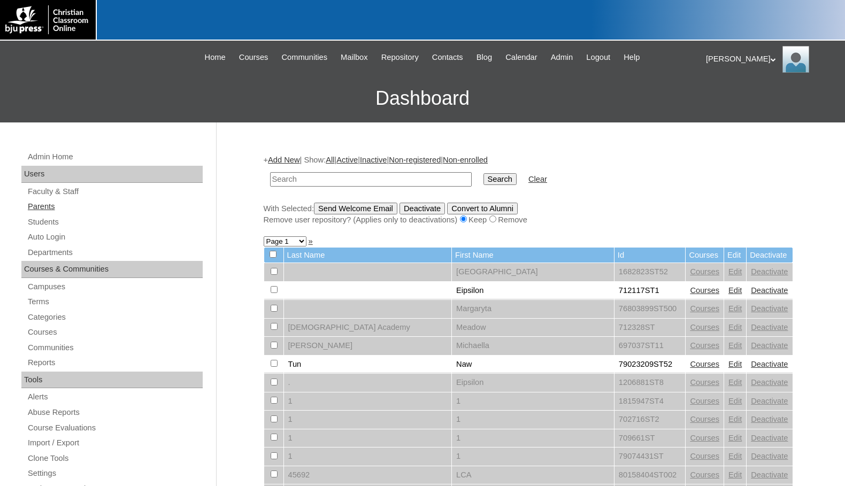
click at [111, 209] on link "Parents" at bounding box center [115, 206] width 176 height 13
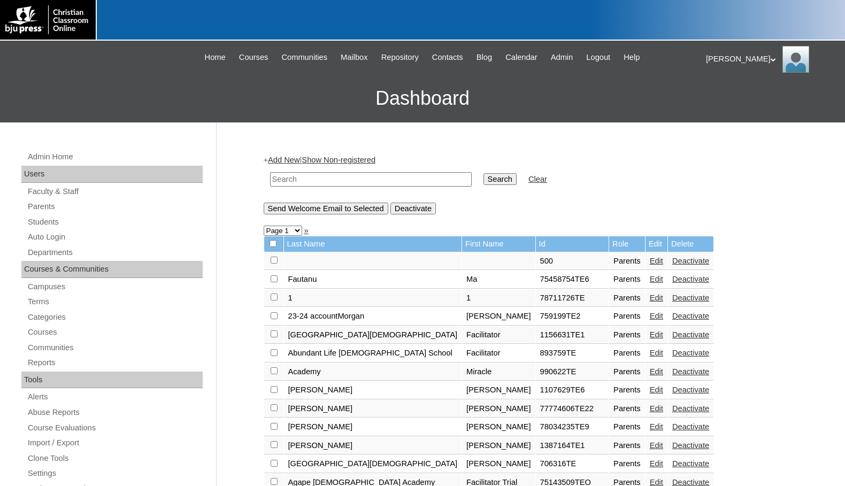
click at [302, 184] on input "text" at bounding box center [371, 179] width 202 height 14
type input "[PERSON_NAME]"
click at [483, 173] on input "Search" at bounding box center [499, 179] width 33 height 12
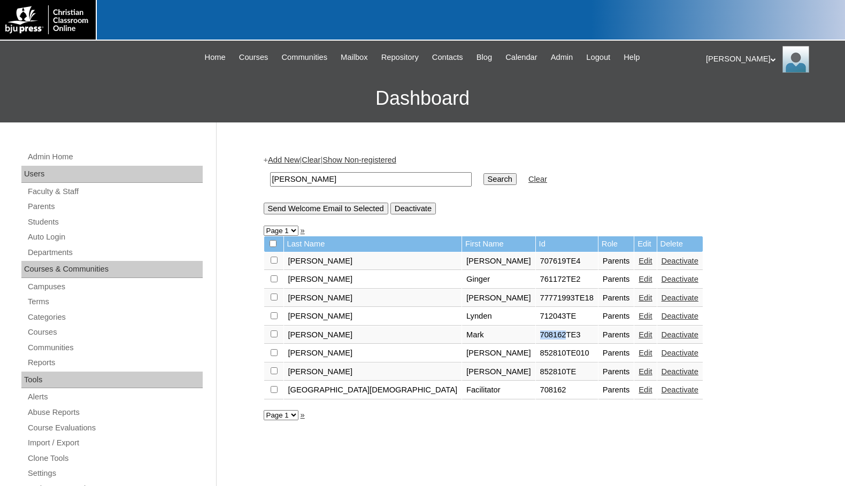
drag, startPoint x: 450, startPoint y: 336, endPoint x: 477, endPoint y: 335, distance: 27.8
click at [536, 335] on td "708162TE3" at bounding box center [567, 335] width 62 height 18
copy td "708162"
click at [57, 222] on link "Students" at bounding box center [115, 221] width 176 height 13
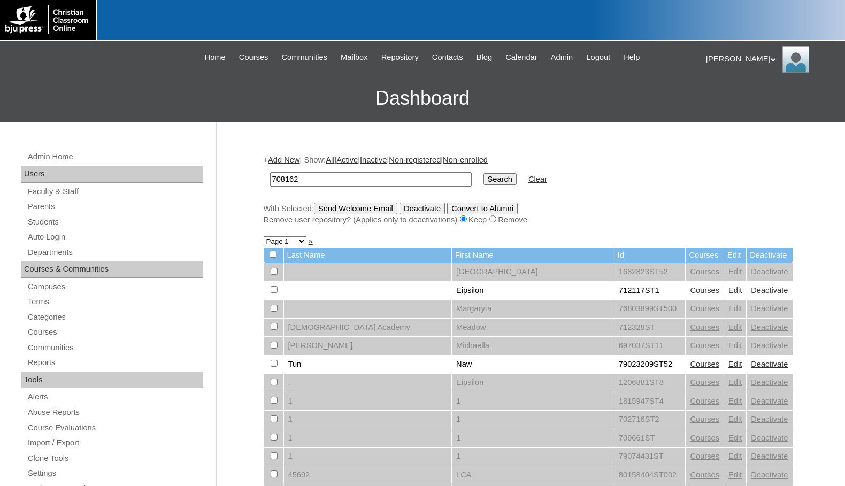
type input "708162"
click at [483, 183] on input "Search" at bounding box center [499, 179] width 33 height 12
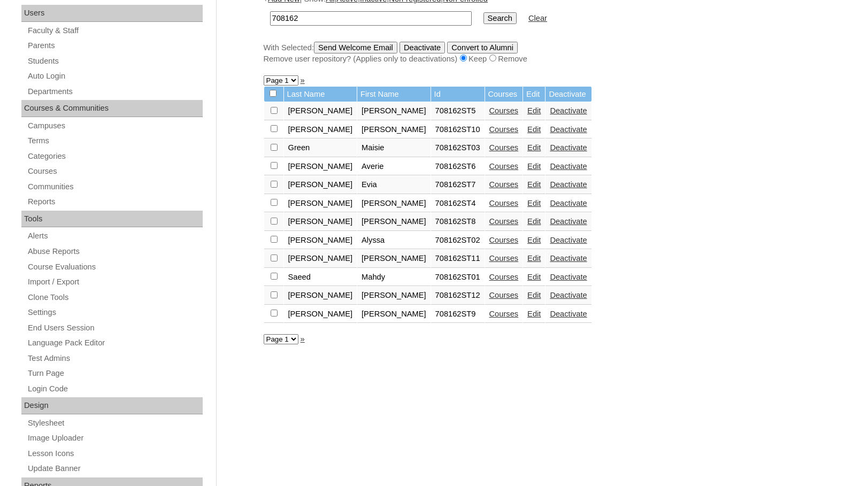
scroll to position [160, 0]
click at [527, 314] on link "Edit" at bounding box center [533, 314] width 13 height 9
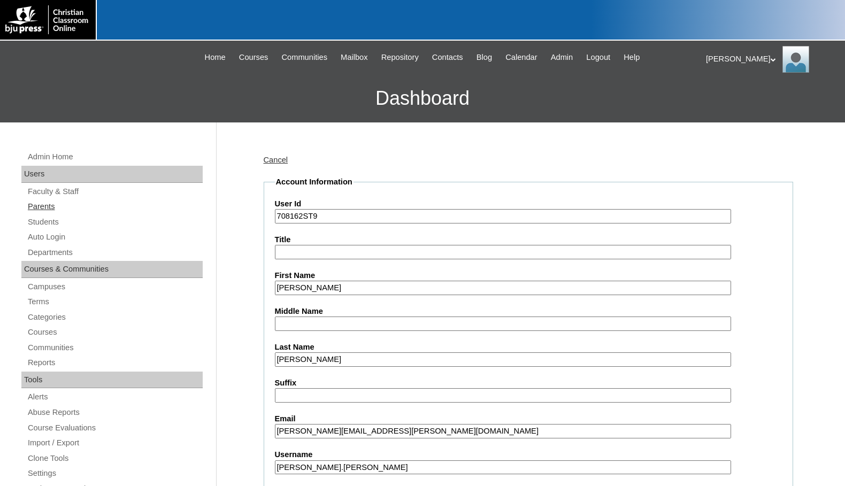
click at [77, 210] on link "Parents" at bounding box center [115, 206] width 176 height 13
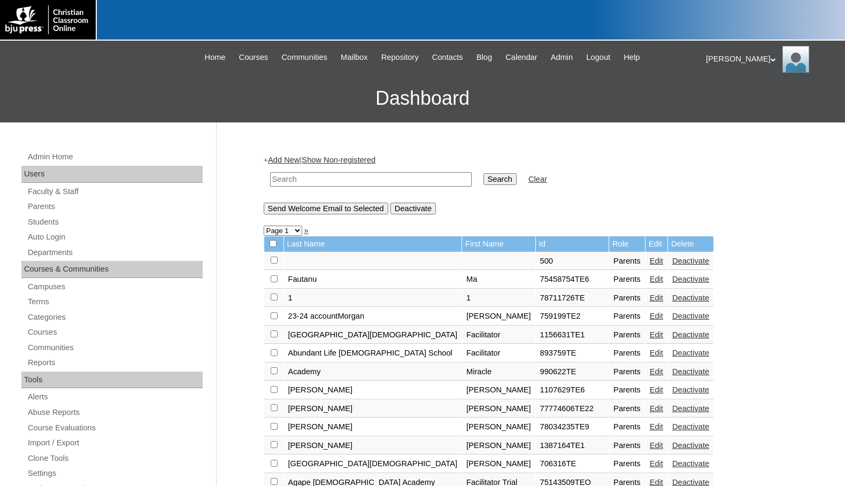
drag, startPoint x: 419, startPoint y: 185, endPoint x: 434, endPoint y: 182, distance: 14.8
click at [419, 185] on input "text" at bounding box center [371, 179] width 202 height 14
paste input "708162"
type input "708162"
drag, startPoint x: 448, startPoint y: 179, endPoint x: 450, endPoint y: 188, distance: 9.0
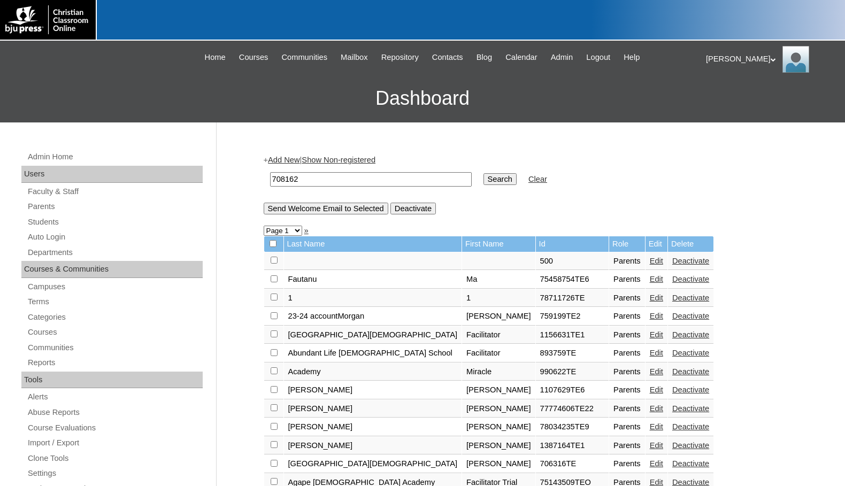
click at [483, 179] on input "Search" at bounding box center [499, 179] width 33 height 12
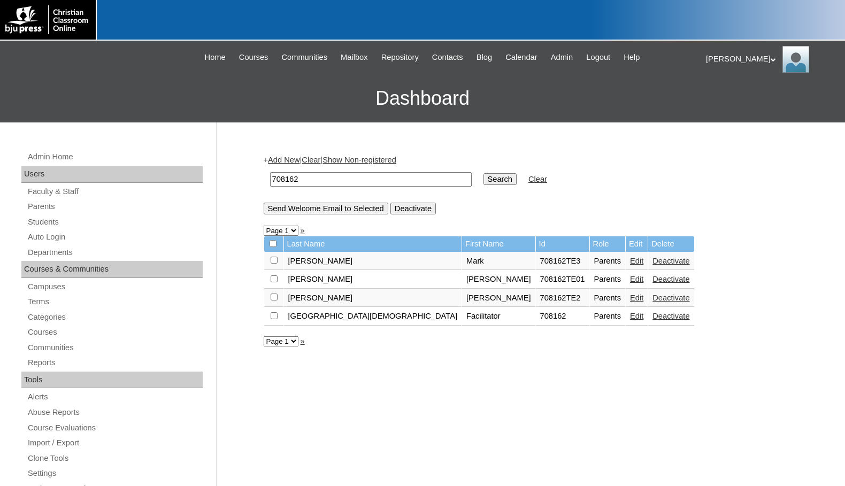
click at [630, 260] on link "Edit" at bounding box center [636, 261] width 13 height 9
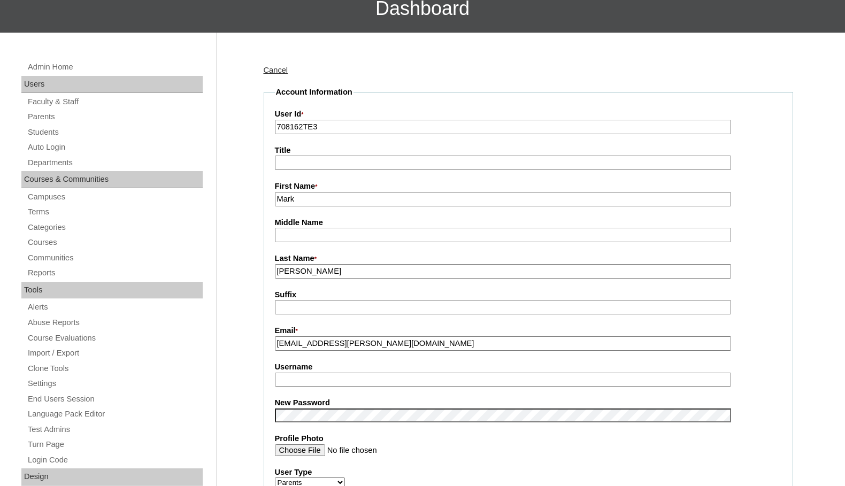
scroll to position [107, 0]
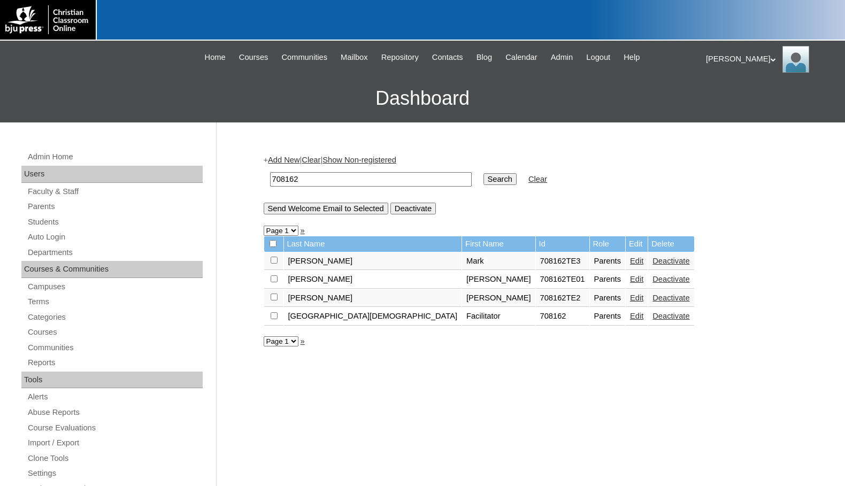
click at [630, 263] on link "Edit" at bounding box center [636, 261] width 13 height 9
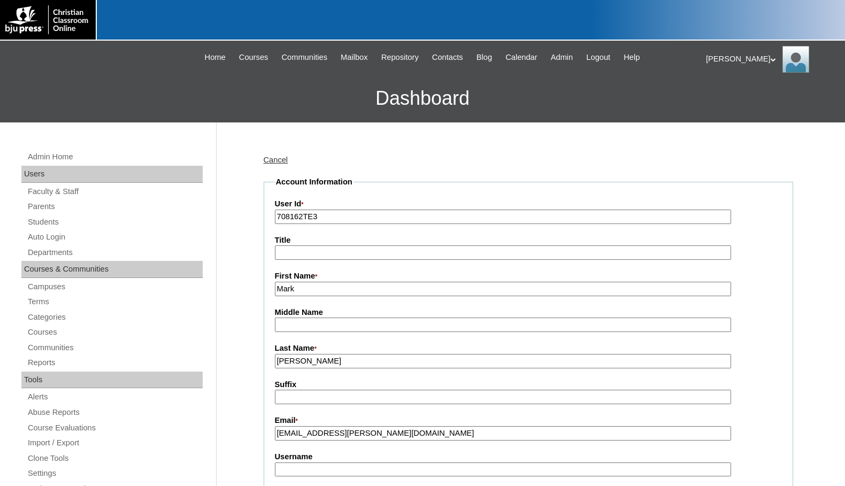
scroll to position [160, 0]
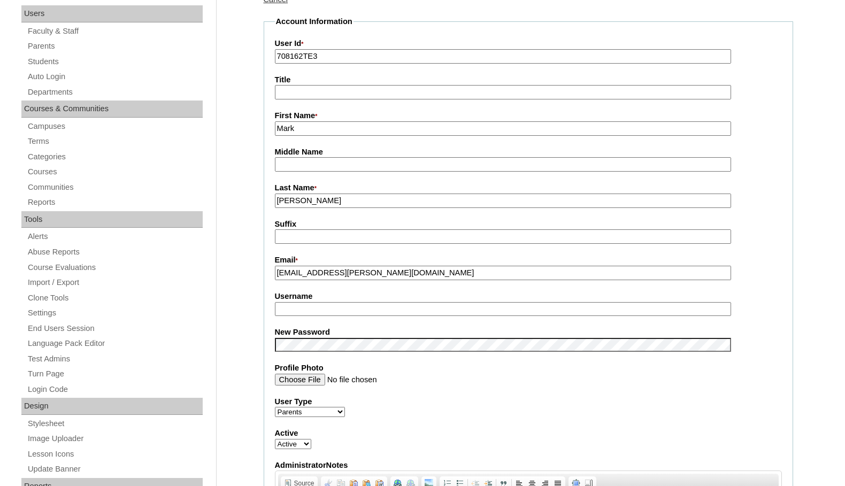
type input "msevilla"
drag, startPoint x: 329, startPoint y: 311, endPoint x: 265, endPoint y: 308, distance: 64.2
click at [265, 308] on fieldset "Account Information User Id * 708162TE3 Title First Name * Mark Middle Name Las…" at bounding box center [528, 336] width 529 height 640
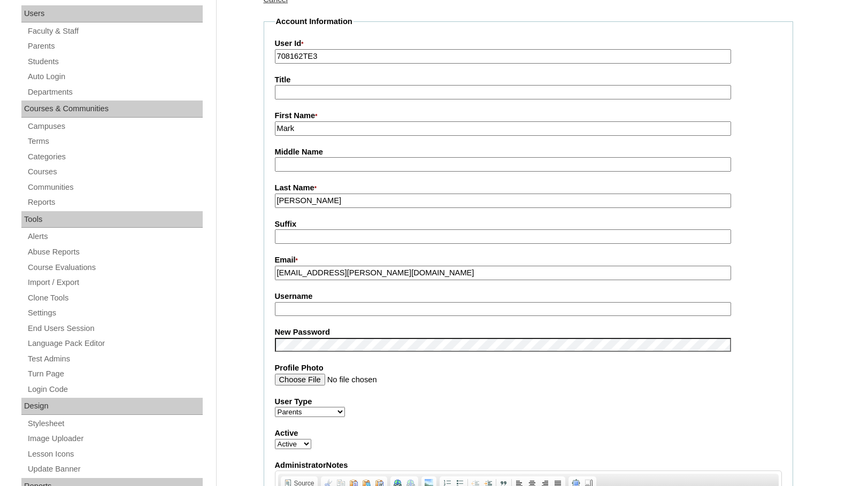
click at [339, 278] on input "mark.evans@pacalakeland.org" at bounding box center [503, 273] width 456 height 14
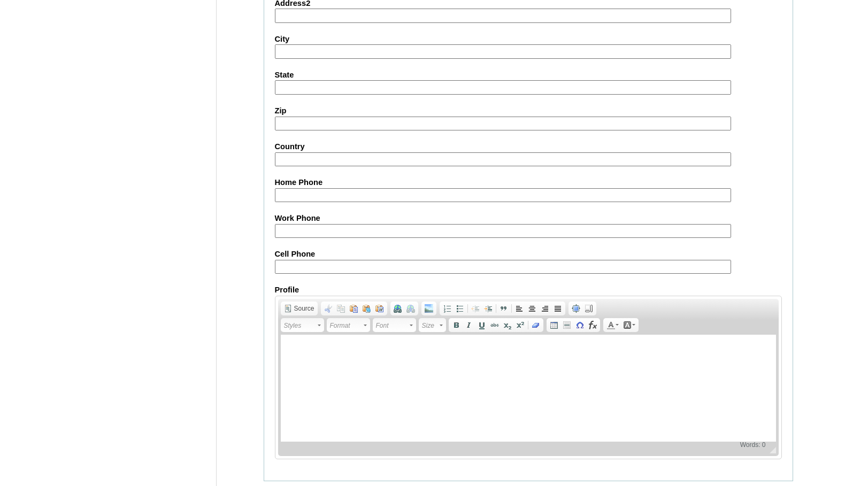
scroll to position [919, 0]
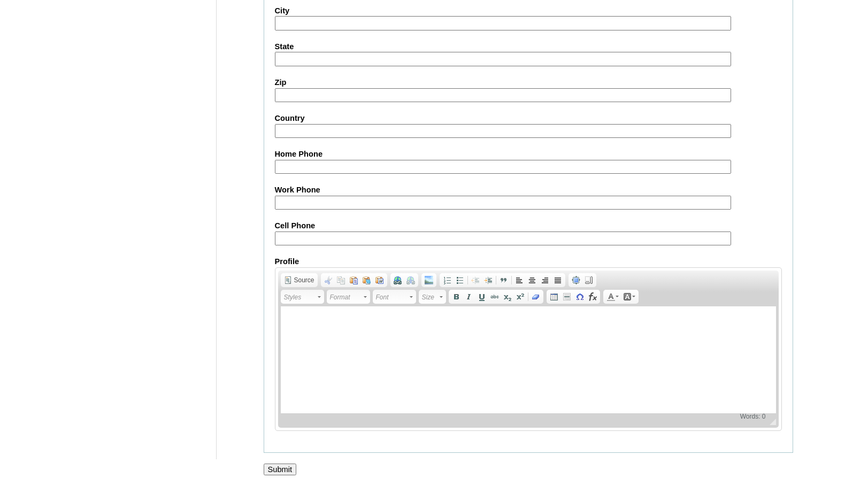
type input "mark.evans@pcalakeland.org"
click at [292, 471] on input "Submit" at bounding box center [280, 470] width 33 height 12
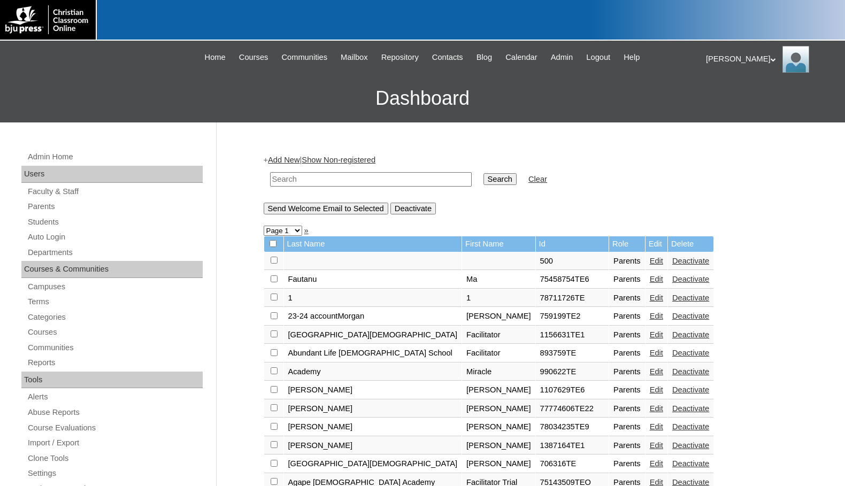
click at [356, 183] on input "text" at bounding box center [371, 179] width 202 height 14
paste input "708162"
type input "708162"
click at [483, 175] on input "Search" at bounding box center [499, 179] width 33 height 12
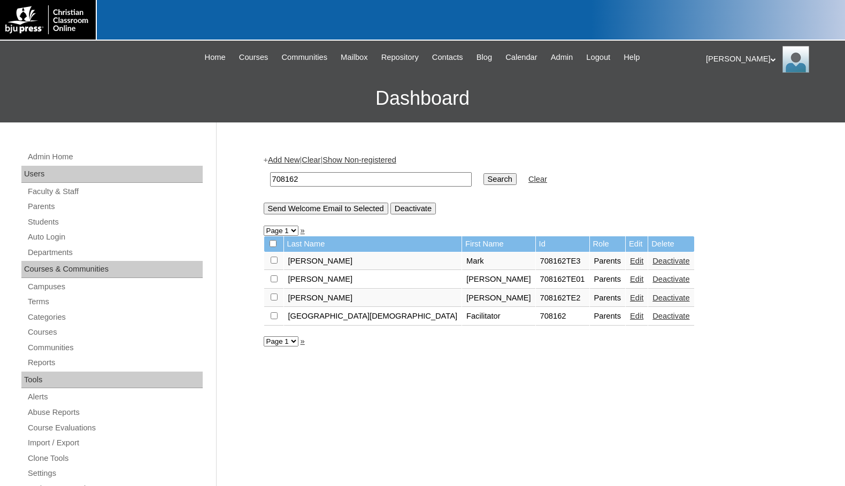
click at [274, 261] on input "checkbox" at bounding box center [274, 260] width 7 height 7
checkbox input "true"
click at [319, 210] on input "Send Welcome Email to Selected" at bounding box center [326, 209] width 125 height 12
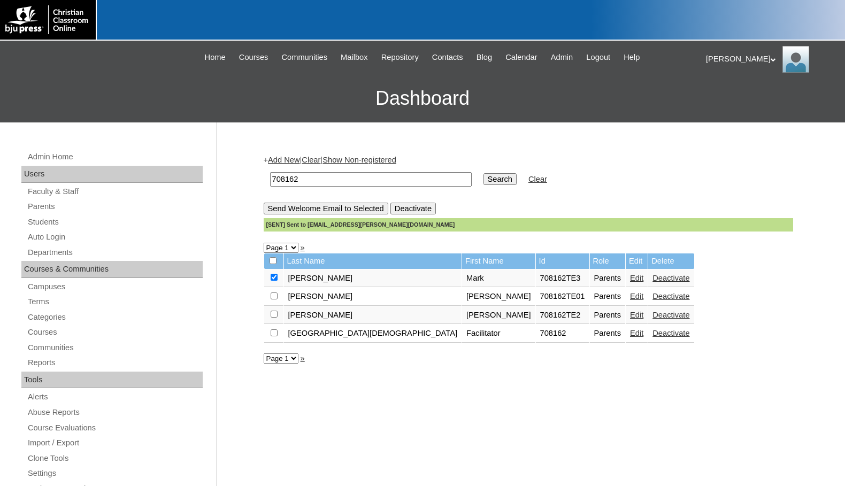
drag, startPoint x: 304, startPoint y: 182, endPoint x: 248, endPoint y: 182, distance: 56.1
click at [248, 182] on div "Admin Home Users Faculty & Staff Parents Students Auto Login Departments Course…" at bounding box center [422, 490] width 845 height 737
drag, startPoint x: 307, startPoint y: 179, endPoint x: 235, endPoint y: 174, distance: 72.9
click at [235, 174] on div "Admin Home Users Faculty & Staff Parents Students Auto Login Departments Course…" at bounding box center [422, 490] width 845 height 737
type input "995274"
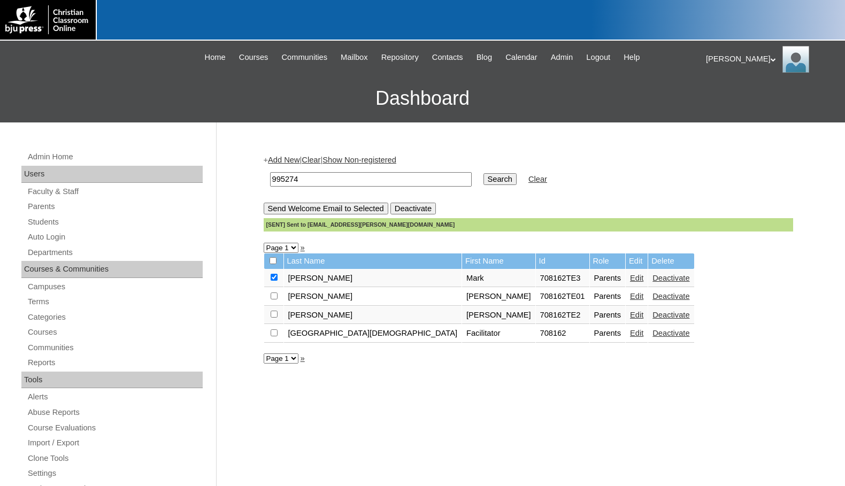
click at [483, 178] on input "Search" at bounding box center [499, 179] width 33 height 12
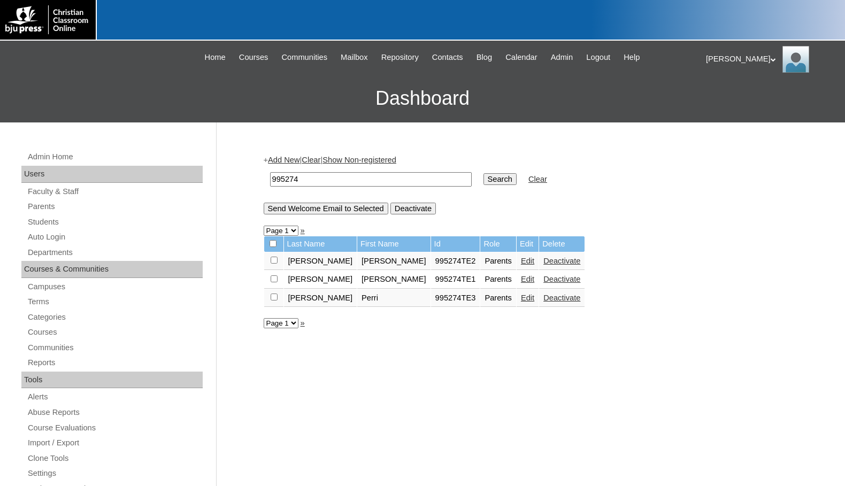
click at [345, 189] on td "995274" at bounding box center [371, 179] width 212 height 25
drag, startPoint x: 344, startPoint y: 184, endPoint x: 216, endPoint y: 184, distance: 127.8
click at [216, 184] on div "Admin Home Users Faculty & Staff Parents Students Auto Login Departments Course…" at bounding box center [422, 490] width 845 height 737
click at [521, 263] on link "Edit" at bounding box center [527, 261] width 13 height 9
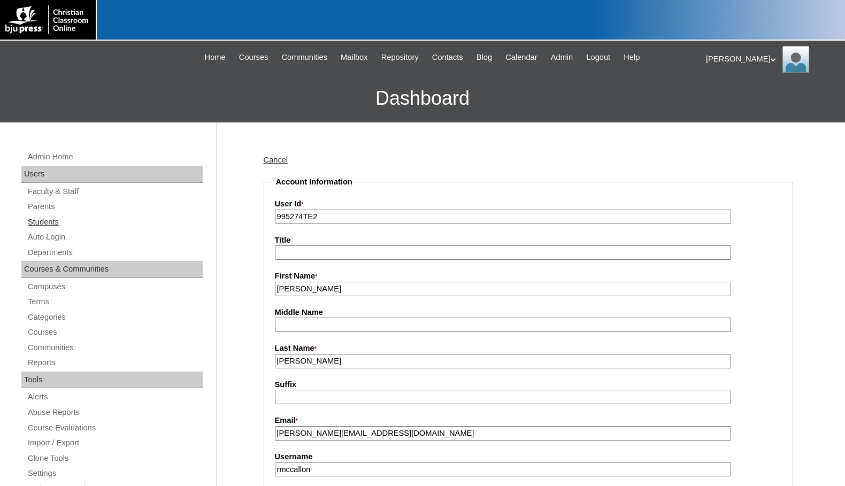
click at [42, 219] on link "Students" at bounding box center [115, 221] width 176 height 13
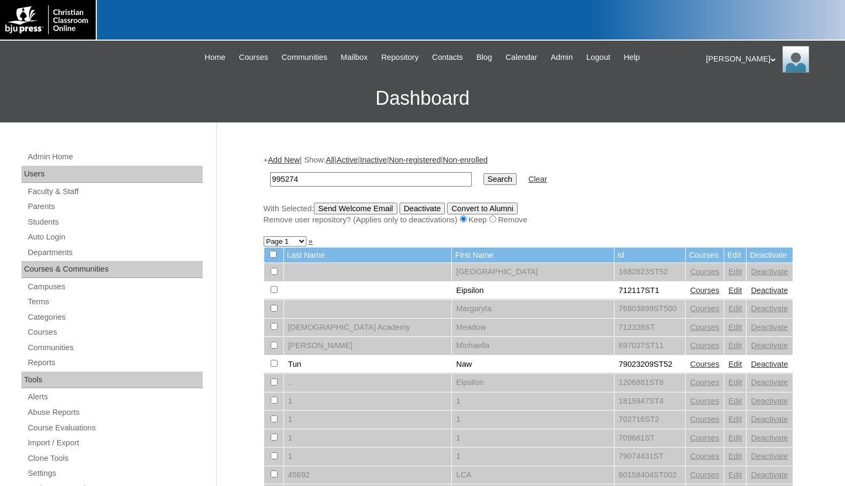
type input "995274"
click at [483, 180] on input "Search" at bounding box center [499, 179] width 33 height 12
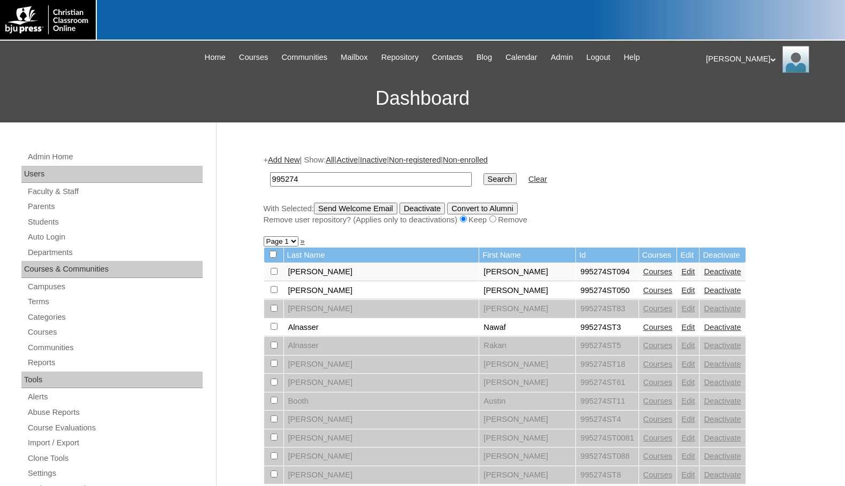
click at [279, 238] on select "Page 1" at bounding box center [281, 241] width 35 height 10
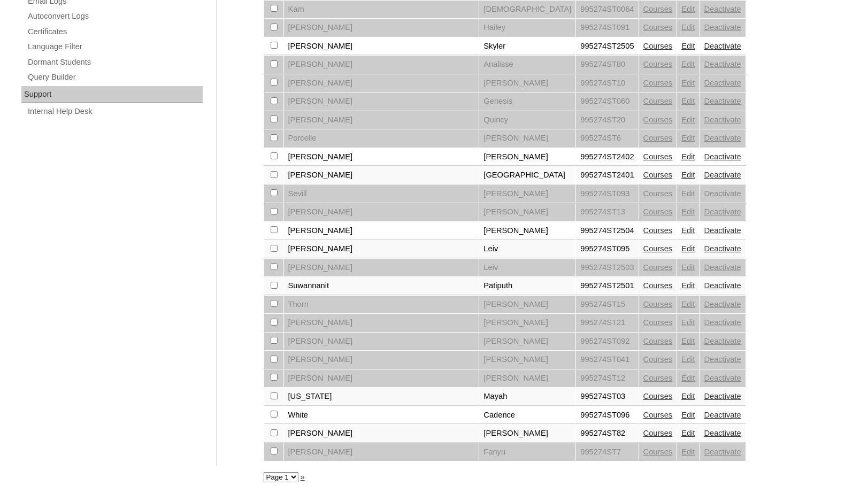
scroll to position [733, 0]
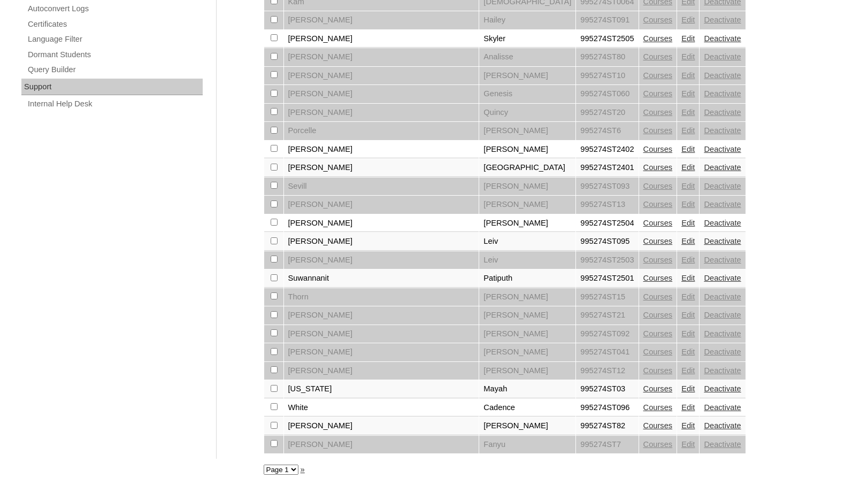
click at [643, 388] on link "Courses" at bounding box center [657, 388] width 29 height 9
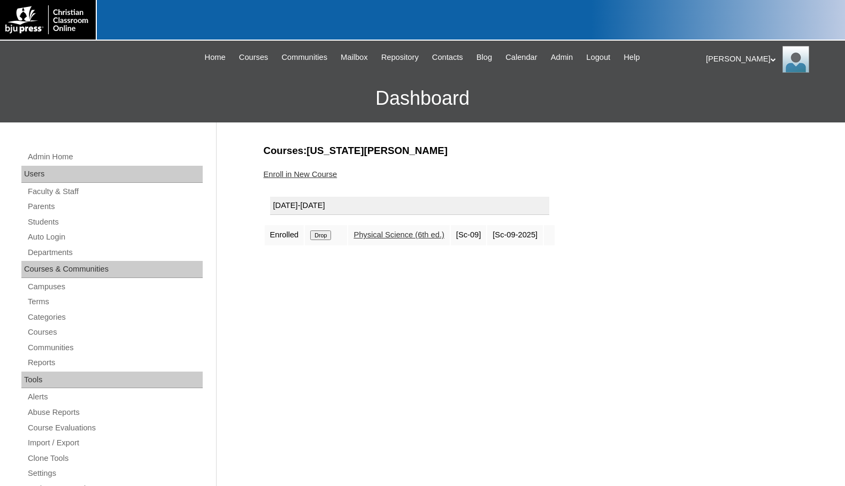
click at [327, 173] on link "Enroll in New Course" at bounding box center [301, 174] width 74 height 9
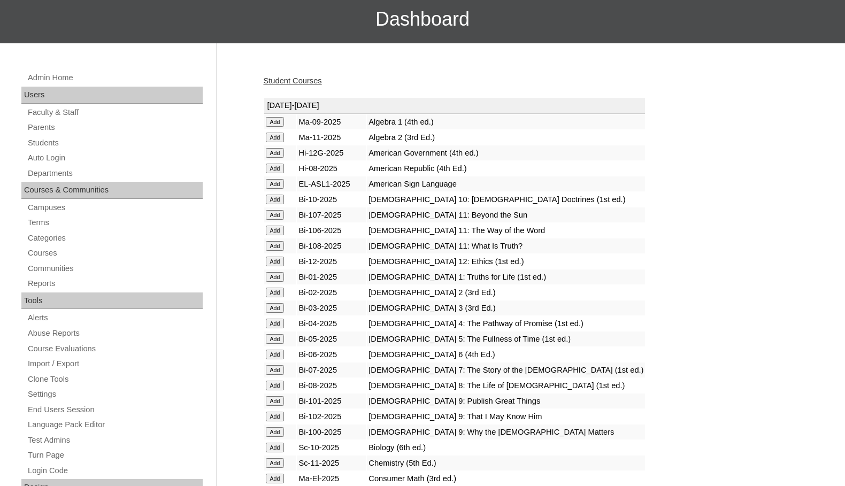
scroll to position [160, 0]
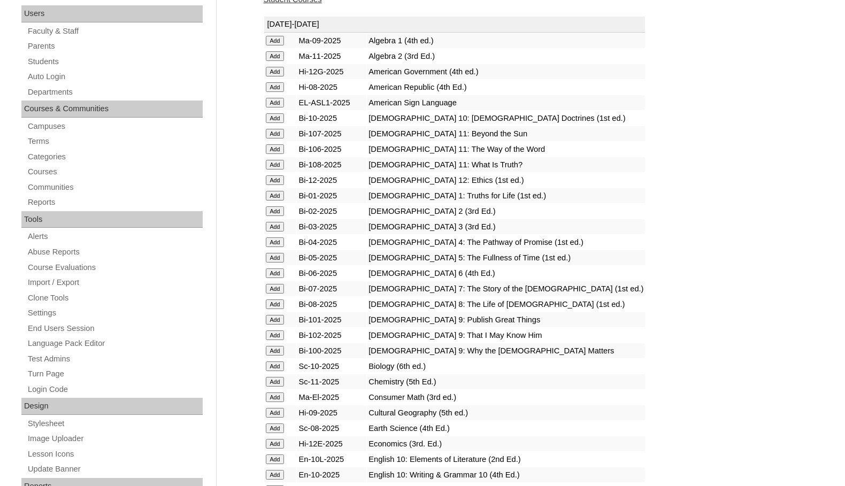
click at [282, 45] on input "Add" at bounding box center [275, 41] width 19 height 10
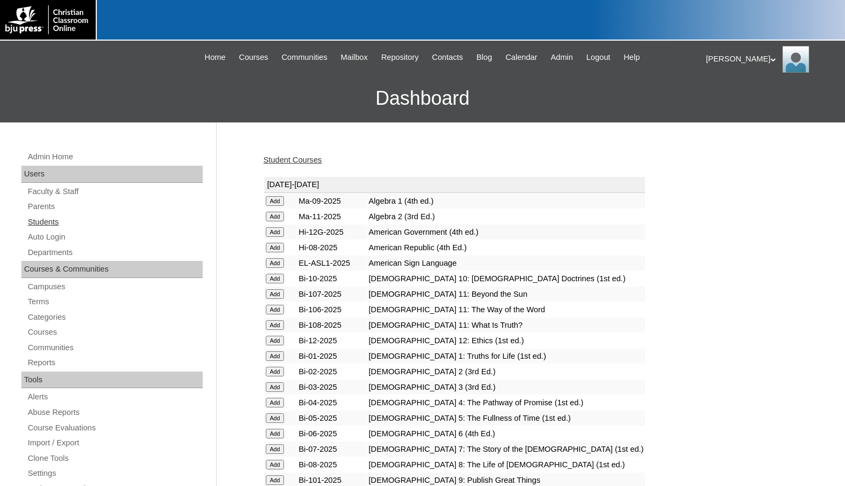
click at [60, 219] on link "Students" at bounding box center [115, 221] width 176 height 13
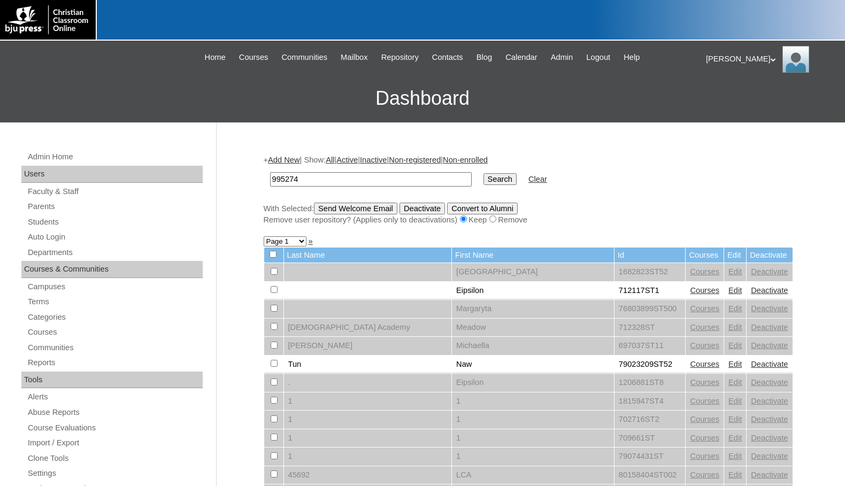
type input "995274"
click at [483, 182] on input "Search" at bounding box center [499, 179] width 33 height 12
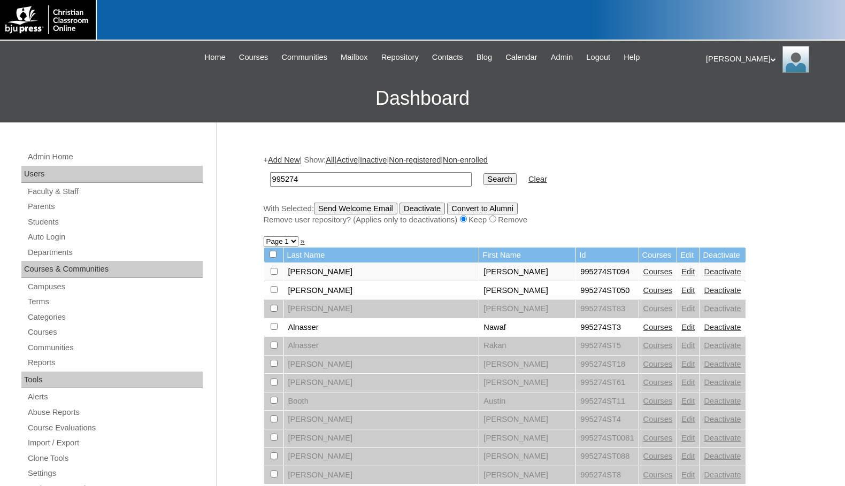
click at [296, 158] on link "Add New" at bounding box center [284, 160] width 32 height 9
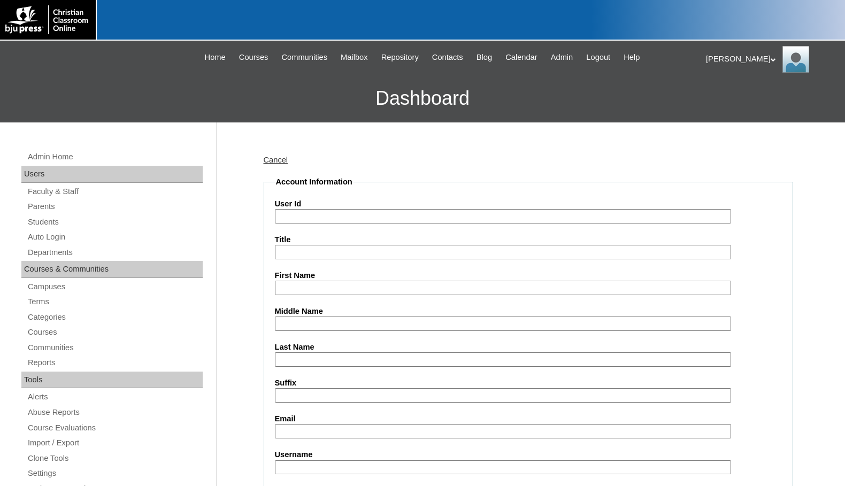
drag, startPoint x: 0, startPoint y: 0, endPoint x: 336, endPoint y: 220, distance: 401.6
click at [336, 220] on input "User Id" at bounding box center [503, 216] width 456 height 14
paste input "995274"
type input "995274ST01"
type input "Adryan"
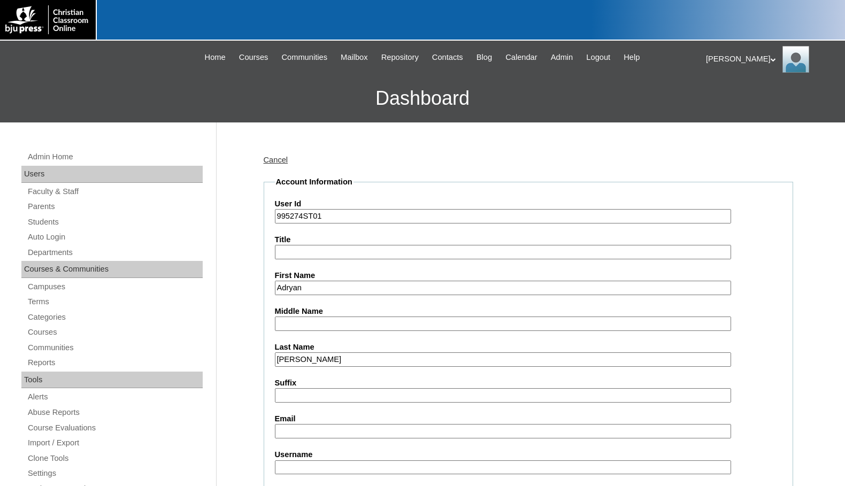
type input "[PERSON_NAME]"
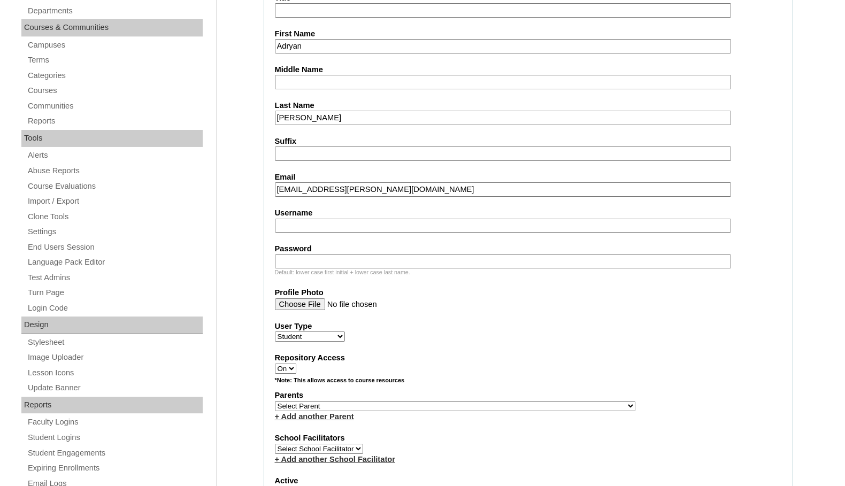
scroll to position [321, 0]
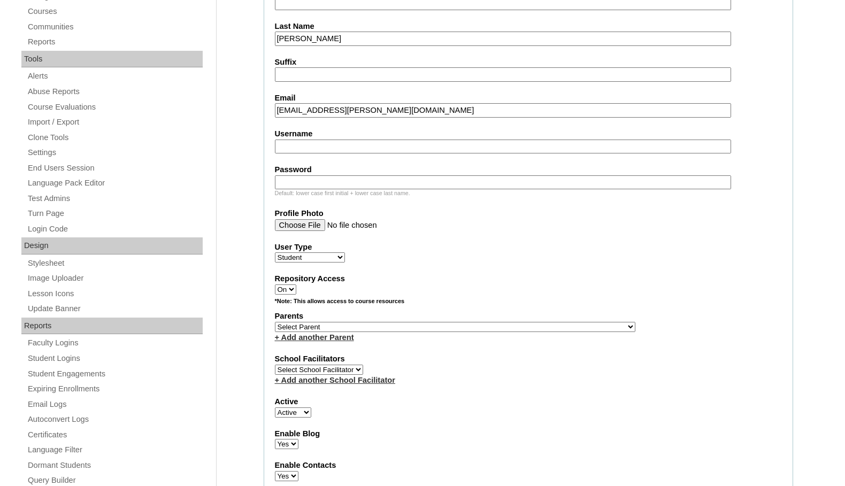
type input "adryan.ojeda@gcahtx.com"
click at [508, 329] on select "Select Parent , Fautanu, Ma 1, 1 23-24 accountMorgan, Jason 6th Street Mennonit…" at bounding box center [455, 327] width 360 height 10
select select "33467"
click at [552, 326] on div "Parents Select Parent , Fautanu, Ma 1, 1 23-24 accountMorgan, Jason 6th Street …" at bounding box center [528, 327] width 507 height 32
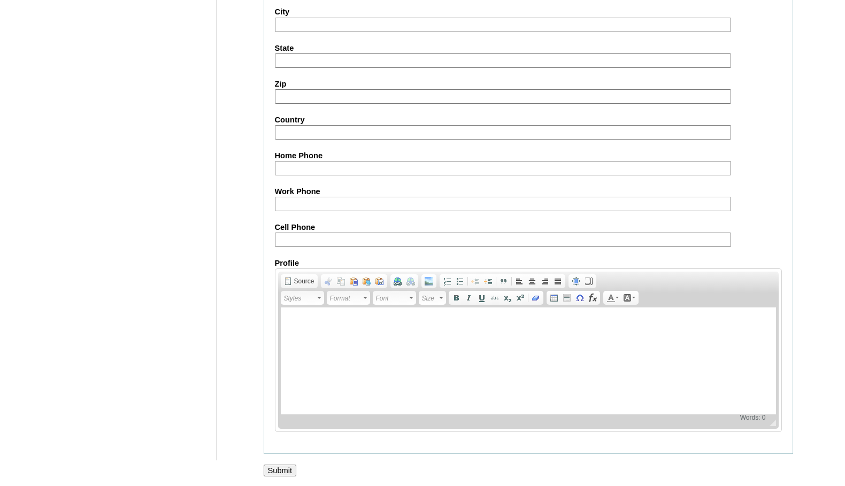
scroll to position [1141, 0]
click at [288, 468] on input "Submit" at bounding box center [280, 469] width 33 height 12
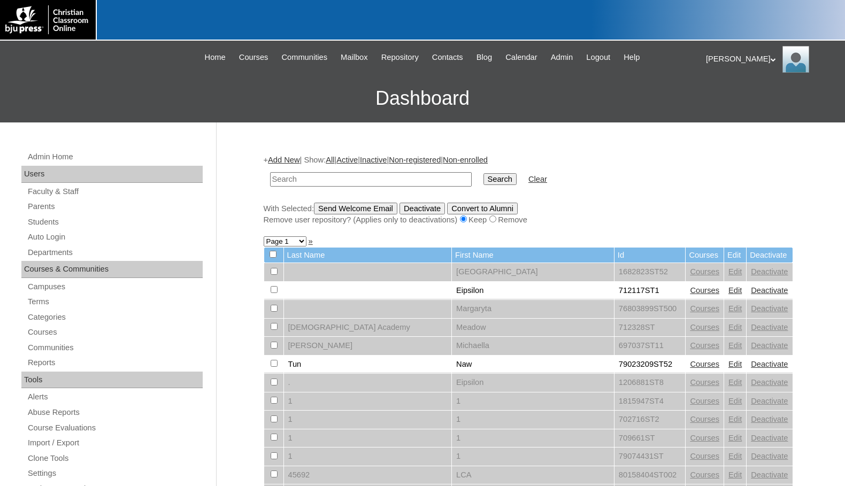
paste input "995274"
type input "995274"
click at [483, 173] on input "Search" at bounding box center [499, 179] width 33 height 12
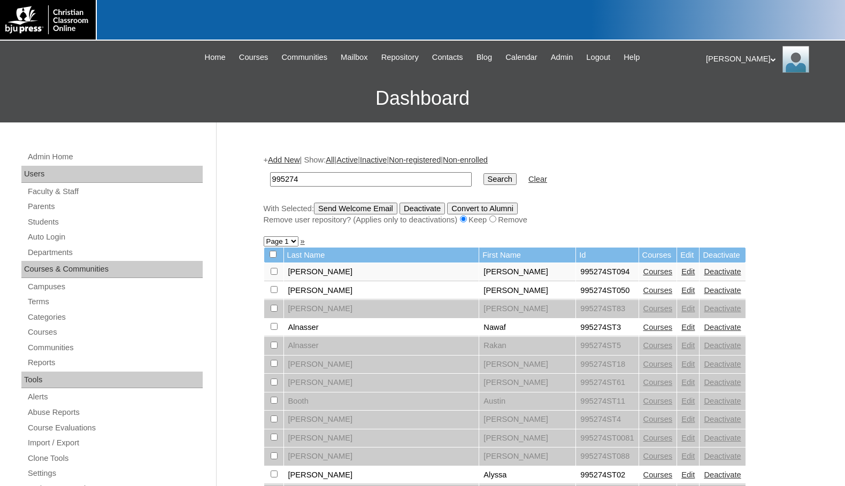
click at [483, 180] on input "Search" at bounding box center [499, 179] width 33 height 12
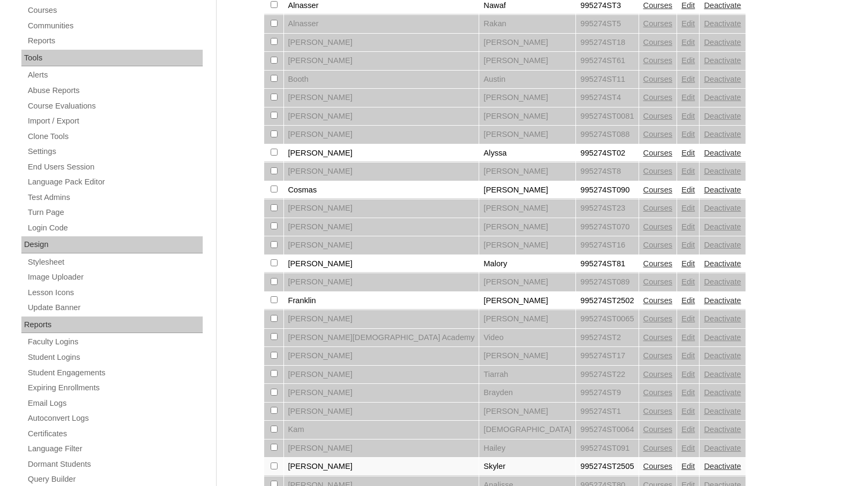
scroll to position [321, 0]
click at [643, 153] on link "Courses" at bounding box center [657, 154] width 29 height 9
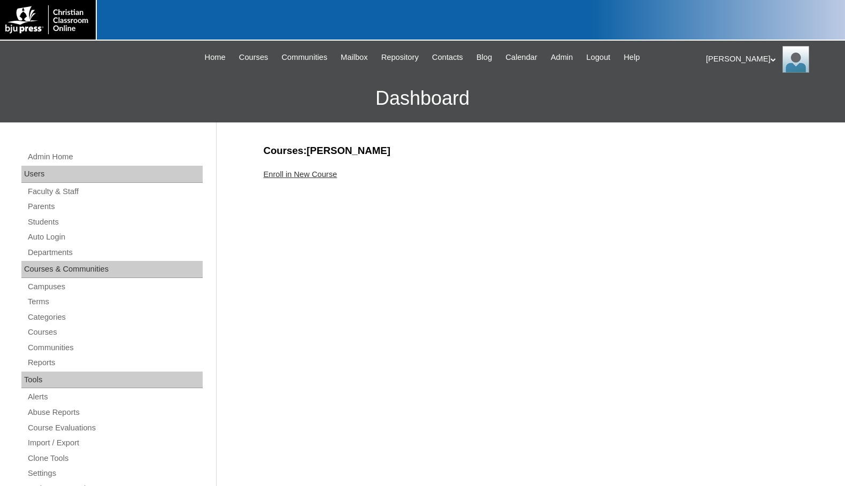
click at [280, 170] on link "Enroll in New Course" at bounding box center [301, 174] width 74 height 9
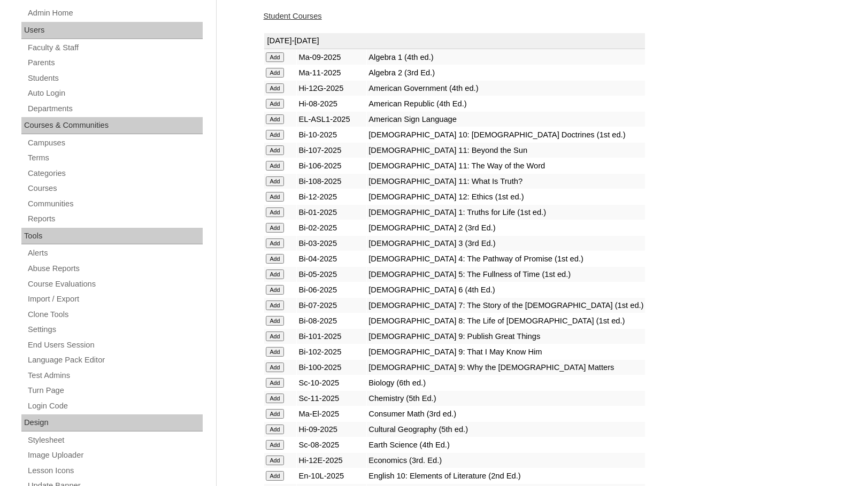
scroll to position [214, 0]
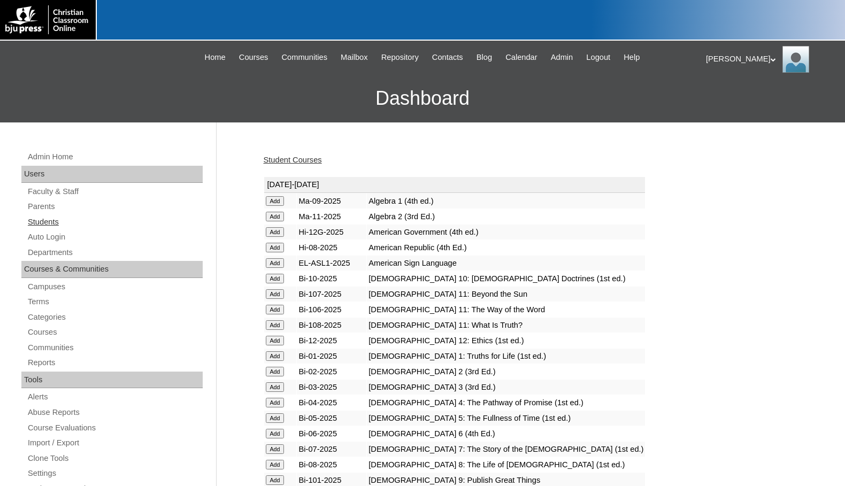
click at [53, 221] on link "Students" at bounding box center [115, 221] width 176 height 13
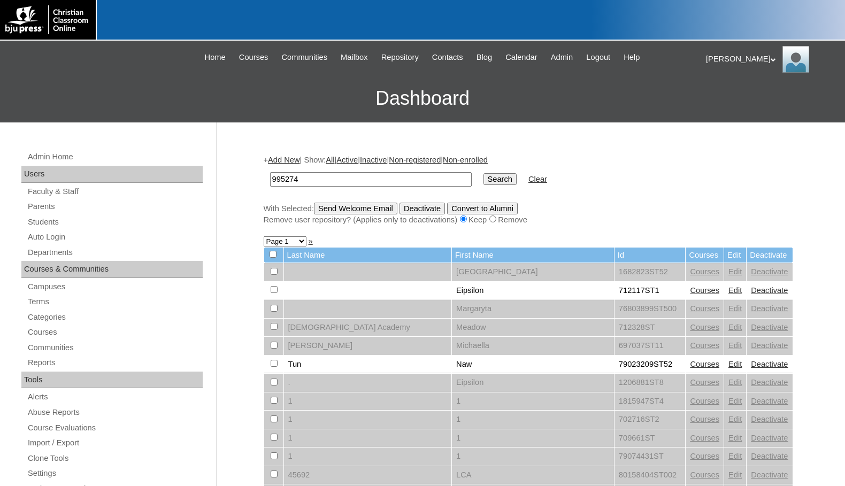
type input "995274"
click at [483, 176] on input "Search" at bounding box center [499, 179] width 33 height 12
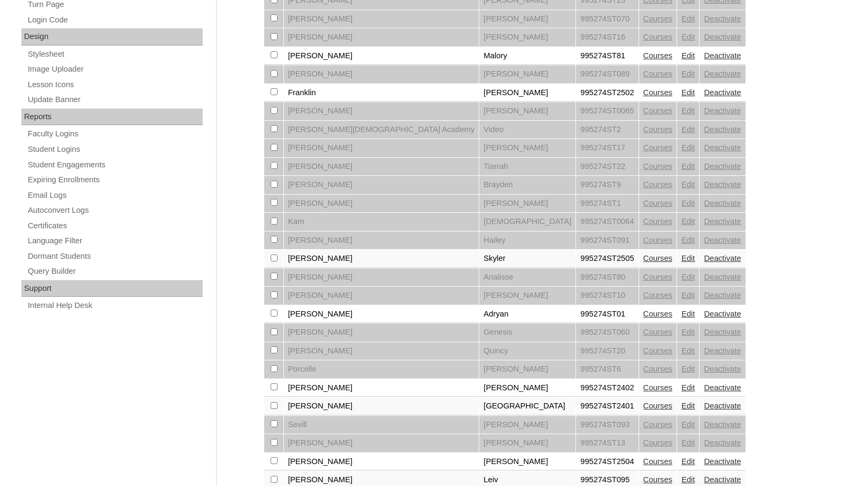
scroll to position [588, 0]
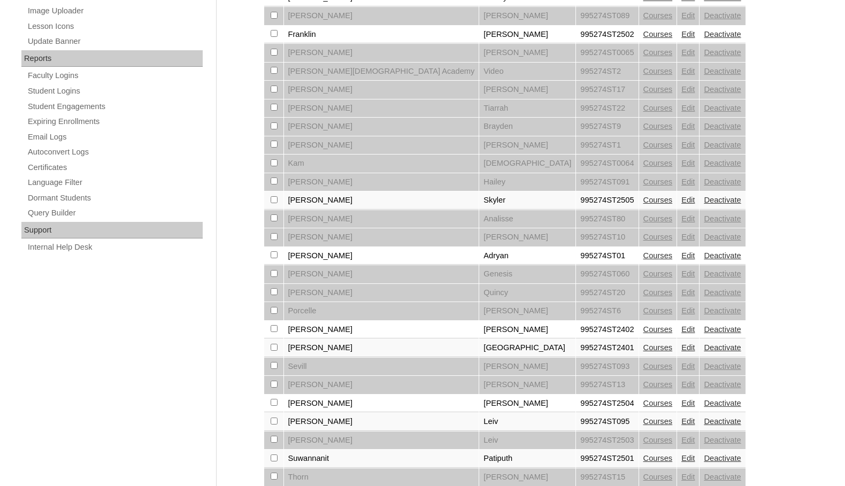
click at [643, 253] on link "Courses" at bounding box center [657, 255] width 29 height 9
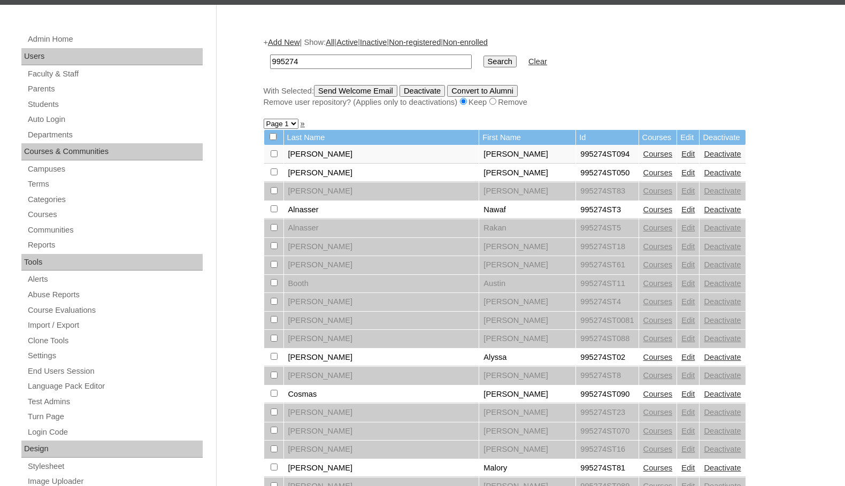
scroll to position [160, 0]
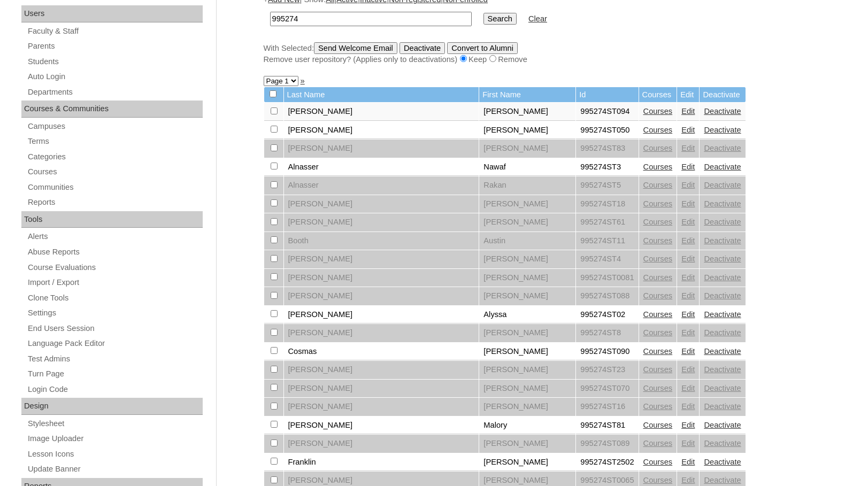
click at [273, 114] on input "checkbox" at bounding box center [274, 110] width 7 height 7
checkbox input "true"
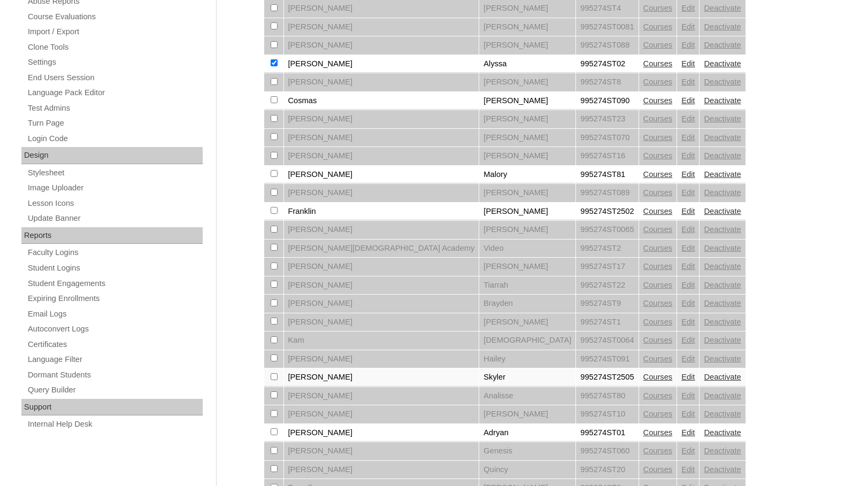
scroll to position [481, 0]
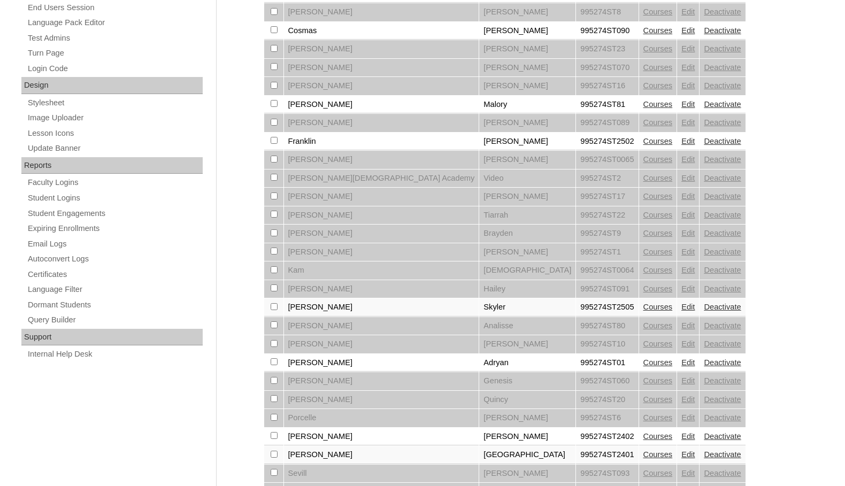
checkbox input "true"
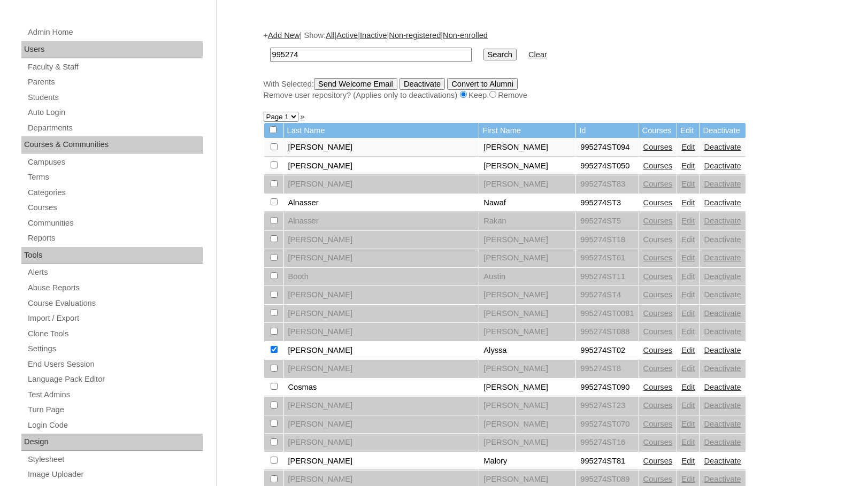
scroll to position [0, 0]
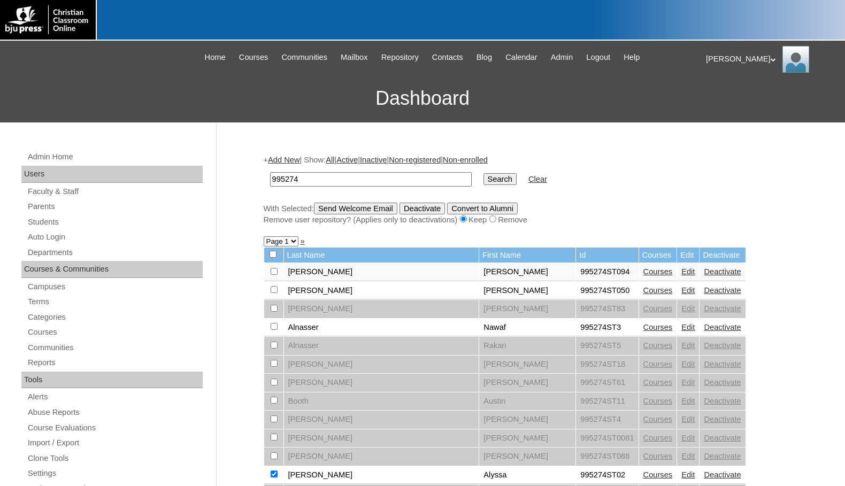
click at [354, 211] on input "Send Welcome Email" at bounding box center [355, 209] width 83 height 12
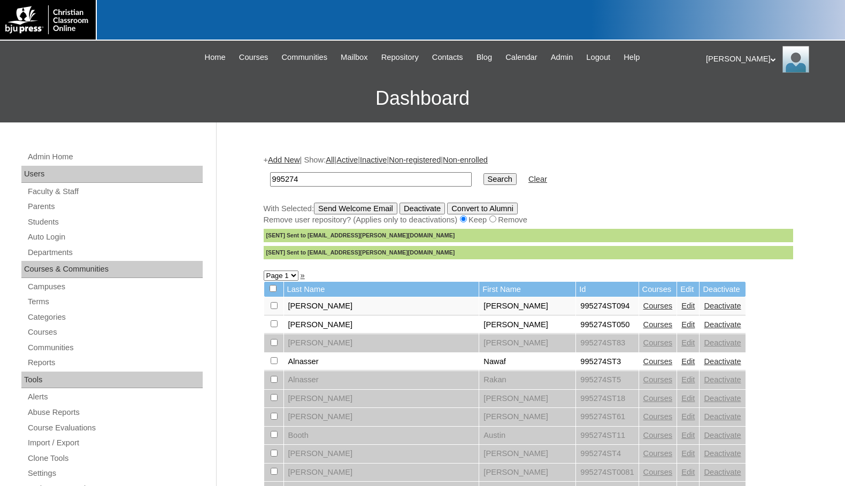
drag, startPoint x: 337, startPoint y: 182, endPoint x: 212, endPoint y: 180, distance: 125.1
type input "tunmore"
click at [483, 173] on input "Search" at bounding box center [499, 179] width 33 height 12
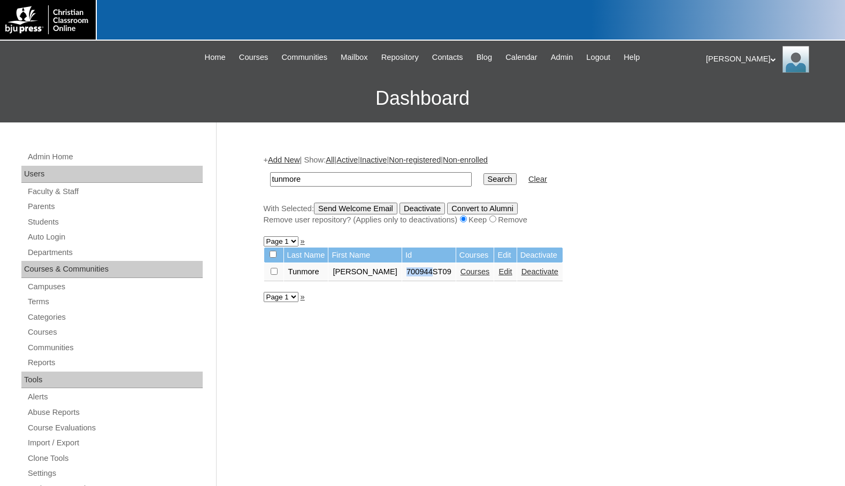
drag, startPoint x: 381, startPoint y: 273, endPoint x: 406, endPoint y: 275, distance: 25.8
click at [406, 275] on td "700944ST09" at bounding box center [428, 272] width 53 height 18
copy td "700944"
drag, startPoint x: 325, startPoint y: 182, endPoint x: 249, endPoint y: 181, distance: 75.9
click at [249, 181] on div "Admin Home Users Faculty & Staff Parents Students Auto Login Departments Course…" at bounding box center [422, 490] width 845 height 737
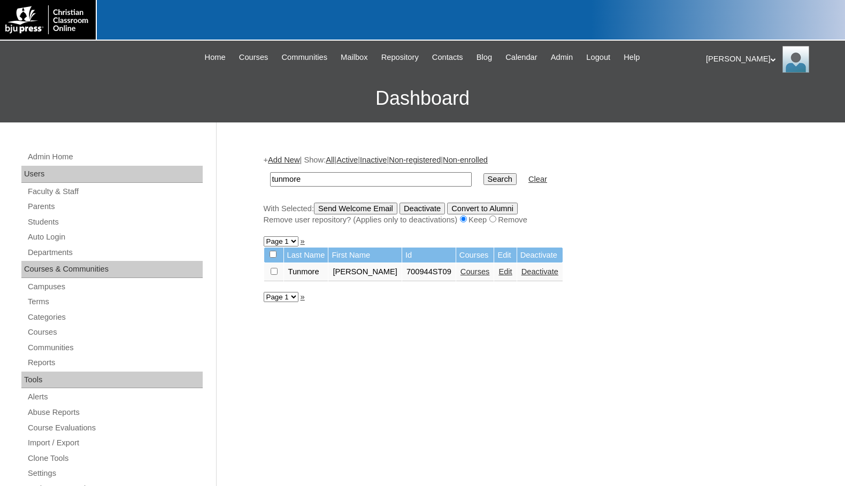
paste input "700944"
type input "700944"
click at [483, 175] on input "Search" at bounding box center [499, 179] width 33 height 12
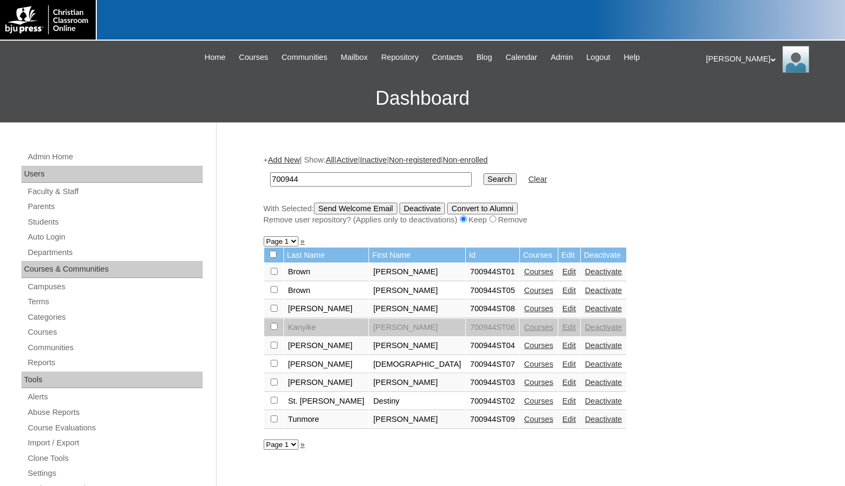
click at [291, 164] on link "Add New" at bounding box center [284, 160] width 32 height 9
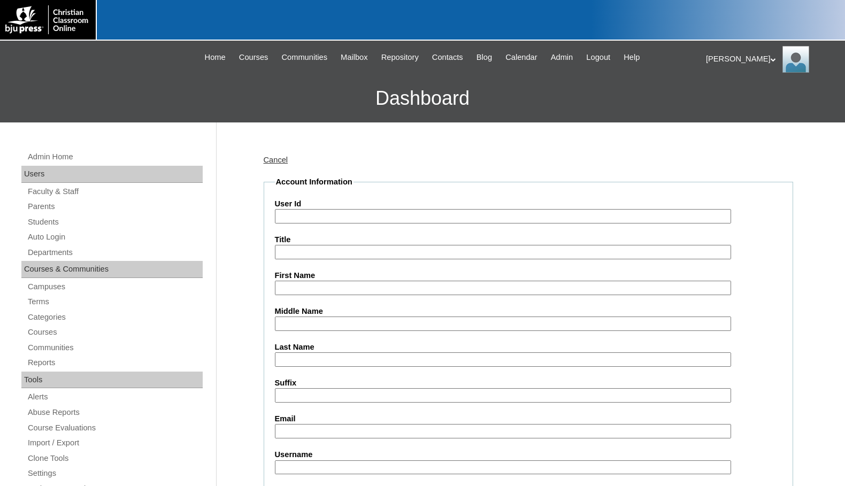
click at [306, 217] on input "User Id" at bounding box center [503, 216] width 456 height 14
paste input "700944"
type input "700944ST10"
type input "Joseph"
type input "Serano"
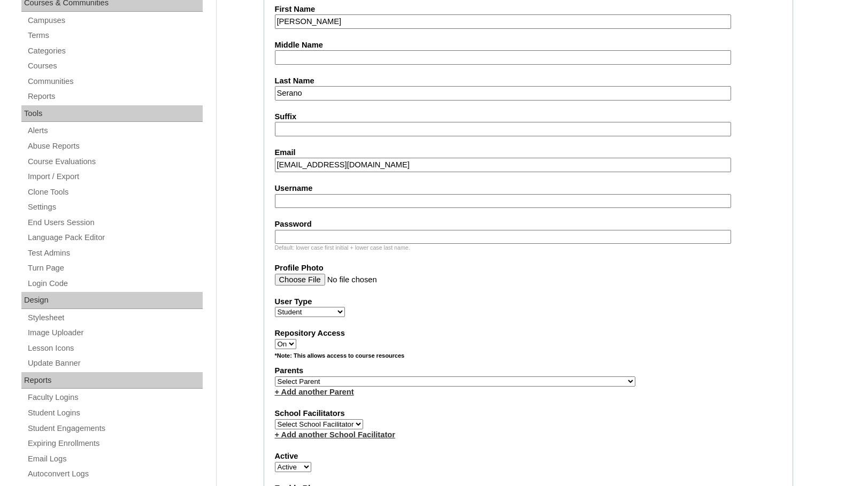
scroll to position [267, 0]
type input "jserano@vvcs.org"
click at [500, 383] on select "Select Parent , Fautanu, Ma 1, 1 23-24 accountMorgan, Jason 6th Street Mennonit…" at bounding box center [455, 380] width 360 height 10
select select "36475"
click at [546, 380] on div "Parents Select Parent , Fautanu, Ma 1, 1 23-24 accountMorgan, Jason 6th Street …" at bounding box center [528, 380] width 507 height 32
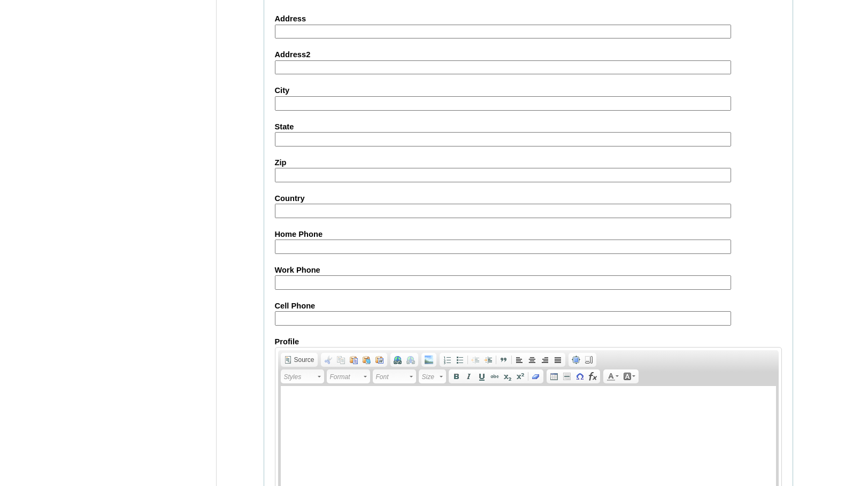
scroll to position [1141, 0]
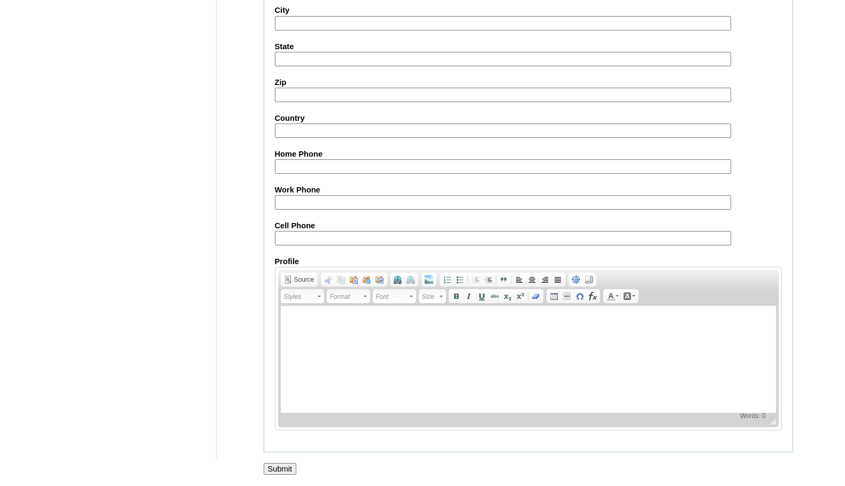
click at [279, 472] on input "Submit" at bounding box center [280, 469] width 33 height 12
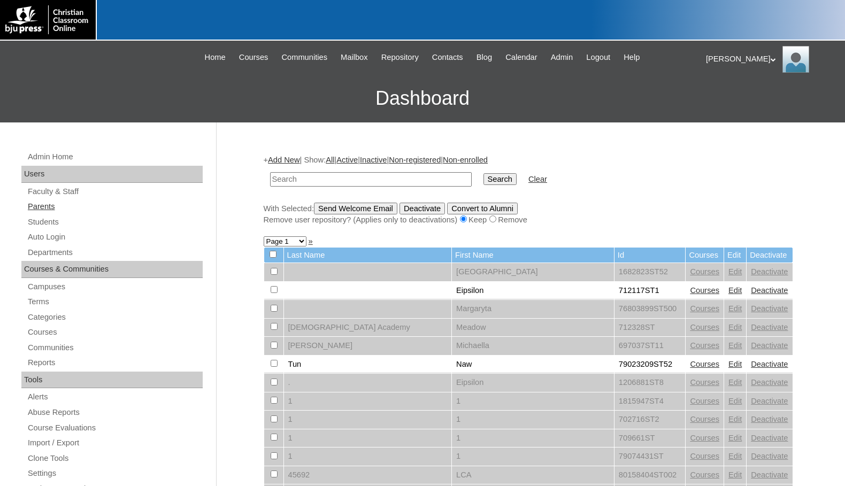
click at [90, 204] on link "Parents" at bounding box center [115, 206] width 176 height 13
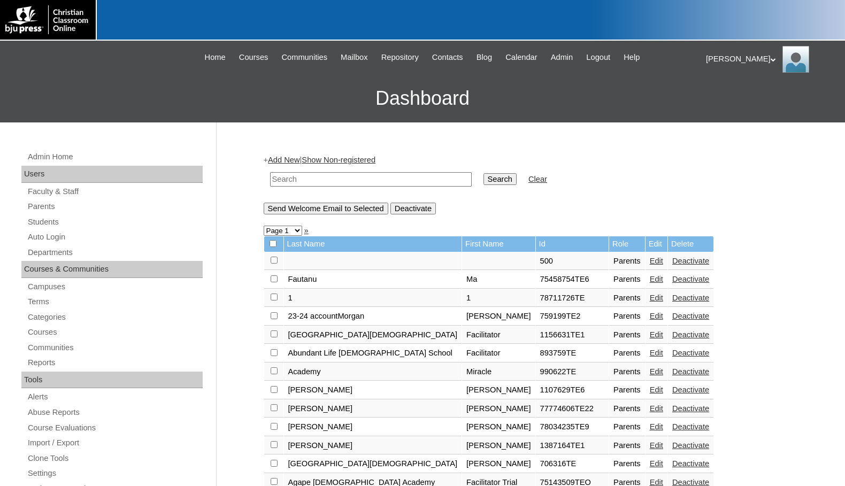
drag, startPoint x: 426, startPoint y: 183, endPoint x: 435, endPoint y: 181, distance: 9.2
click at [426, 183] on input "text" at bounding box center [371, 179] width 202 height 14
paste input "78570162"
type input "78570162"
click at [483, 179] on input "Search" at bounding box center [499, 179] width 33 height 12
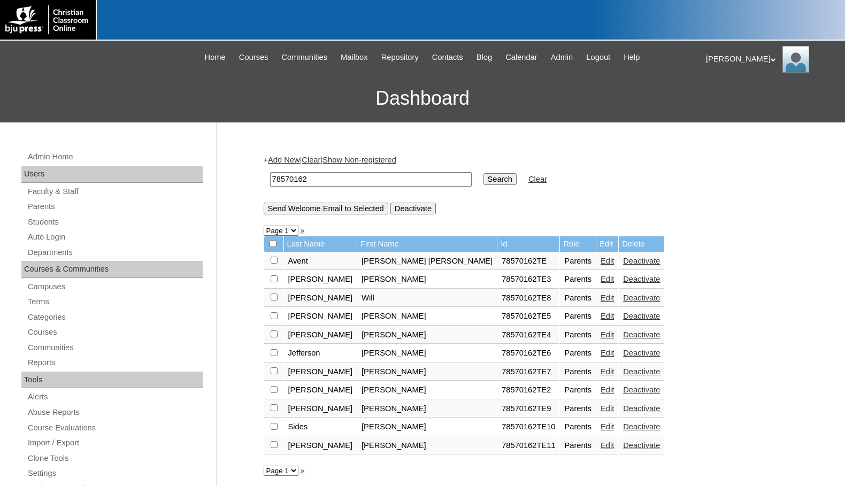
click at [600, 446] on link "Edit" at bounding box center [606, 445] width 13 height 9
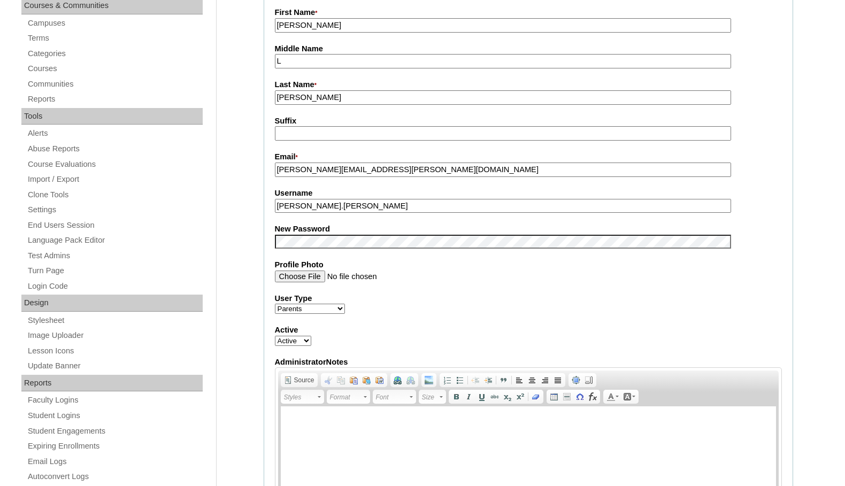
scroll to position [267, 0]
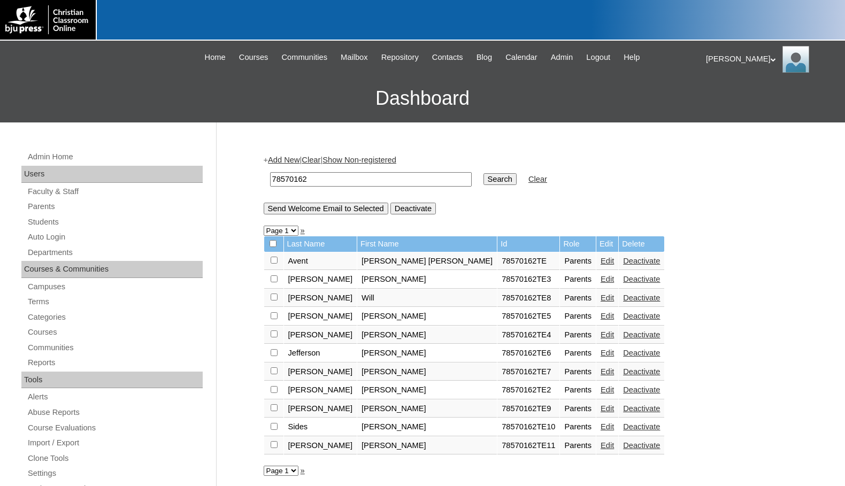
click at [115, 114] on h3 "Dashboard" at bounding box center [422, 98] width 834 height 48
click at [714, 54] on div "Melanie My Profile My Settings Logout" at bounding box center [770, 59] width 128 height 27
click at [731, 103] on span "Logout" at bounding box center [724, 100] width 21 height 8
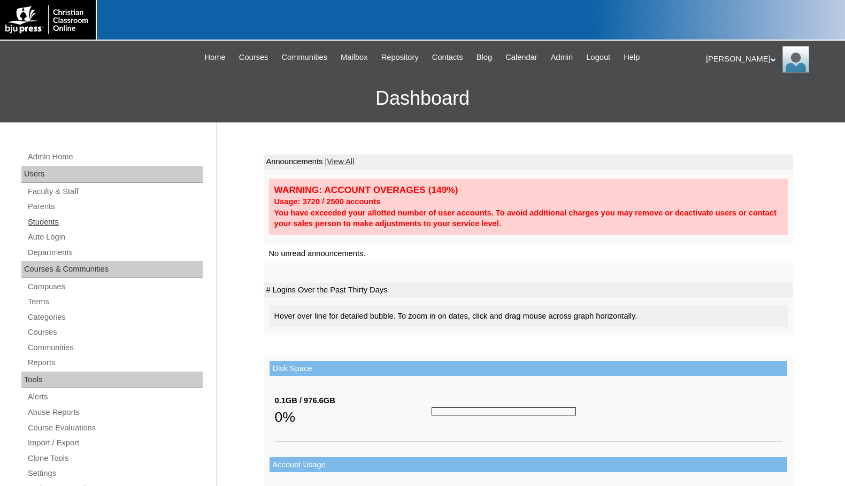
click at [72, 225] on link "Students" at bounding box center [115, 221] width 176 height 13
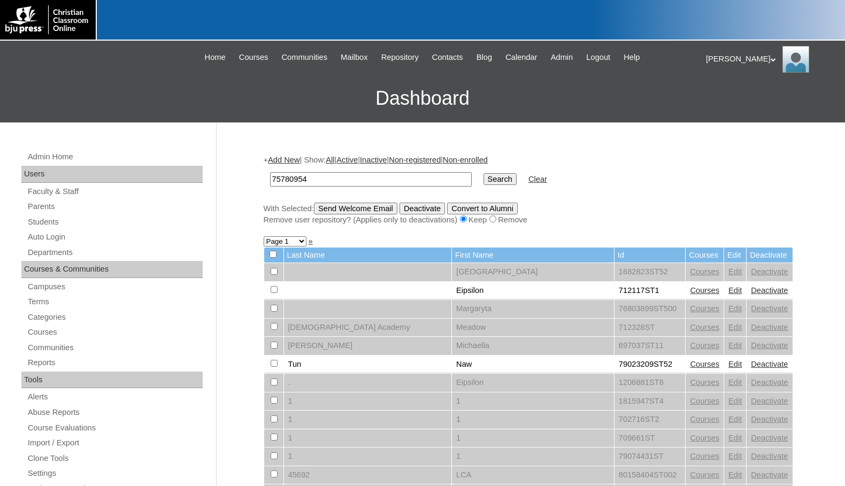
type input "75780954"
click at [483, 173] on input "Search" at bounding box center [499, 179] width 33 height 12
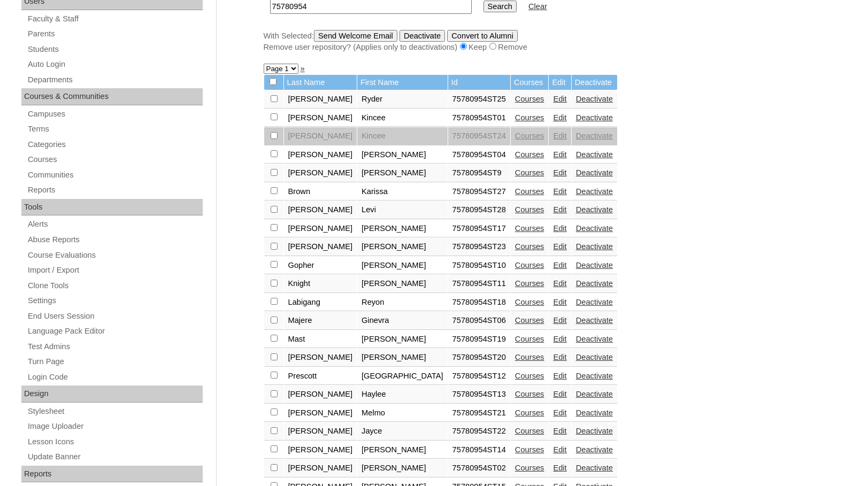
scroll to position [214, 0]
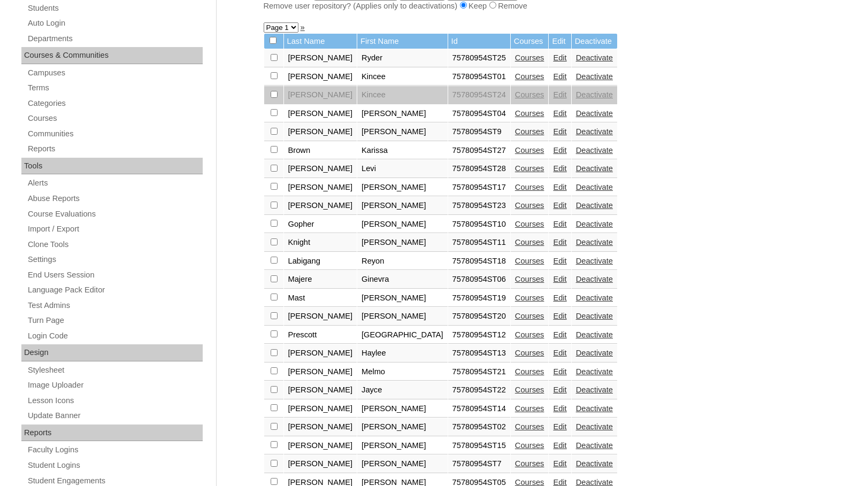
click at [275, 61] on input "checkbox" at bounding box center [274, 57] width 7 height 7
checkbox input "true"
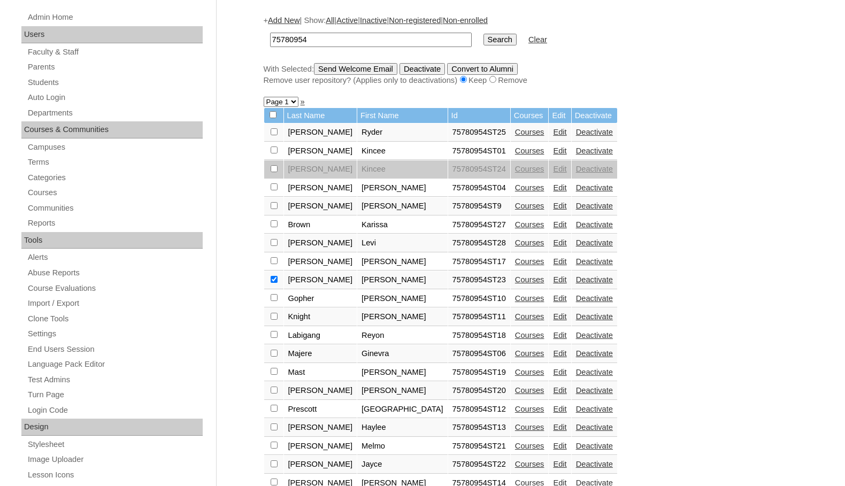
scroll to position [53, 0]
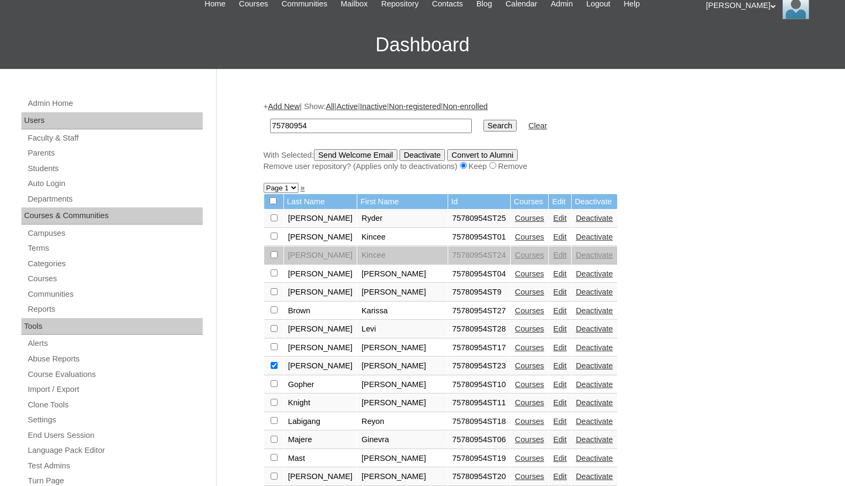
click at [332, 158] on input "Send Welcome Email" at bounding box center [355, 155] width 83 height 12
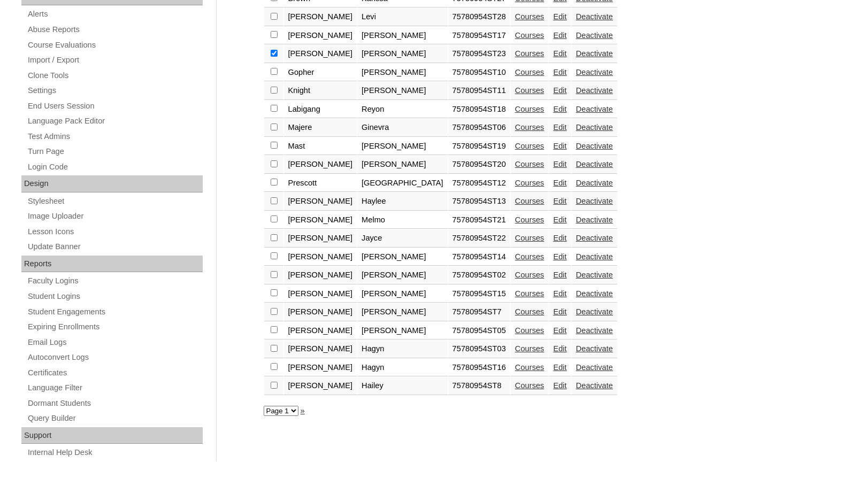
scroll to position [385, 0]
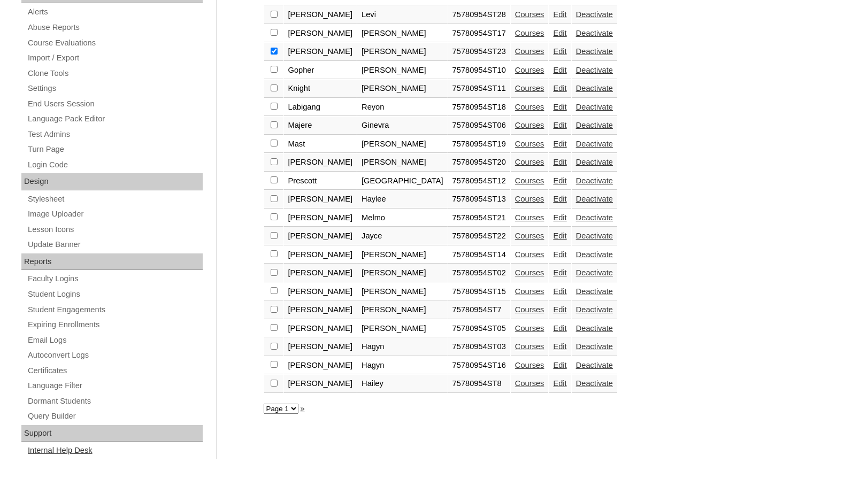
click at [53, 450] on link "Internal Help Desk" at bounding box center [115, 450] width 176 height 13
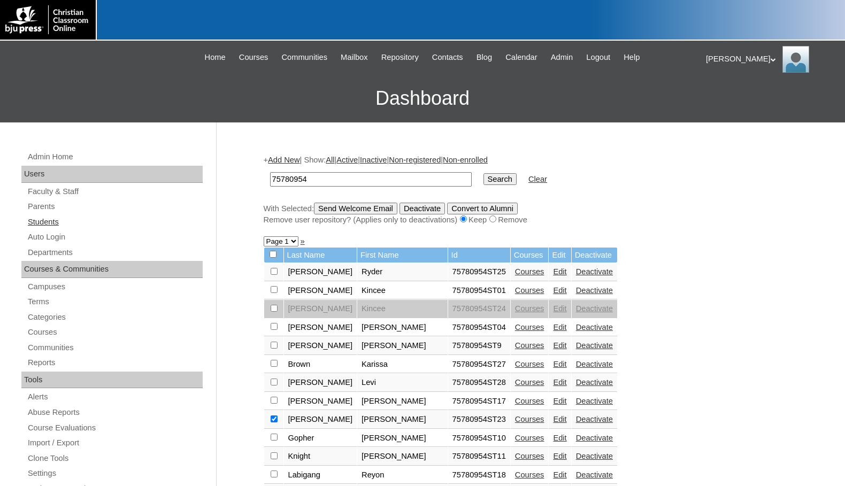
click at [51, 223] on link "Students" at bounding box center [115, 221] width 176 height 13
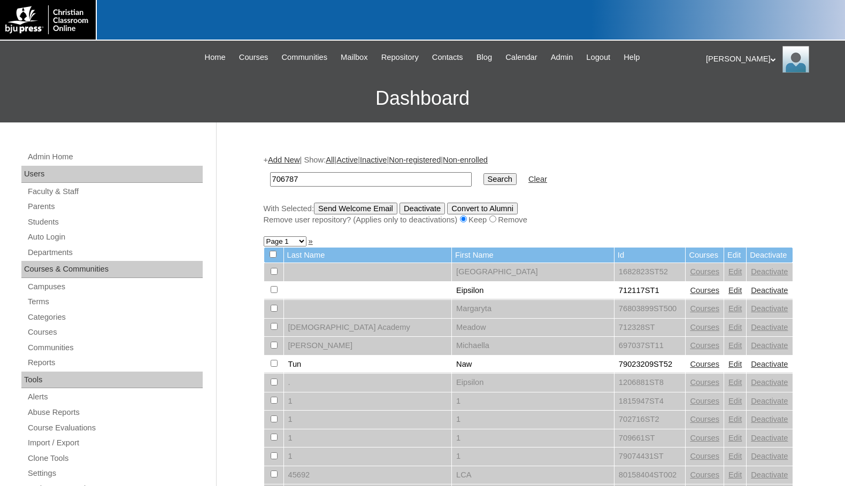
type input "706787"
click at [483, 173] on input "Search" at bounding box center [499, 179] width 33 height 12
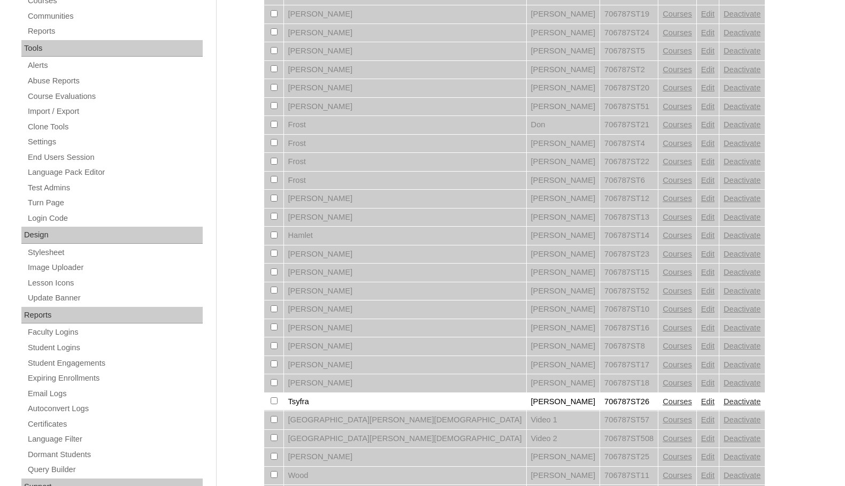
scroll to position [374, 0]
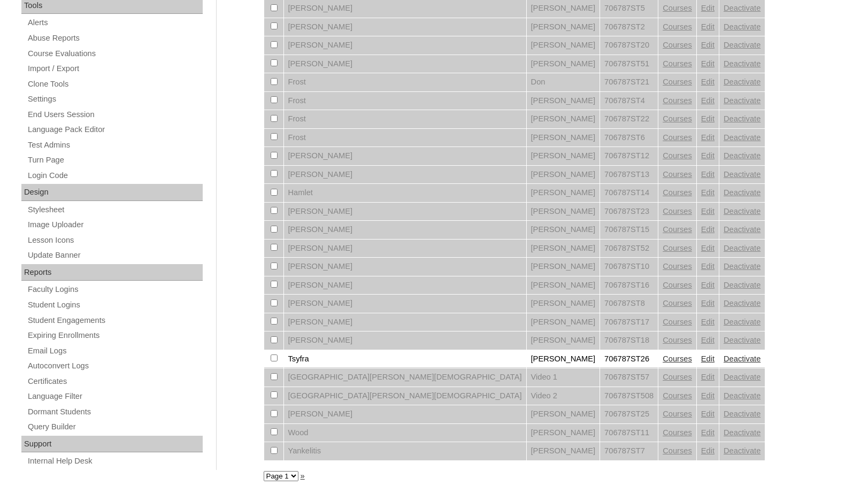
click at [662, 357] on link "Courses" at bounding box center [676, 358] width 29 height 9
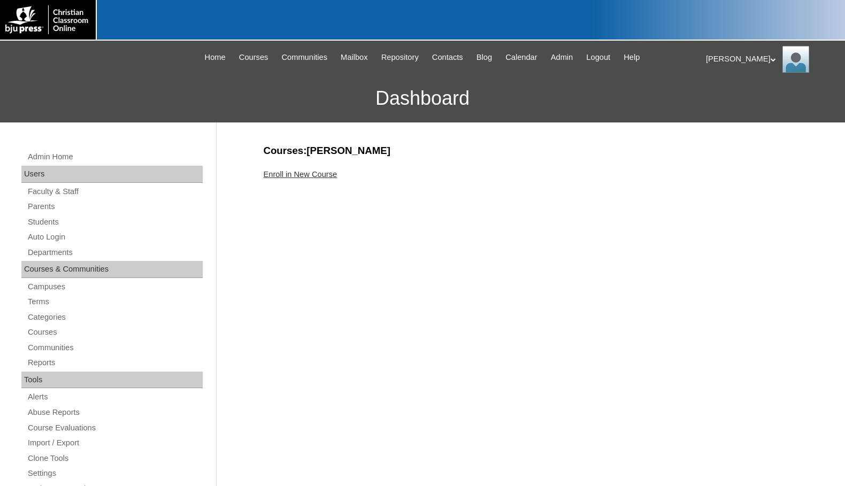
click at [318, 174] on link "Enroll in New Course" at bounding box center [301, 174] width 74 height 9
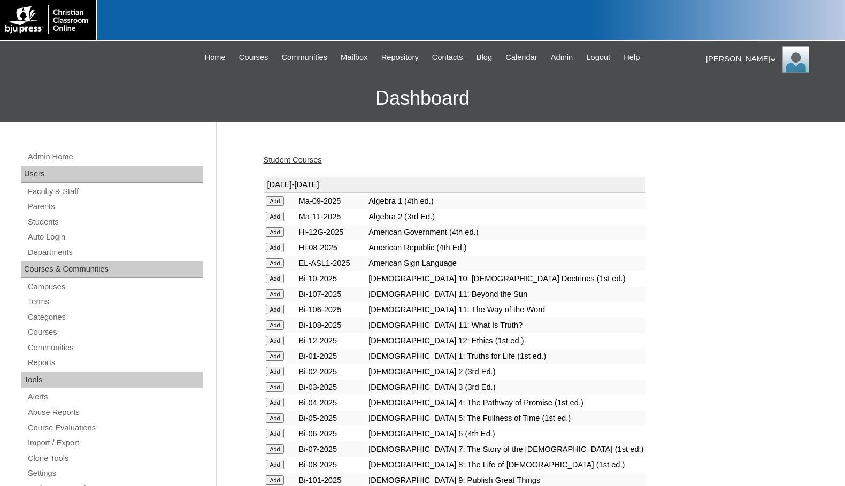
click at [277, 197] on input "Add" at bounding box center [275, 201] width 19 height 10
click at [65, 221] on link "Students" at bounding box center [115, 221] width 176 height 13
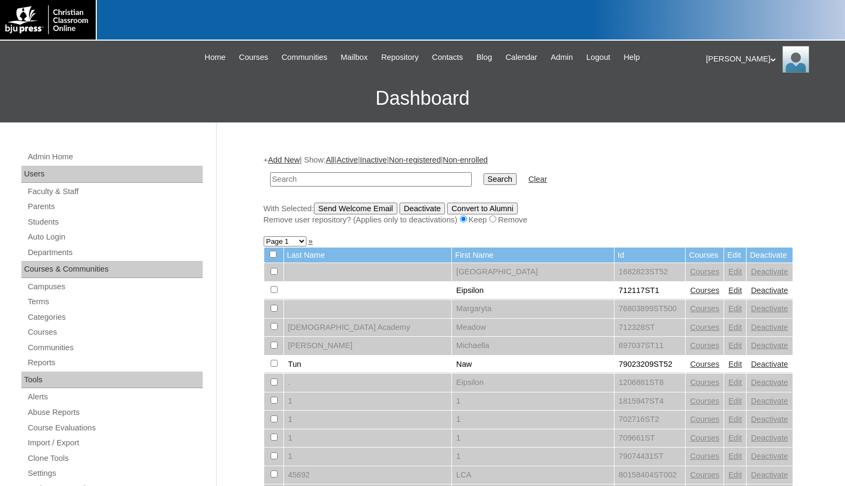
click at [289, 157] on link "Add New" at bounding box center [284, 160] width 32 height 9
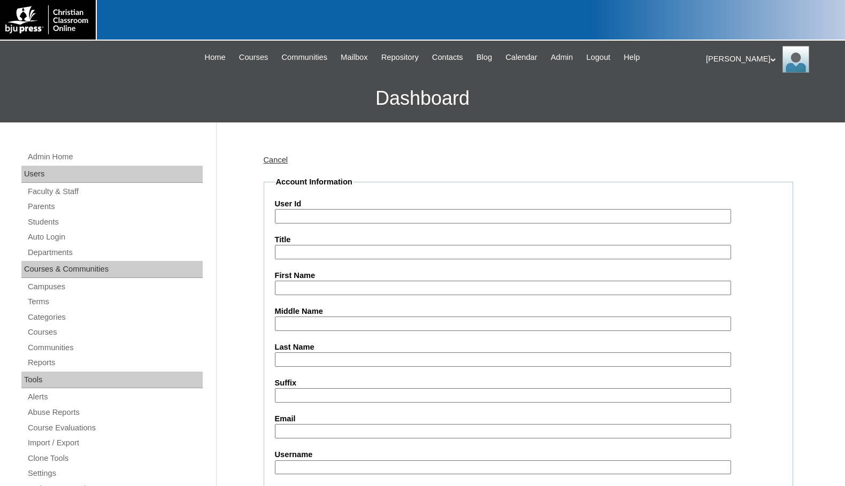
click at [324, 212] on input "User Id" at bounding box center [503, 216] width 456 height 14
paste input "706787"
type input "706787ST27"
type input "Connor"
type input "Sturgis"
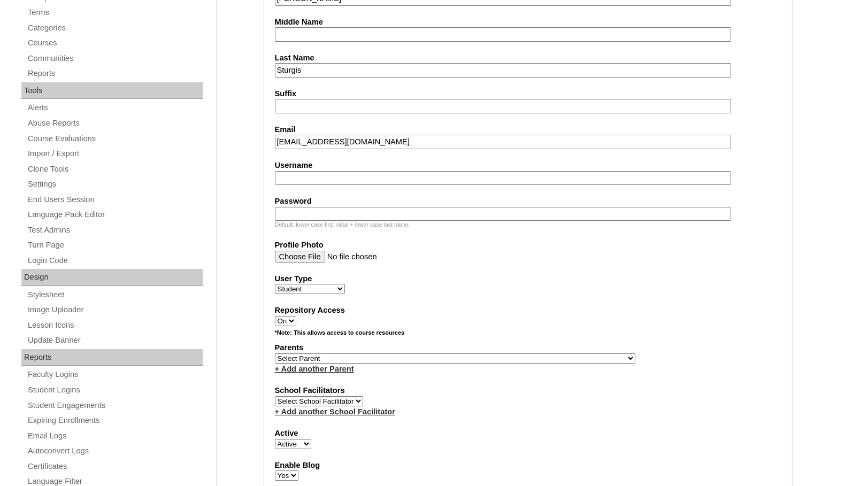
scroll to position [321, 0]
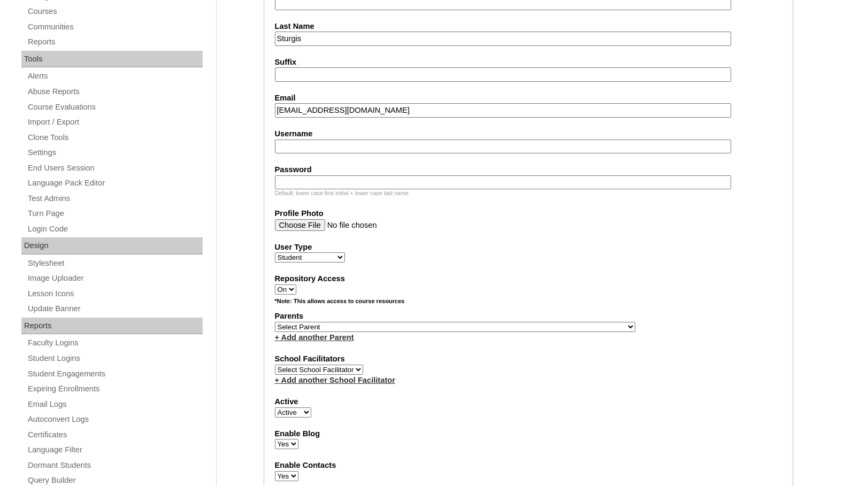
type input "csturgis@mywccs.org"
click at [500, 325] on select "Select Parent , Fautanu, Ma 1, 1 23-24 accountMorgan, Jason 6th Street Mennonit…" at bounding box center [455, 327] width 360 height 10
select select "37158"
click at [542, 325] on div "Parents Select Parent , Fautanu, Ma 1, 1 23-24 accountMorgan, Jason 6th Street …" at bounding box center [528, 327] width 507 height 32
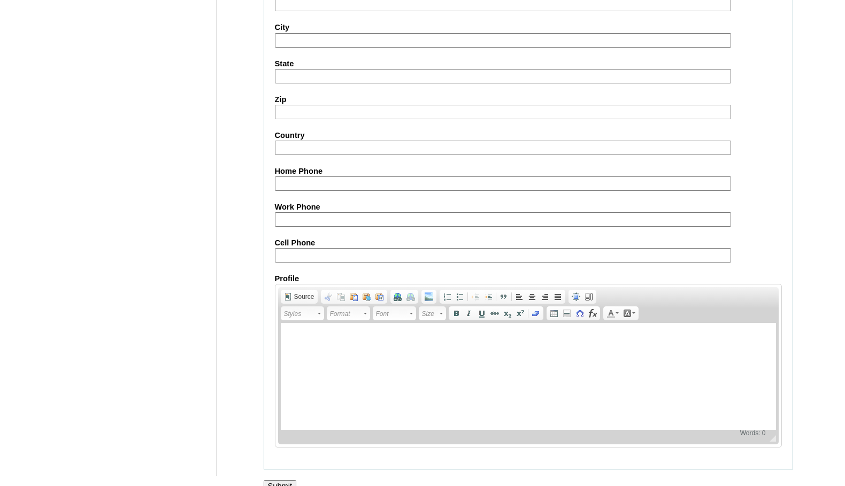
scroll to position [1141, 0]
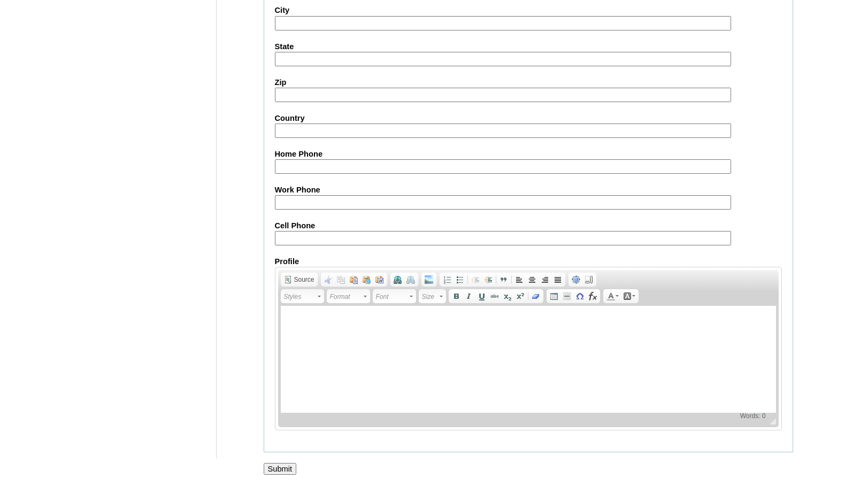
click at [283, 465] on input "Submit" at bounding box center [280, 469] width 33 height 12
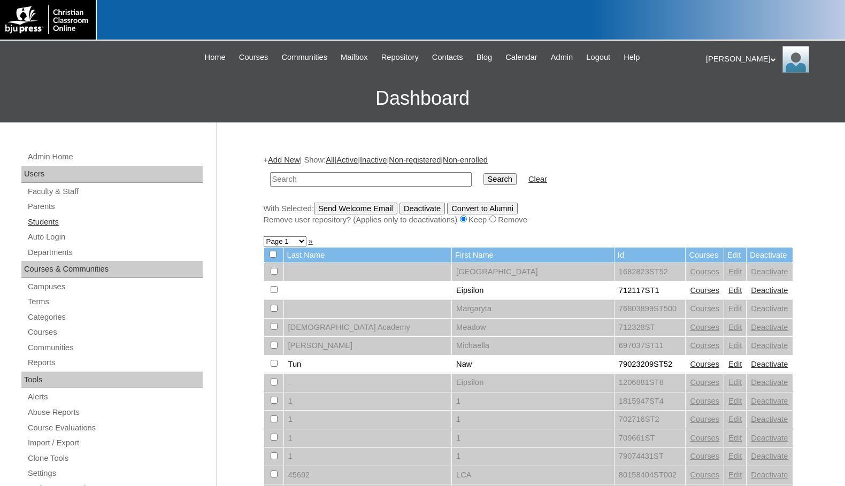
click at [65, 227] on link "Students" at bounding box center [115, 221] width 176 height 13
type input "706787"
click at [483, 182] on input "Search" at bounding box center [499, 179] width 33 height 12
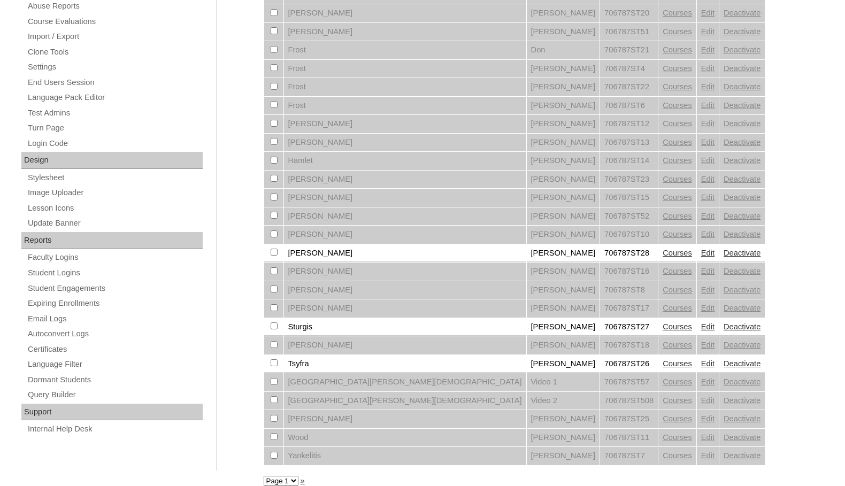
scroll to position [419, 0]
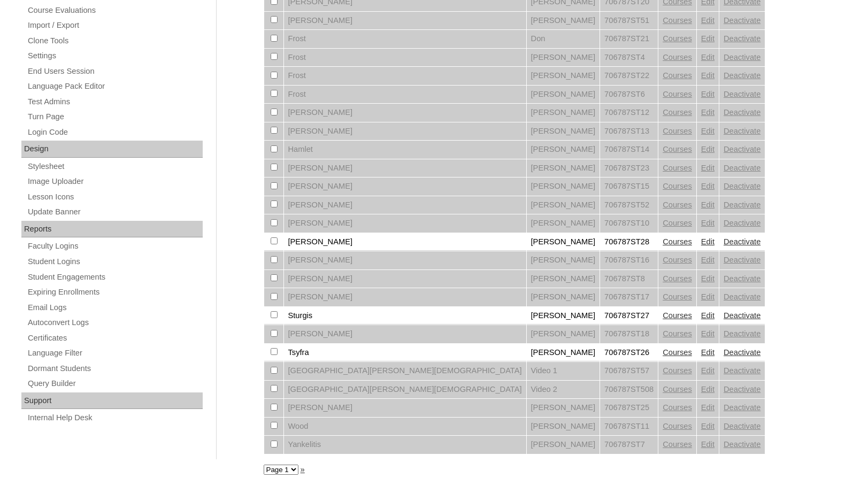
click at [662, 244] on link "Courses" at bounding box center [676, 241] width 29 height 9
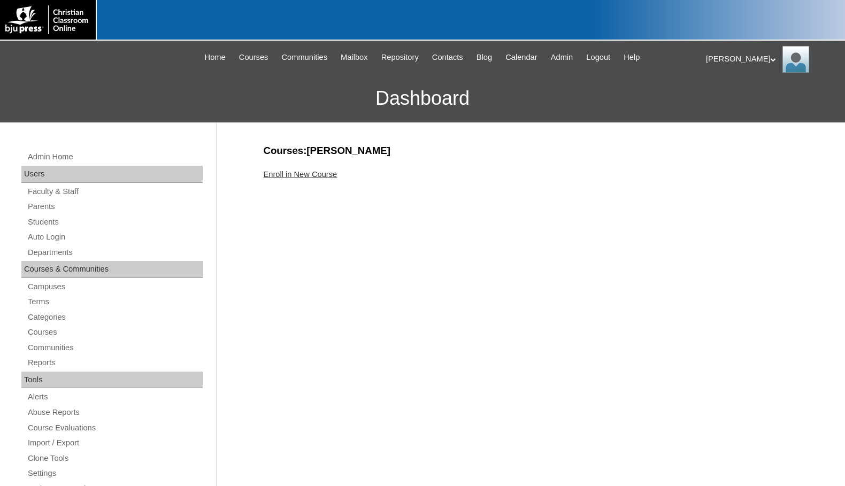
click at [320, 174] on link "Enroll in New Course" at bounding box center [301, 174] width 74 height 9
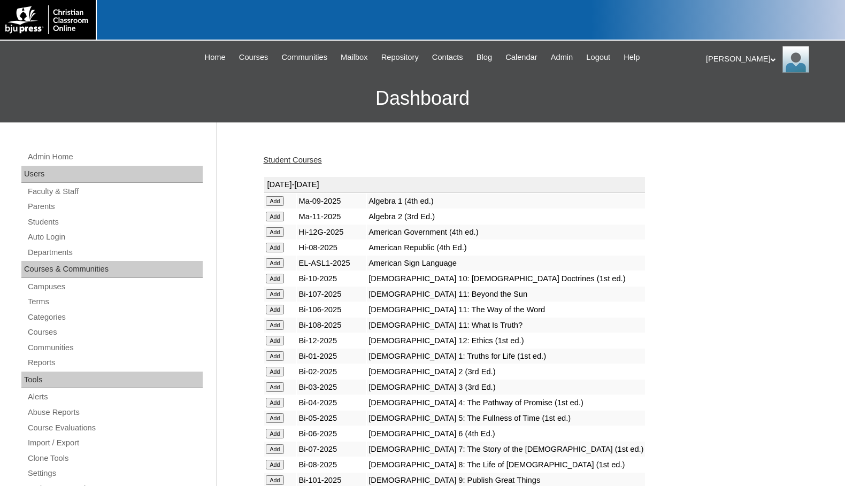
click at [272, 200] on input "Add" at bounding box center [275, 201] width 19 height 10
click at [63, 219] on link "Students" at bounding box center [115, 221] width 176 height 13
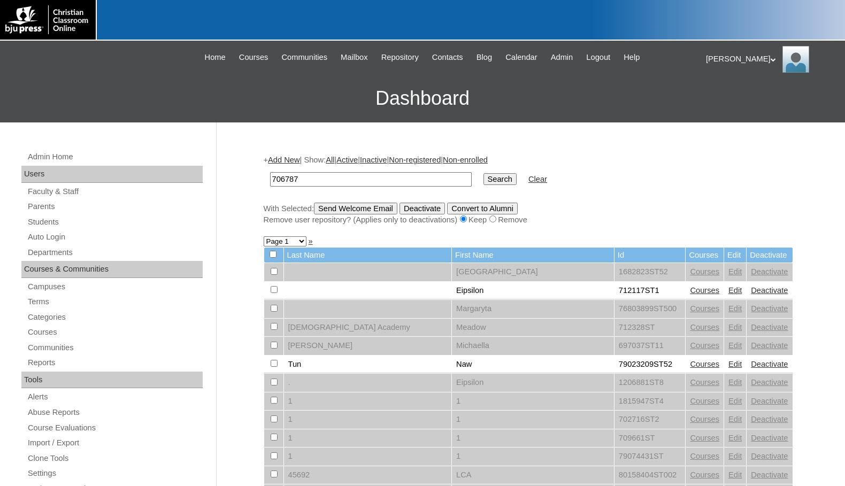
type input "706787"
click at [483, 178] on input "Search" at bounding box center [499, 179] width 33 height 12
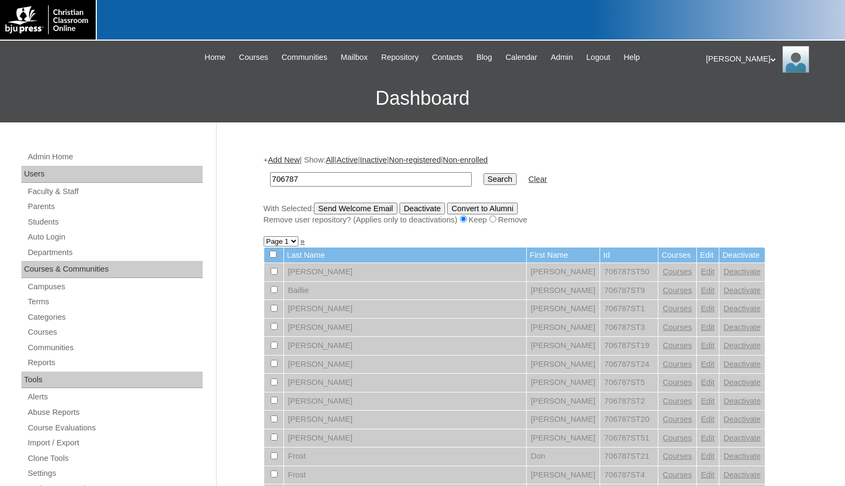
click at [299, 157] on link "Add New" at bounding box center [284, 160] width 32 height 9
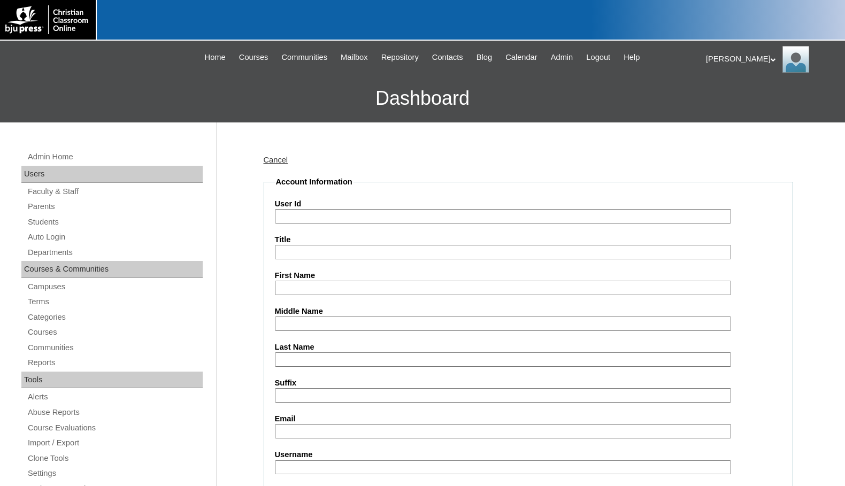
click at [334, 215] on input "User Id" at bounding box center [503, 216] width 456 height 14
paste input "706787"
type input "706787ST29"
type input "David"
type input "Tsyfra"
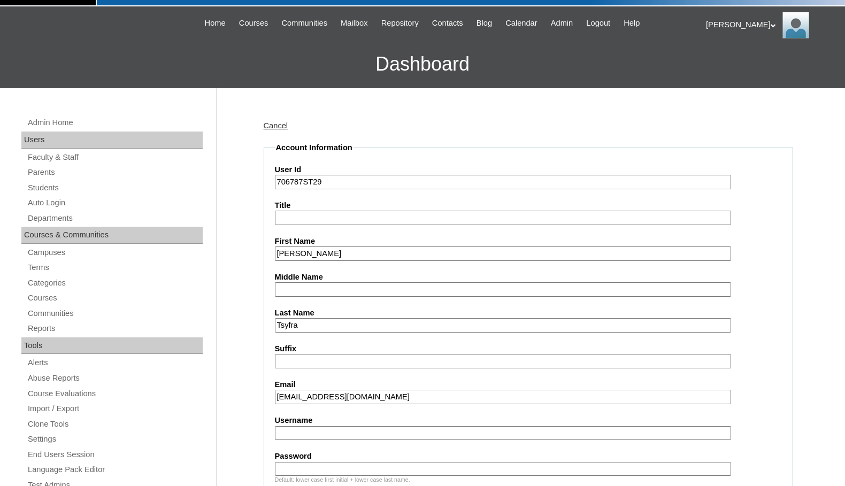
scroll to position [53, 0]
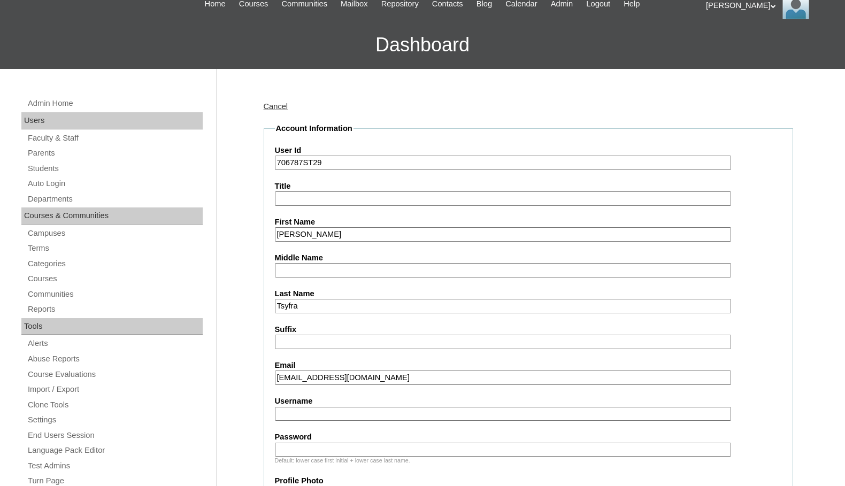
type input "dtsyfra@mywccs.com"
drag, startPoint x: 307, startPoint y: 304, endPoint x: 247, endPoint y: 296, distance: 61.0
drag, startPoint x: 315, startPoint y: 237, endPoint x: 243, endPoint y: 229, distance: 72.6
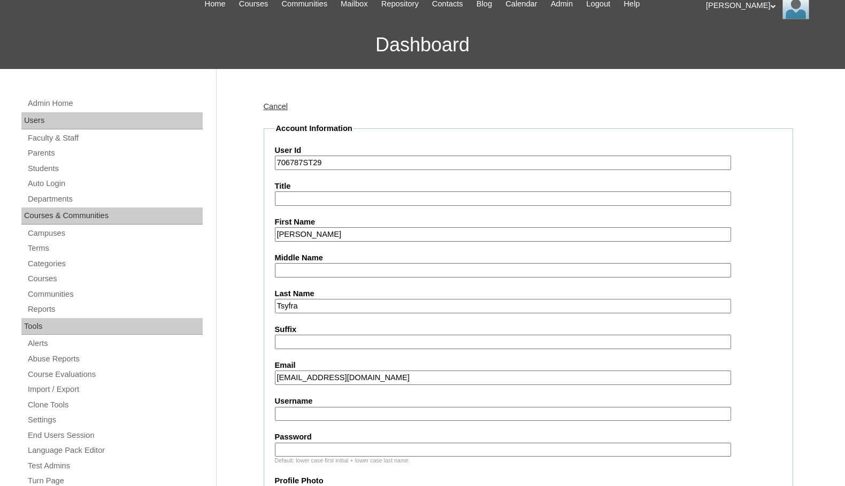
type input "Alayna"
type input "Brabson"
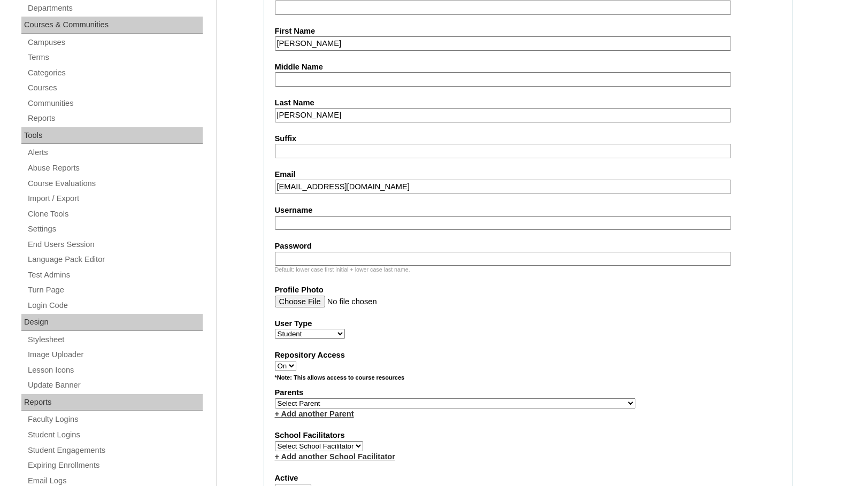
scroll to position [321, 0]
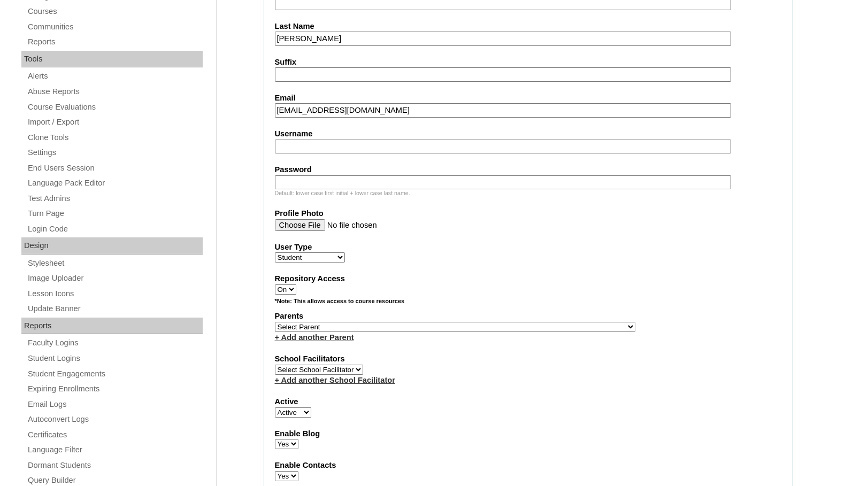
type input "abrabson@mywccs.org"
click at [501, 328] on select "Select Parent , Fautanu, Ma 1, 1 23-24 accountMorgan, Jason 6th Street Mennonit…" at bounding box center [455, 327] width 360 height 10
select select "37158"
click at [520, 327] on div "Parents Select Parent , Fautanu, Ma 1, 1 23-24 accountMorgan, Jason 6th Street …" at bounding box center [528, 327] width 507 height 32
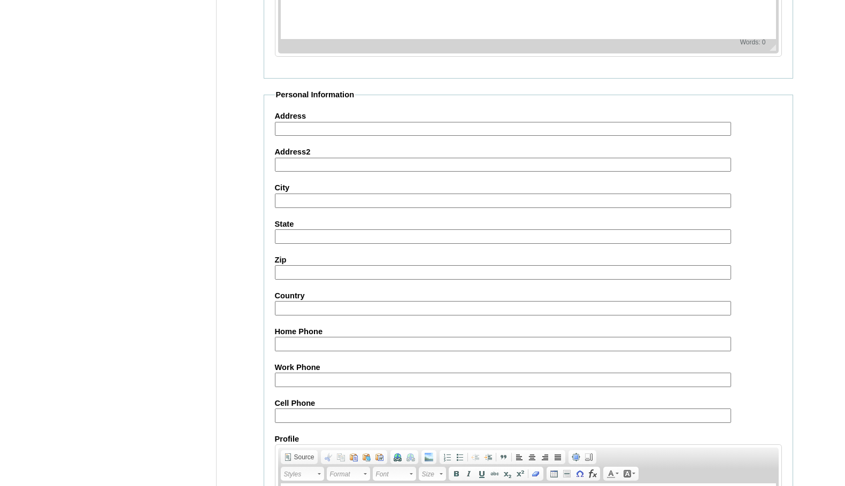
scroll to position [1141, 0]
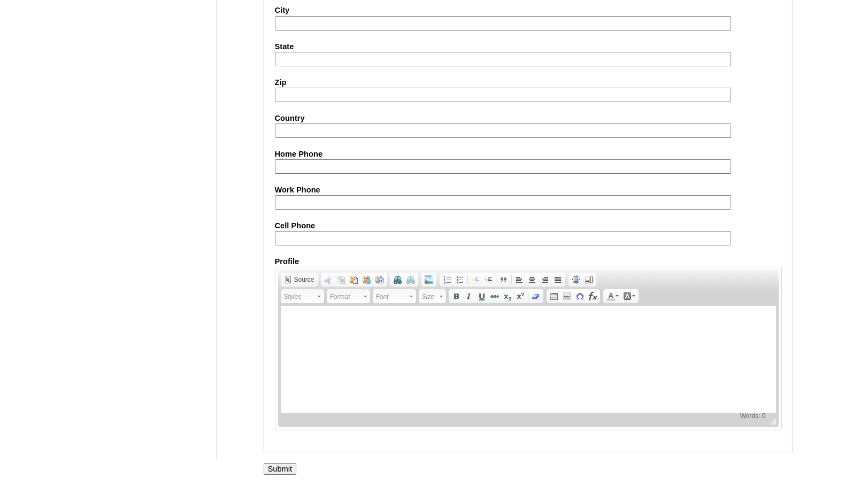
click at [284, 470] on input "Submit" at bounding box center [280, 469] width 33 height 12
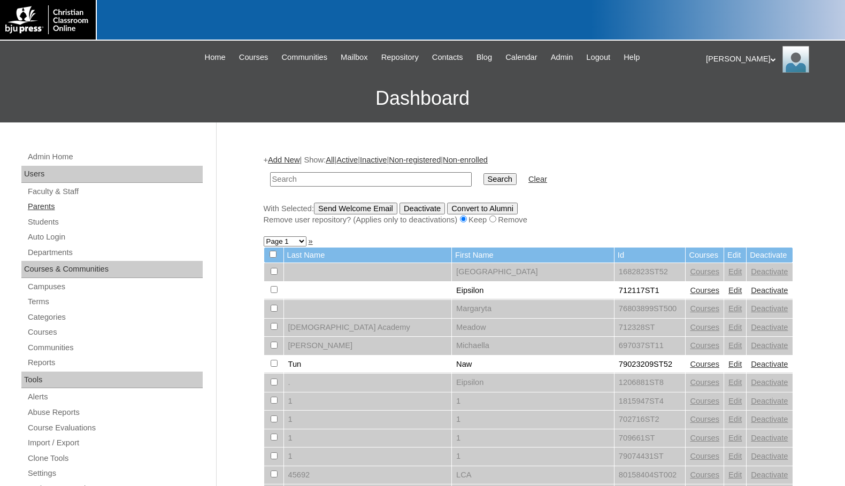
click at [42, 207] on link "Parents" at bounding box center [115, 206] width 176 height 13
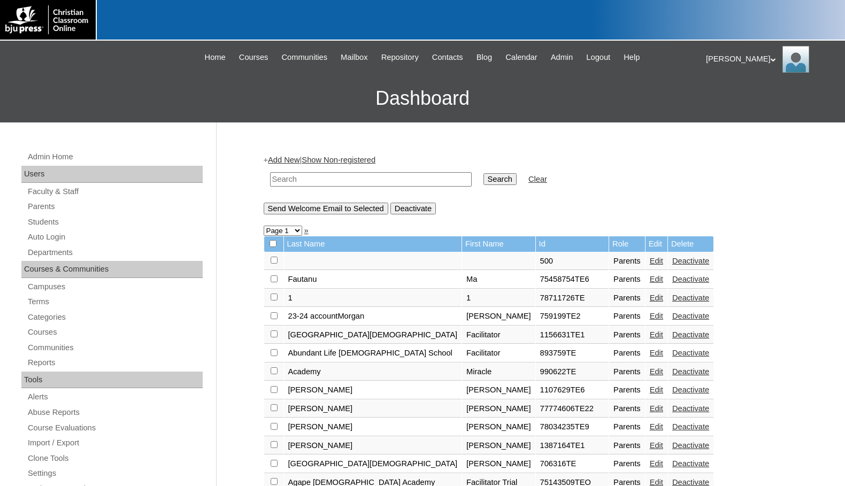
click at [335, 181] on input "text" at bounding box center [371, 179] width 202 height 14
drag, startPoint x: 333, startPoint y: 181, endPoint x: 305, endPoint y: 173, distance: 29.3
type input "706787"
click at [483, 175] on input "Search" at bounding box center [499, 179] width 33 height 12
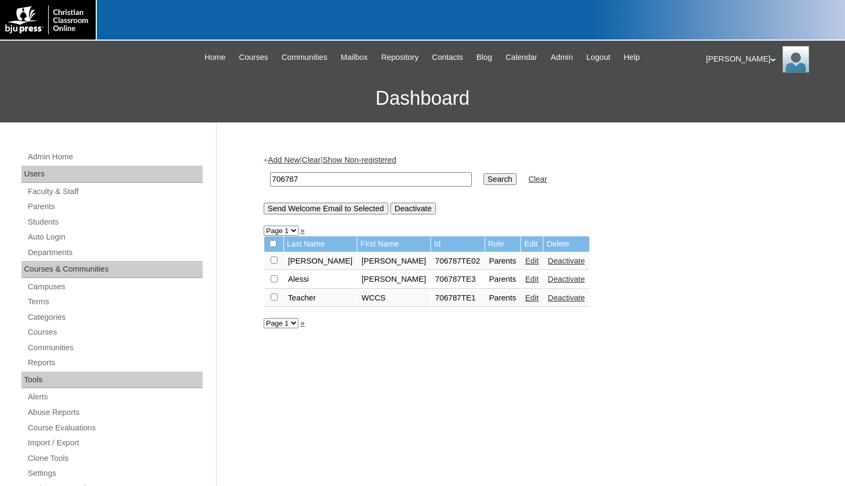
click at [294, 158] on link "Add New" at bounding box center [284, 160] width 32 height 9
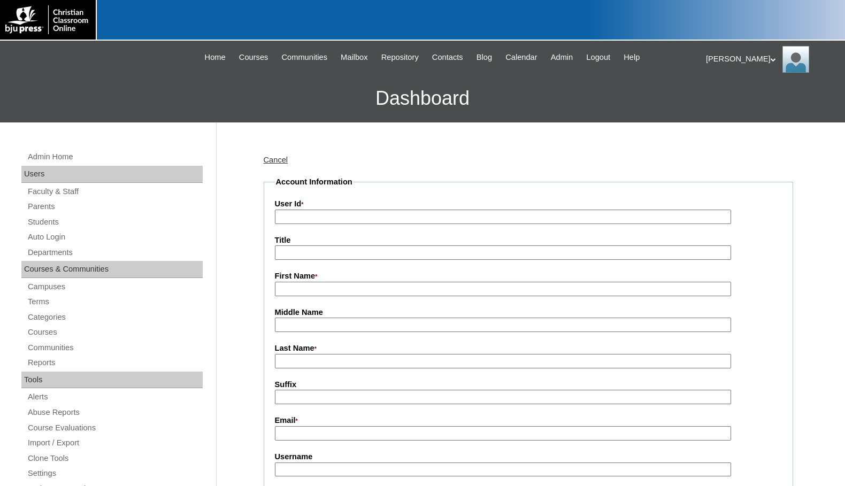
click at [304, 219] on input "User Id *" at bounding box center [503, 217] width 456 height 14
paste input "706787"
type input "706787TE4"
type input "Bobbi"
type input "Donaldson"
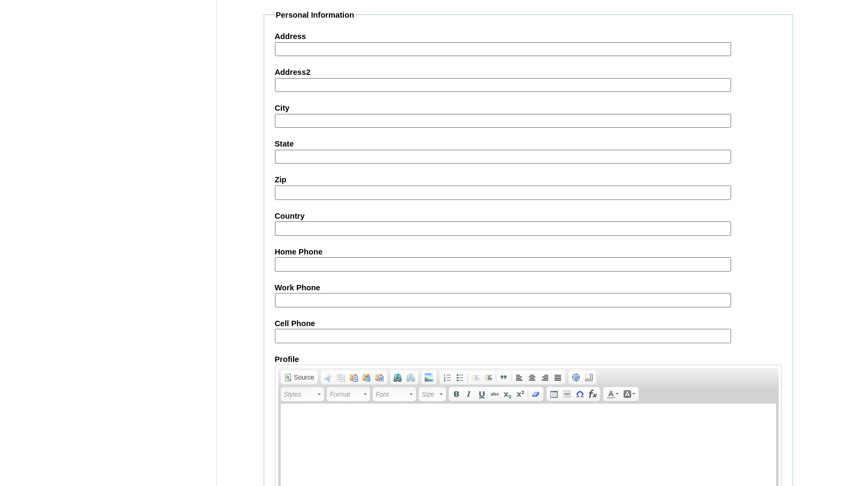
scroll to position [959, 0]
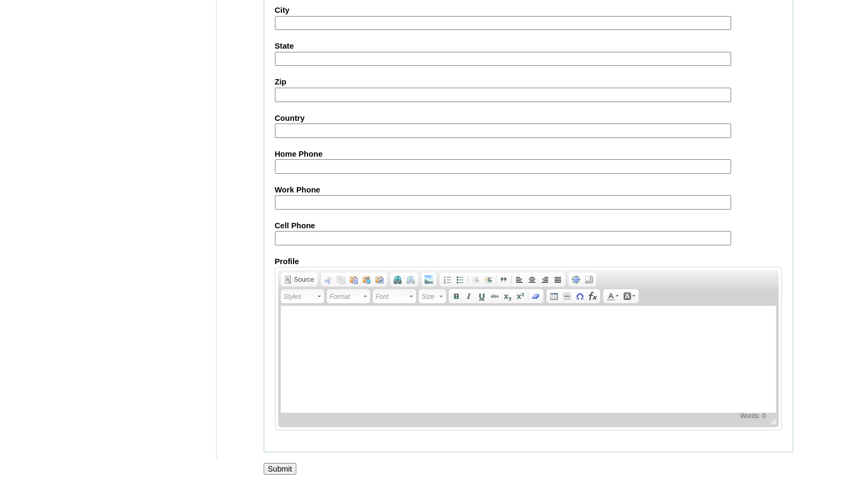
type input "bdonaldson@mywccs.org"
click at [269, 467] on input "Submit" at bounding box center [280, 469] width 33 height 12
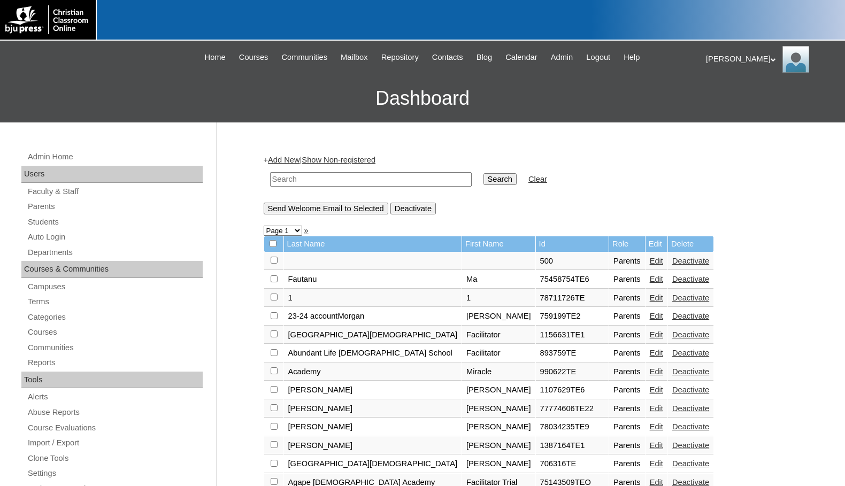
click at [389, 180] on input "text" at bounding box center [371, 179] width 202 height 14
paste input "706787"
type input "706787"
click at [483, 184] on input "Search" at bounding box center [499, 179] width 33 height 12
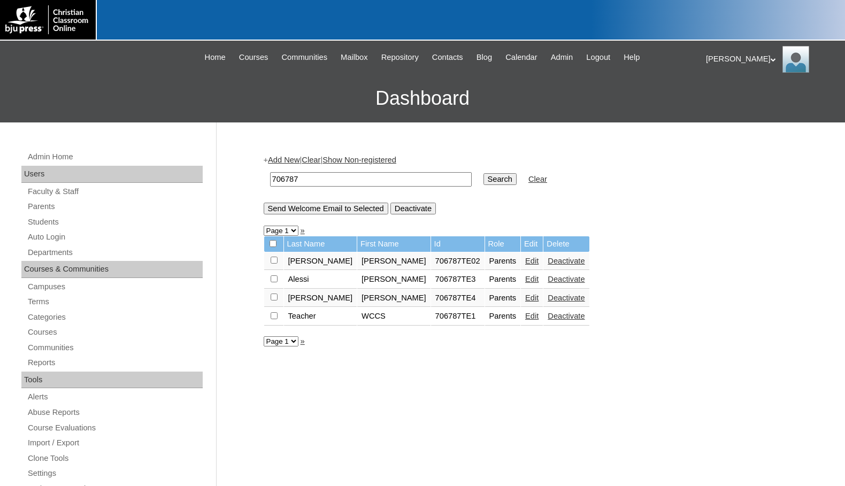
click at [273, 264] on input "checkbox" at bounding box center [274, 260] width 7 height 7
checkbox input "true"
click at [327, 214] on input "Send Welcome Email to Selected" at bounding box center [326, 209] width 125 height 12
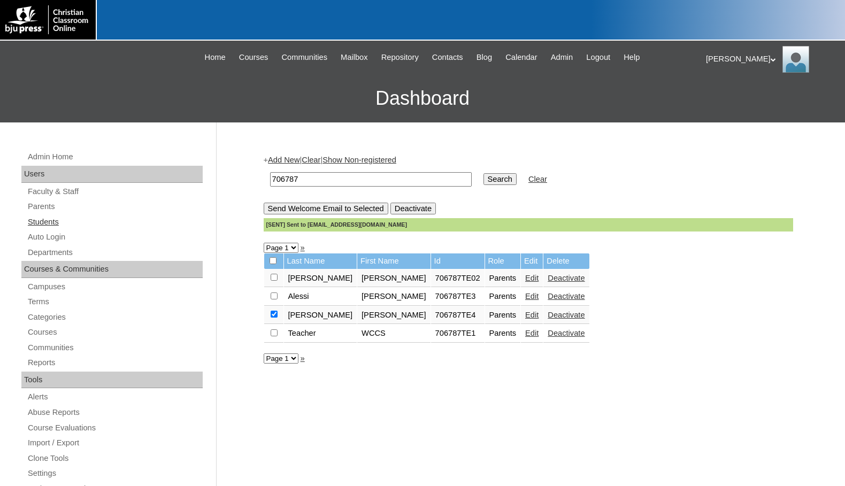
click at [70, 226] on link "Students" at bounding box center [115, 221] width 176 height 13
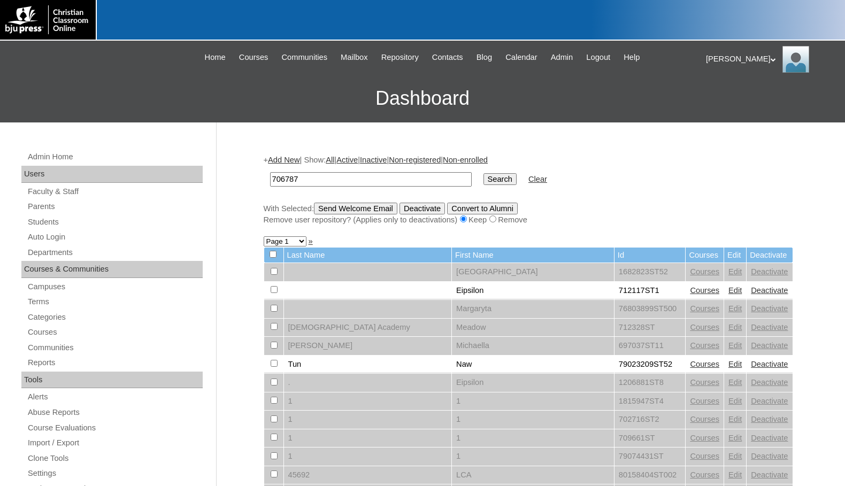
type input "706787"
click at [483, 179] on input "Search" at bounding box center [499, 179] width 33 height 12
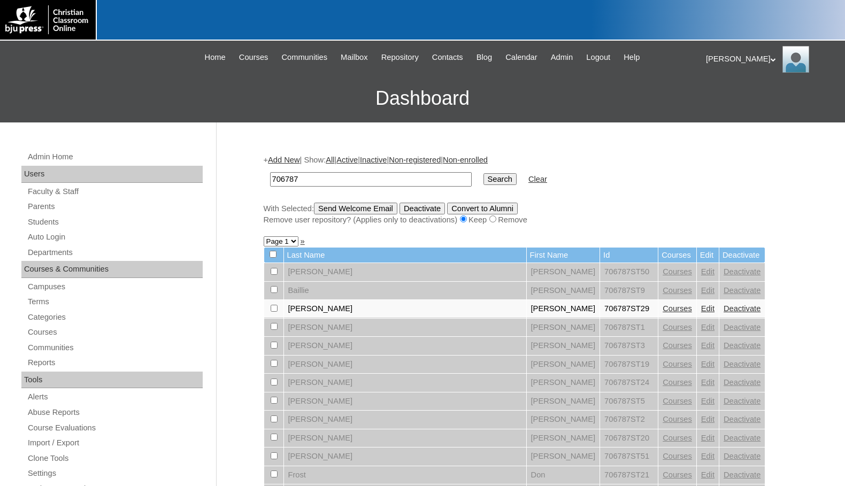
click at [290, 158] on link "Add New" at bounding box center [284, 160] width 32 height 9
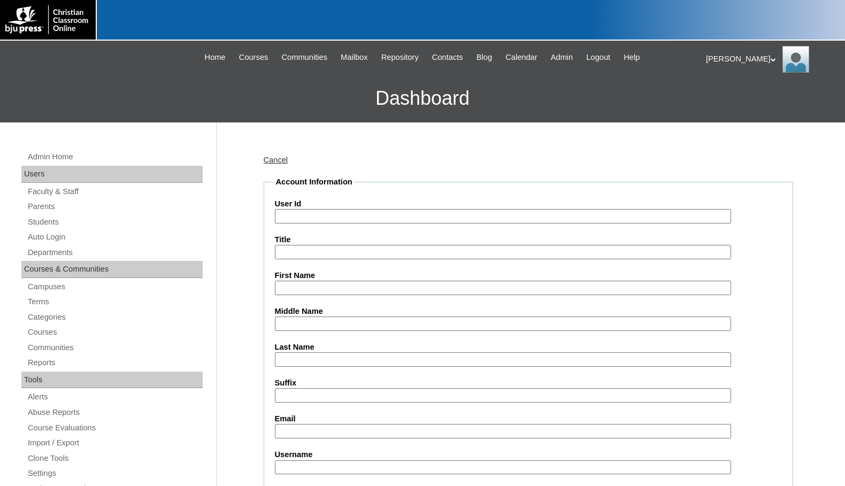
click at [313, 209] on input "User Id" at bounding box center [503, 216] width 456 height 14
paste input "706787"
type input "706787ST30"
type input "Ava"
type input "Taylor"
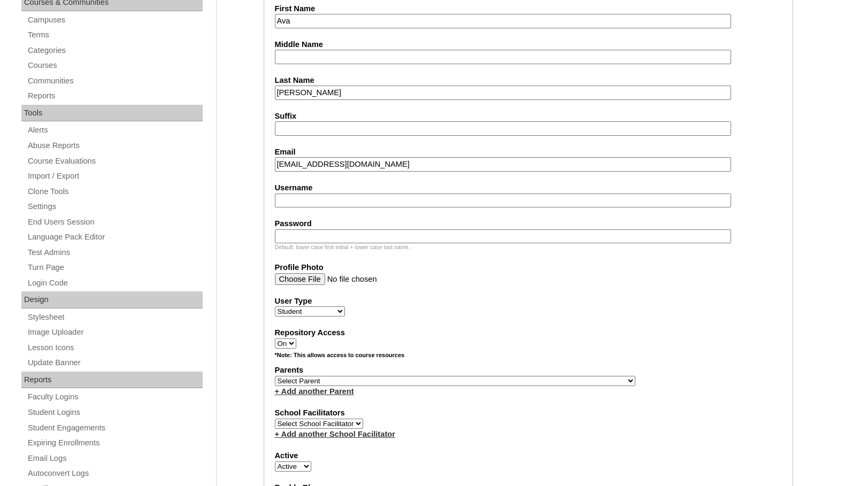
scroll to position [267, 0]
type input "ataylor@mywccs.org"
click at [505, 379] on select "Select Parent , Fautanu, Ma 1, 1 23-24 accountMorgan, Jason 6th Street Mennonit…" at bounding box center [455, 380] width 360 height 10
select select "37163"
click at [559, 370] on label "Parents" at bounding box center [528, 369] width 507 height 11
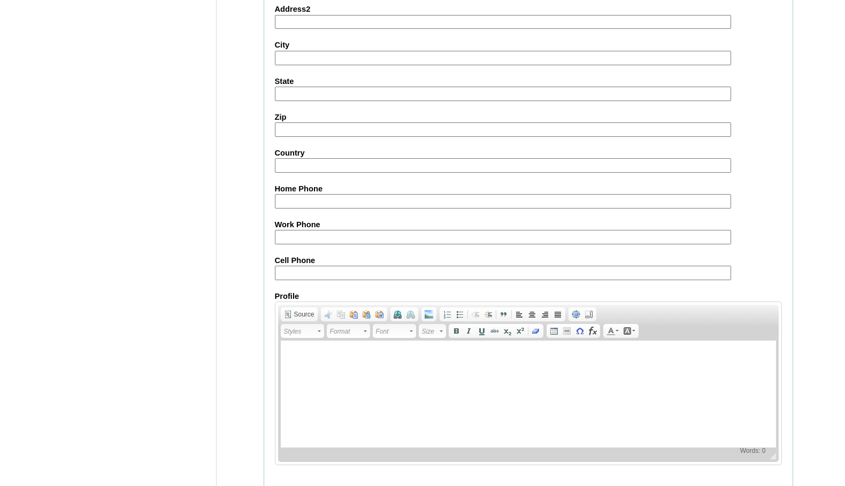
scroll to position [1141, 0]
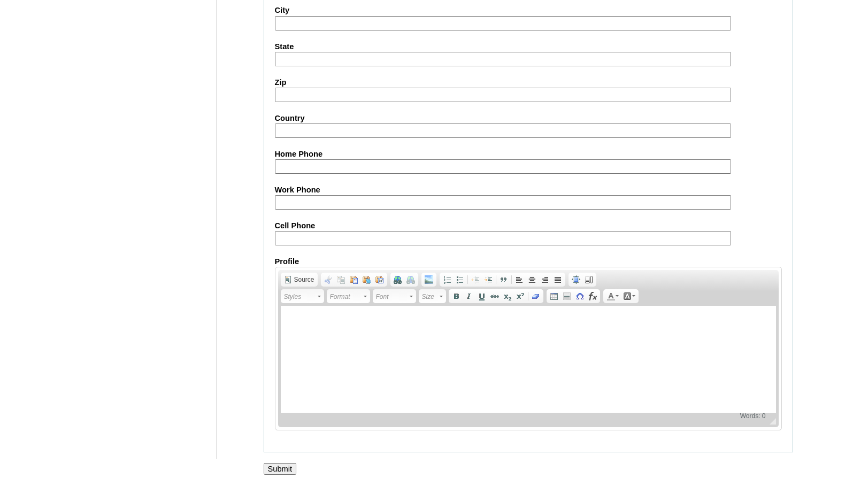
click at [278, 469] on input "Submit" at bounding box center [280, 469] width 33 height 12
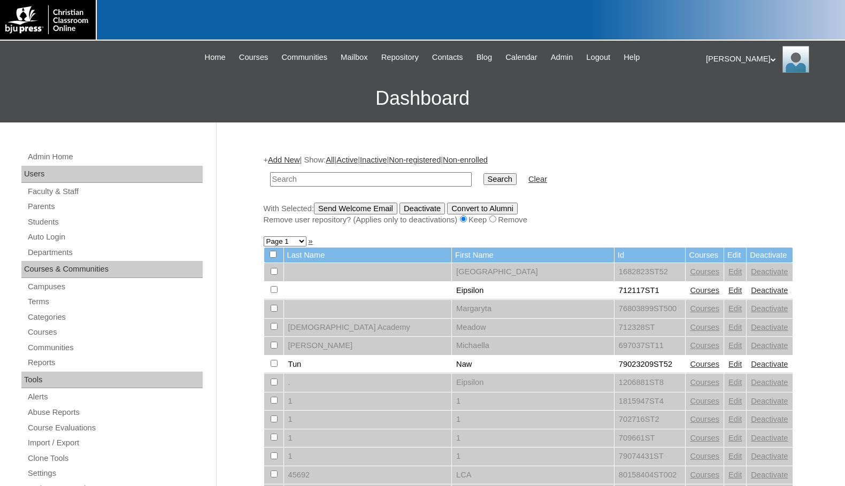
click at [384, 181] on input "text" at bounding box center [371, 179] width 202 height 14
paste input "706787"
type input "706787"
click at [483, 173] on input "Search" at bounding box center [499, 179] width 33 height 12
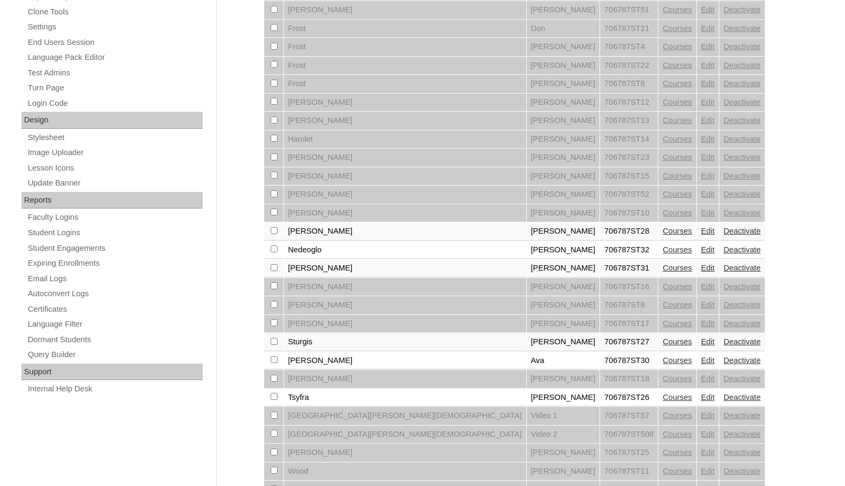
scroll to position [428, 0]
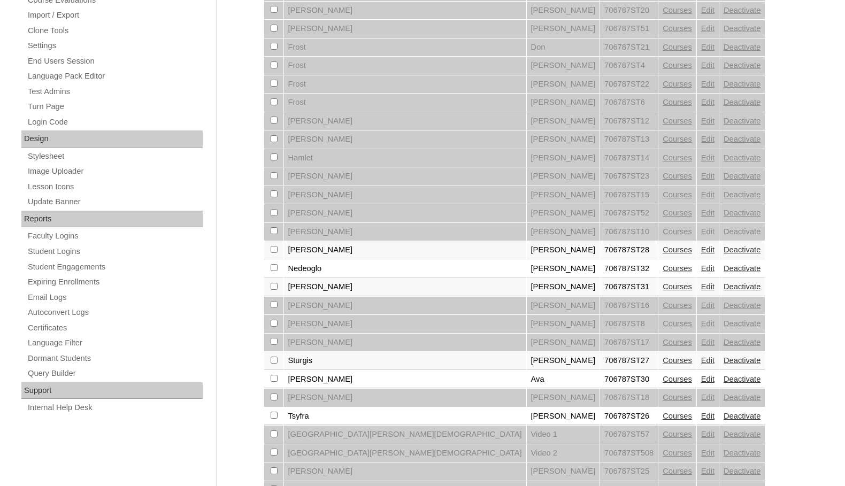
click at [662, 267] on link "Courses" at bounding box center [676, 268] width 29 height 9
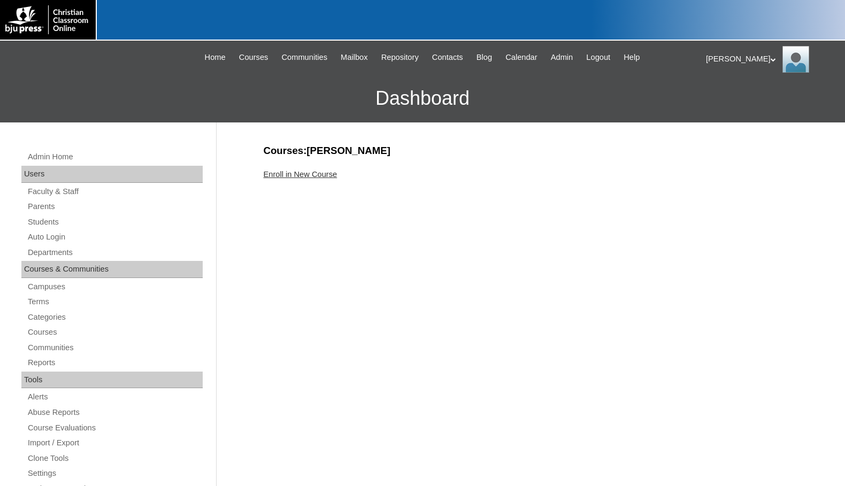
click at [329, 173] on link "Enroll in New Course" at bounding box center [301, 174] width 74 height 9
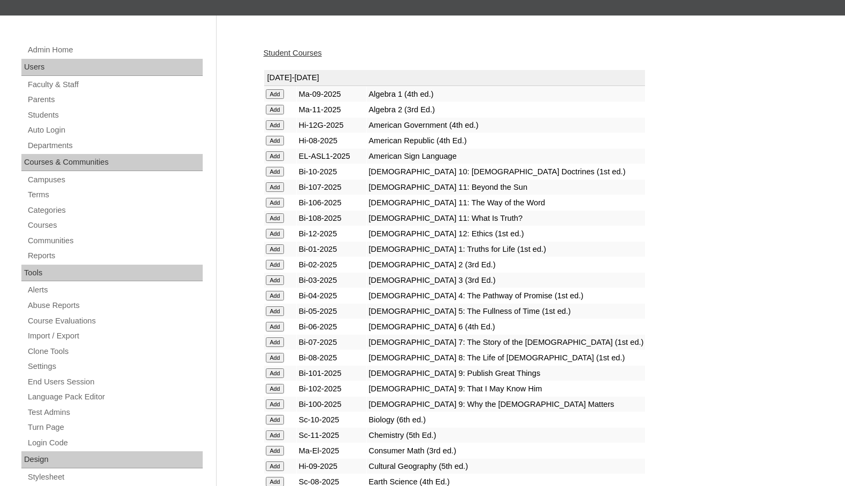
scroll to position [160, 0]
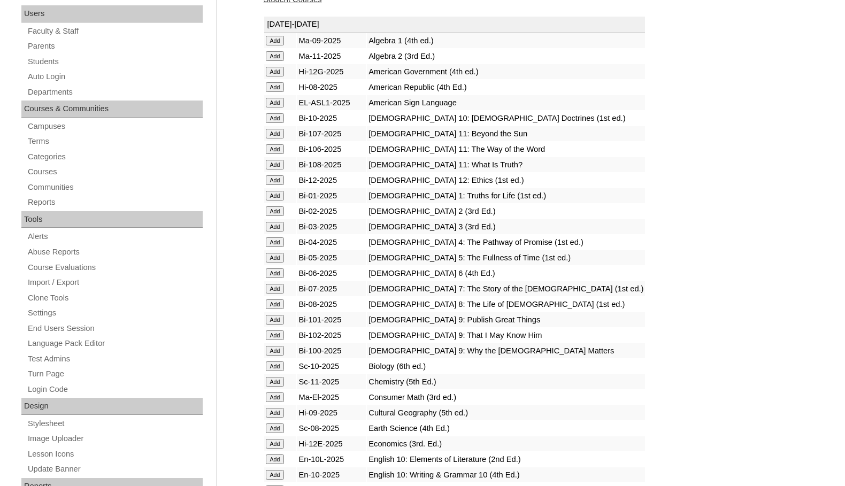
click at [282, 45] on input "Add" at bounding box center [275, 41] width 19 height 10
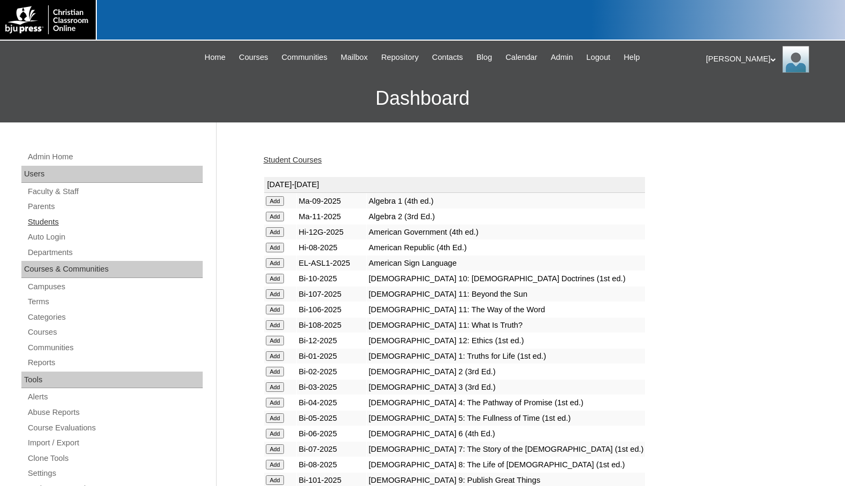
click at [53, 226] on link "Students" at bounding box center [115, 221] width 176 height 13
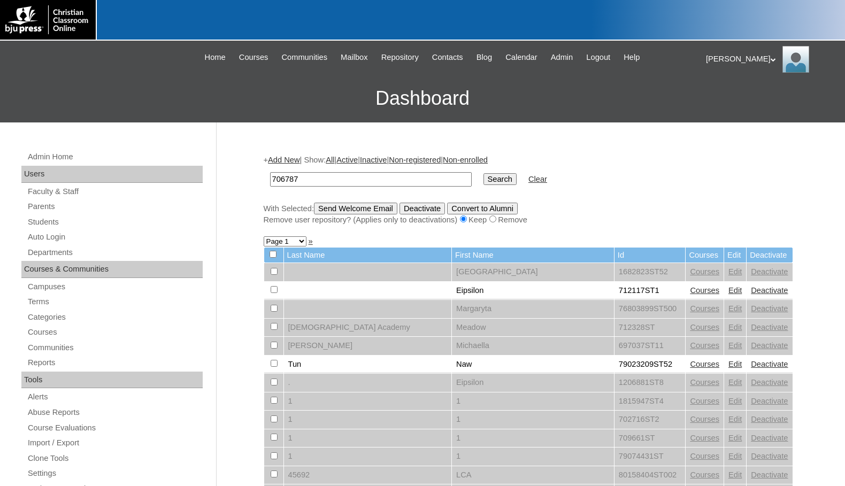
type input "706787"
click at [483, 173] on input "Search" at bounding box center [499, 179] width 33 height 12
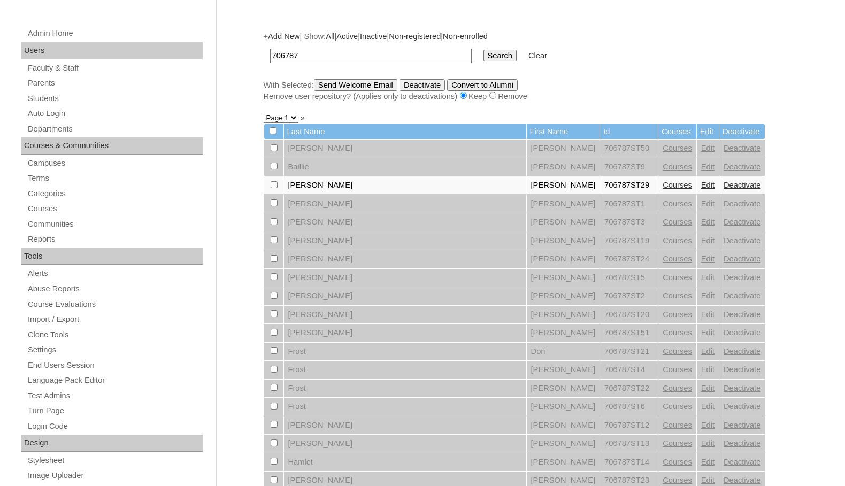
scroll to position [53, 0]
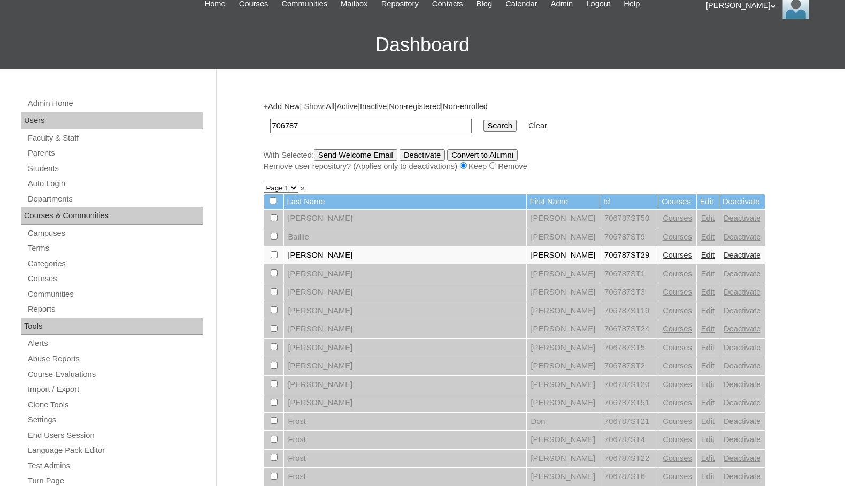
click at [299, 104] on link "Add New" at bounding box center [284, 106] width 32 height 9
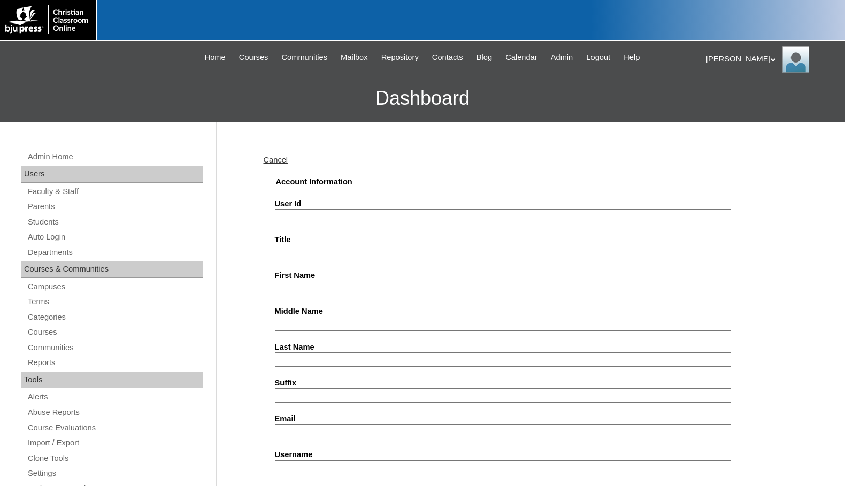
click at [326, 215] on input "User Id" at bounding box center [503, 216] width 456 height 14
paste input "706787"
click at [103, 91] on h3 "Dashboard" at bounding box center [422, 98] width 834 height 48
click at [332, 218] on input "706787ST" at bounding box center [503, 216] width 456 height 14
type input "706787ST33"
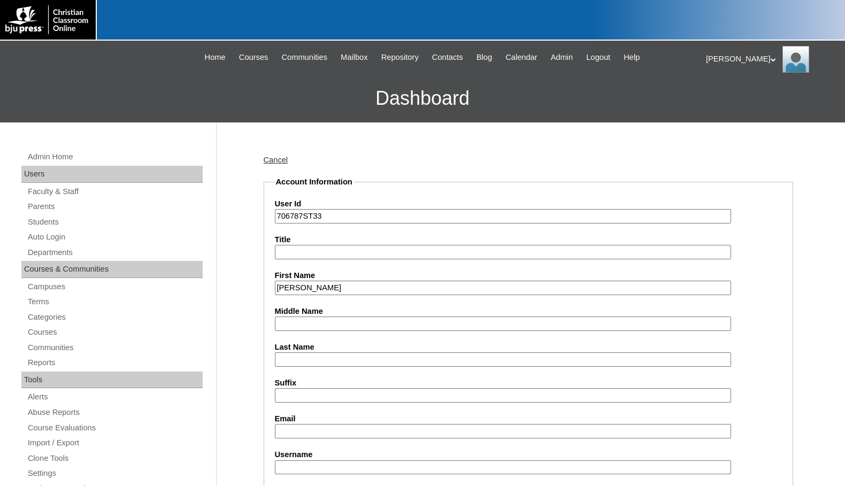
type input "[PERSON_NAME]"
type input "Kopytyuk"
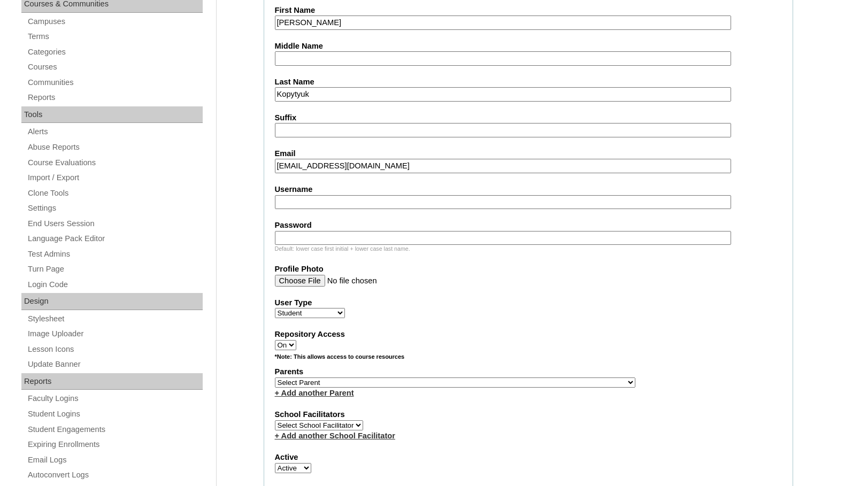
scroll to position [267, 0]
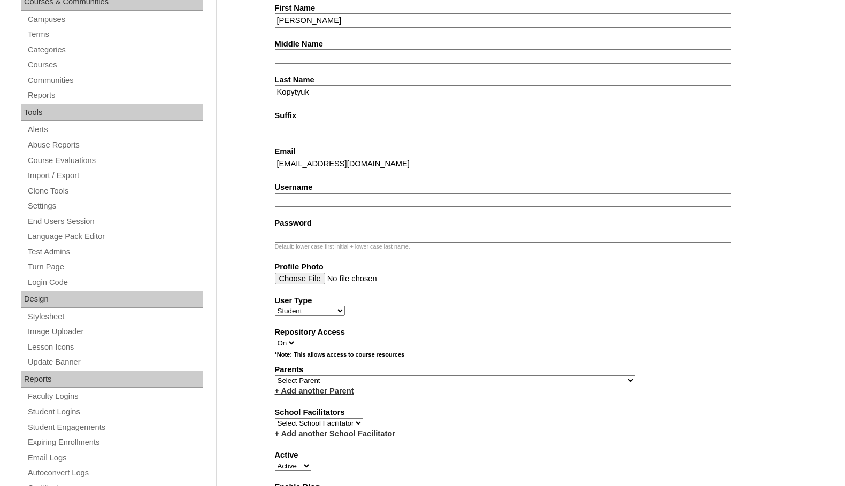
type input "[EMAIL_ADDRESS][DOMAIN_NAME]"
click at [505, 380] on select "Select Parent , [GEOGRAPHIC_DATA], Ma 1, 1 23-24 accountMorgan, [PERSON_NAME] 6…" at bounding box center [455, 380] width 360 height 10
select select "37163"
click at [537, 379] on div "Parents Select Parent , [GEOGRAPHIC_DATA], Ma 1, 1 23-24 accountMorgan, [PERSON…" at bounding box center [528, 380] width 507 height 32
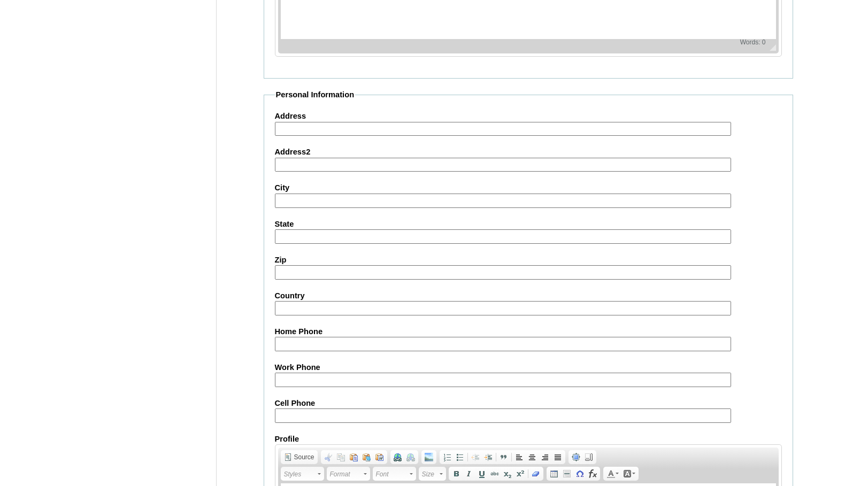
scroll to position [1141, 0]
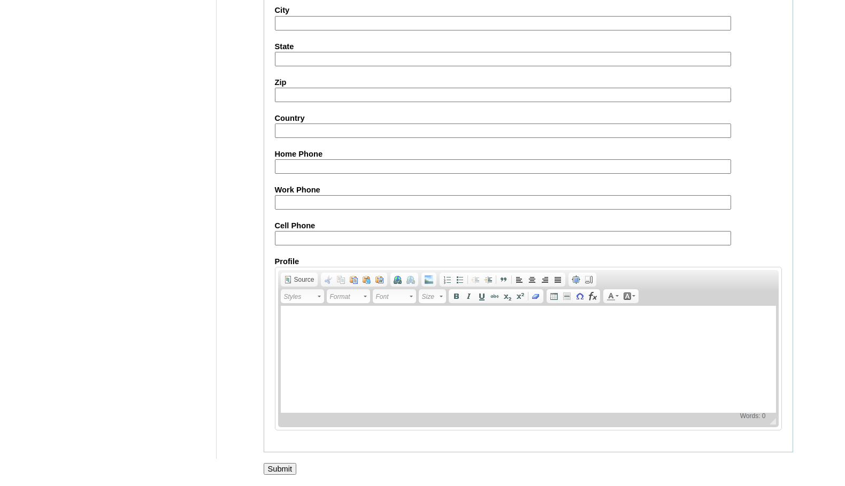
click at [278, 466] on input "Submit" at bounding box center [280, 469] width 33 height 12
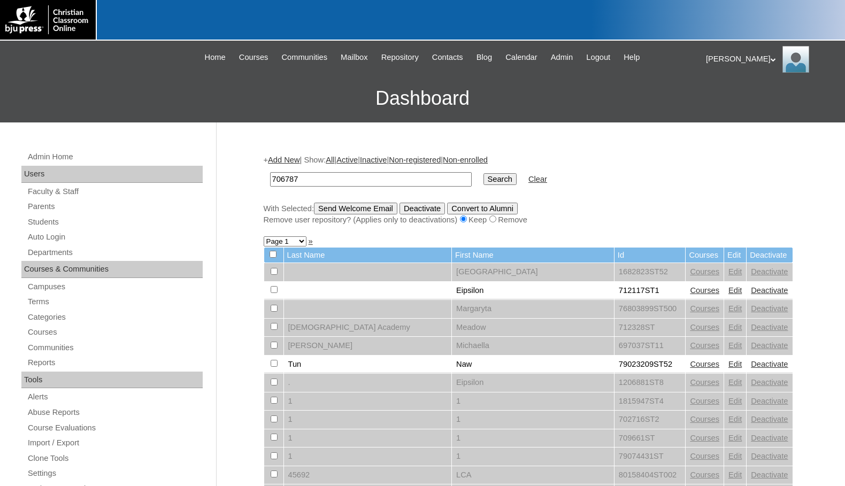
type input "706787"
click at [483, 173] on input "Search" at bounding box center [499, 179] width 33 height 12
